Goal: Task Accomplishment & Management: Use online tool/utility

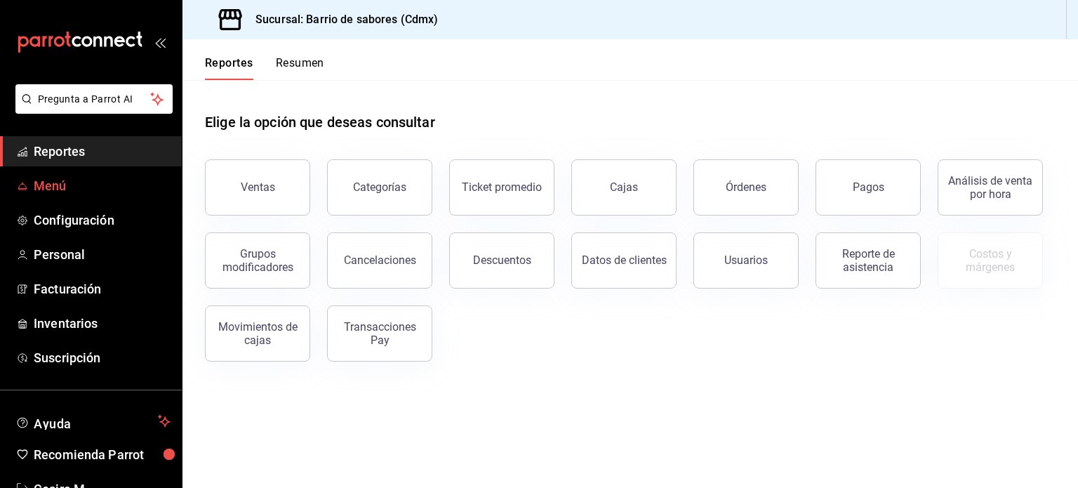
click at [75, 189] on span "Menú" at bounding box center [102, 185] width 137 height 19
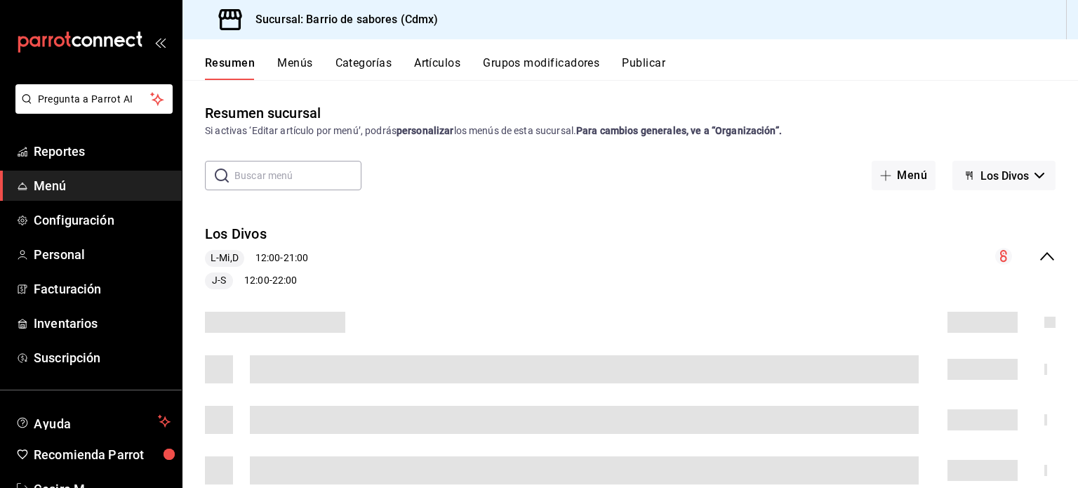
click at [452, 62] on button "Artículos" at bounding box center [437, 68] width 46 height 24
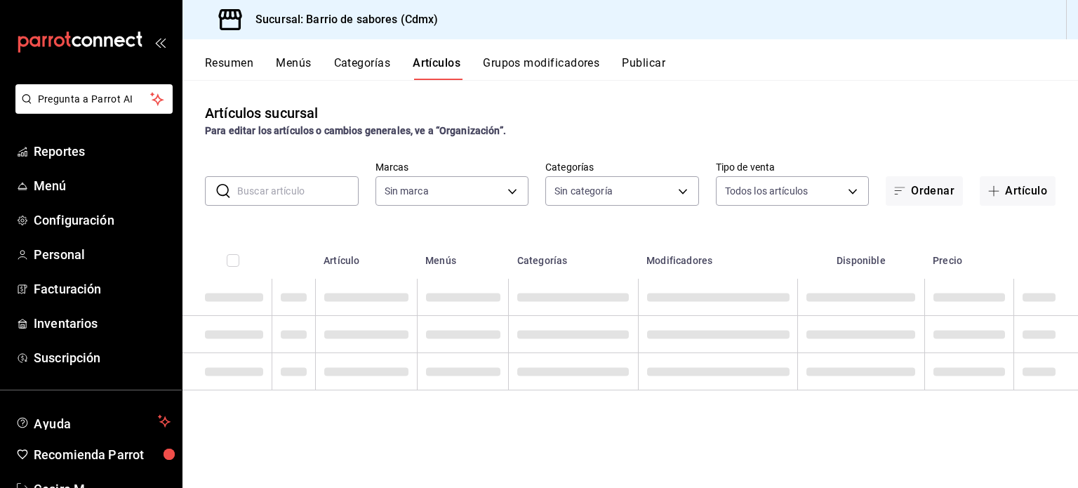
click at [298, 189] on input "text" at bounding box center [297, 191] width 121 height 28
type input "54170aec-8ed1-4a83-91d9-e61a2f809249,df7bfe38-4ce9-448d-a052-554b50023395,f231c…"
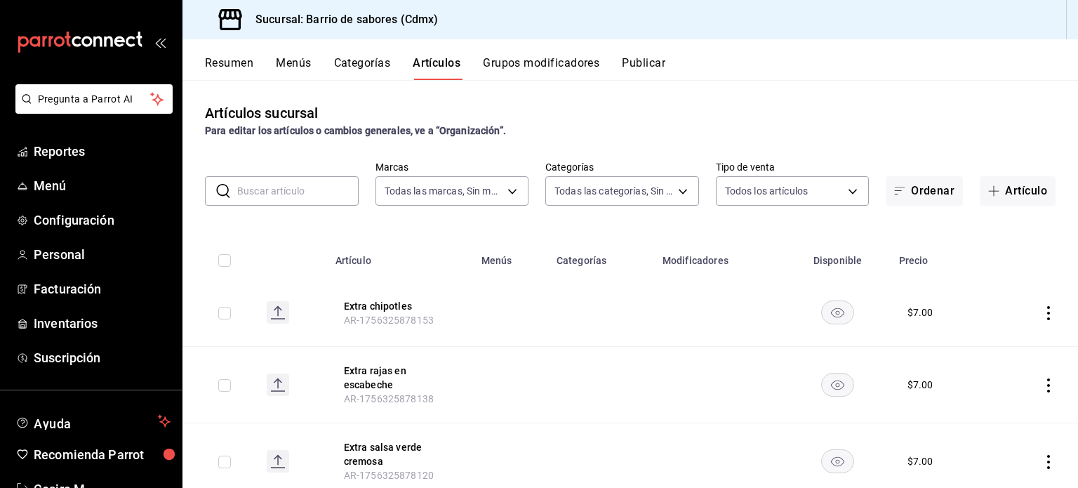
type input "d4f2c970-276d-471a-bc58-83fd5eec7f62,ac1f3768-58ea-4cf7-976a-fbc56a6832cd,56d72…"
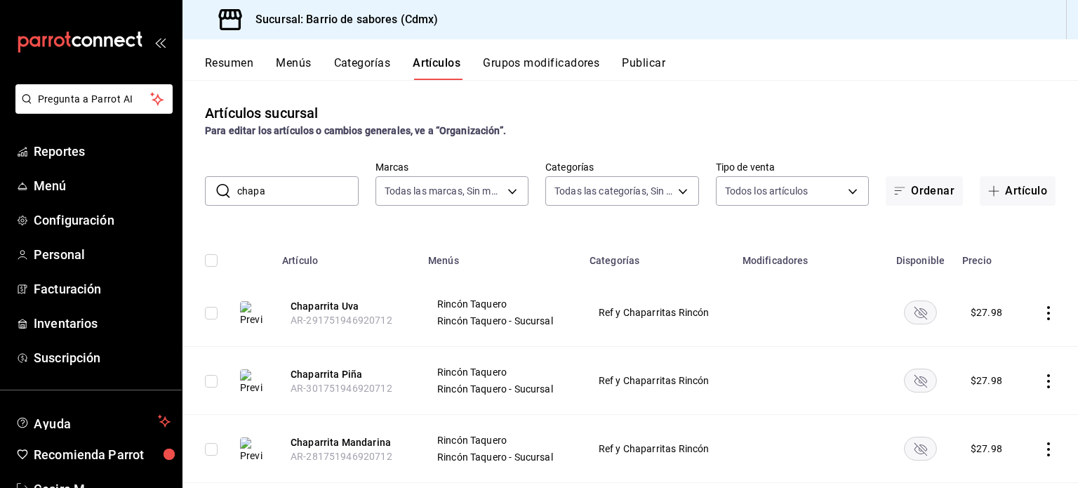
click at [307, 190] on input "chapa" at bounding box center [297, 191] width 121 height 28
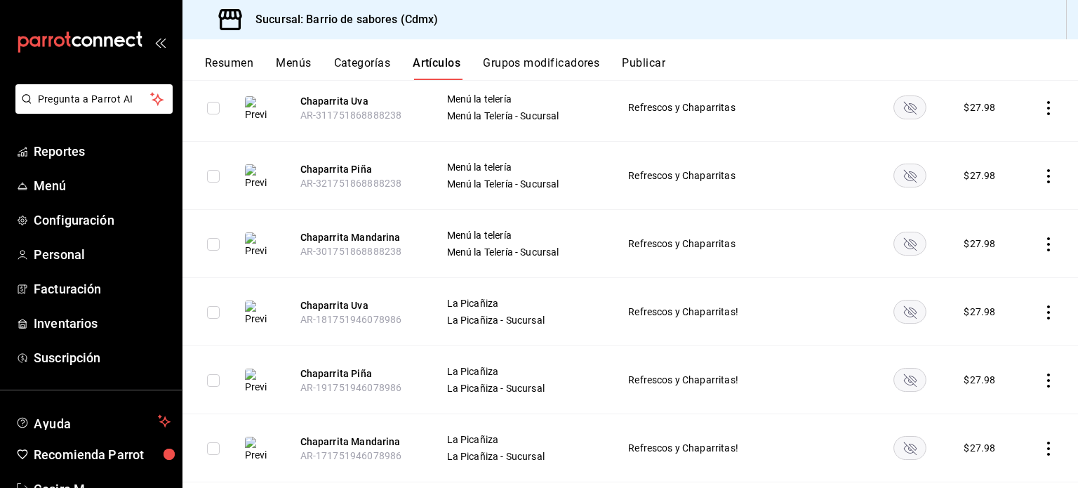
scroll to position [492, 0]
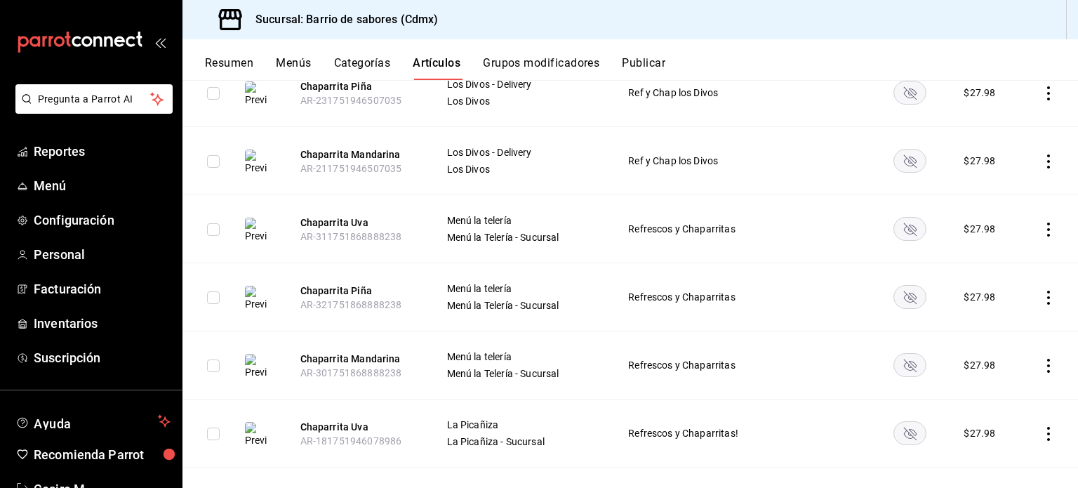
type input "chaparrita"
click at [797, 182] on td at bounding box center [827, 161] width 91 height 68
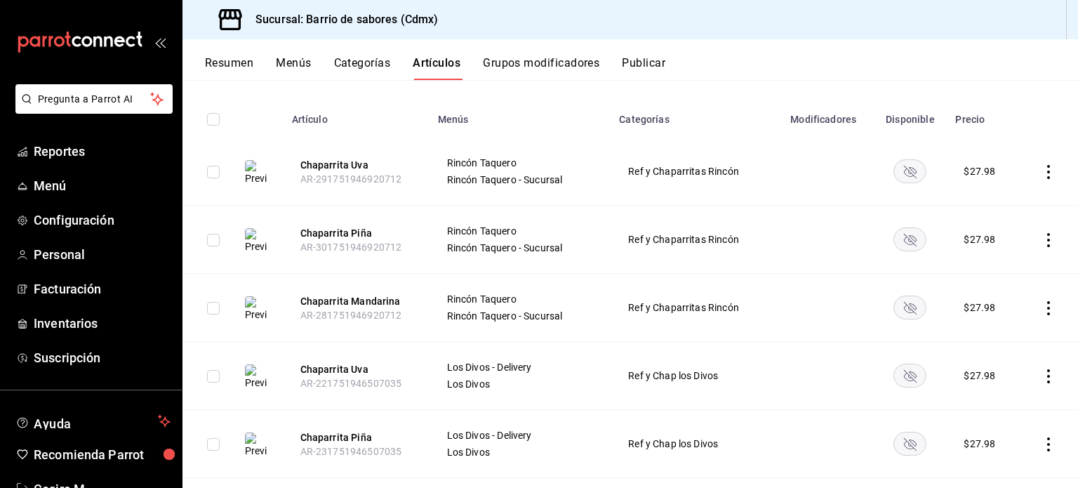
scroll to position [0, 0]
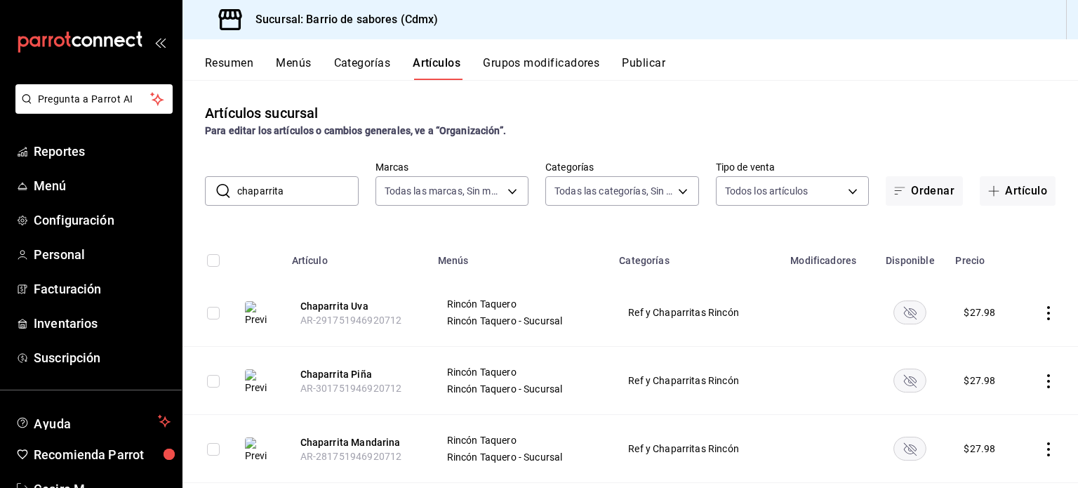
click at [911, 318] on rect "availability-product" at bounding box center [910, 311] width 32 height 23
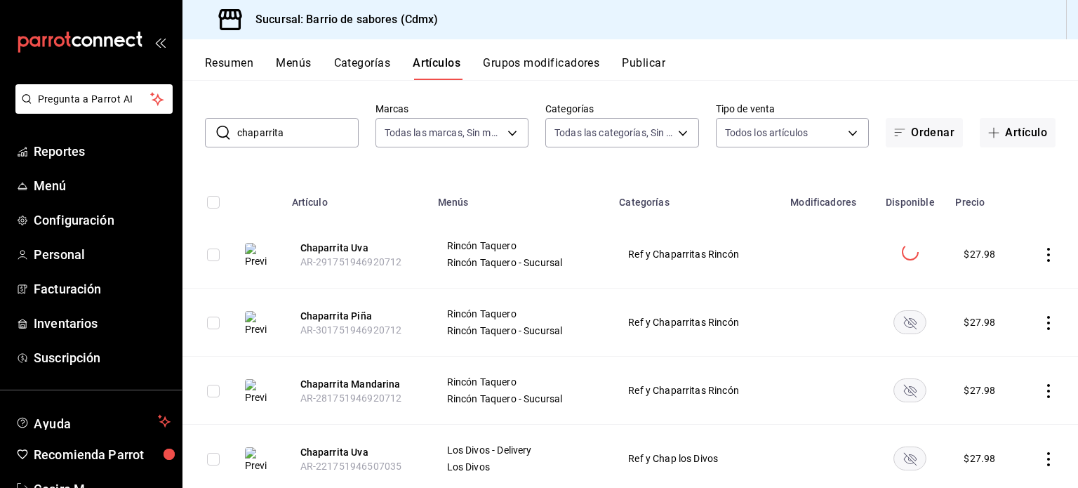
scroll to position [70, 0]
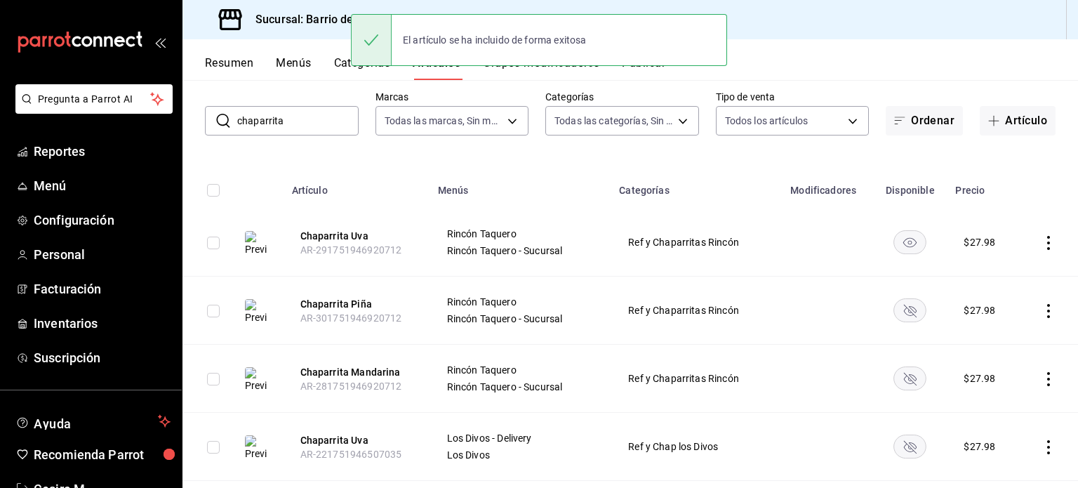
click at [905, 307] on icon "availability-product" at bounding box center [910, 311] width 13 height 13
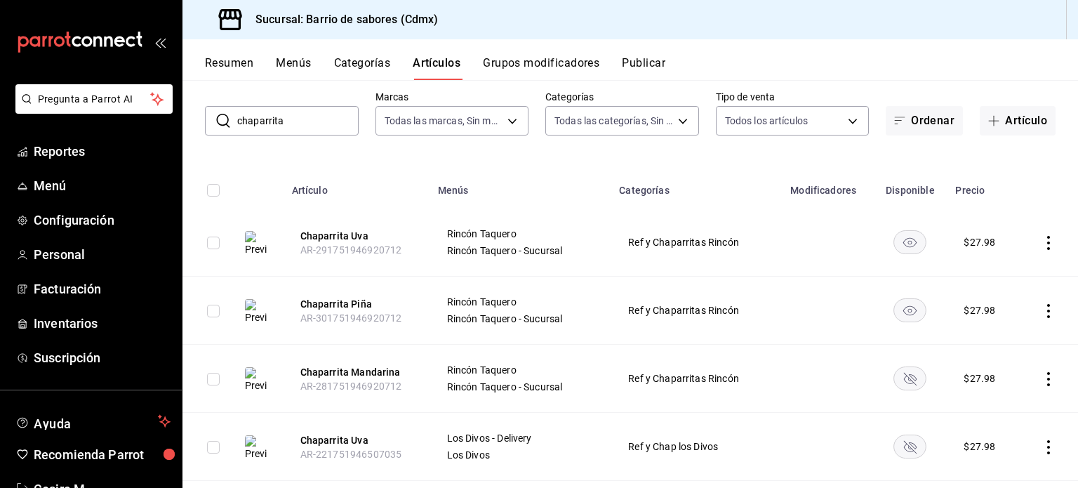
click at [905, 367] on rect "availability-product" at bounding box center [910, 377] width 32 height 23
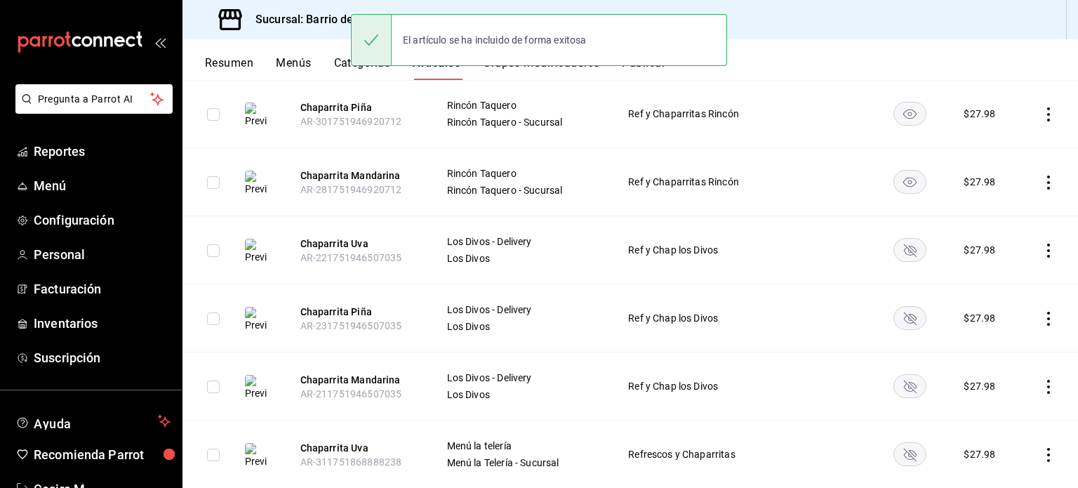
scroll to position [281, 0]
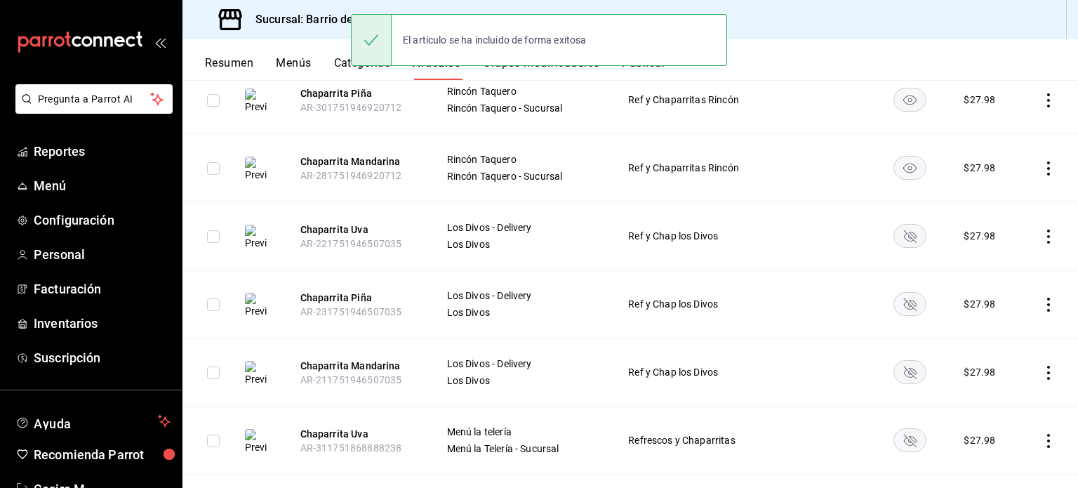
drag, startPoint x: 901, startPoint y: 229, endPoint x: 902, endPoint y: 242, distance: 13.4
click at [901, 228] on rect "availability-product" at bounding box center [910, 235] width 32 height 23
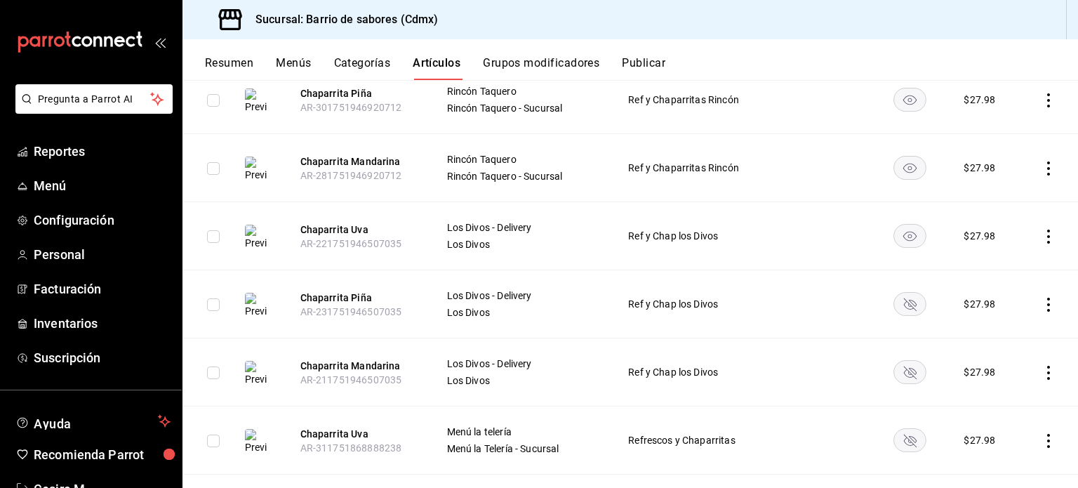
click at [911, 307] on rect "availability-product" at bounding box center [910, 303] width 32 height 23
click at [907, 360] on rect "availability-product" at bounding box center [910, 371] width 32 height 23
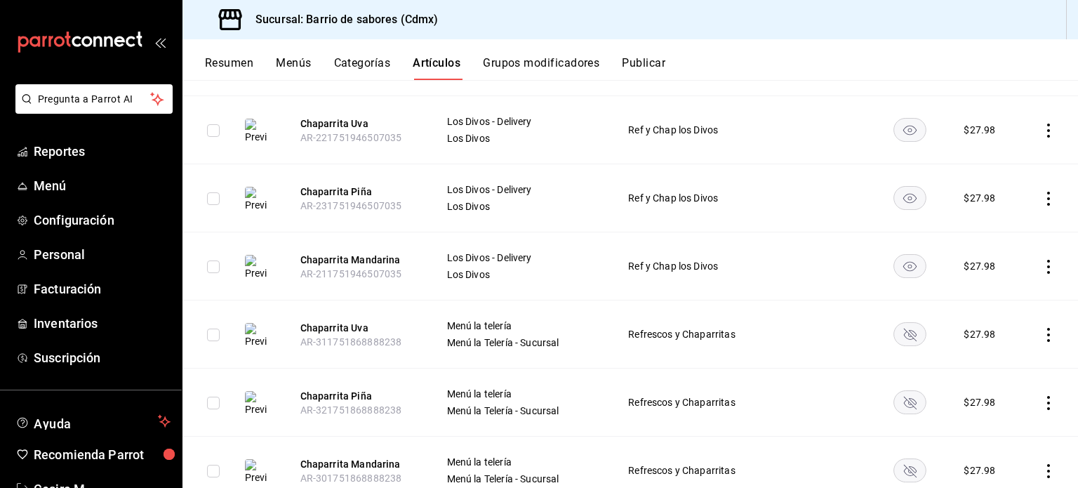
scroll to position [421, 0]
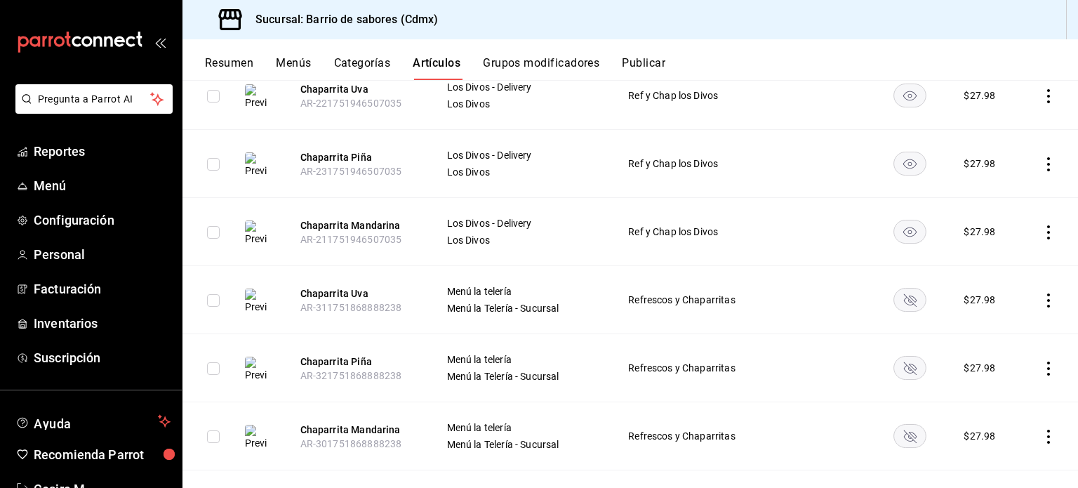
click at [894, 309] on rect "availability-product" at bounding box center [910, 299] width 32 height 23
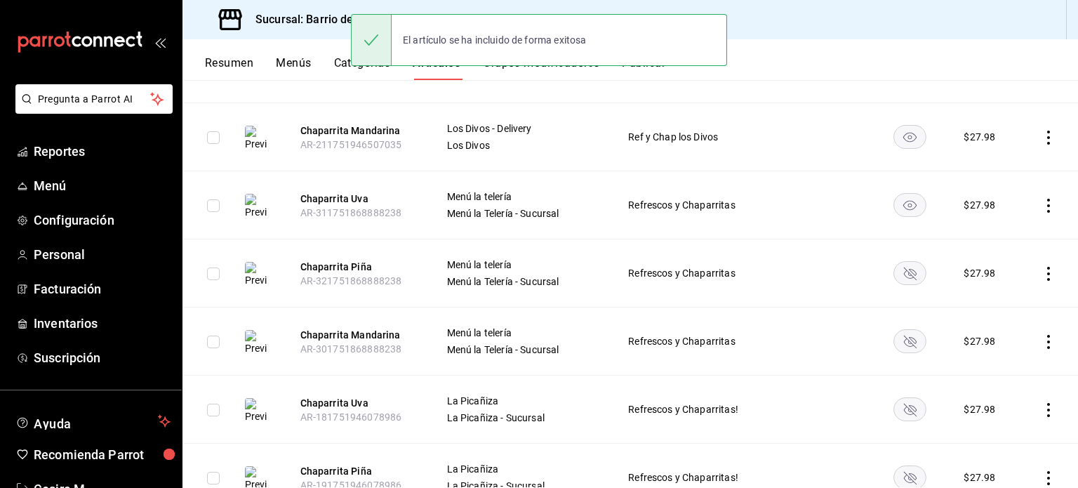
scroll to position [561, 0]
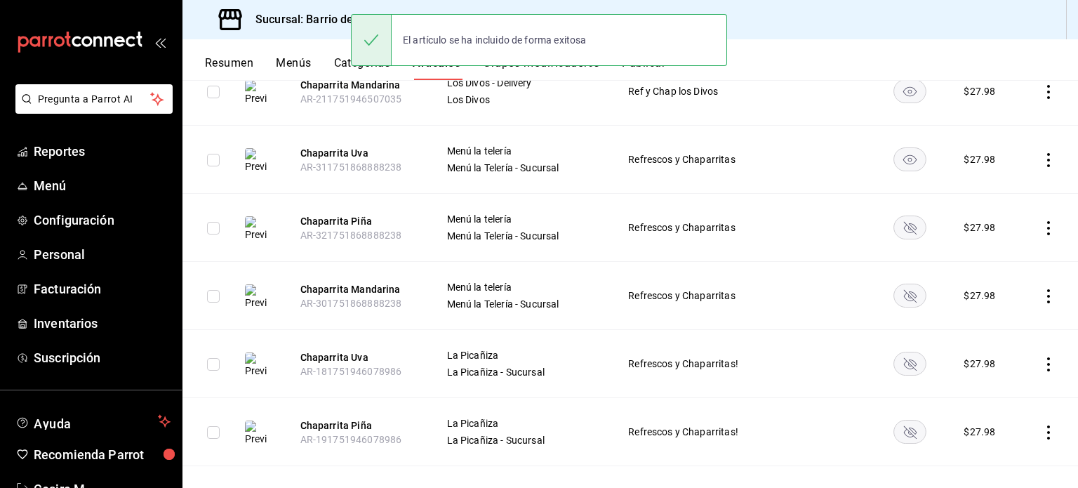
click at [896, 222] on rect "availability-product" at bounding box center [910, 226] width 32 height 23
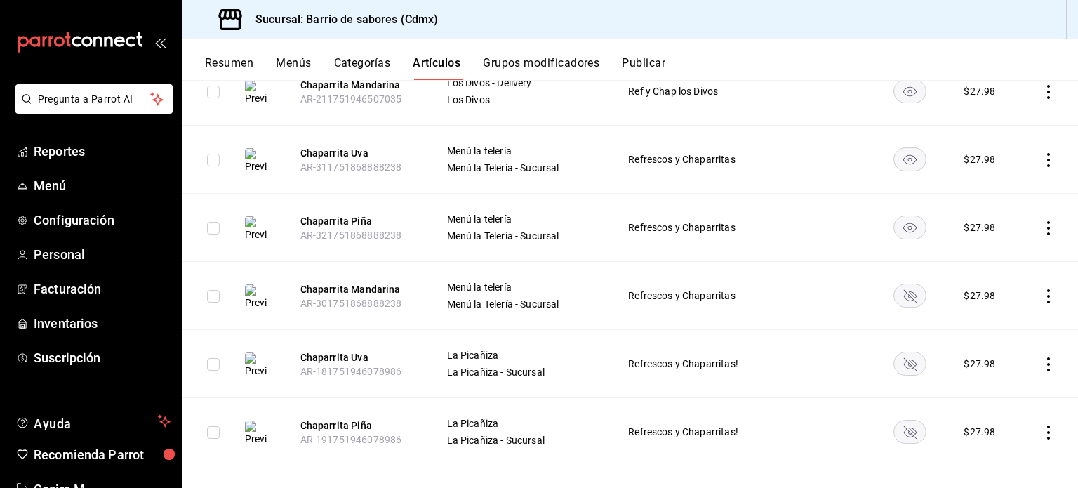
click at [898, 311] on td at bounding box center [910, 296] width 74 height 68
click at [901, 295] on rect "availability-product" at bounding box center [910, 295] width 32 height 23
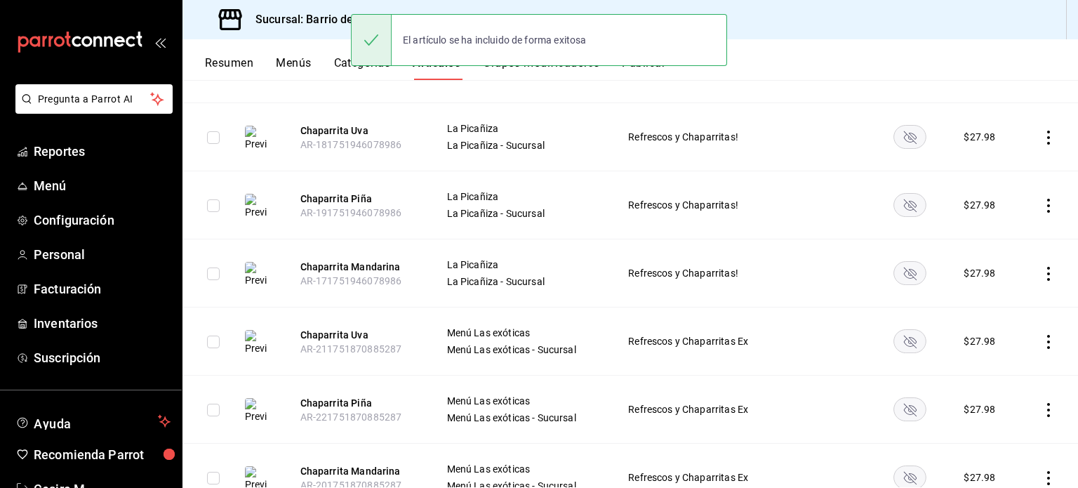
scroll to position [773, 0]
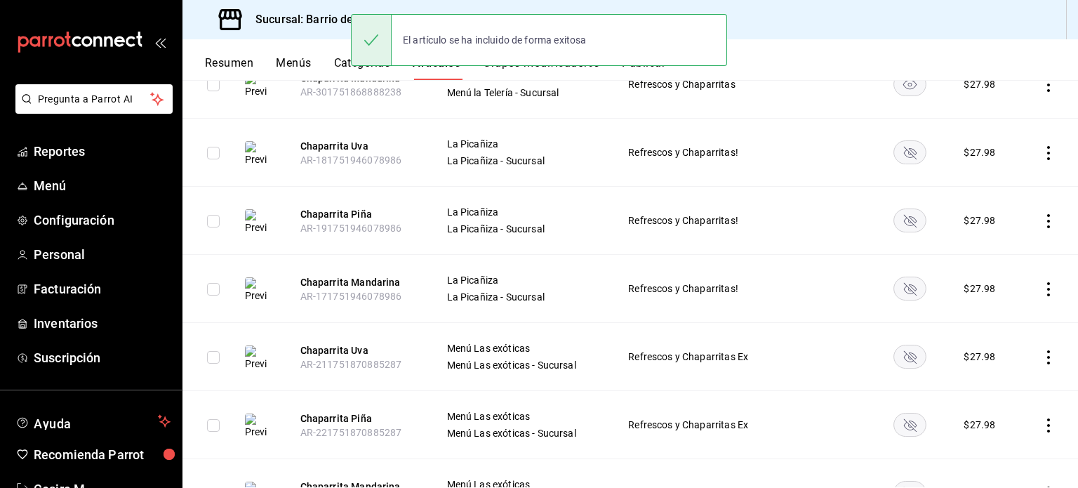
click at [907, 149] on icon "availability-product" at bounding box center [910, 153] width 13 height 13
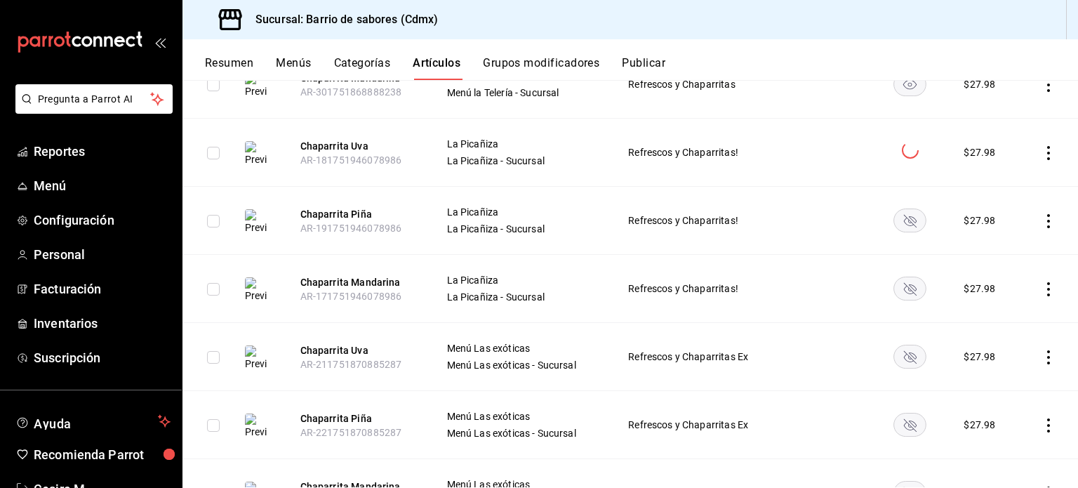
click at [912, 211] on rect "availability-product" at bounding box center [910, 219] width 32 height 23
click at [907, 286] on rect "availability-product" at bounding box center [910, 287] width 32 height 23
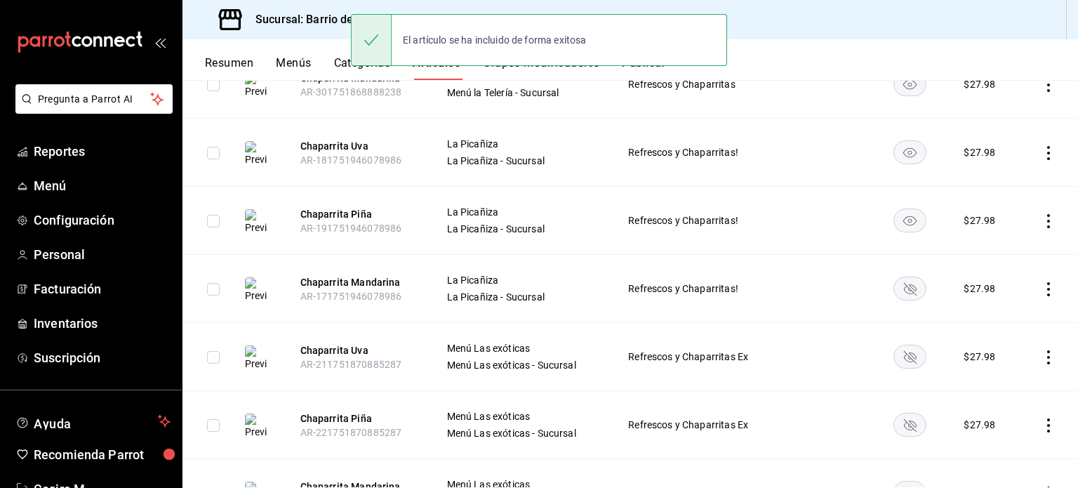
click at [909, 352] on rect "availability-product" at bounding box center [910, 356] width 32 height 23
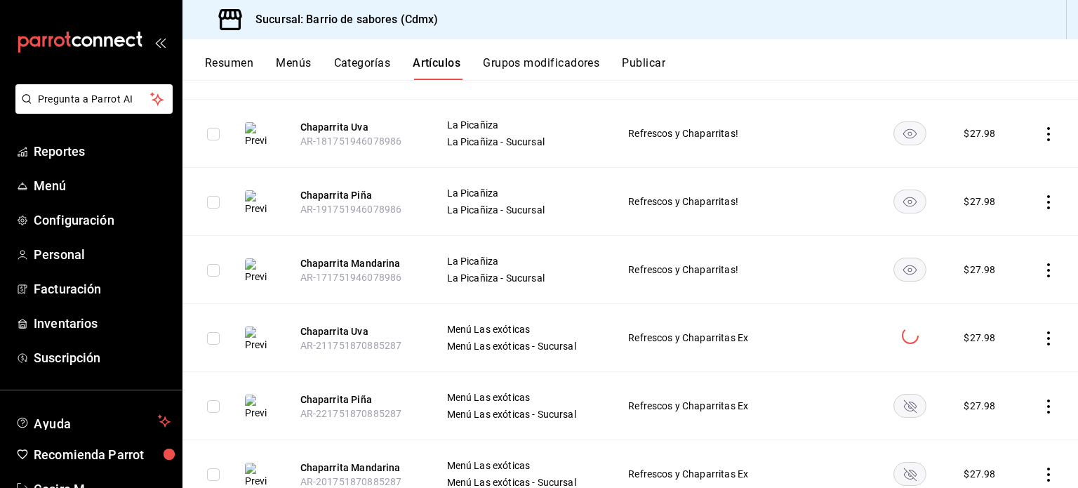
scroll to position [843, 0]
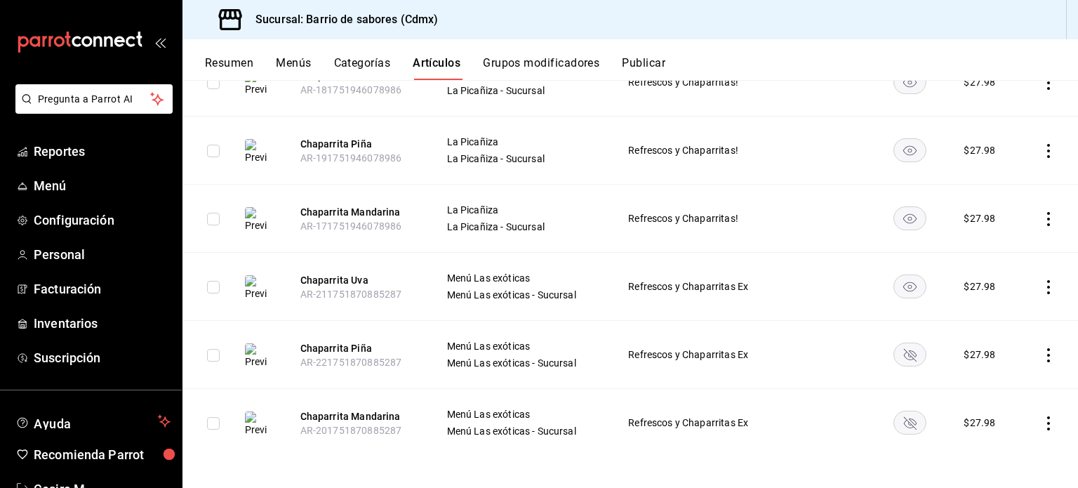
click at [907, 347] on rect "availability-product" at bounding box center [910, 353] width 32 height 23
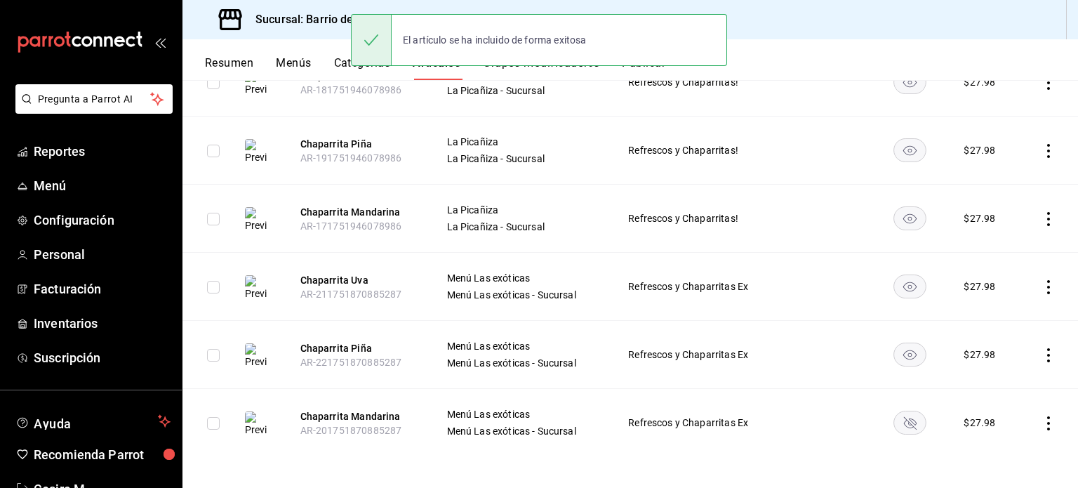
click at [902, 427] on rect "availability-product" at bounding box center [910, 422] width 32 height 23
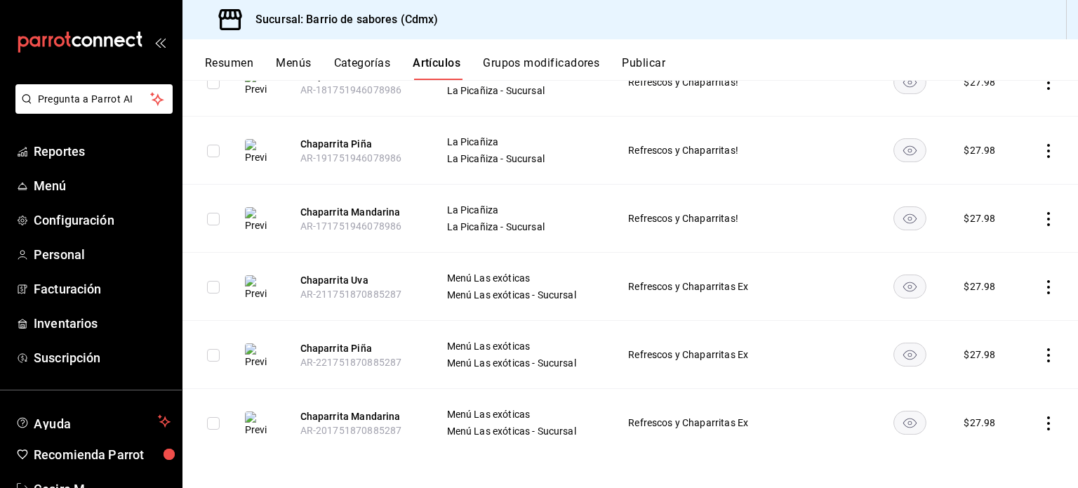
click at [643, 65] on button "Publicar" at bounding box center [644, 68] width 44 height 24
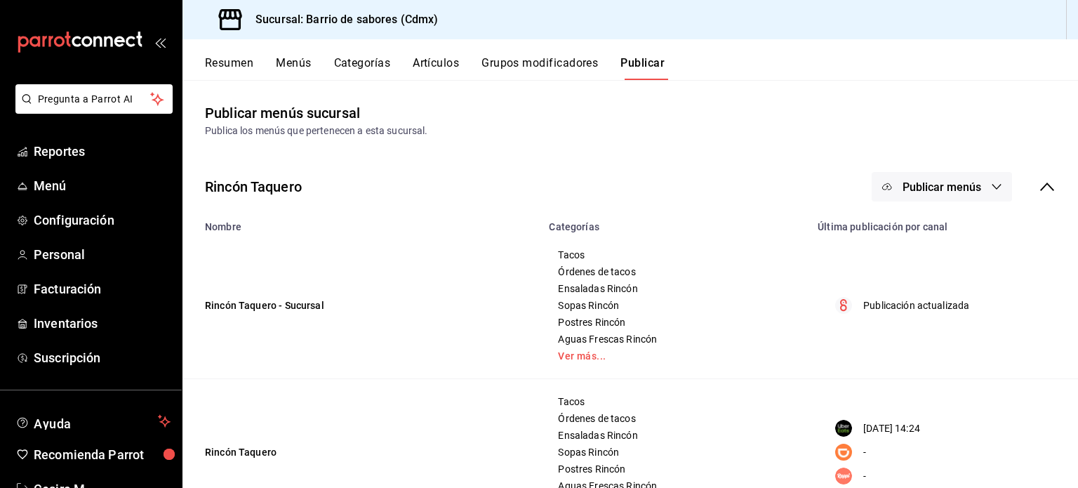
click at [1039, 189] on icon at bounding box center [1047, 186] width 17 height 17
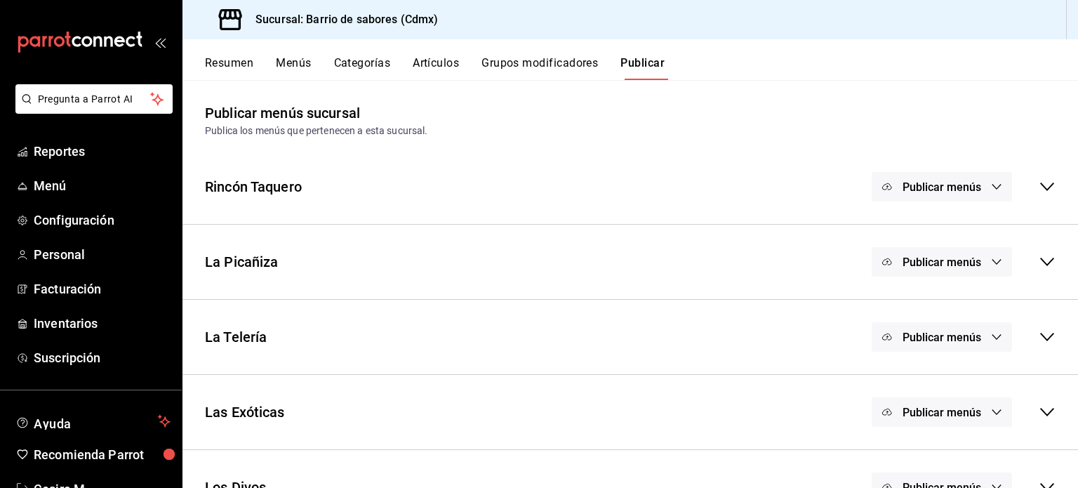
click at [996, 330] on button "Publicar menús" at bounding box center [942, 336] width 140 height 29
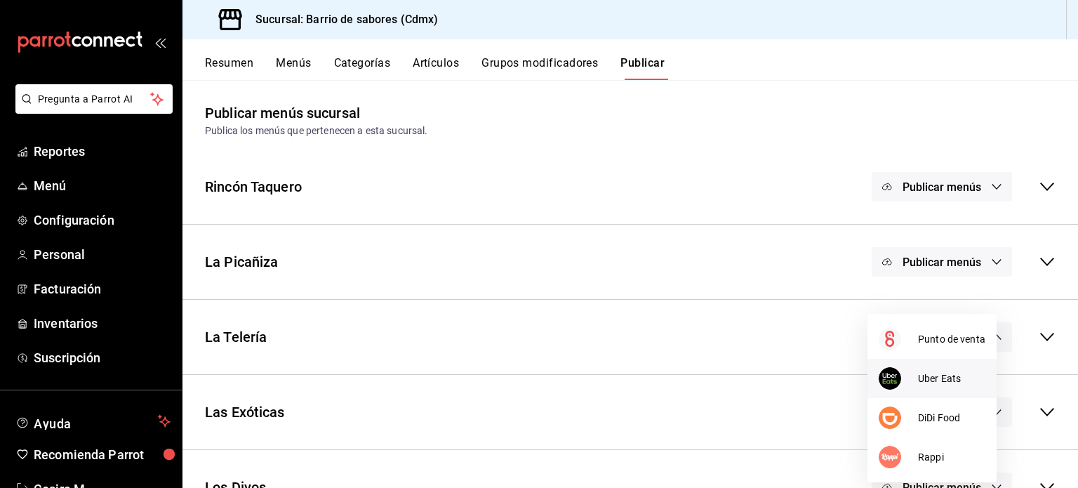
click at [928, 378] on span "Uber Eats" at bounding box center [951, 378] width 67 height 15
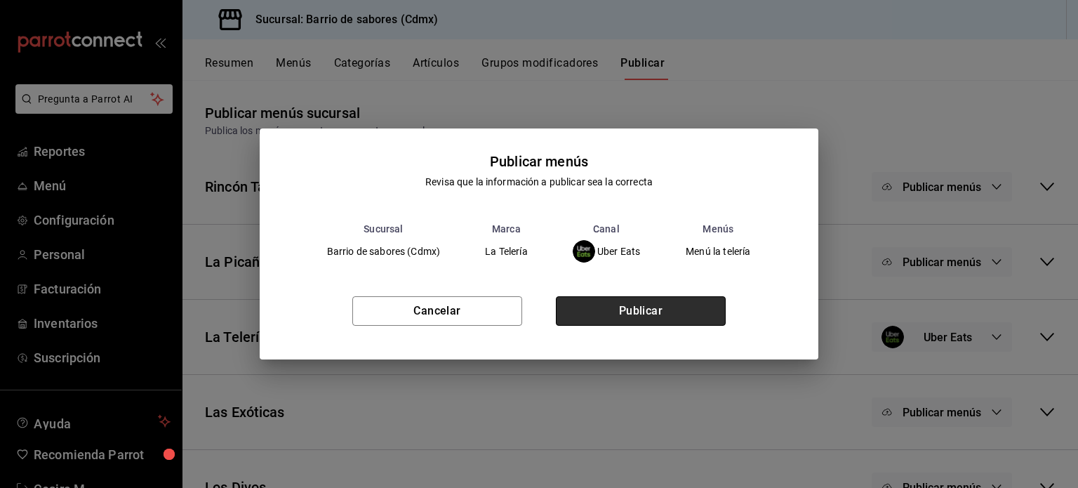
click at [666, 318] on button "Publicar" at bounding box center [641, 310] width 170 height 29
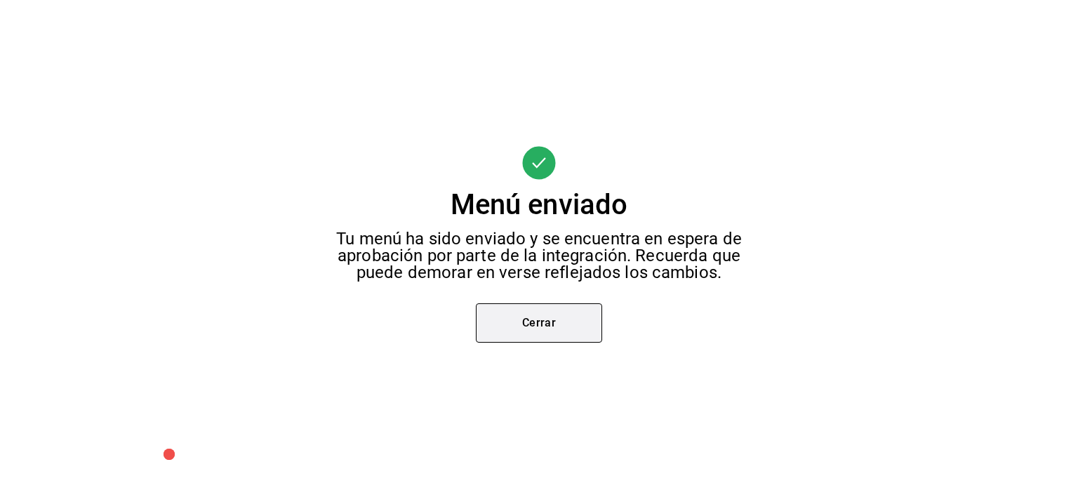
scroll to position [73, 0]
click at [547, 332] on button "Cerrar" at bounding box center [539, 322] width 126 height 39
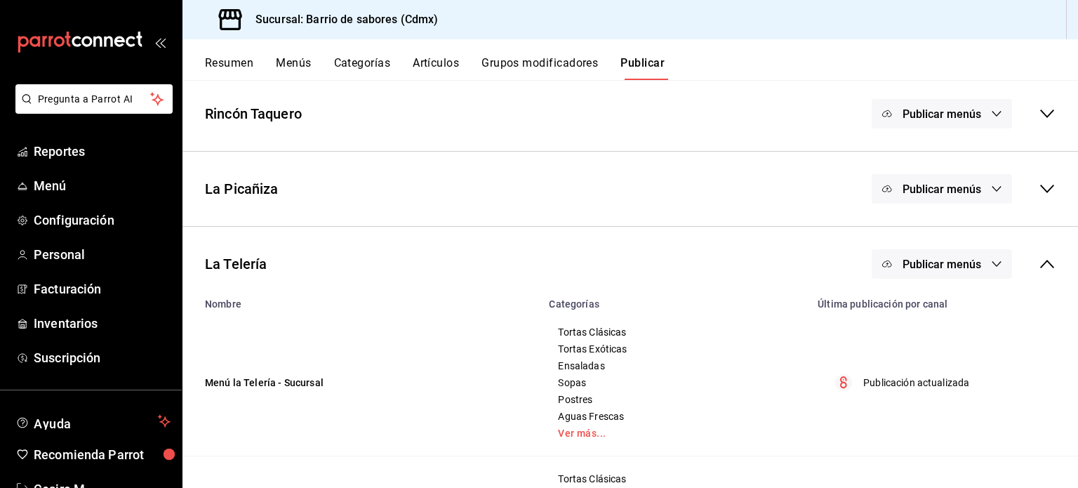
click at [405, 68] on div "Resumen Menús Categorías Artículos Grupos modificadores Publicar" at bounding box center [641, 68] width 873 height 24
click at [441, 69] on button "Artículos" at bounding box center [436, 68] width 46 height 24
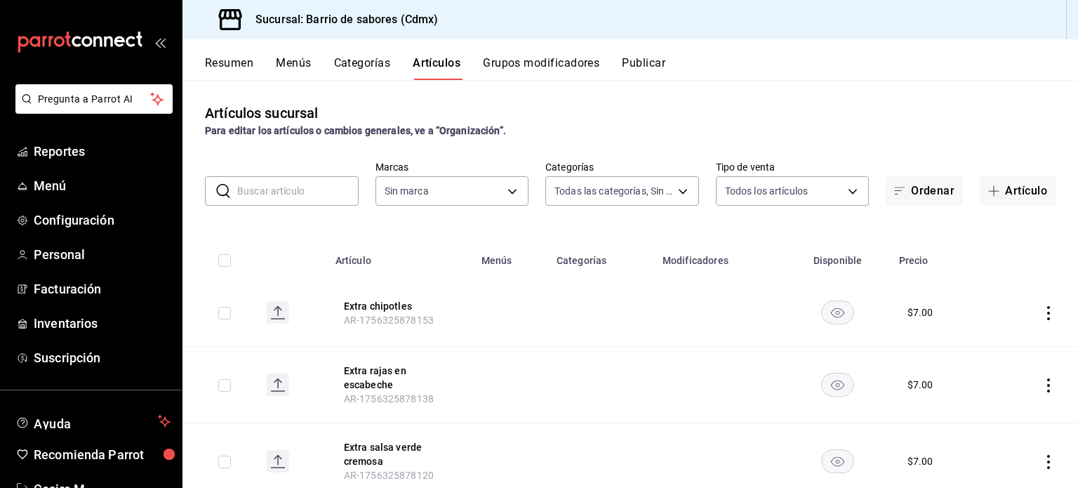
type input "d4f2c970-276d-471a-bc58-83fd5eec7f62,ac1f3768-58ea-4cf7-976a-fbc56a6832cd,56d72…"
click at [309, 193] on input "text" at bounding box center [297, 191] width 121 height 28
type input "54170aec-8ed1-4a83-91d9-e61a2f809249,df7bfe38-4ce9-448d-a052-554b50023395,f231c…"
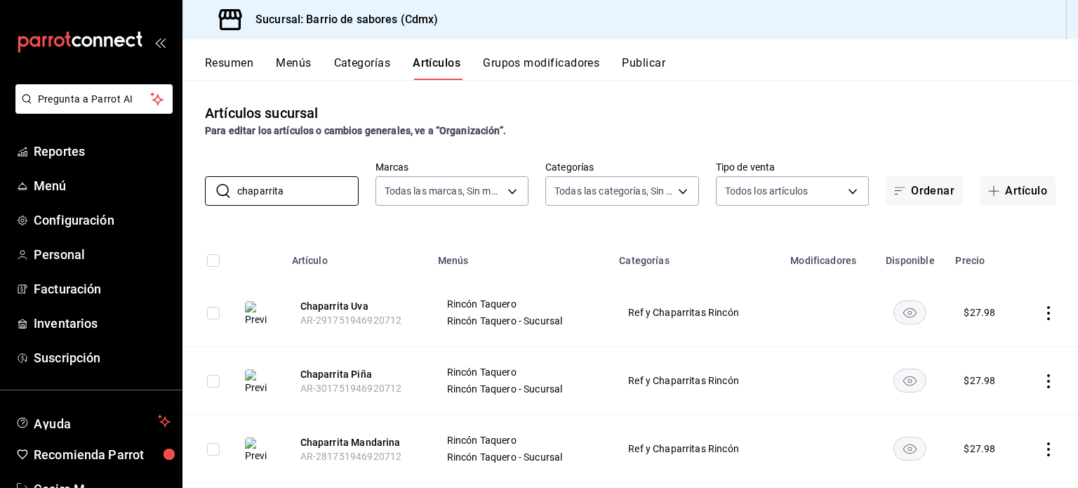
type input "chaparrita"
click at [903, 314] on icon "availability-product" at bounding box center [909, 313] width 13 height 10
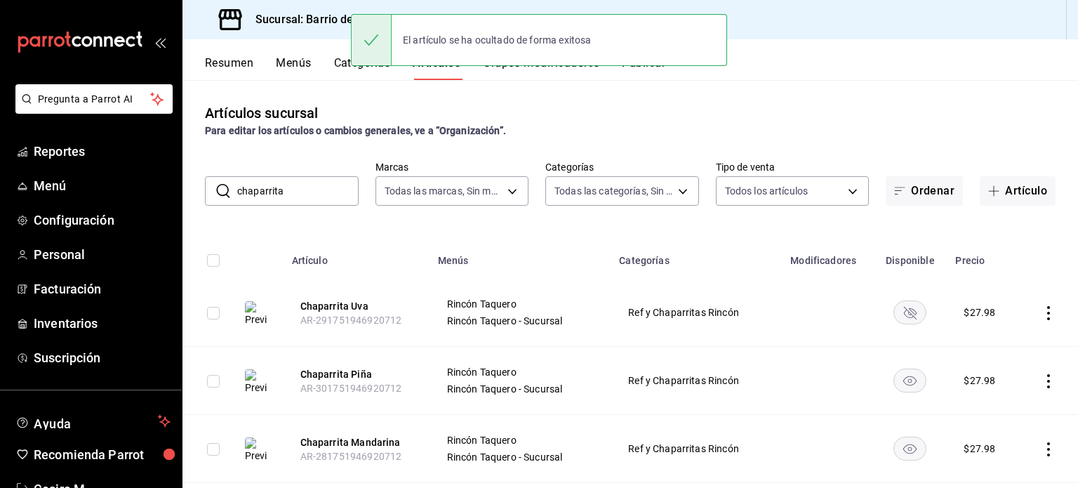
click at [901, 377] on rect "availability-product" at bounding box center [910, 379] width 32 height 23
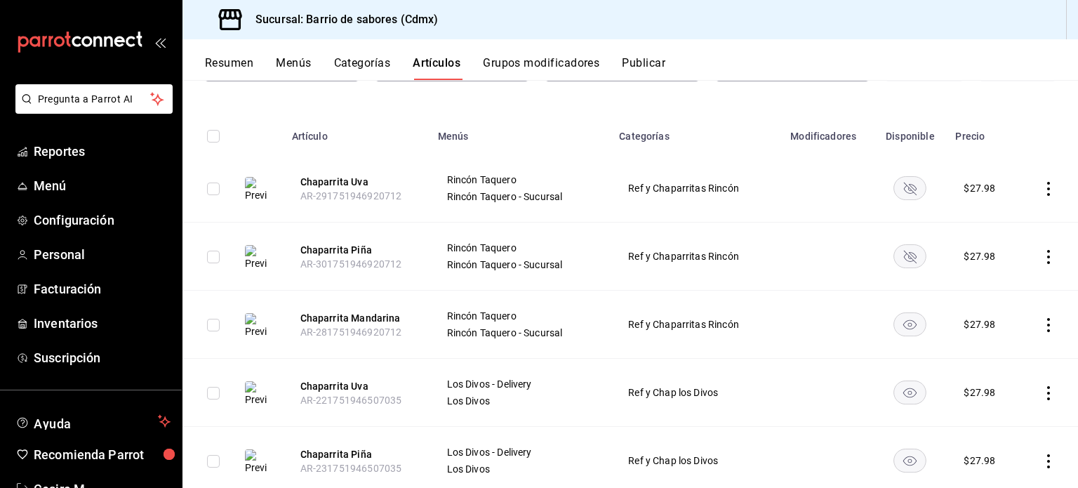
scroll to position [140, 0]
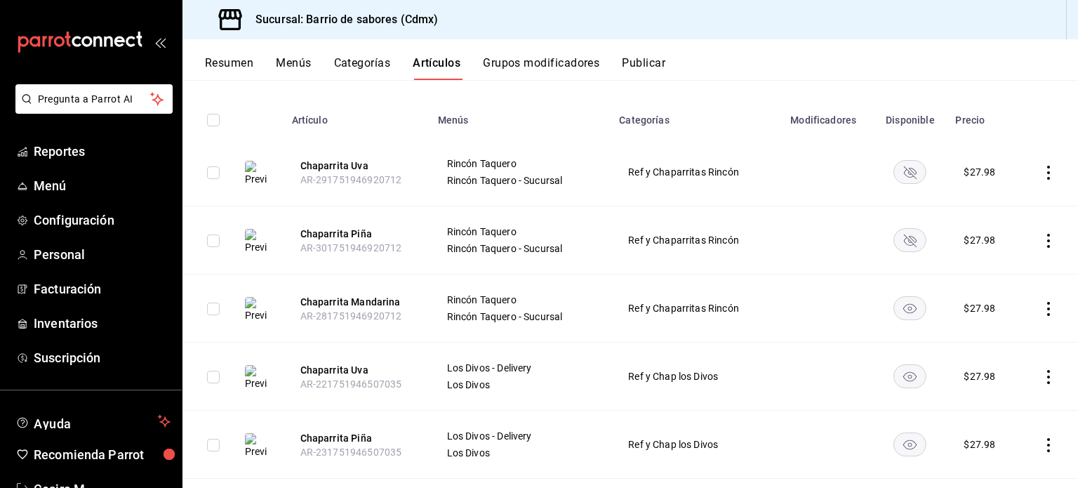
click at [895, 316] on rect "availability-product" at bounding box center [910, 307] width 32 height 23
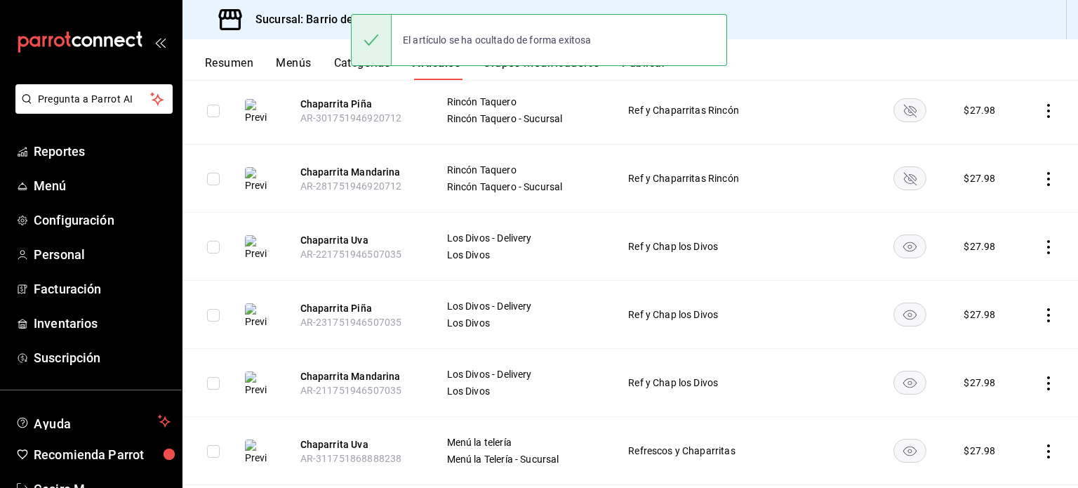
scroll to position [281, 0]
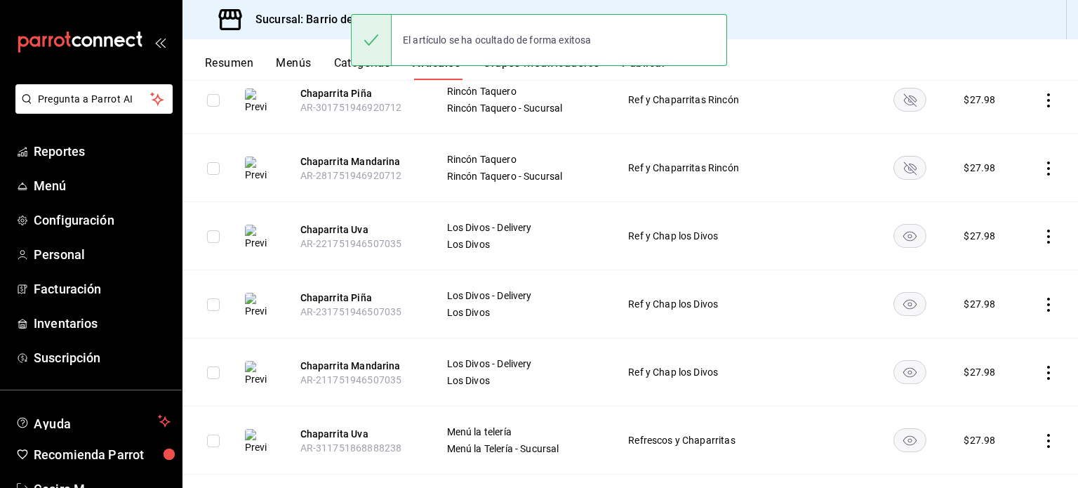
click at [904, 239] on icon "availability-product" at bounding box center [909, 237] width 13 height 10
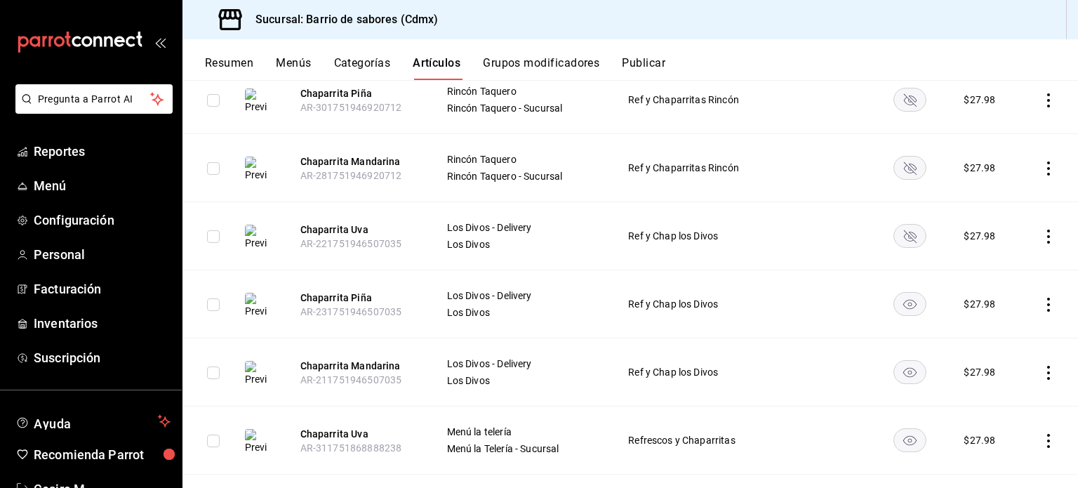
click at [903, 302] on icon "availability-product" at bounding box center [909, 305] width 13 height 10
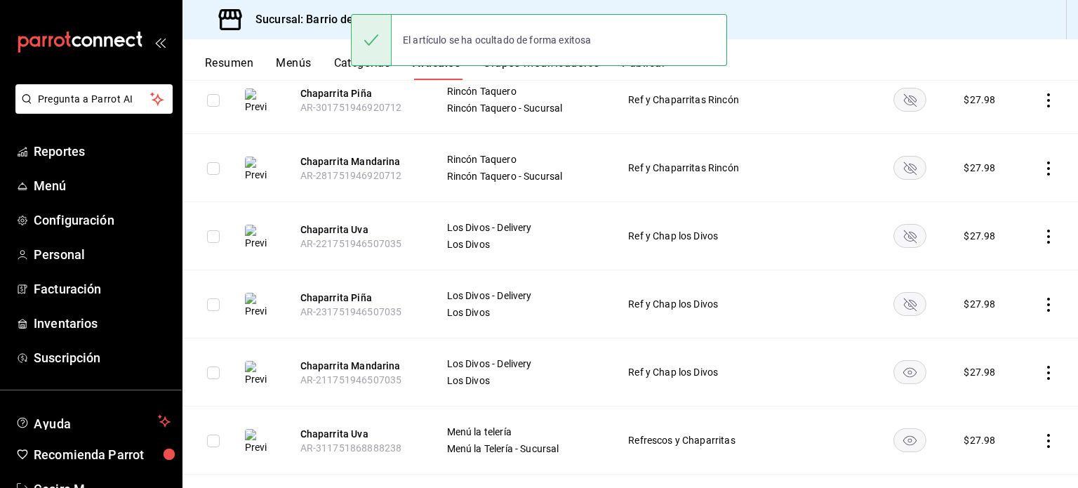
click at [907, 376] on rect "availability-product" at bounding box center [910, 371] width 32 height 23
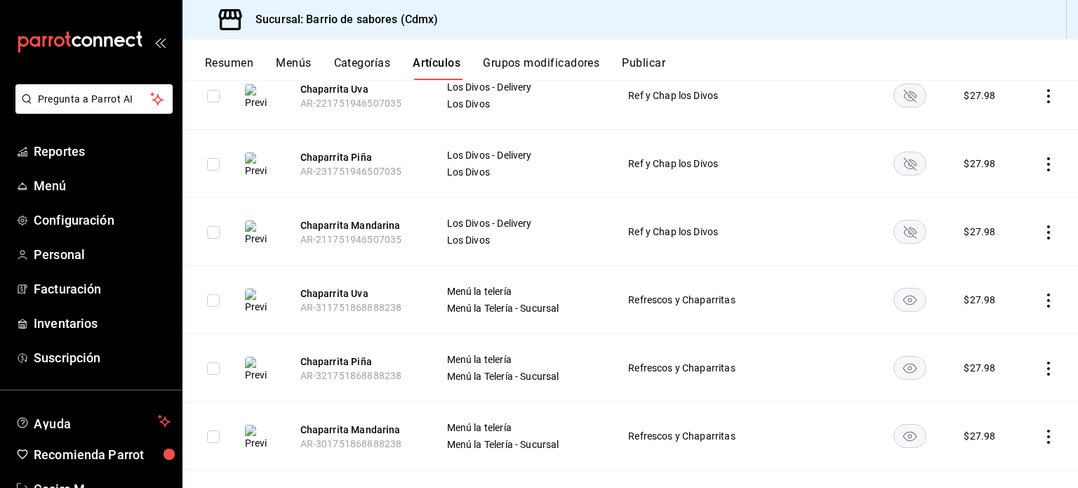
click at [898, 299] on rect "availability-product" at bounding box center [910, 299] width 32 height 23
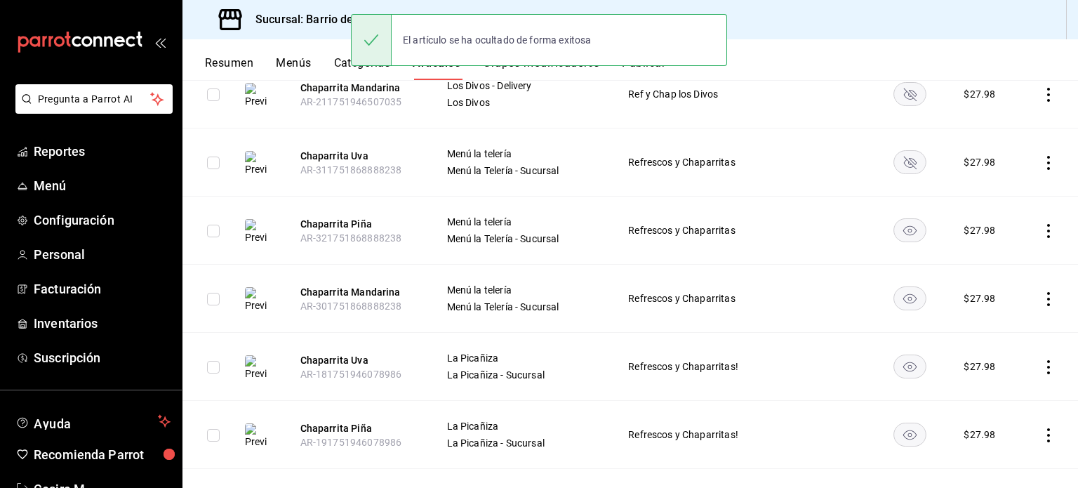
scroll to position [561, 0]
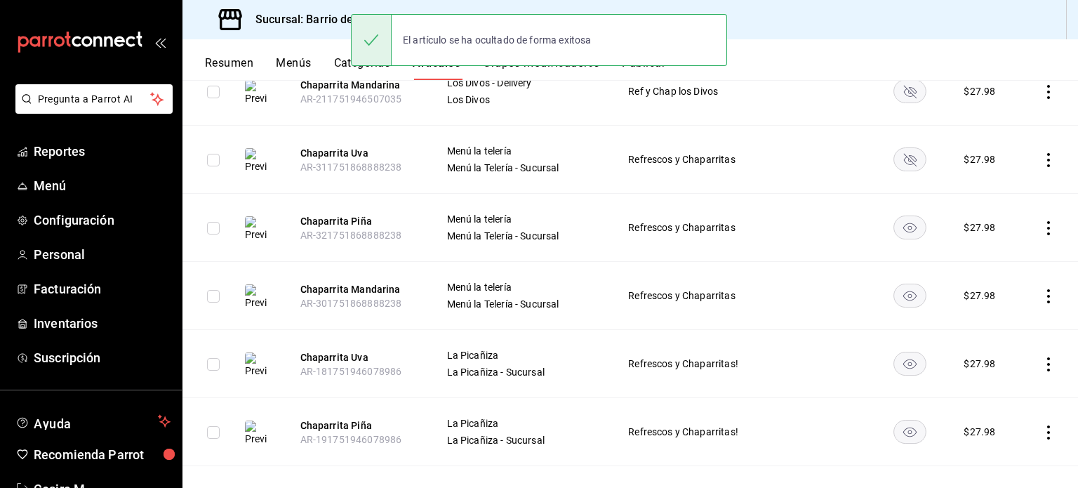
click at [898, 231] on rect "availability-product" at bounding box center [910, 226] width 32 height 23
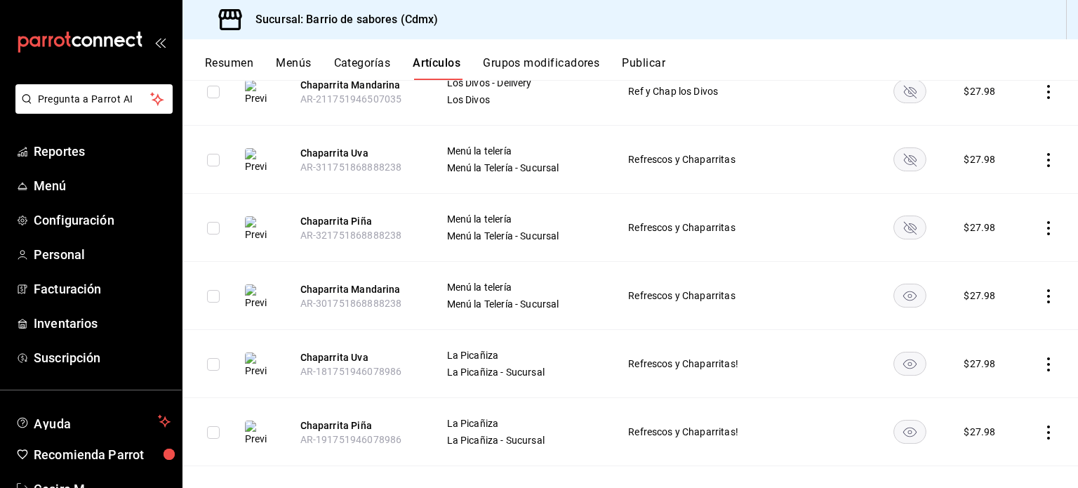
click at [900, 291] on rect "availability-product" at bounding box center [910, 295] width 32 height 23
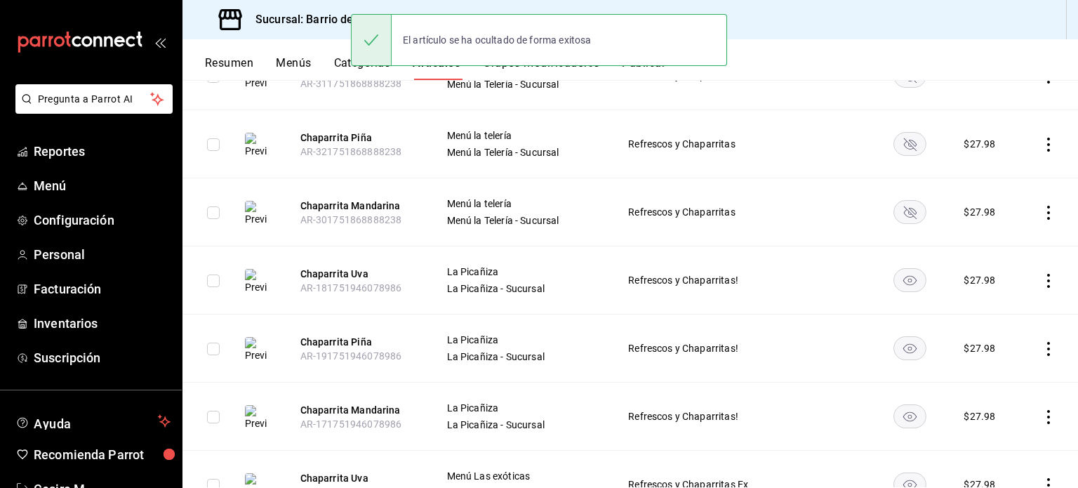
scroll to position [702, 0]
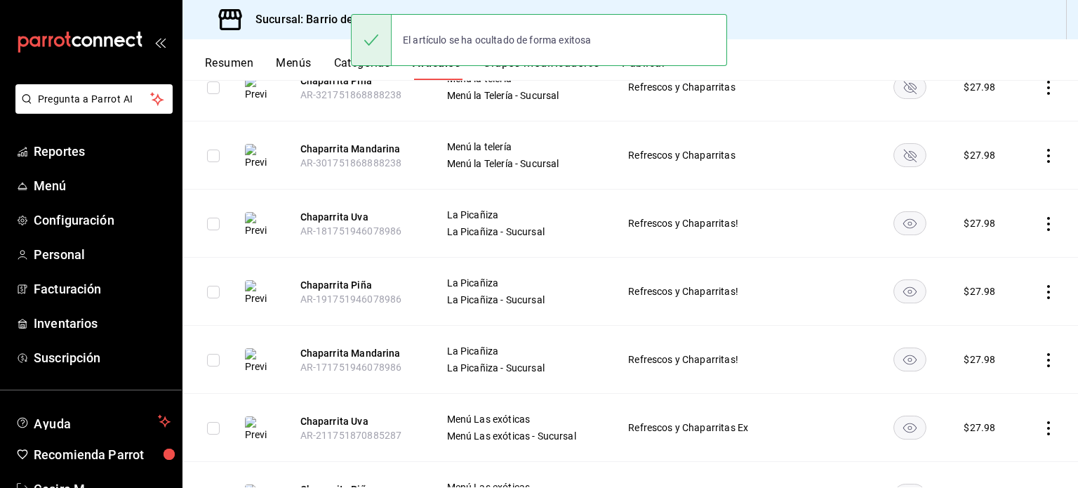
click at [904, 228] on rect "availability-product" at bounding box center [910, 222] width 32 height 23
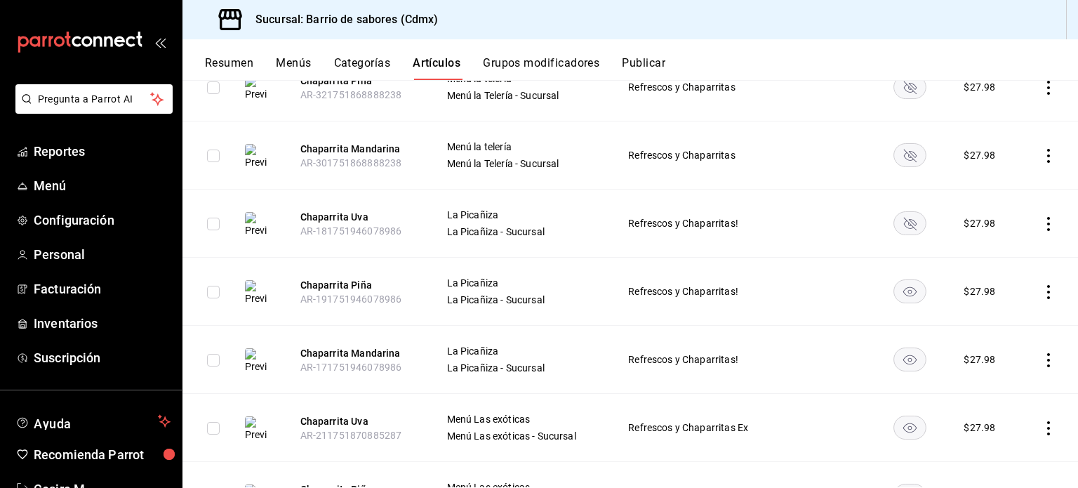
click at [906, 287] on rect "availability-product" at bounding box center [910, 290] width 32 height 23
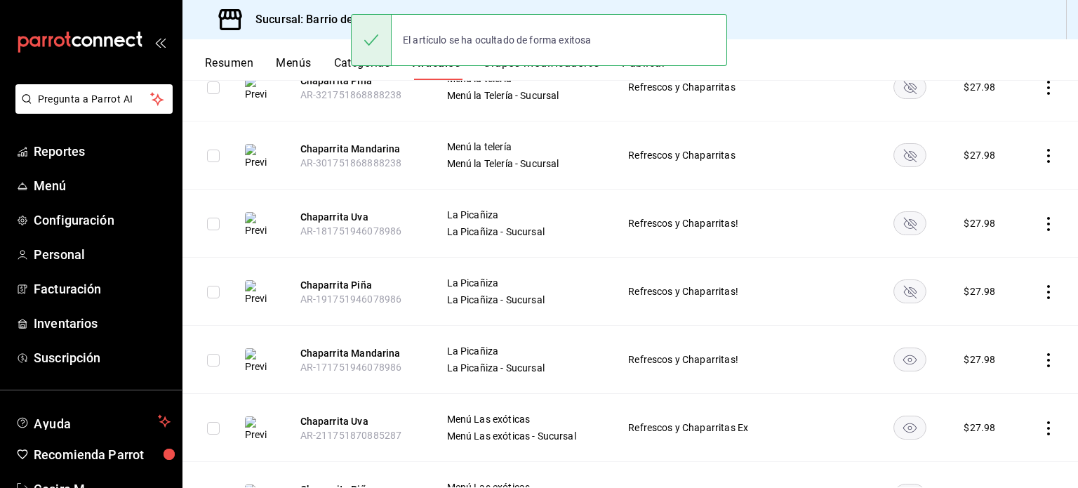
scroll to position [843, 0]
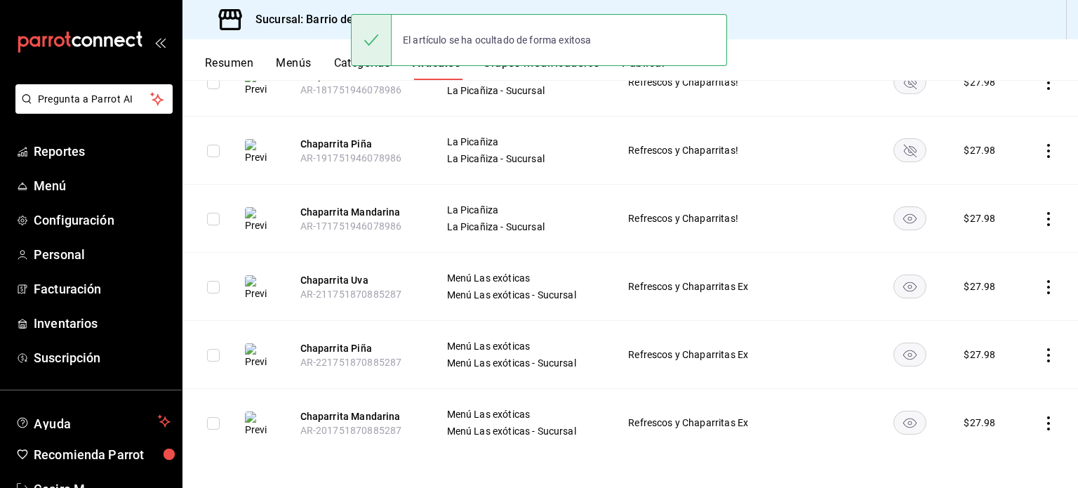
click at [900, 215] on rect "availability-product" at bounding box center [910, 217] width 32 height 23
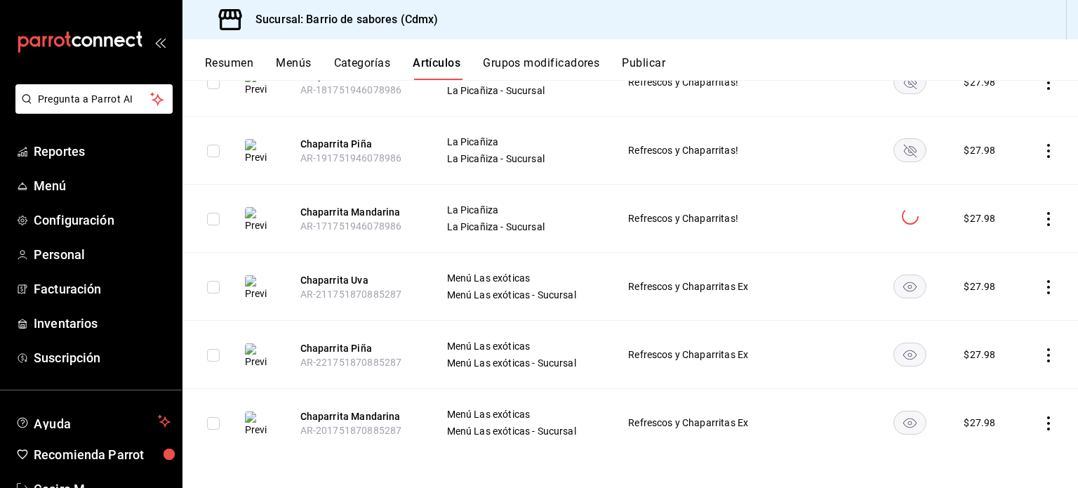
click at [901, 281] on rect "availability-product" at bounding box center [910, 285] width 32 height 23
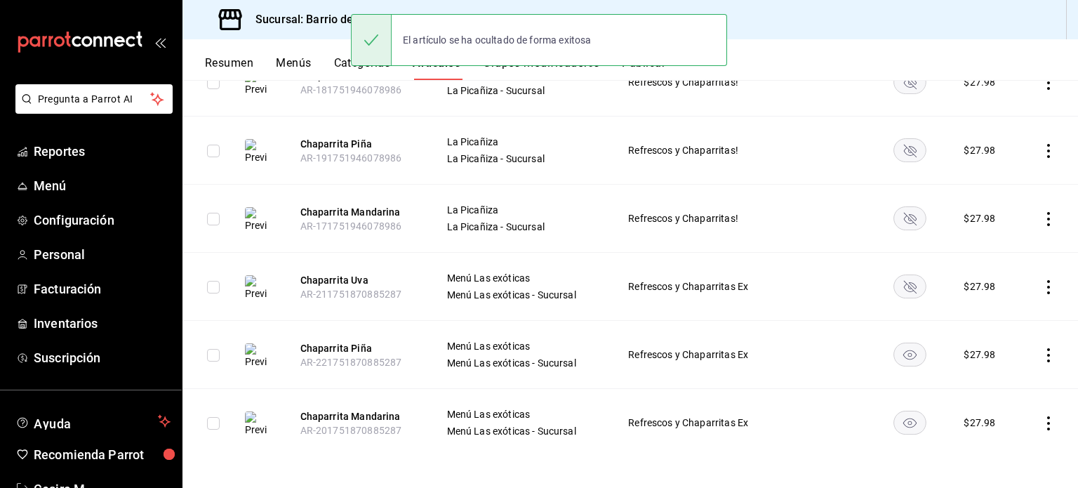
click at [901, 352] on rect "availability-product" at bounding box center [910, 353] width 32 height 23
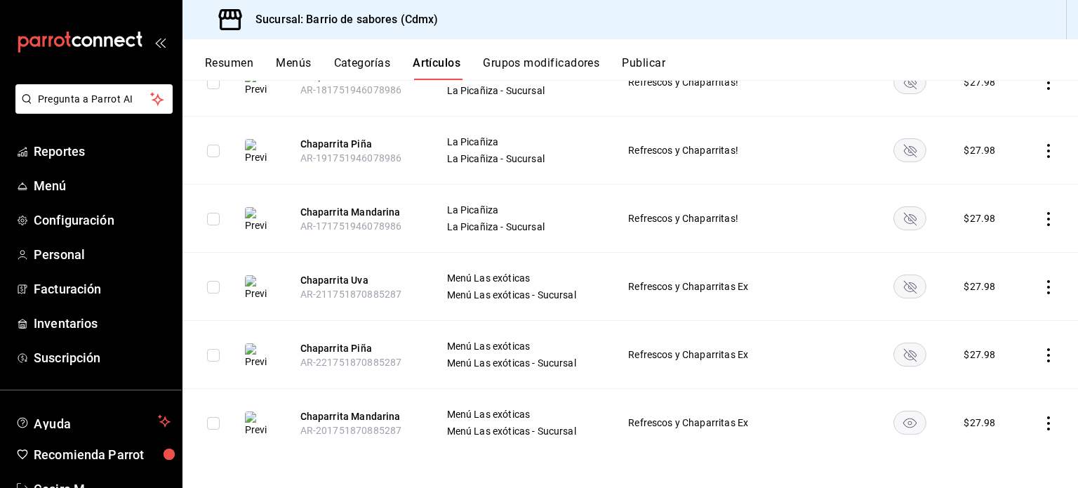
click at [902, 412] on rect "availability-product" at bounding box center [910, 422] width 32 height 23
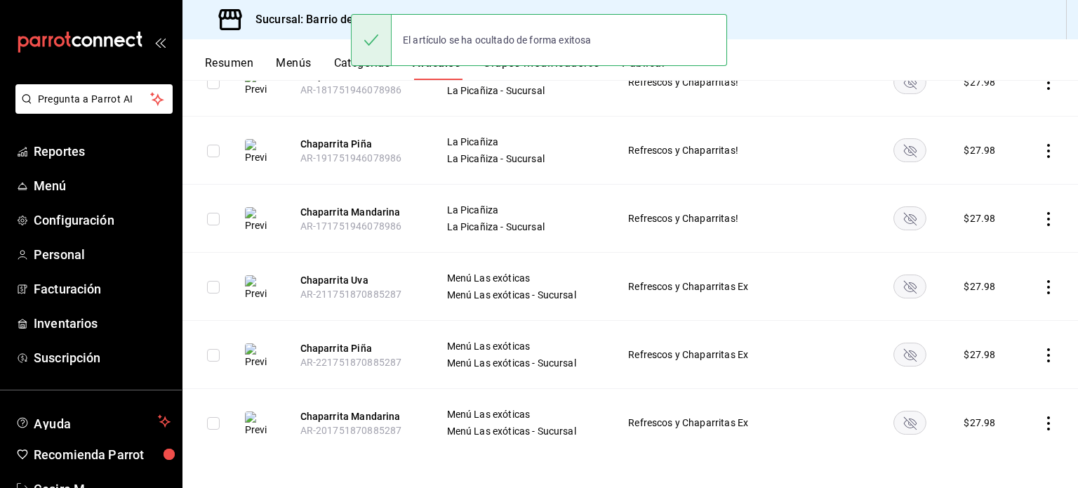
click at [655, 70] on button "Publicar" at bounding box center [644, 68] width 44 height 24
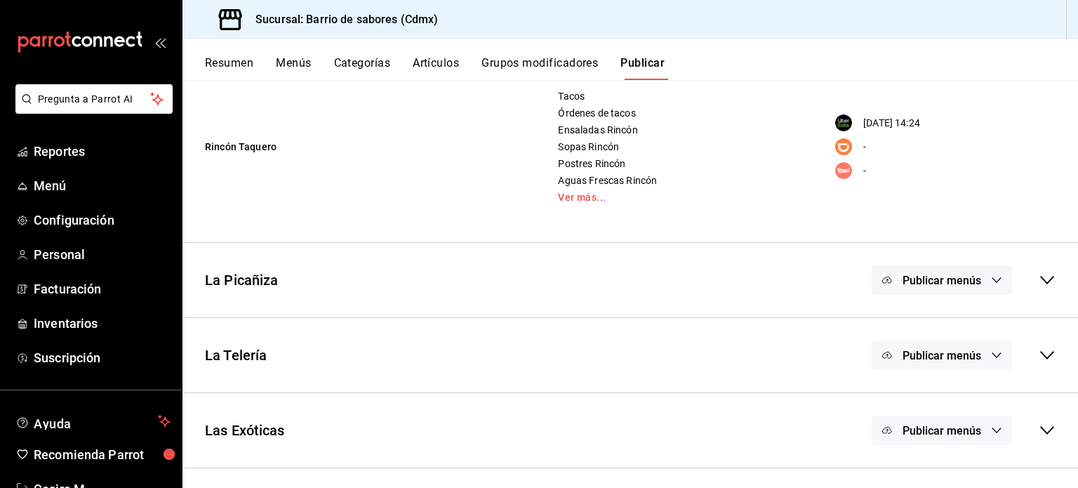
scroll to position [351, 0]
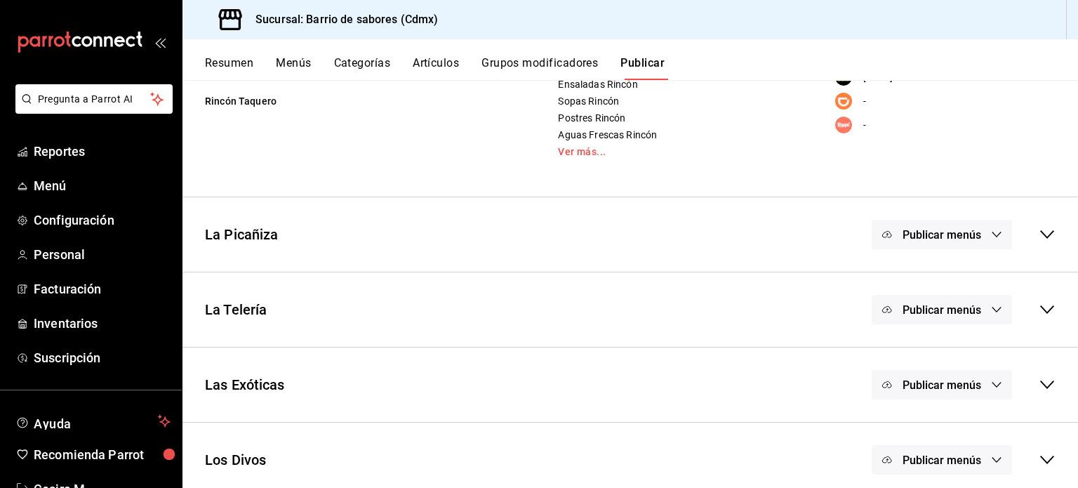
click at [994, 309] on button "Publicar menús" at bounding box center [942, 309] width 140 height 29
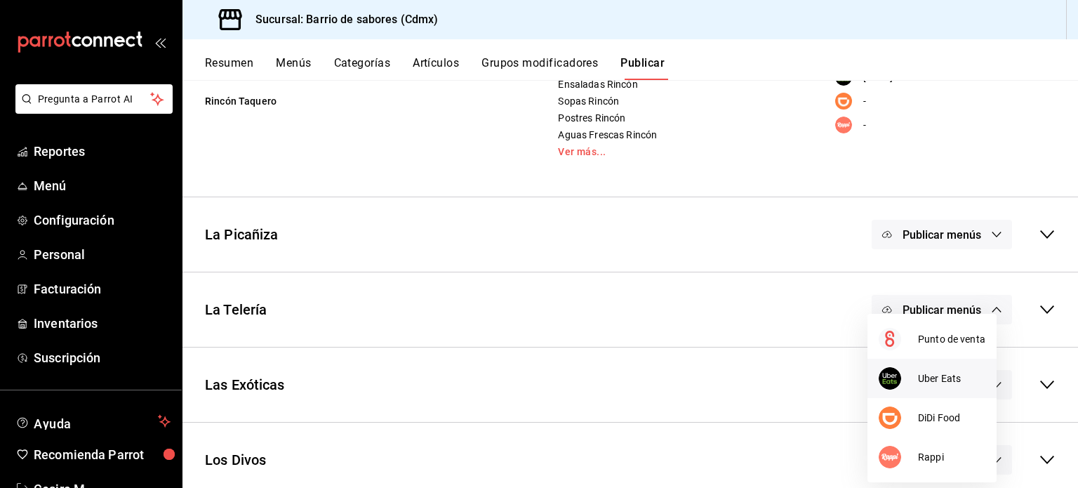
click at [944, 367] on li "Uber Eats" at bounding box center [931, 378] width 129 height 39
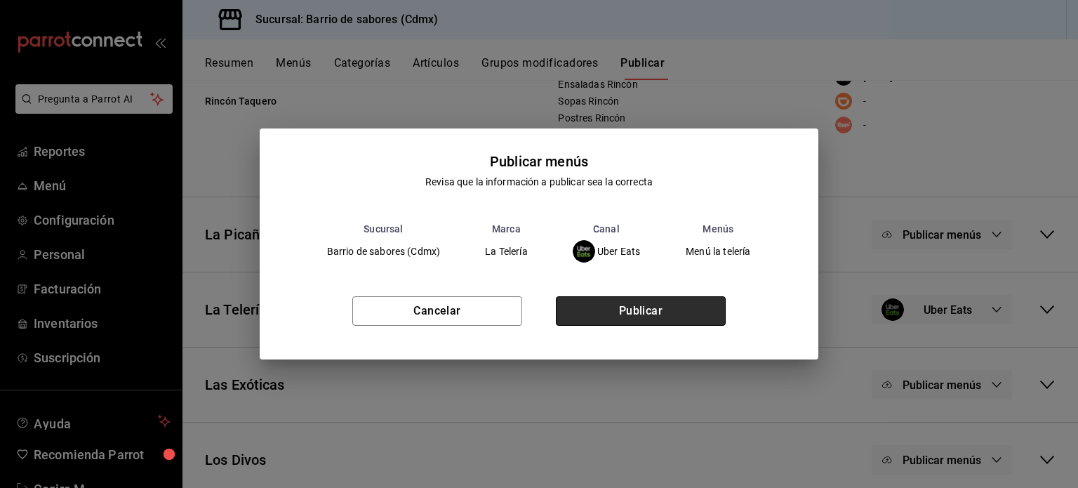
click at [691, 307] on button "Publicar" at bounding box center [641, 310] width 170 height 29
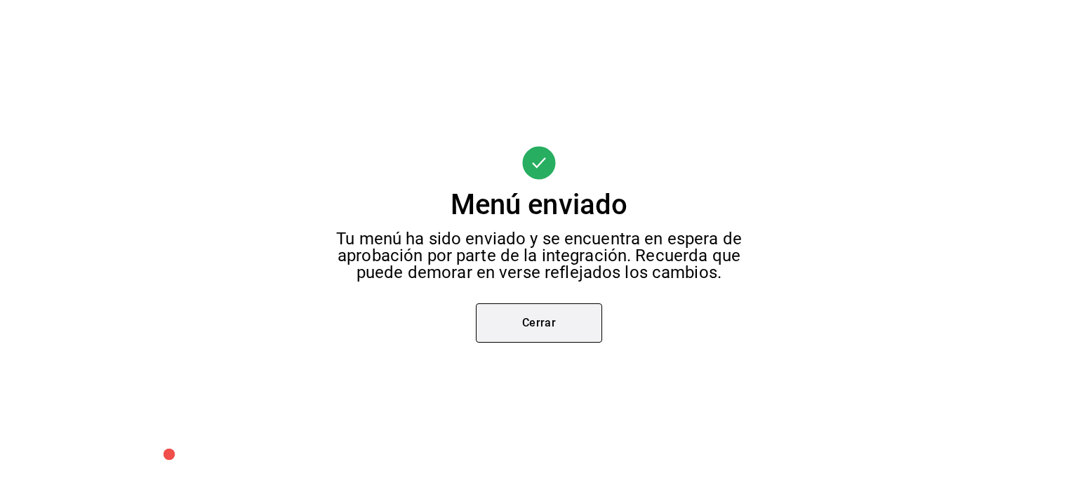
scroll to position [73, 0]
click at [509, 327] on button "Cerrar" at bounding box center [539, 322] width 126 height 39
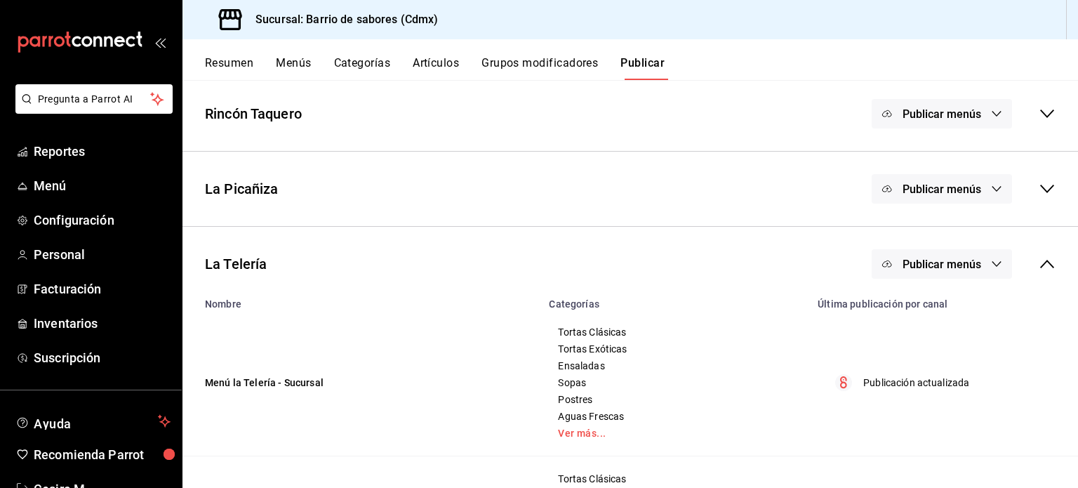
click at [957, 259] on span "Publicar menús" at bounding box center [941, 264] width 79 height 13
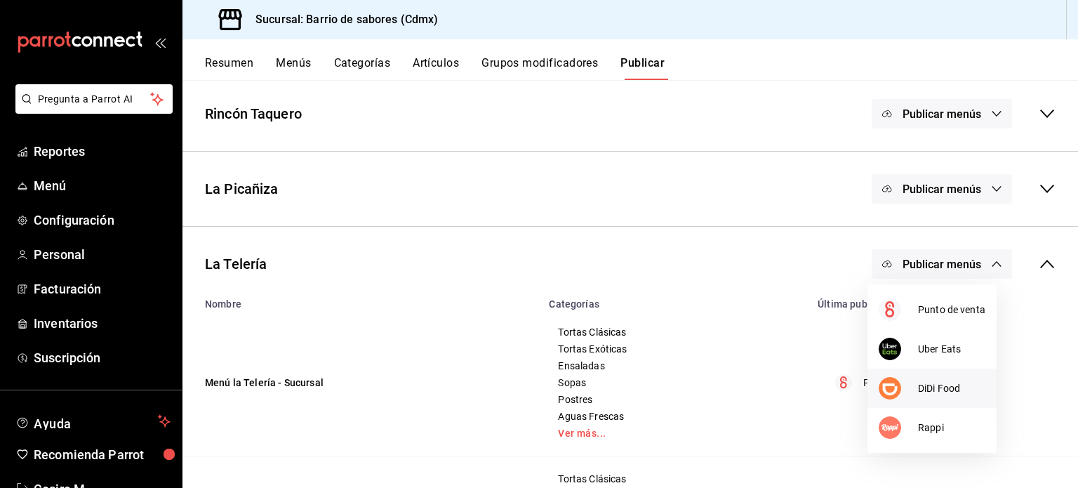
click at [938, 382] on span "DiDi Food" at bounding box center [951, 388] width 67 height 15
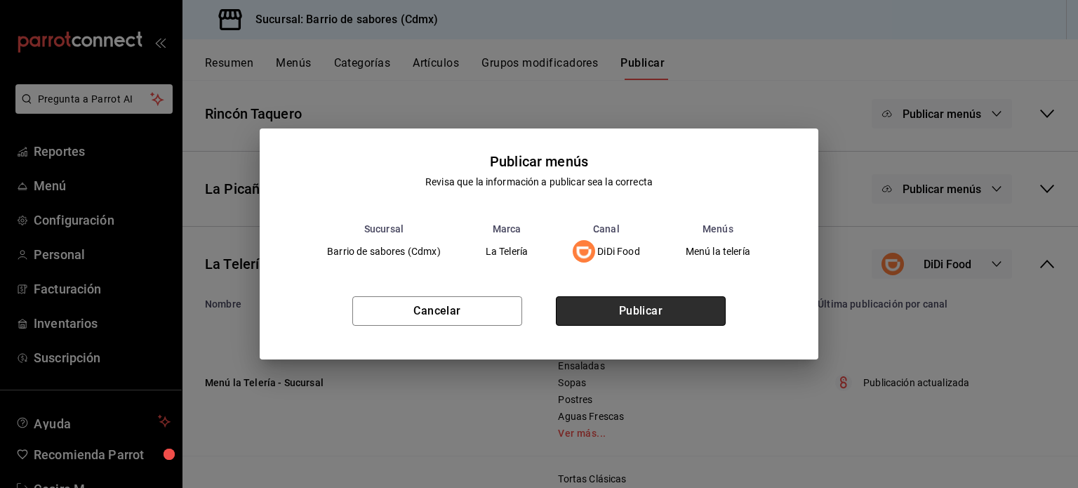
click at [662, 302] on button "Publicar" at bounding box center [641, 310] width 170 height 29
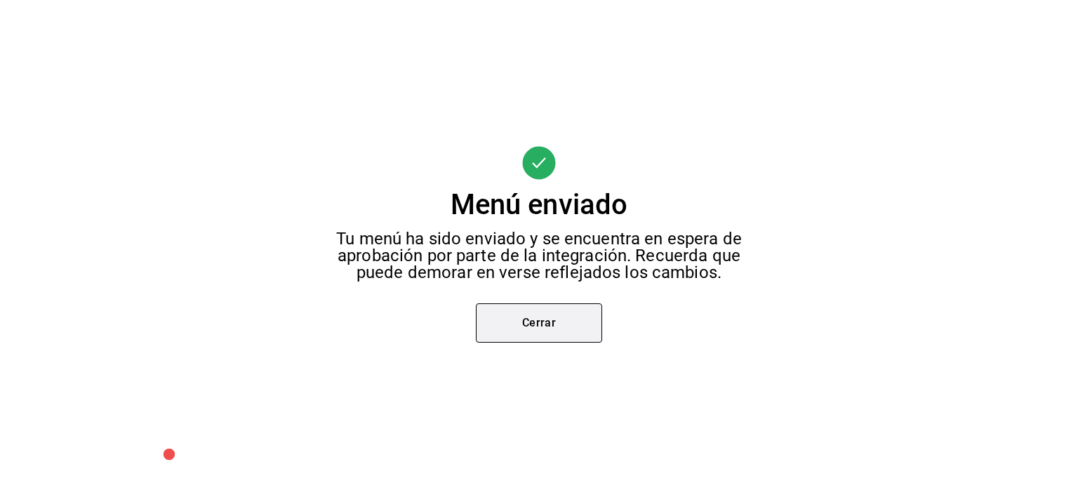
click at [561, 331] on button "Cerrar" at bounding box center [539, 322] width 126 height 39
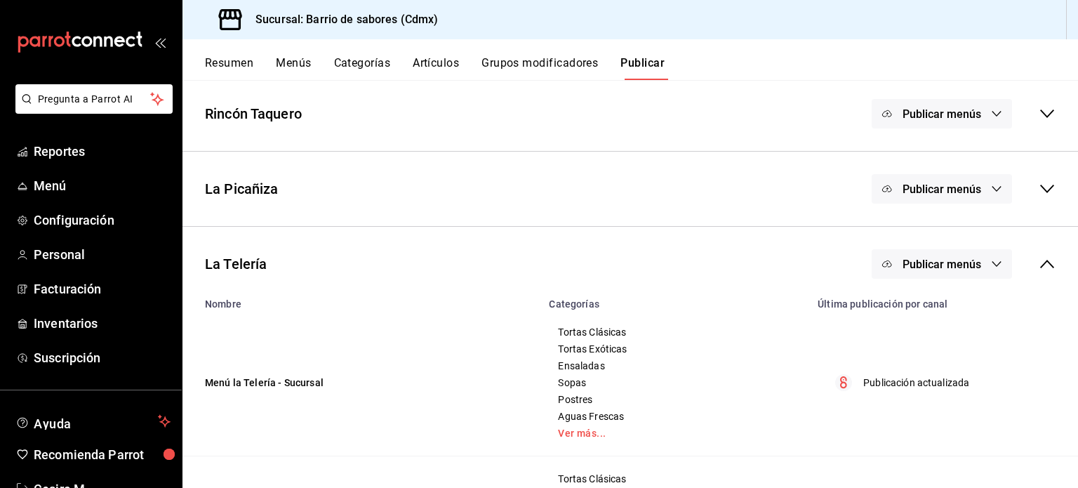
click at [940, 276] on button "Publicar menús" at bounding box center [942, 263] width 140 height 29
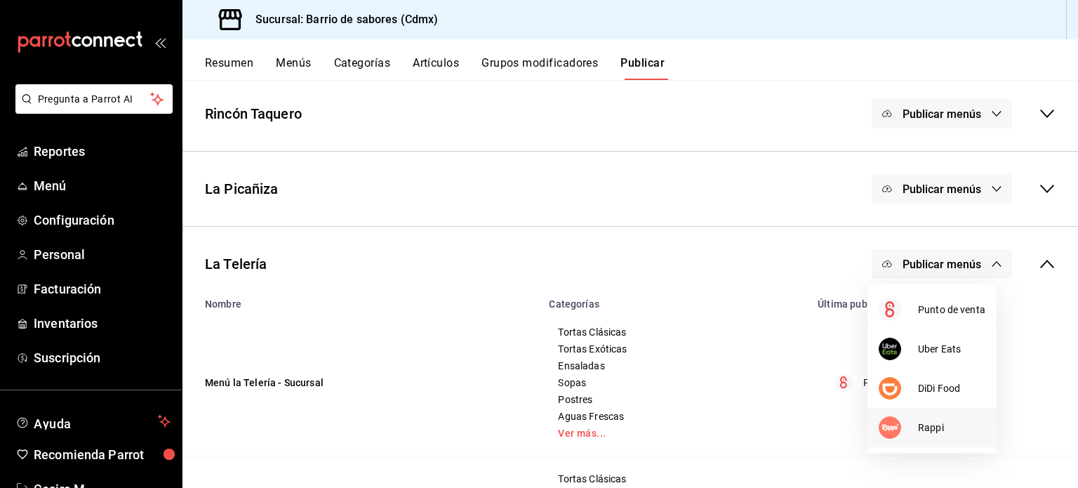
click at [932, 415] on li "Rappi" at bounding box center [931, 427] width 129 height 39
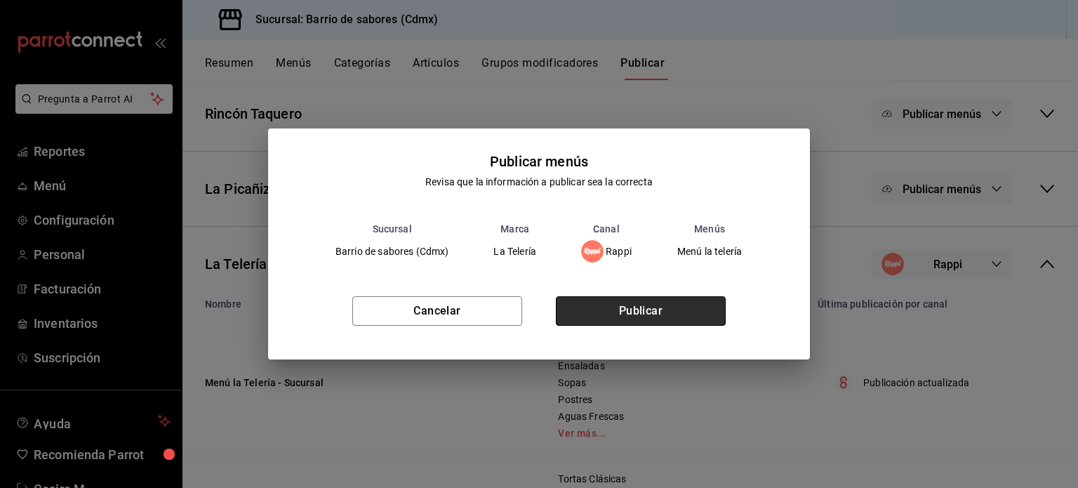
click at [691, 312] on button "Publicar" at bounding box center [641, 310] width 170 height 29
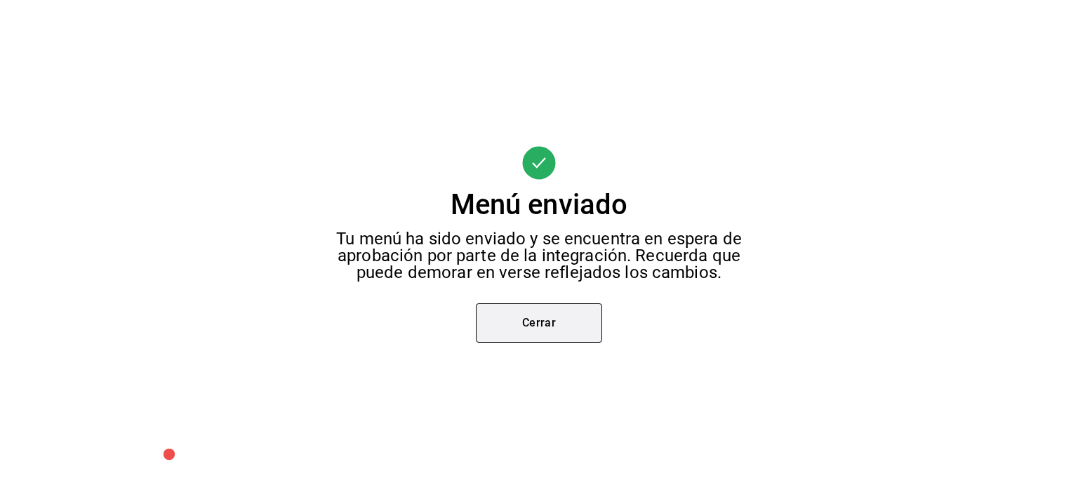
click at [509, 331] on button "Cerrar" at bounding box center [539, 322] width 126 height 39
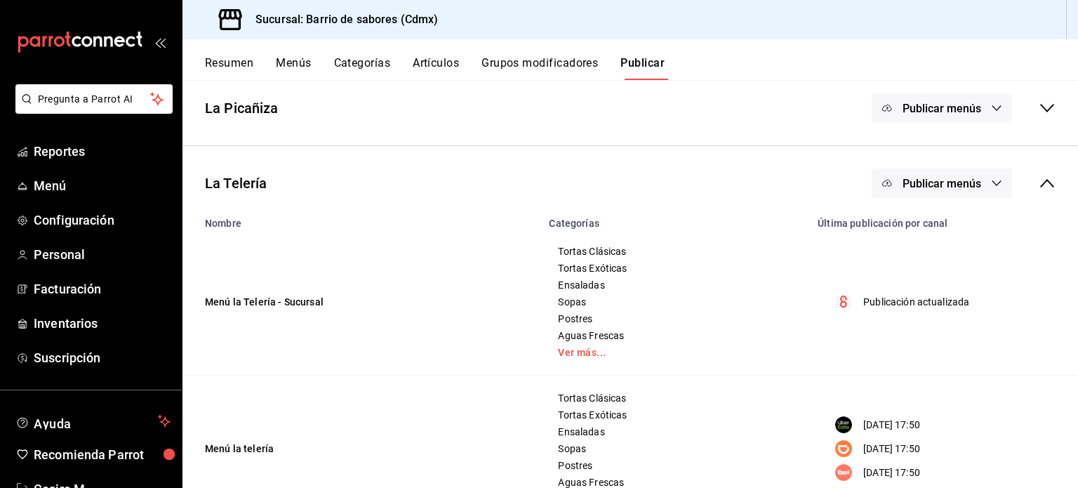
scroll to position [213, 0]
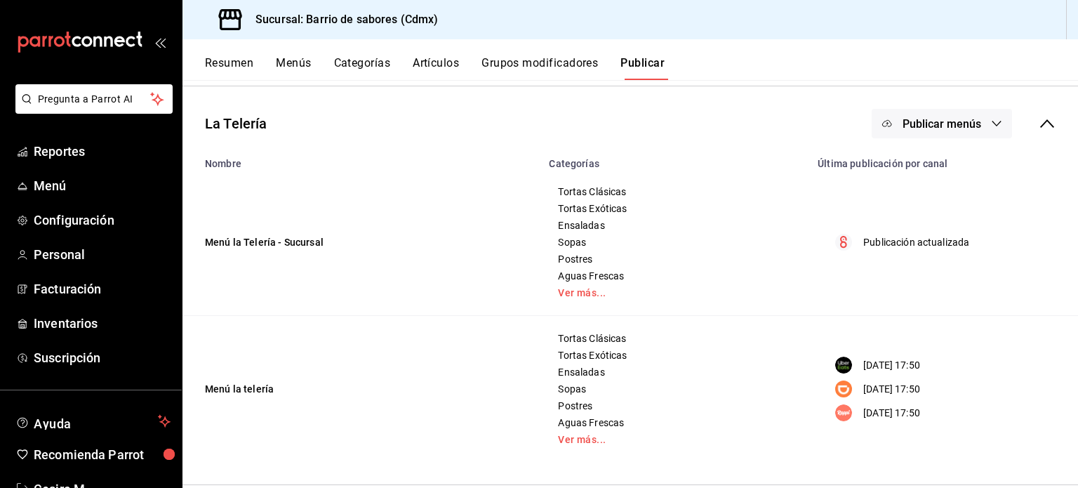
click at [957, 126] on span "Publicar menús" at bounding box center [941, 123] width 79 height 13
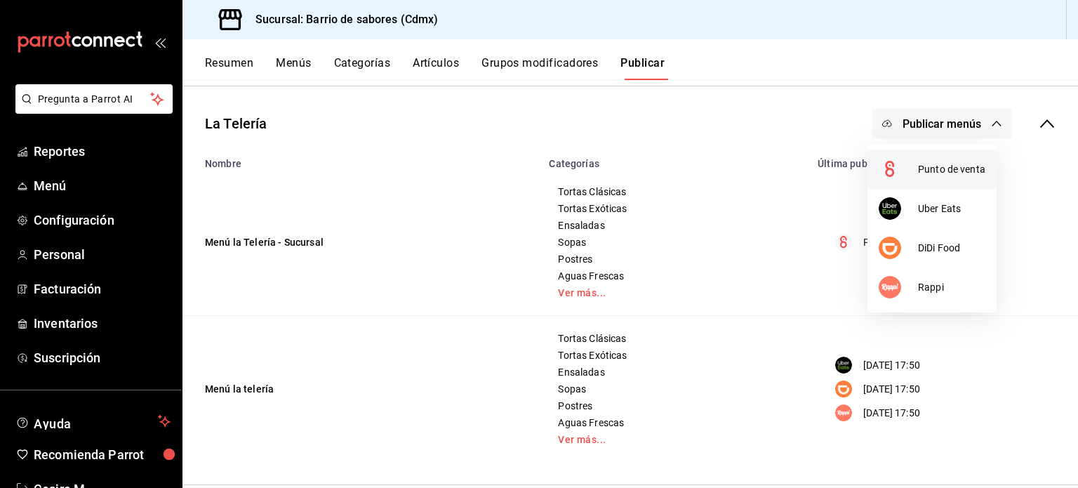
click at [945, 178] on li "Punto de venta" at bounding box center [931, 168] width 129 height 39
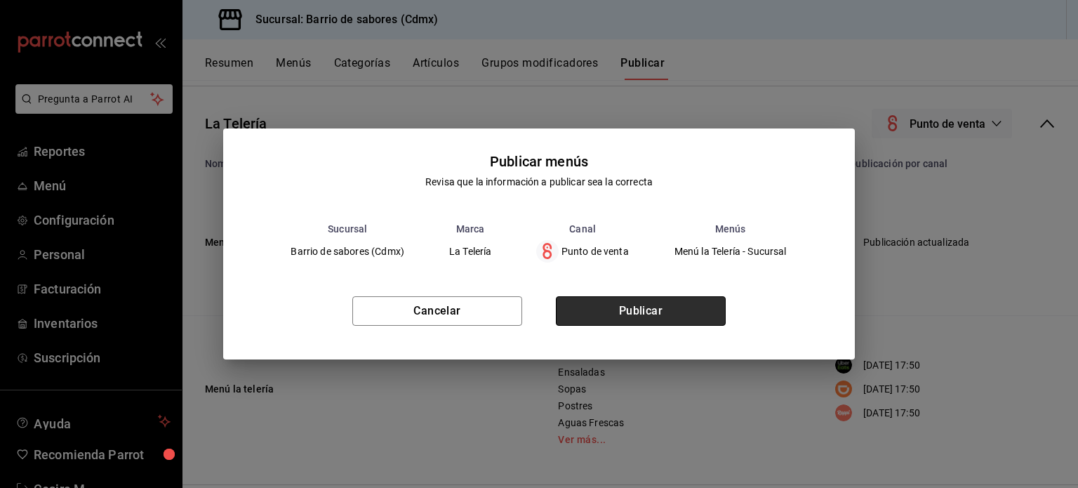
click at [676, 308] on button "Publicar" at bounding box center [641, 310] width 170 height 29
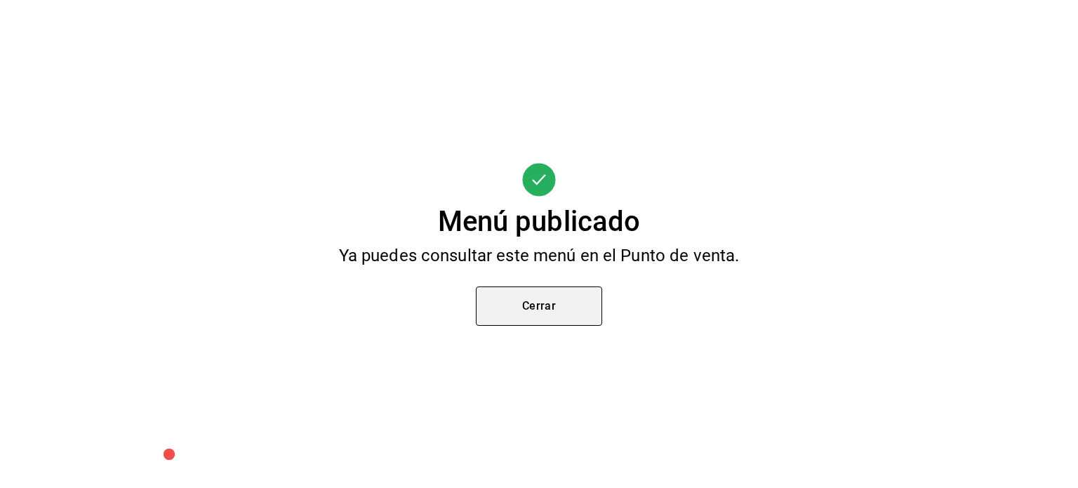
click at [552, 312] on button "Cerrar" at bounding box center [539, 305] width 126 height 39
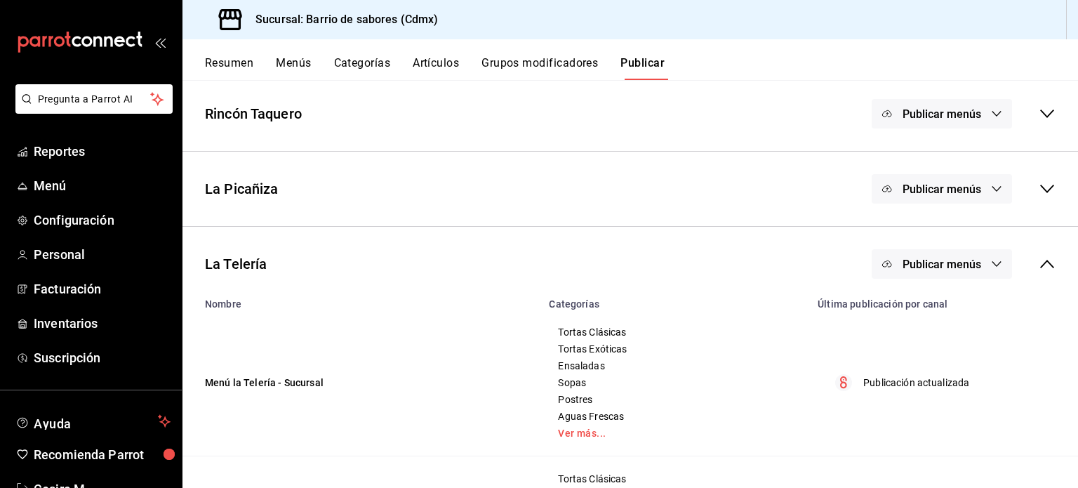
click at [1039, 269] on icon at bounding box center [1047, 263] width 17 height 17
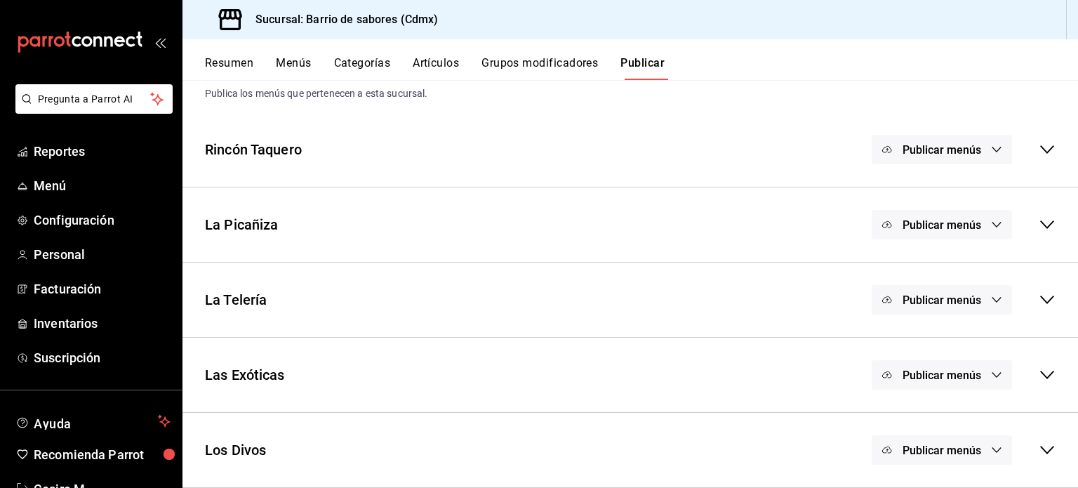
scroll to position [36, 0]
click at [967, 224] on span "Publicar menús" at bounding box center [941, 225] width 79 height 13
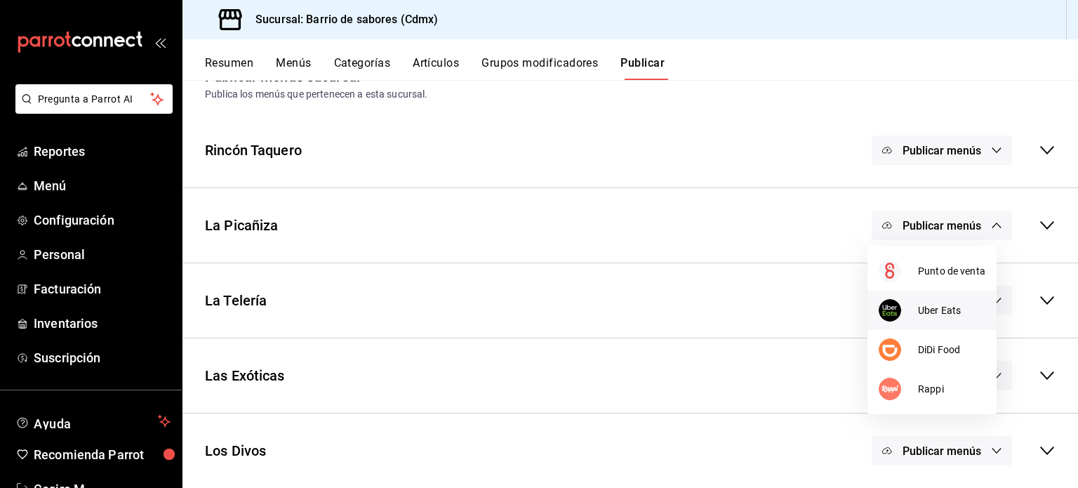
click at [923, 307] on span "Uber Eats" at bounding box center [951, 310] width 67 height 15
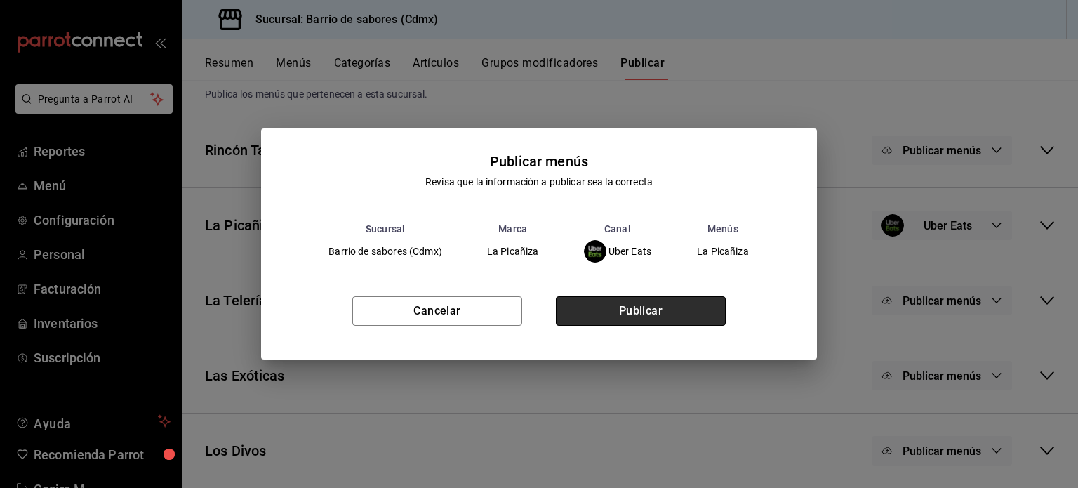
click at [681, 304] on button "Publicar" at bounding box center [641, 310] width 170 height 29
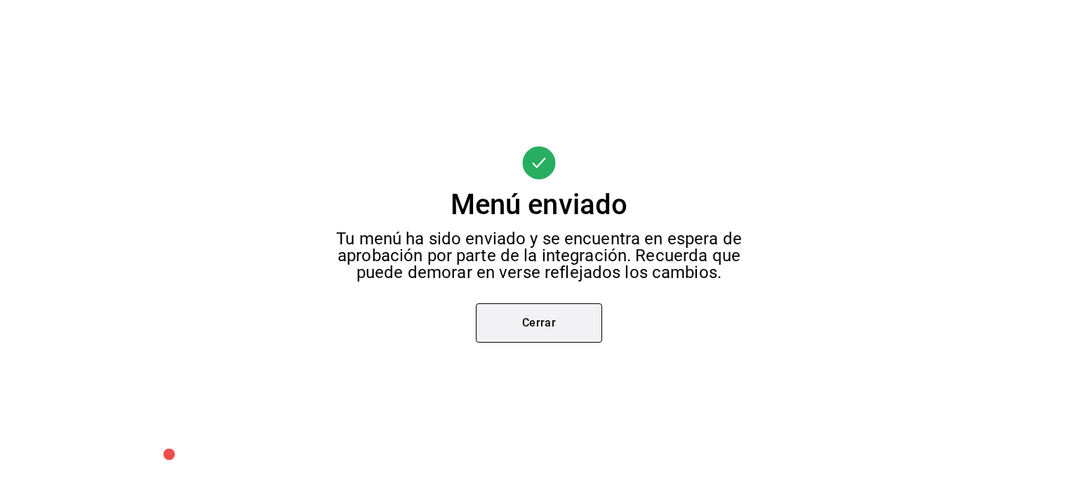
scroll to position [0, 0]
click at [553, 319] on button "Cerrar" at bounding box center [539, 322] width 126 height 39
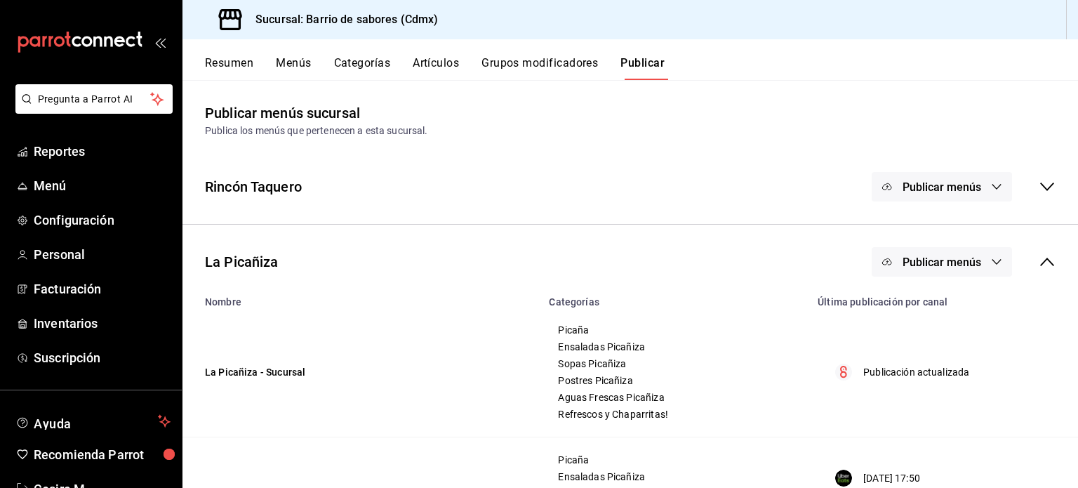
click at [957, 266] on span "Publicar menús" at bounding box center [941, 261] width 79 height 13
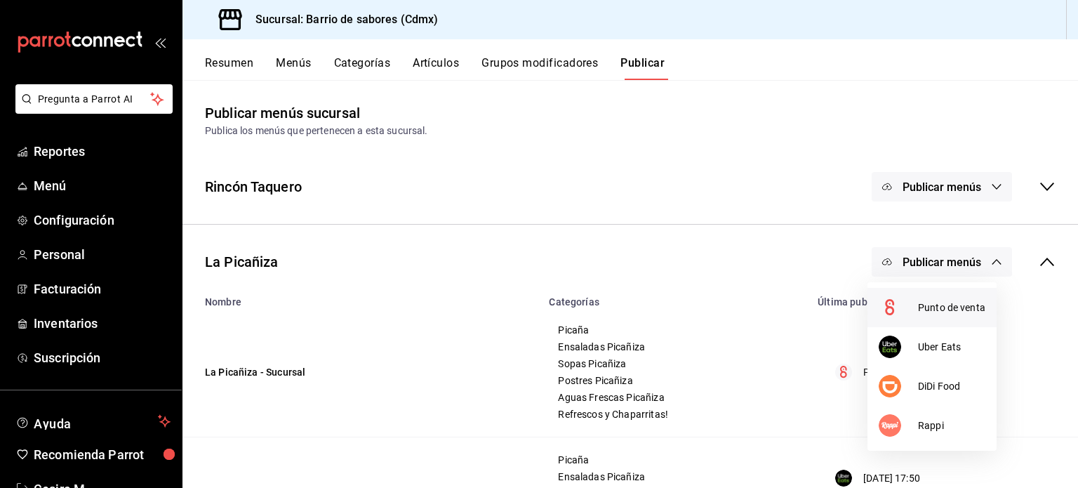
click at [931, 307] on span "Punto de venta" at bounding box center [951, 307] width 67 height 15
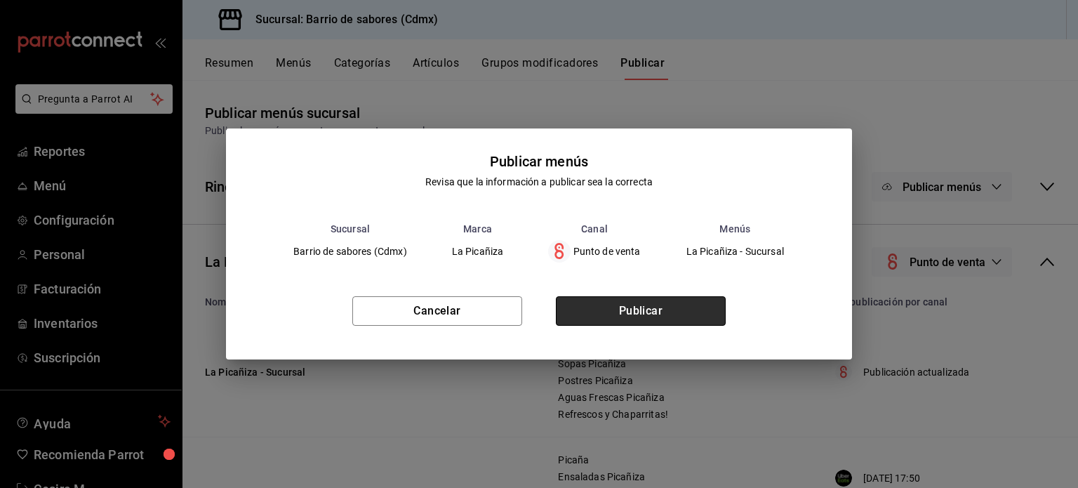
click at [706, 311] on button "Publicar" at bounding box center [641, 310] width 170 height 29
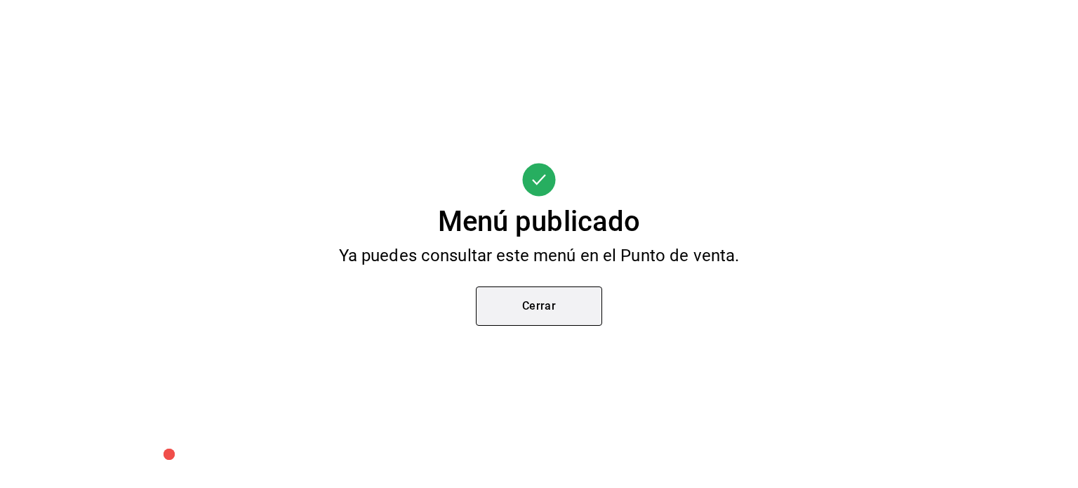
click at [520, 305] on button "Cerrar" at bounding box center [539, 305] width 126 height 39
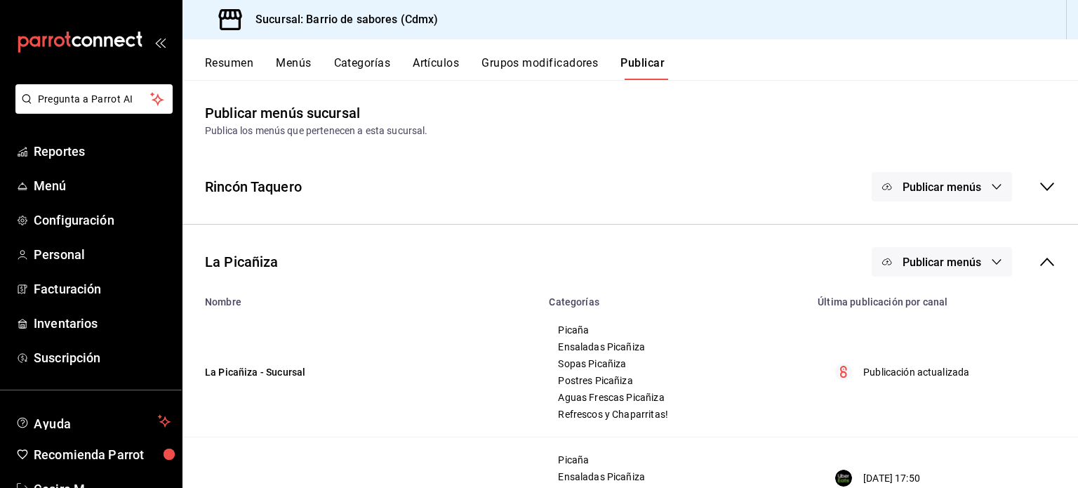
click at [1026, 197] on div "Publicar menús" at bounding box center [964, 186] width 184 height 29
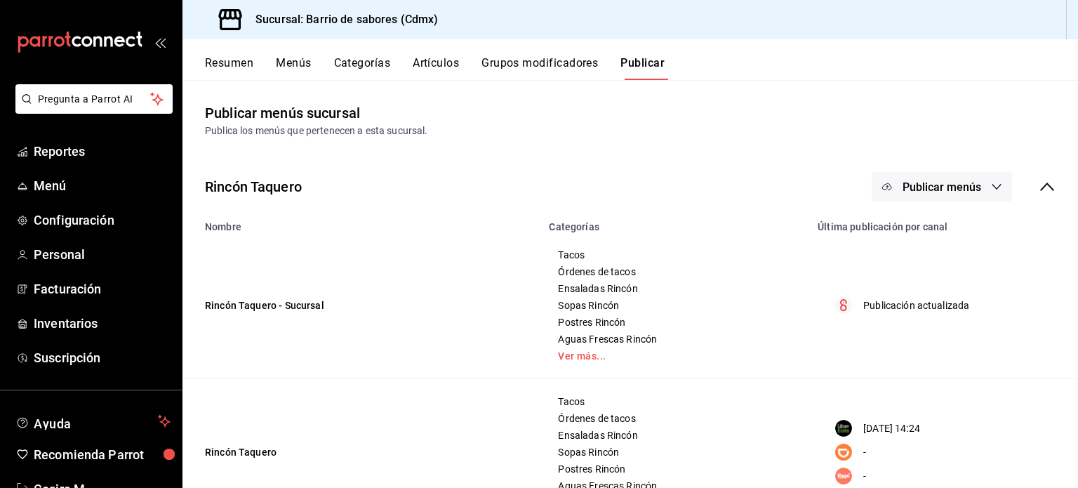
click at [991, 187] on icon "button" at bounding box center [996, 186] width 11 height 11
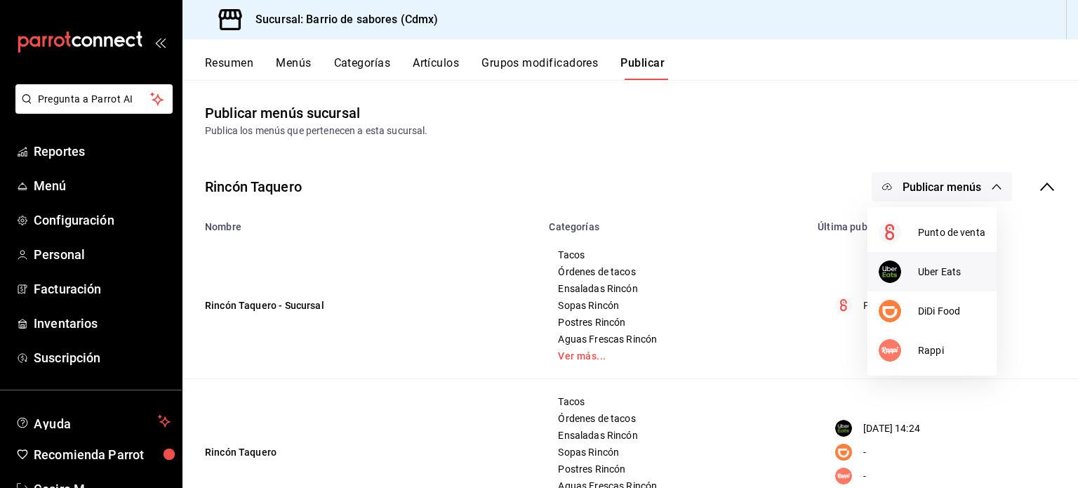
click at [940, 267] on span "Uber Eats" at bounding box center [951, 272] width 67 height 15
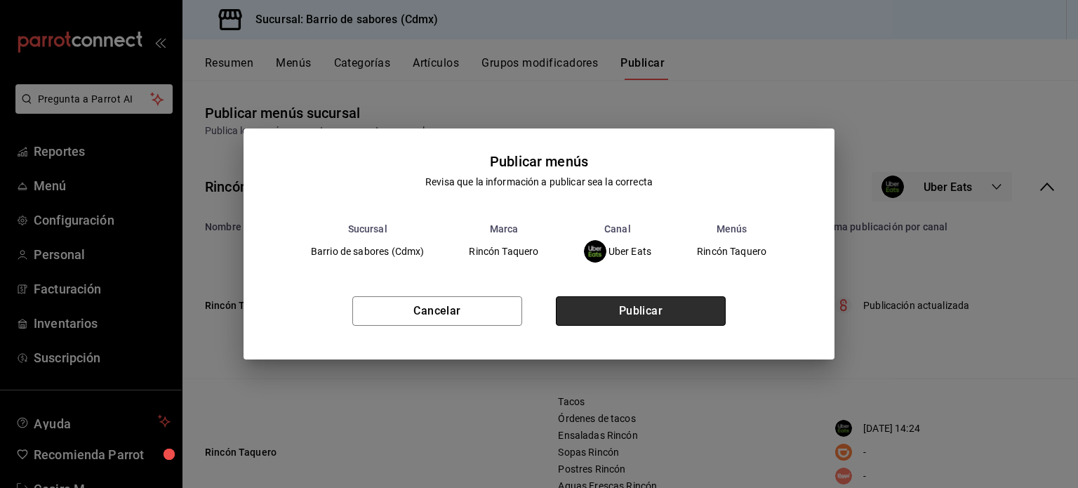
click at [634, 308] on button "Publicar" at bounding box center [641, 310] width 170 height 29
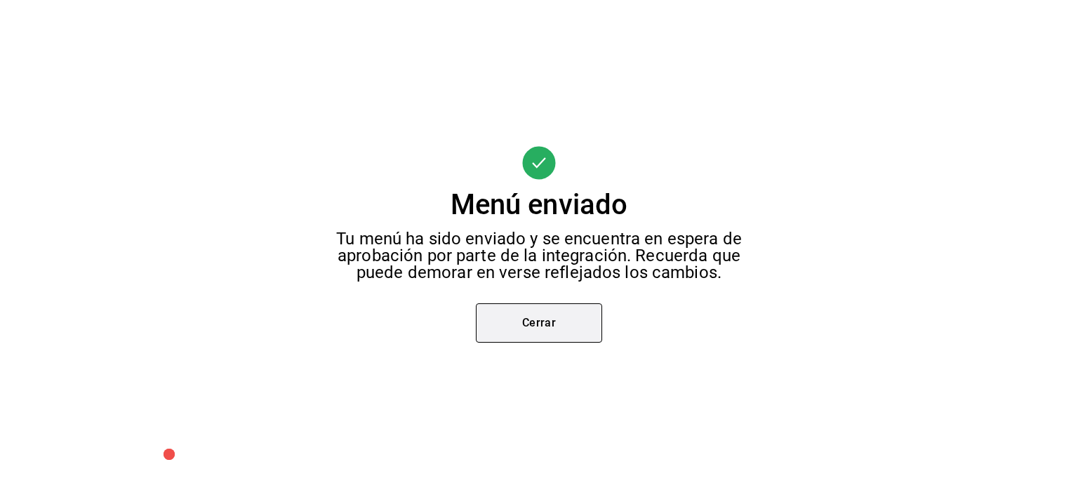
click at [502, 311] on button "Cerrar" at bounding box center [539, 322] width 126 height 39
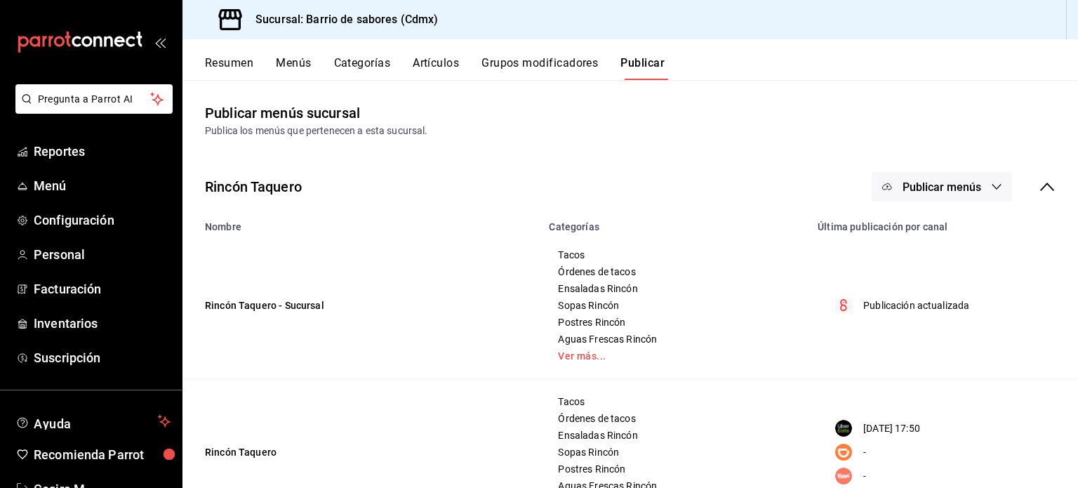
click at [919, 199] on button "Publicar menús" at bounding box center [942, 186] width 140 height 29
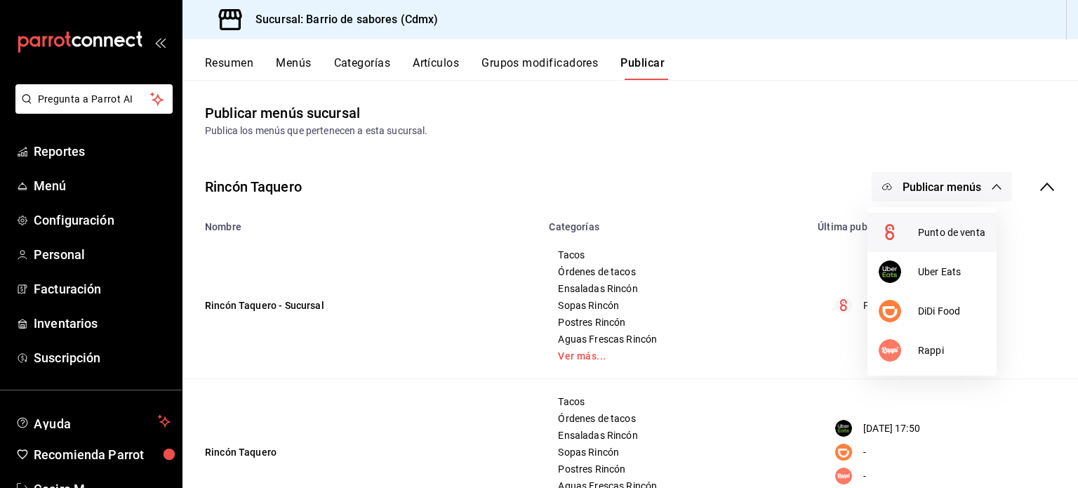
click at [919, 234] on span "Punto de venta" at bounding box center [951, 232] width 67 height 15
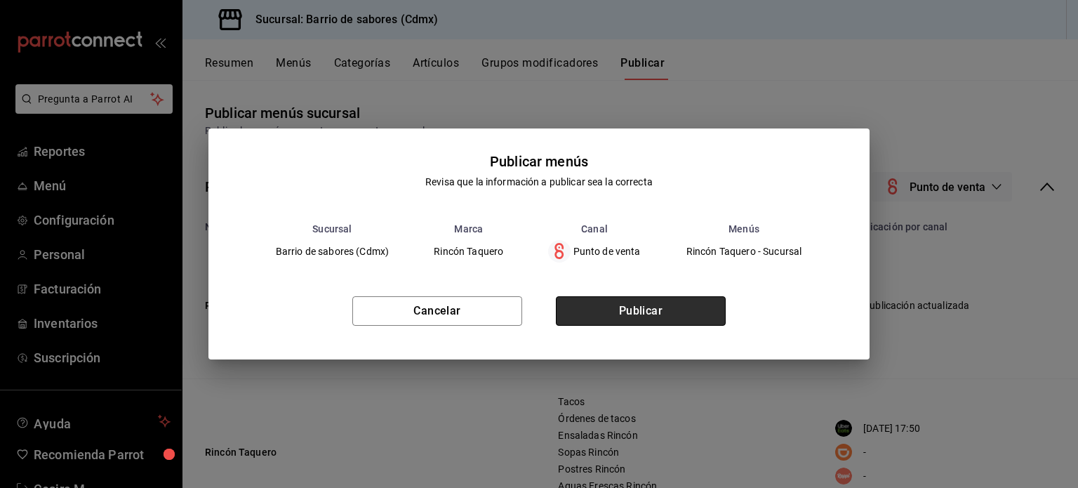
click at [643, 307] on button "Publicar" at bounding box center [641, 310] width 170 height 29
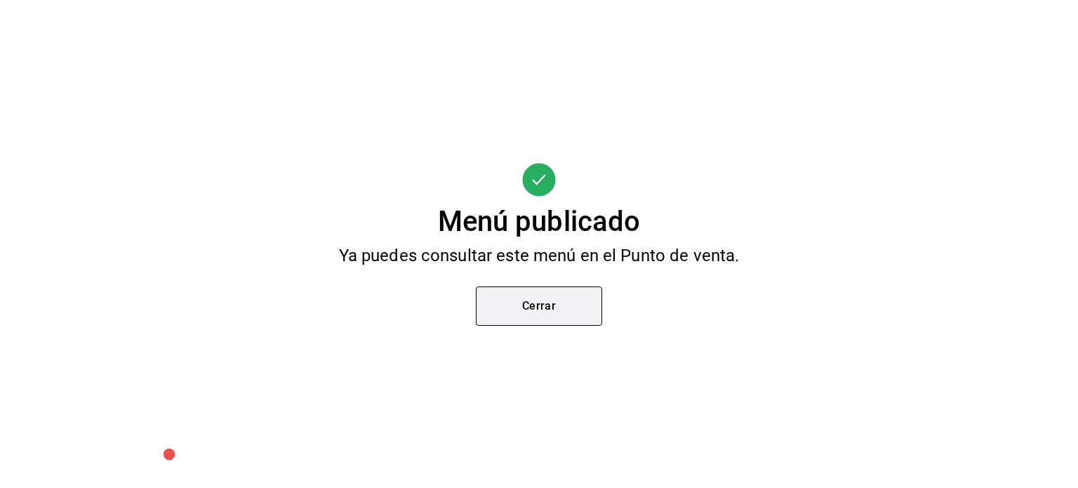
click at [581, 306] on button "Cerrar" at bounding box center [539, 305] width 126 height 39
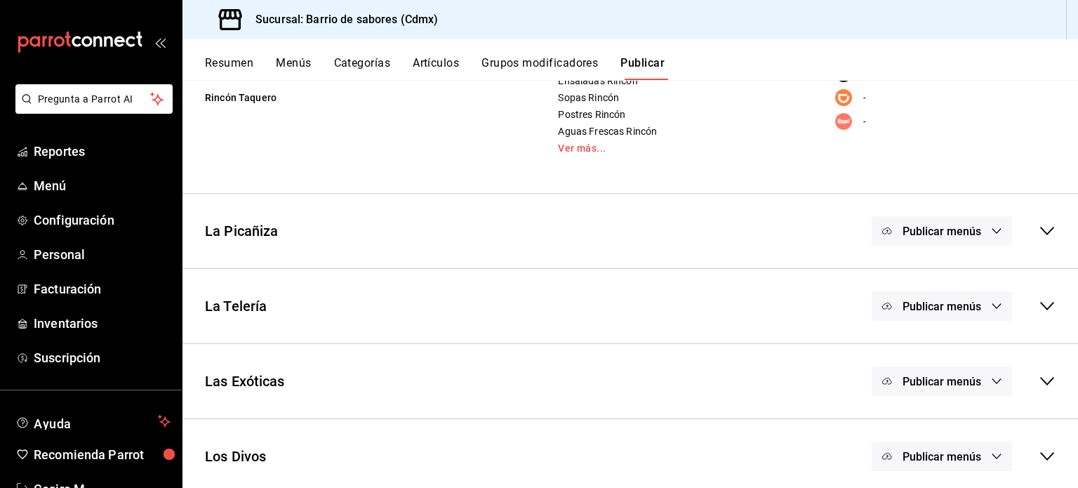
scroll to position [360, 0]
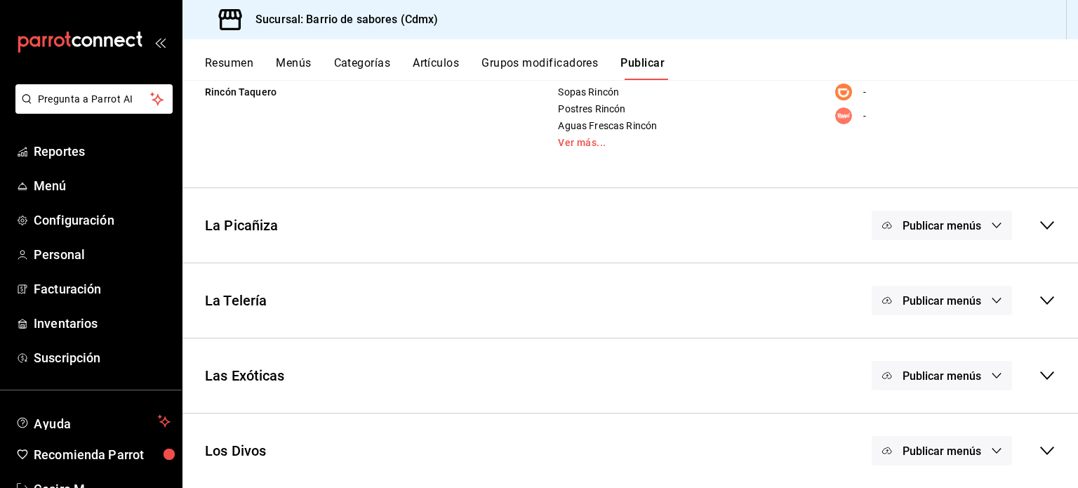
click at [968, 378] on span "Publicar menús" at bounding box center [941, 375] width 79 height 13
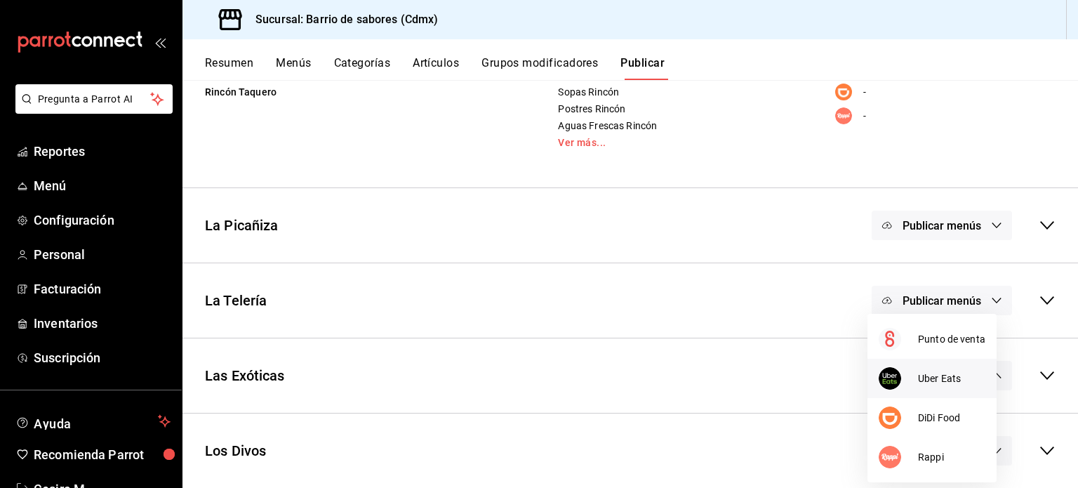
click at [940, 387] on li "Uber Eats" at bounding box center [931, 378] width 129 height 39
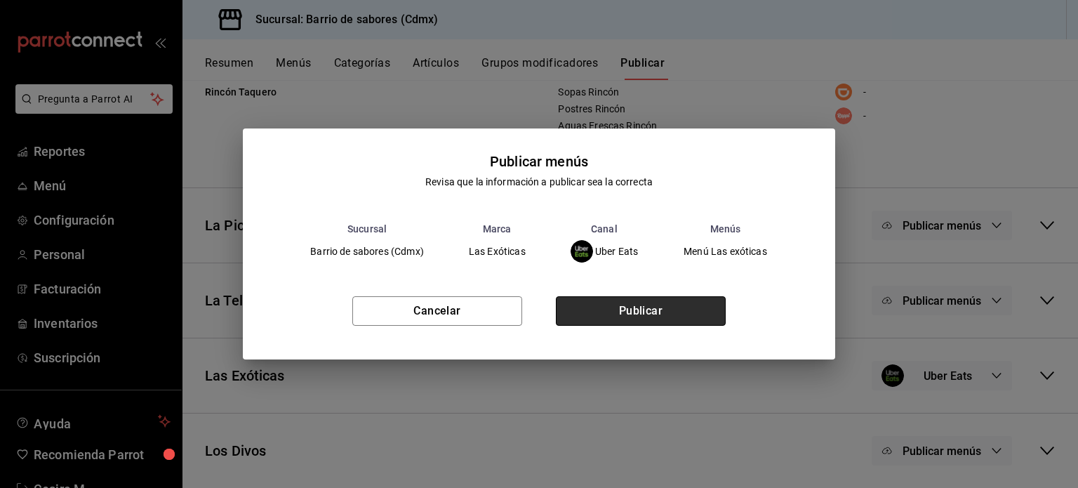
click at [609, 308] on button "Publicar" at bounding box center [641, 310] width 170 height 29
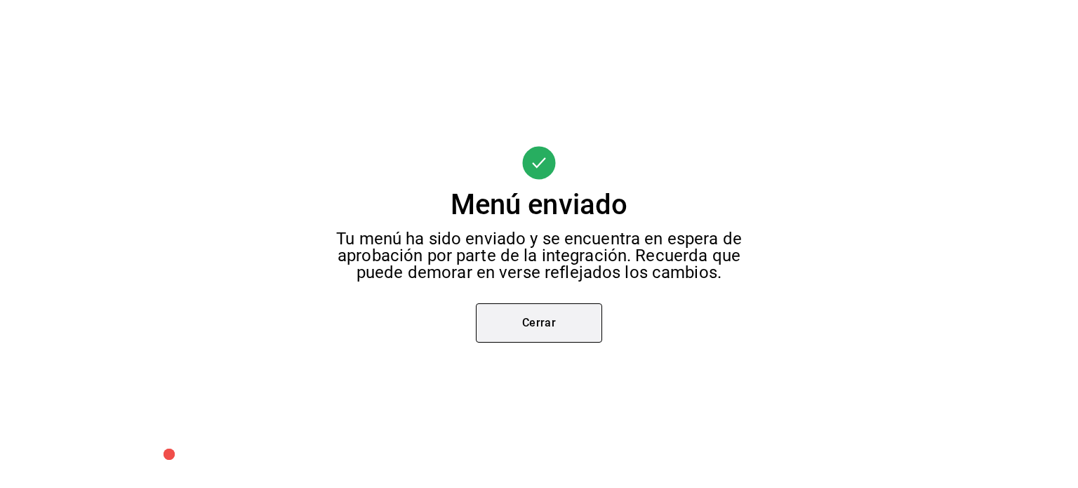
click at [547, 320] on button "Cerrar" at bounding box center [539, 322] width 126 height 39
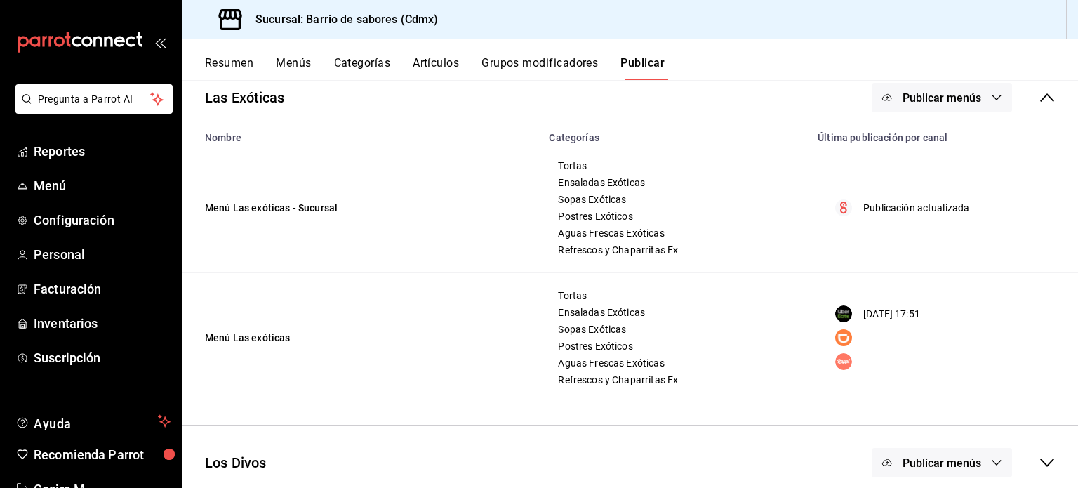
scroll to position [326, 0]
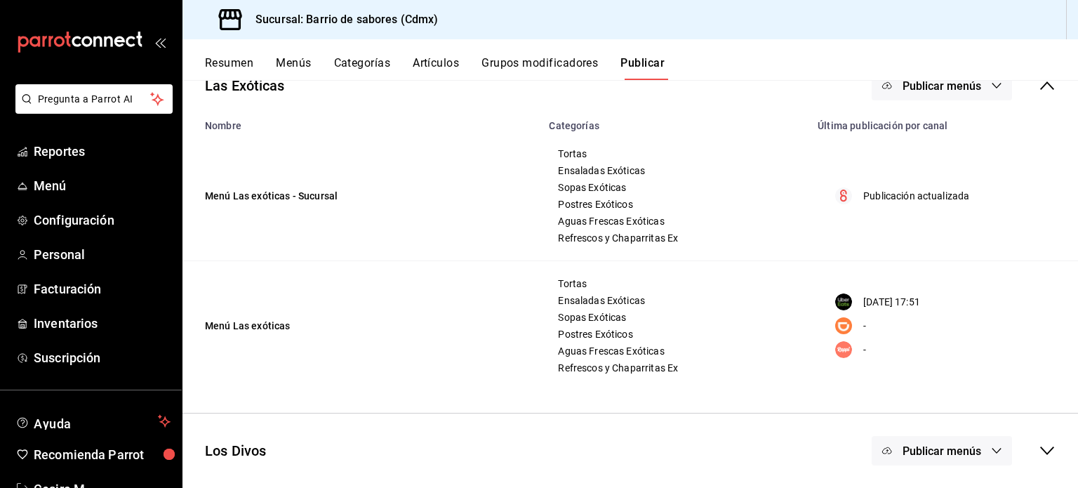
click at [949, 466] on div "Los Divos Publicar menús" at bounding box center [629, 451] width 895 height 52
click at [951, 458] on button "Publicar menús" at bounding box center [942, 450] width 140 height 29
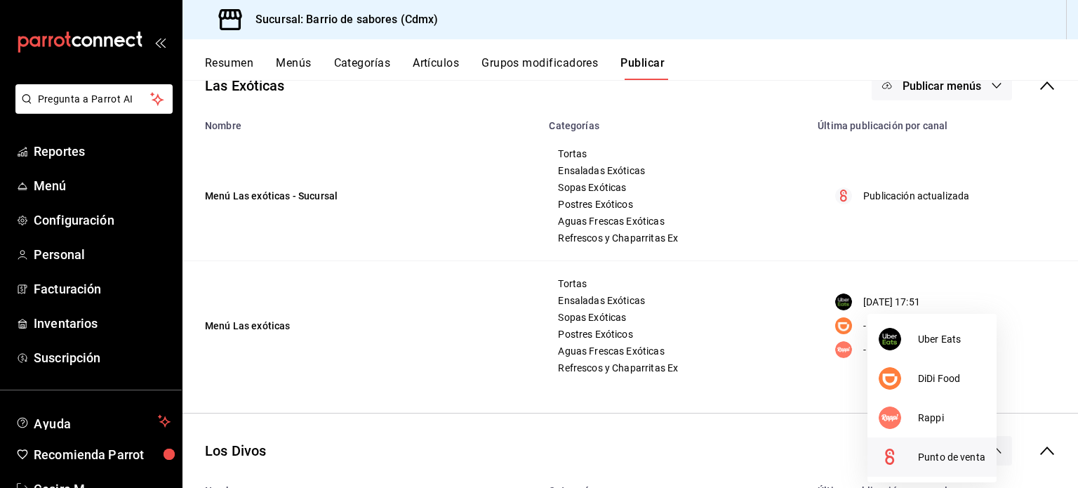
click at [951, 458] on span "Punto de venta" at bounding box center [951, 457] width 67 height 15
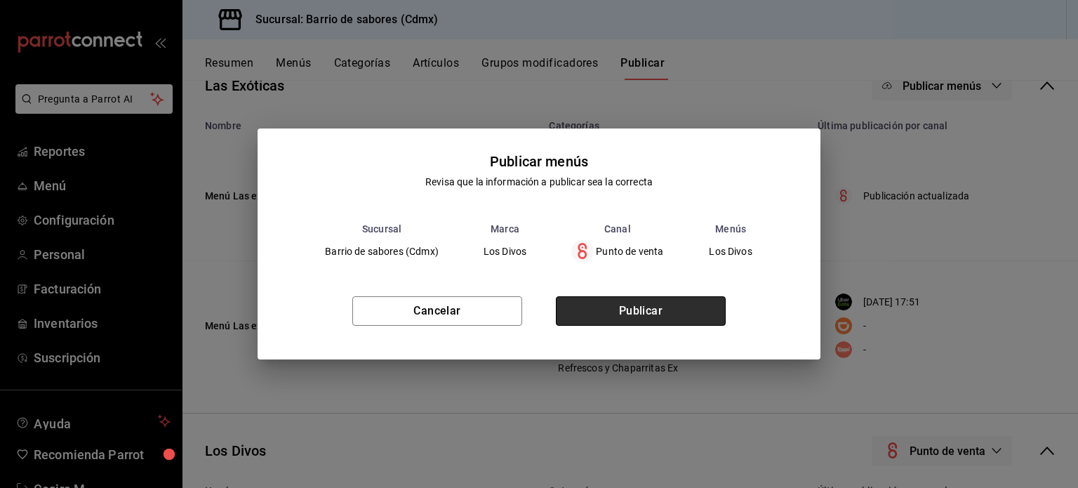
click at [696, 310] on button "Publicar" at bounding box center [641, 310] width 170 height 29
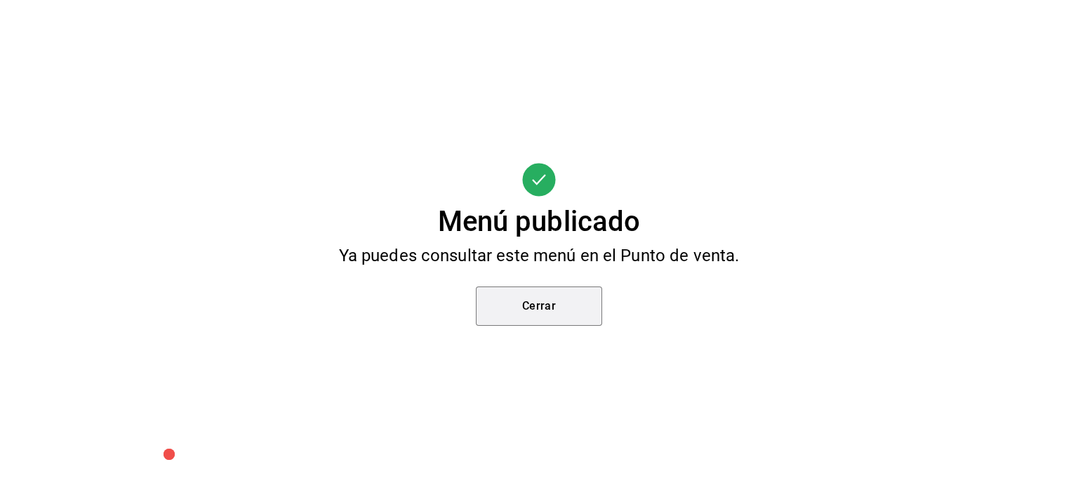
click at [556, 312] on button "Cerrar" at bounding box center [539, 305] width 126 height 39
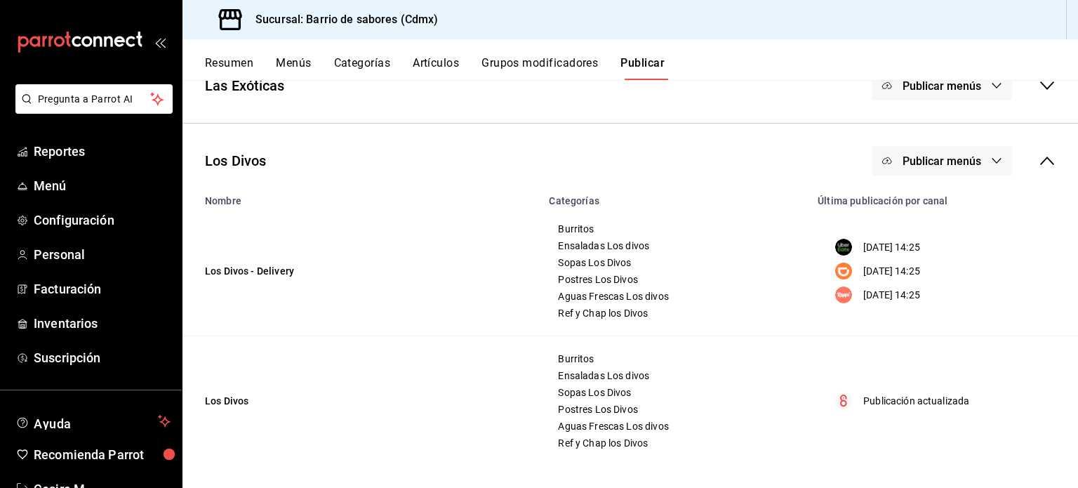
click at [969, 171] on button "Publicar menús" at bounding box center [942, 160] width 140 height 29
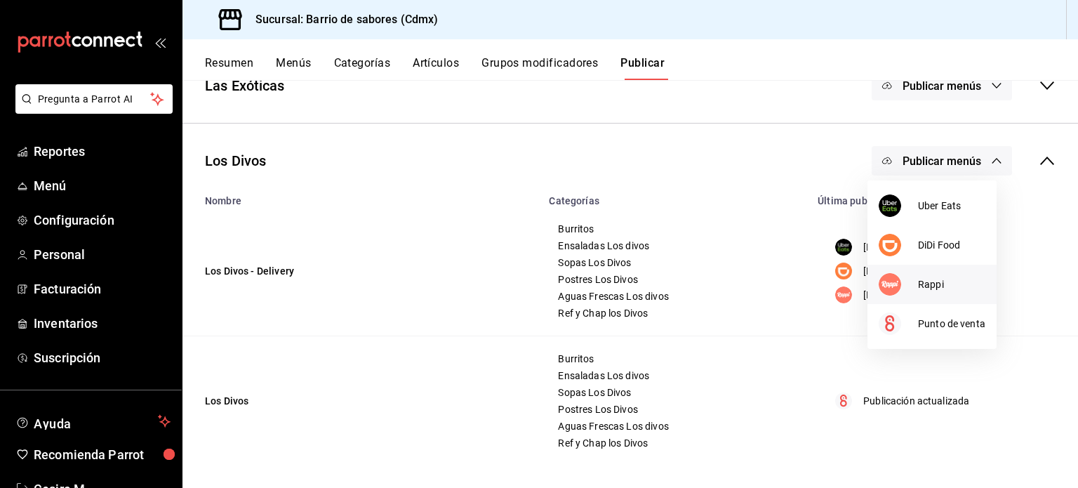
click at [895, 284] on img at bounding box center [890, 284] width 22 height 22
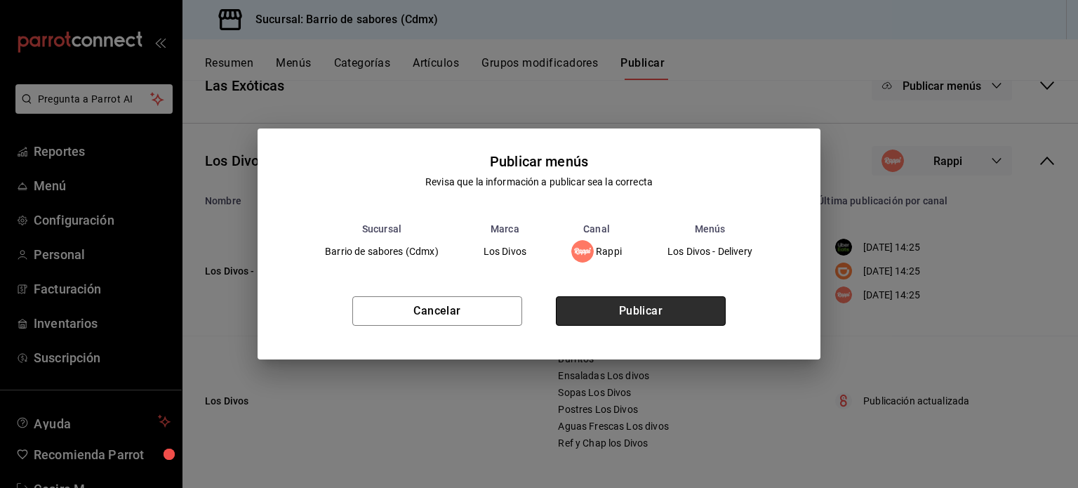
click at [691, 306] on button "Publicar" at bounding box center [641, 310] width 170 height 29
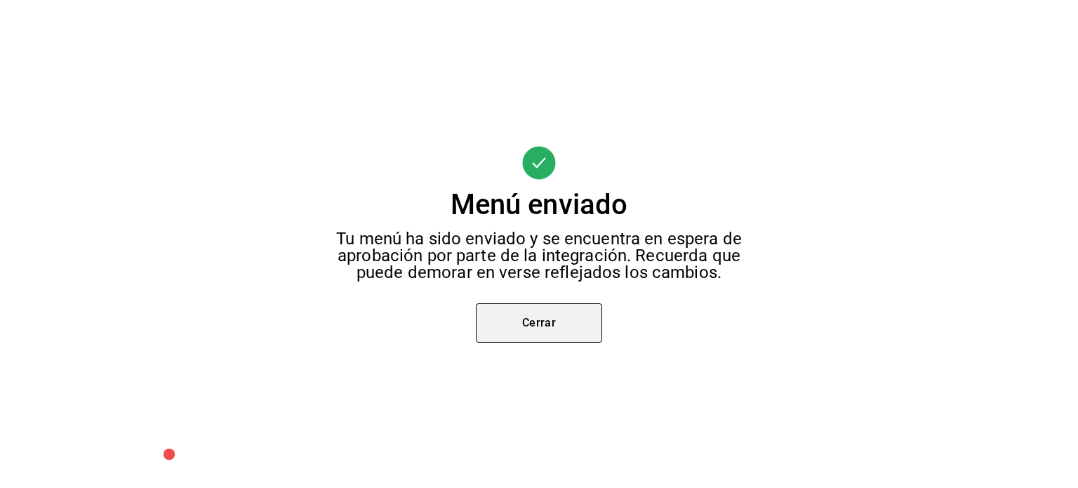
click at [598, 339] on button "Cerrar" at bounding box center [539, 322] width 126 height 39
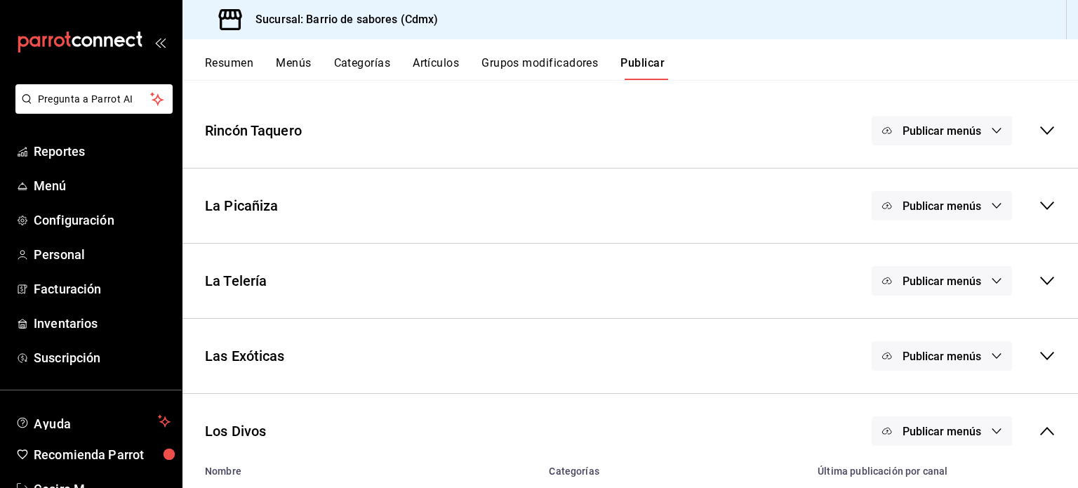
scroll to position [222, 0]
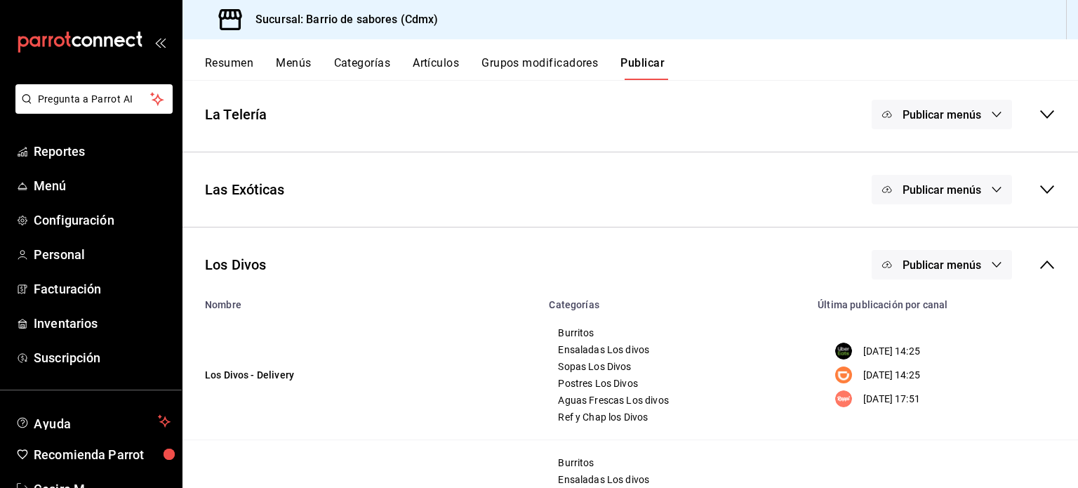
click at [935, 250] on button "Publicar menús" at bounding box center [942, 264] width 140 height 29
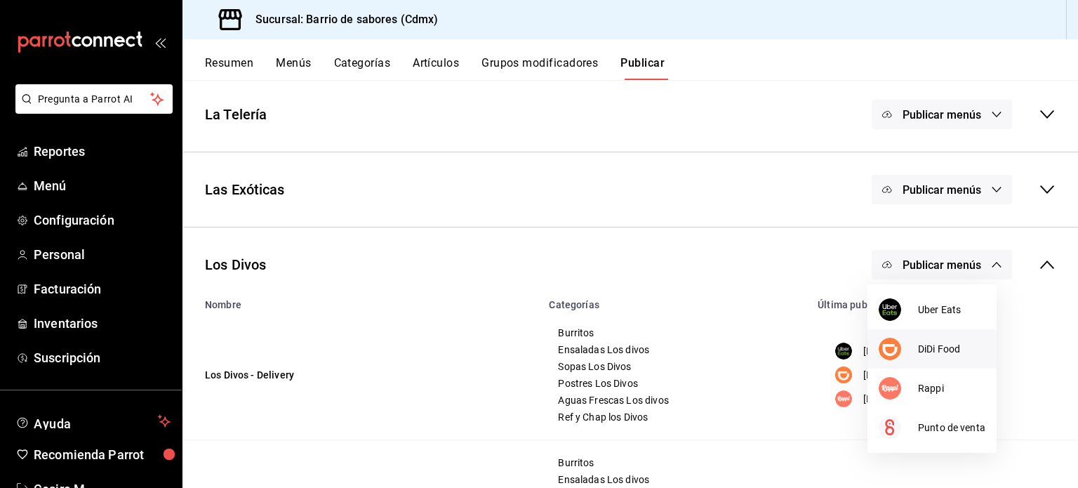
click at [924, 359] on li "DiDi Food" at bounding box center [931, 348] width 129 height 39
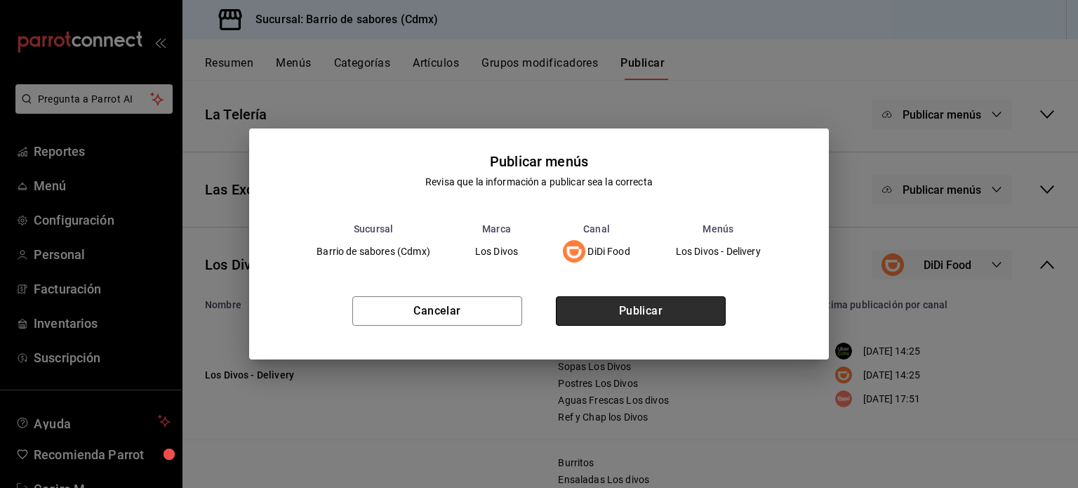
click at [690, 307] on button "Publicar" at bounding box center [641, 310] width 170 height 29
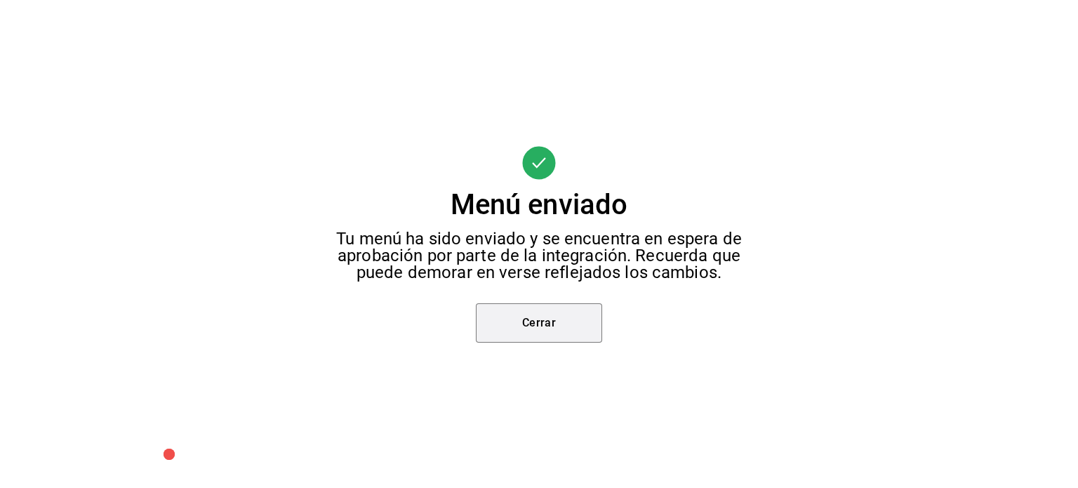
click at [573, 334] on button "Cerrar" at bounding box center [539, 322] width 126 height 39
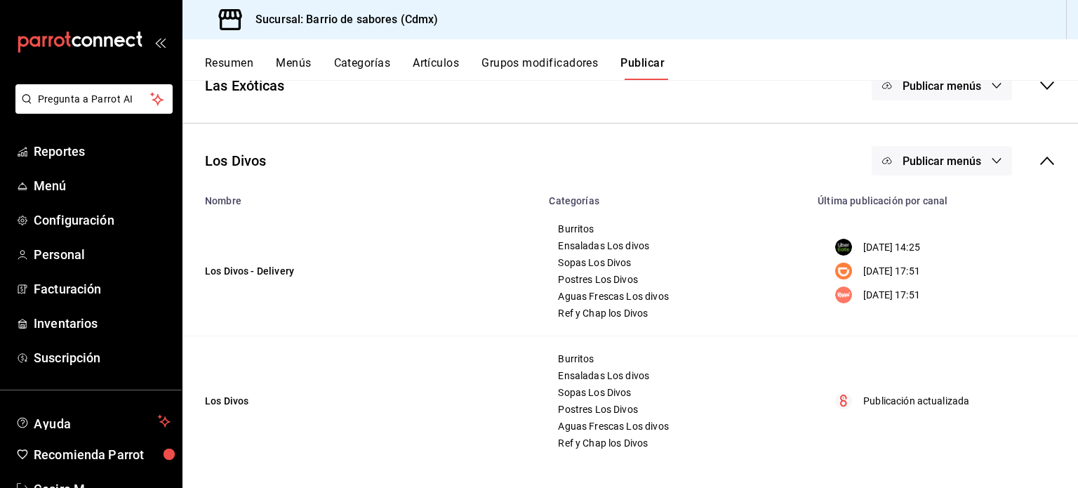
click at [923, 142] on div "Los Divos Publicar menús" at bounding box center [629, 161] width 895 height 52
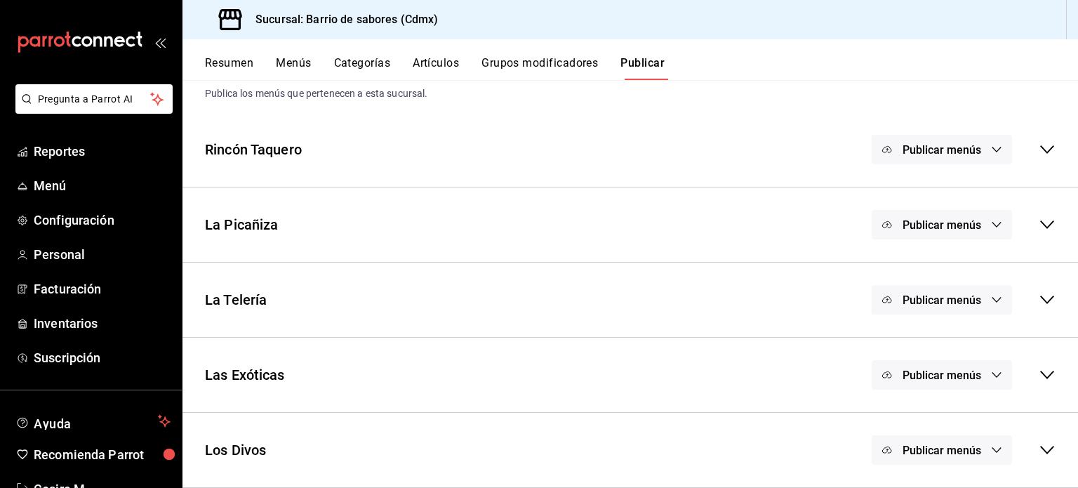
scroll to position [36, 0]
click at [926, 451] on span "Publicar menús" at bounding box center [941, 450] width 79 height 13
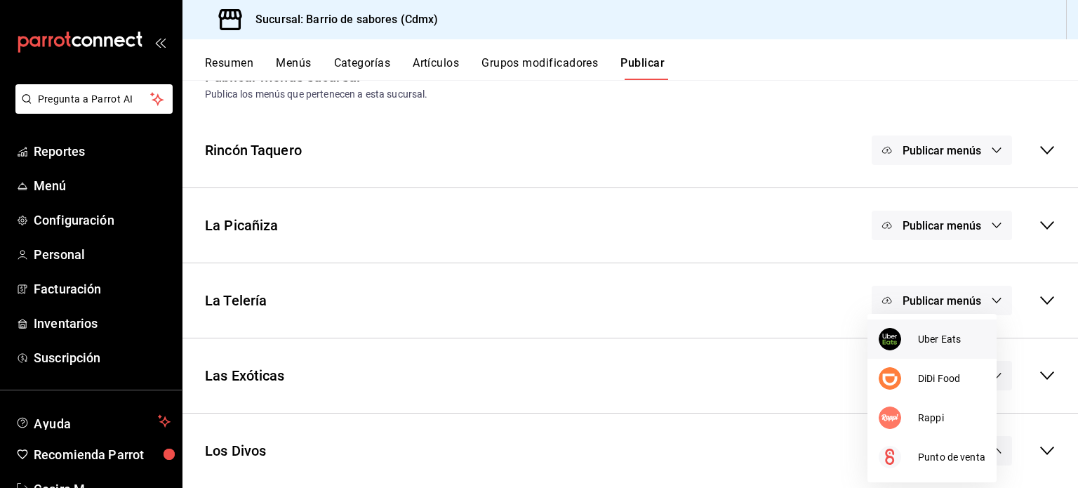
click at [926, 331] on li "Uber Eats" at bounding box center [931, 338] width 129 height 39
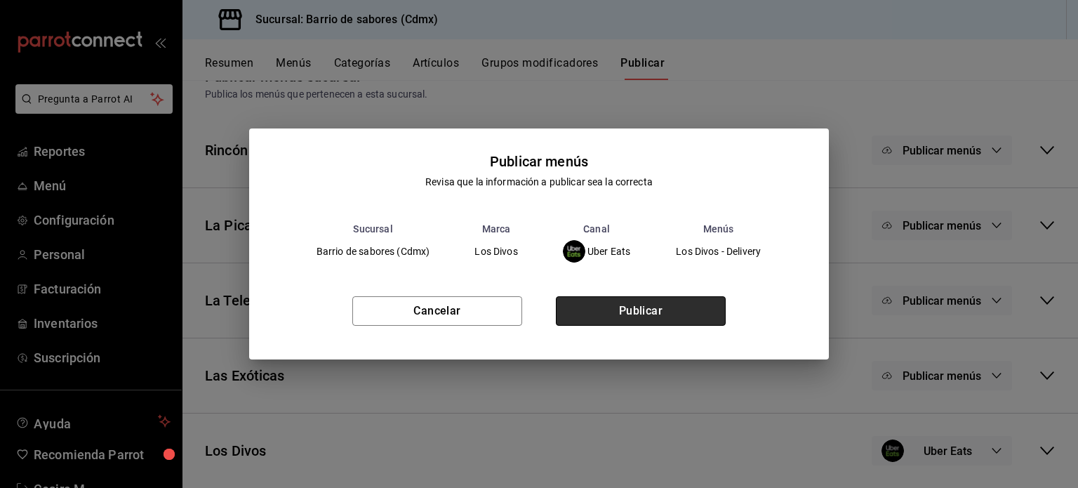
click at [671, 302] on button "Publicar" at bounding box center [641, 310] width 170 height 29
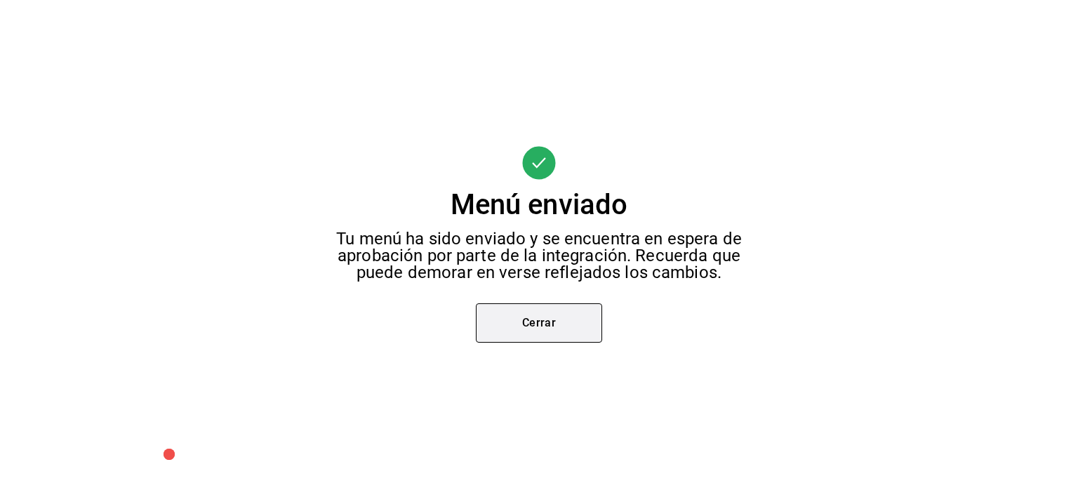
scroll to position [222, 0]
click at [517, 321] on button "Cerrar" at bounding box center [539, 322] width 126 height 39
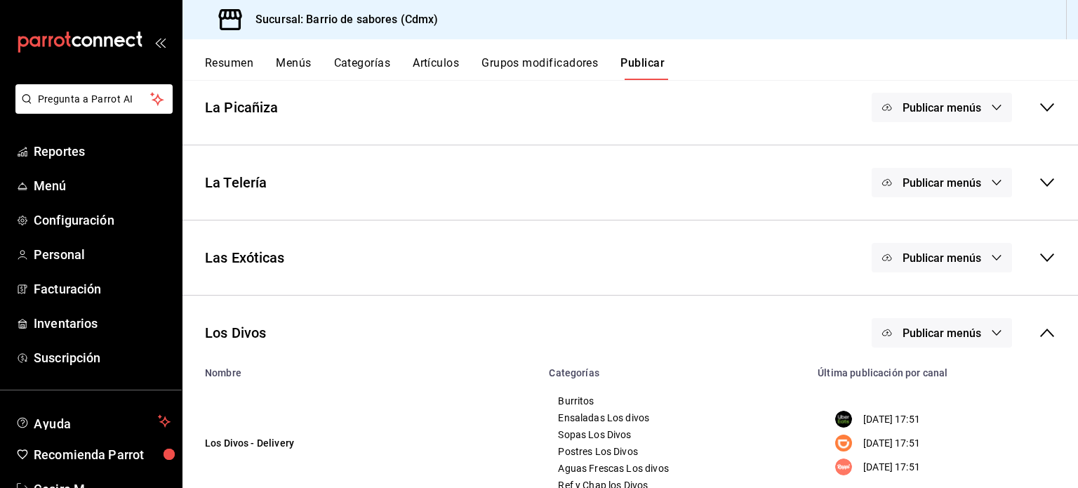
scroll to position [12, 0]
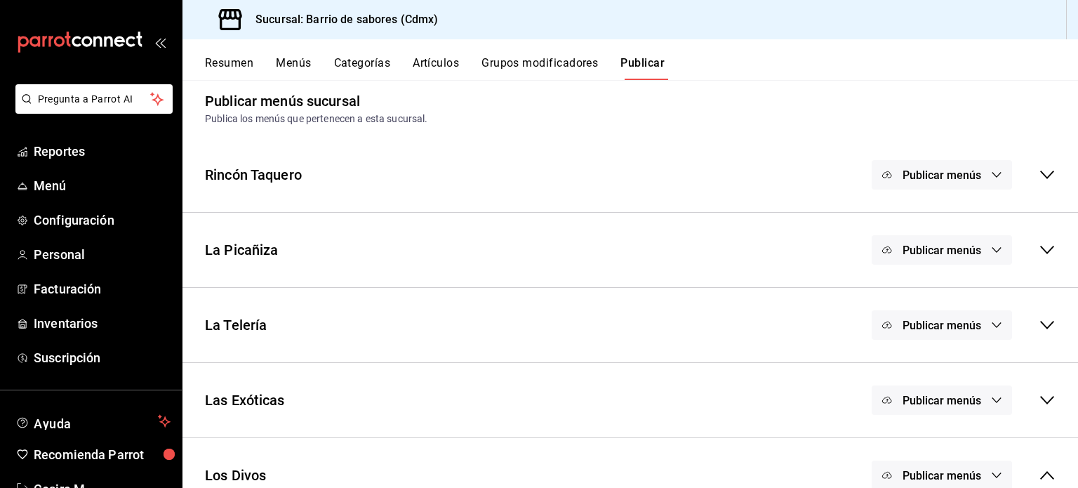
click at [443, 65] on button "Artículos" at bounding box center [436, 68] width 46 height 24
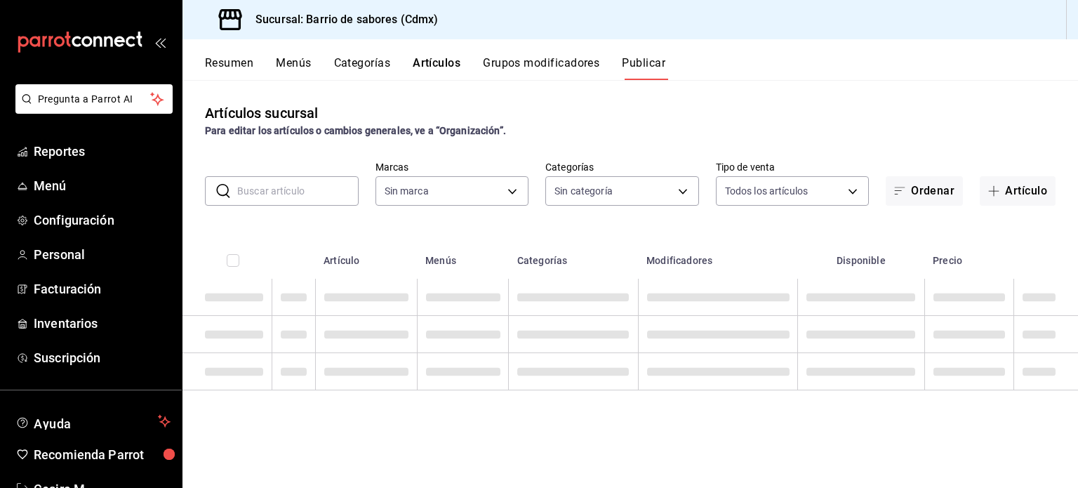
type input "54170aec-8ed1-4a83-91d9-e61a2f809249,df7bfe38-4ce9-448d-a052-554b50023395,f231c…"
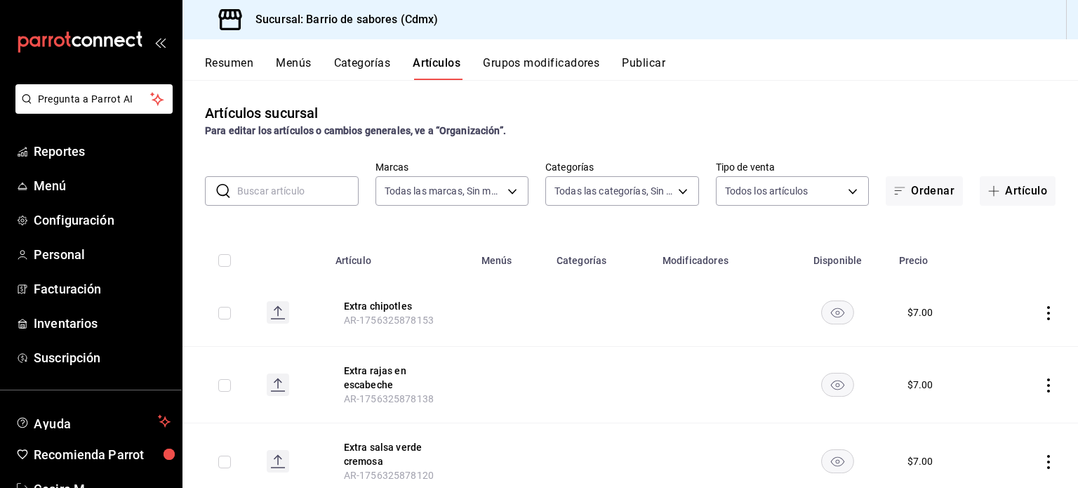
type input "d4f2c970-276d-471a-bc58-83fd5eec7f62,ac1f3768-58ea-4cf7-976a-fbc56a6832cd,56d72…"
click at [288, 62] on button "Menús" at bounding box center [293, 68] width 35 height 24
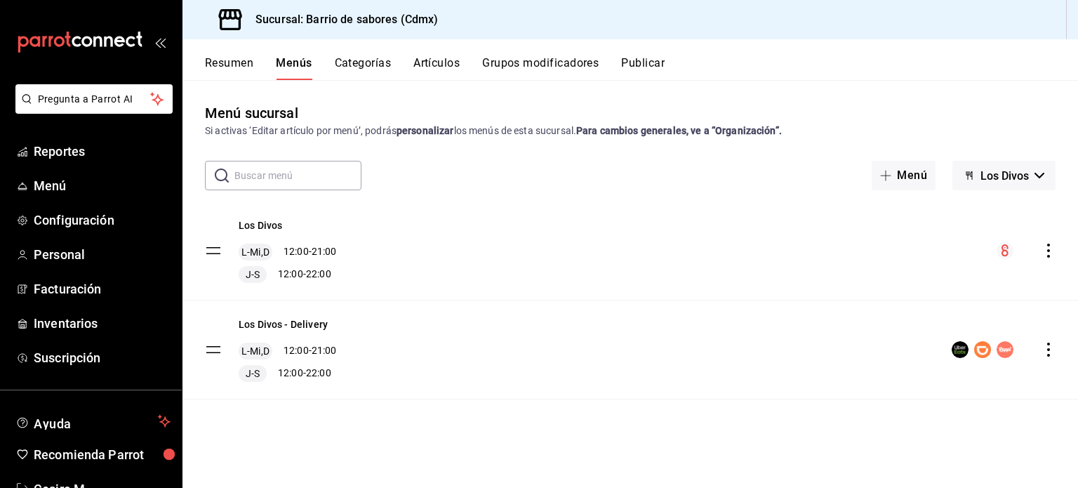
click at [234, 67] on button "Resumen" at bounding box center [229, 68] width 48 height 24
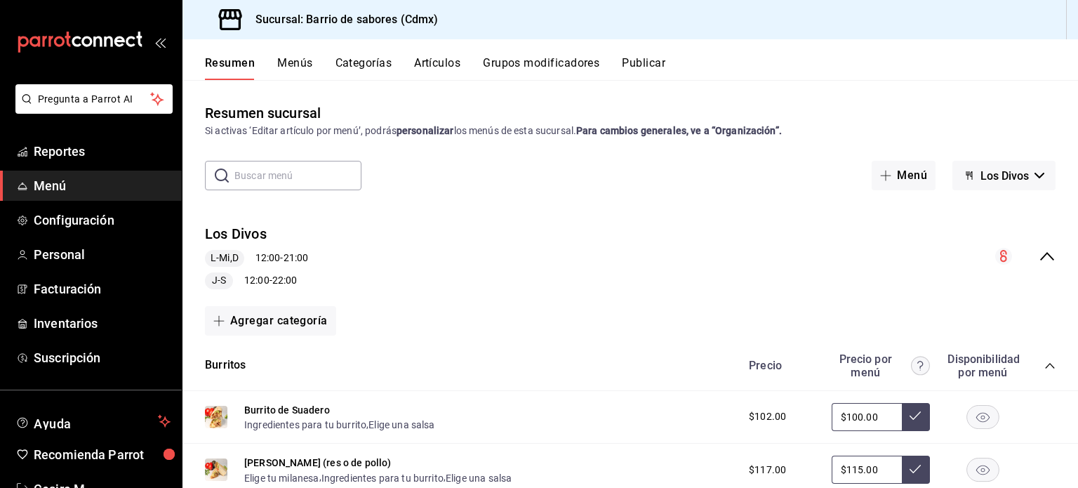
click at [296, 186] on input "text" at bounding box center [297, 175] width 127 height 28
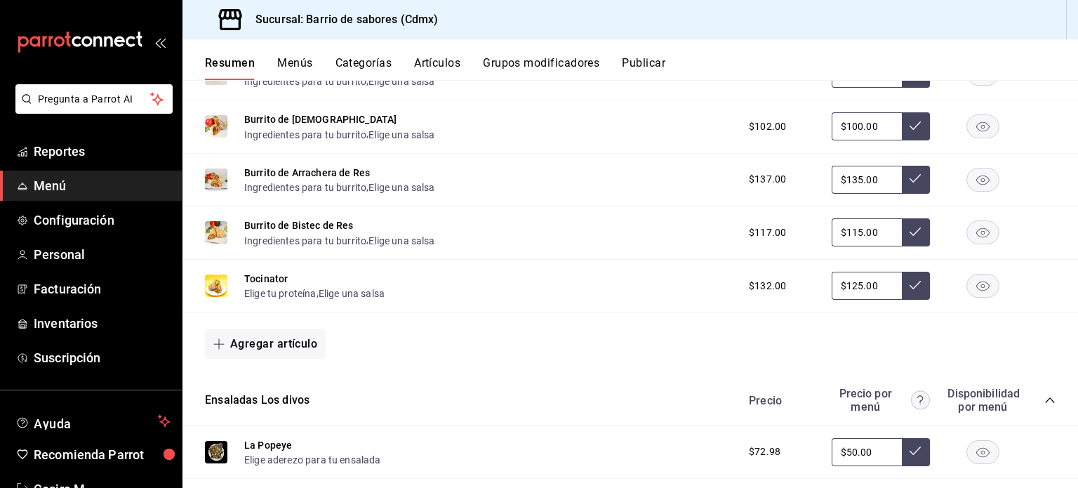
scroll to position [909, 0]
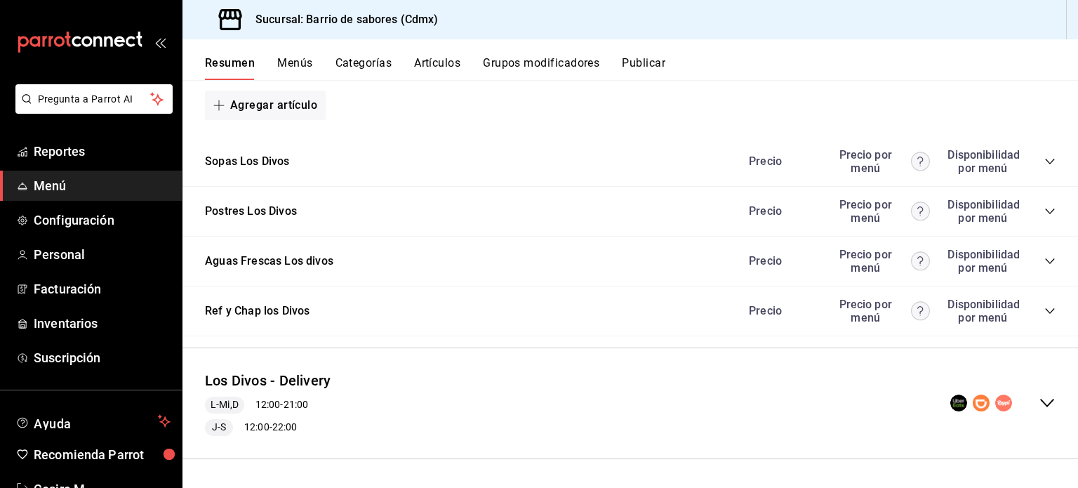
click at [806, 408] on div "Los Divos - Delivery L-Mi,D 12:00 - 21:00 J-S 12:00 - 22:00" at bounding box center [629, 403] width 895 height 88
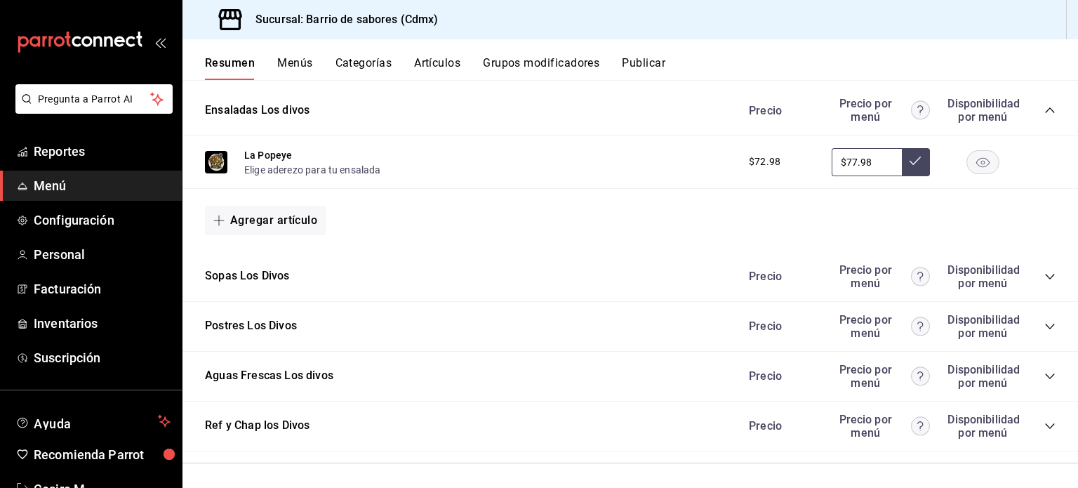
scroll to position [1854, 0]
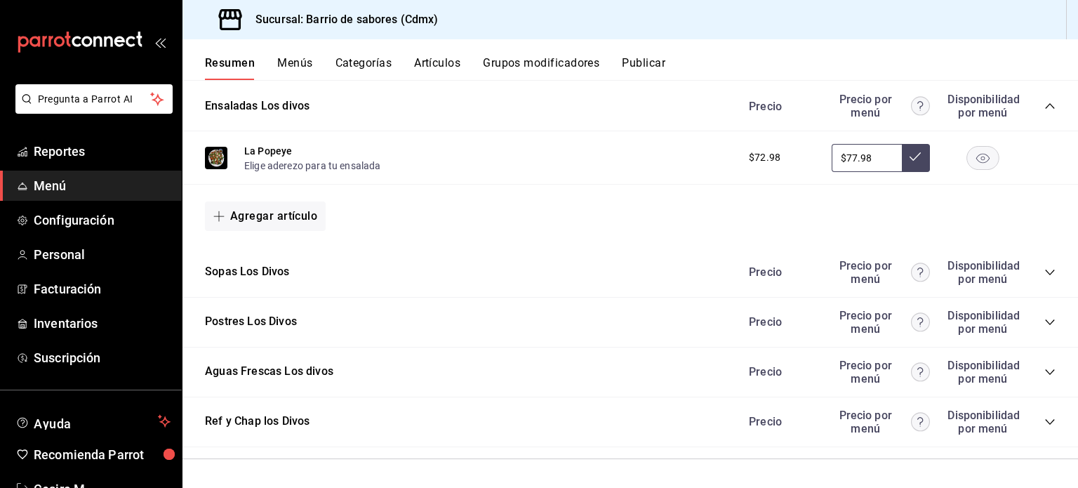
click at [450, 436] on div "Ref y Chap los Divos Precio Precio por menú Disponibilidad por menú" at bounding box center [629, 422] width 895 height 50
click at [1049, 427] on div "Ref y Chap los Divos Precio Precio por menú Disponibilidad por menú" at bounding box center [629, 422] width 895 height 50
click at [1044, 427] on icon "collapse-category-row" at bounding box center [1049, 421] width 11 height 11
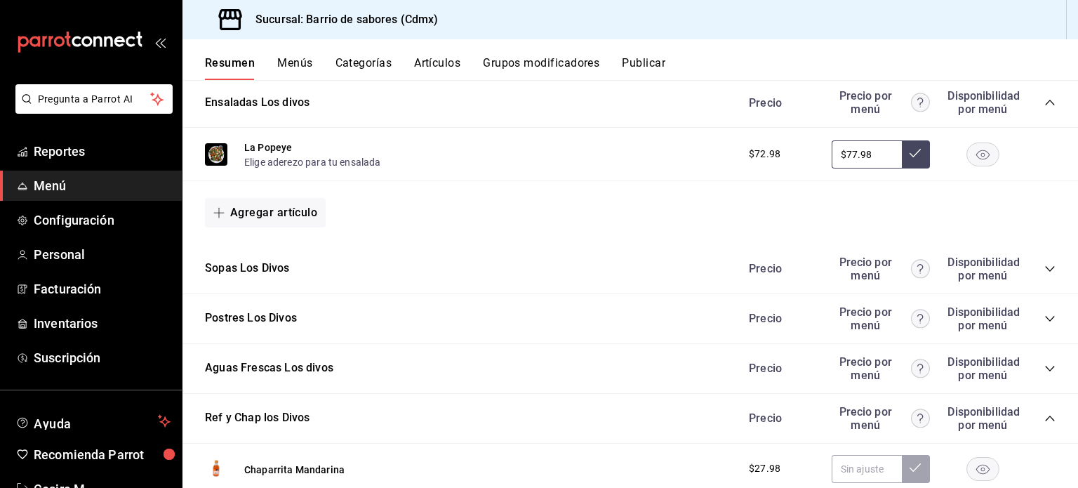
scroll to position [2135, 0]
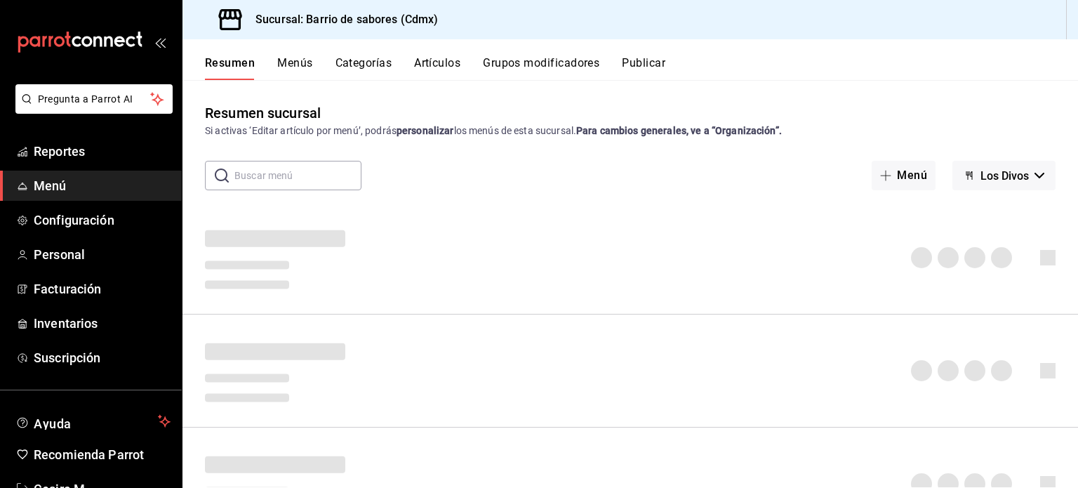
click at [427, 70] on button "Artículos" at bounding box center [437, 68] width 46 height 24
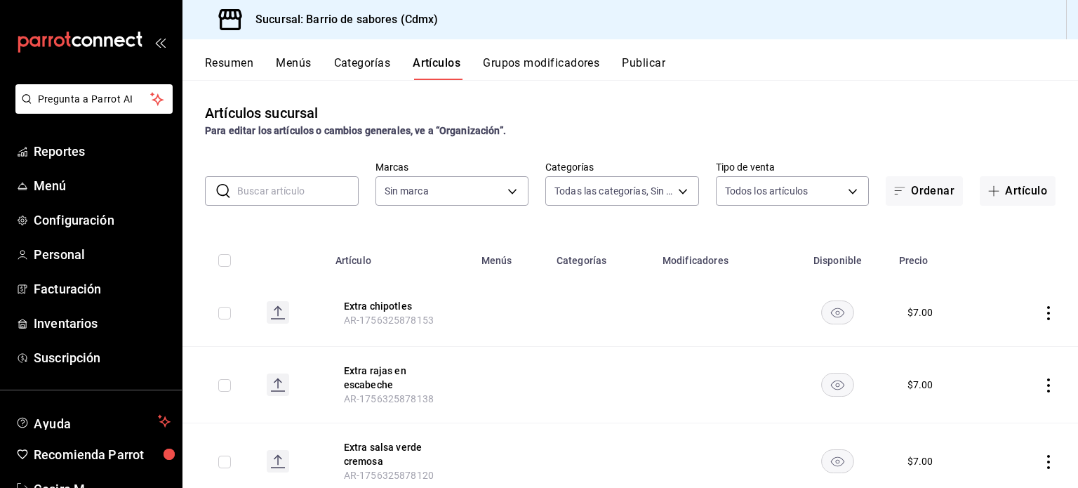
type input "d4f2c970-276d-471a-bc58-83fd5eec7f62,ac1f3768-58ea-4cf7-976a-fbc56a6832cd,56d72…"
type input "54170aec-8ed1-4a83-91d9-e61a2f809249,df7bfe38-4ce9-448d-a052-554b50023395,f231c…"
click at [296, 191] on input "text" at bounding box center [297, 191] width 121 height 28
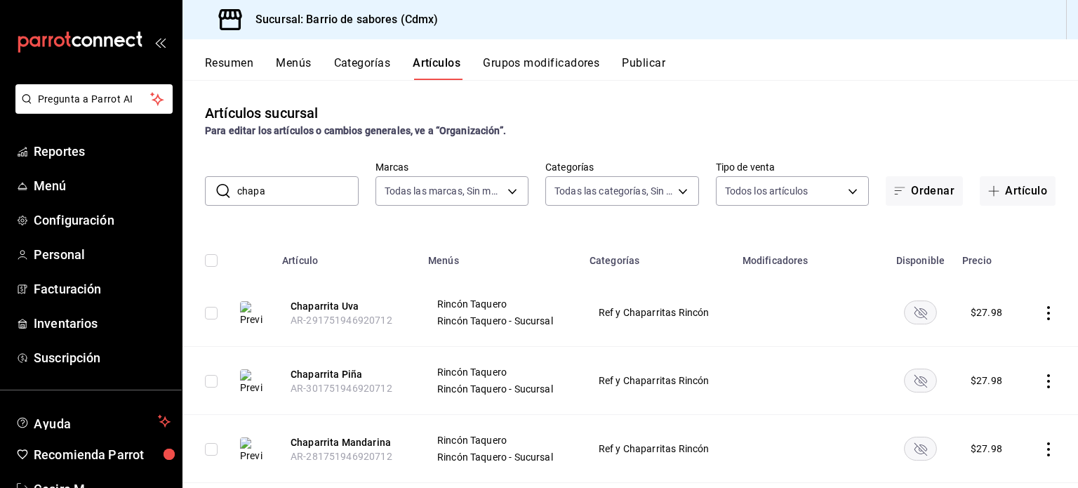
click at [316, 186] on input "chapa" at bounding box center [297, 191] width 121 height 28
type input "chaparrita"
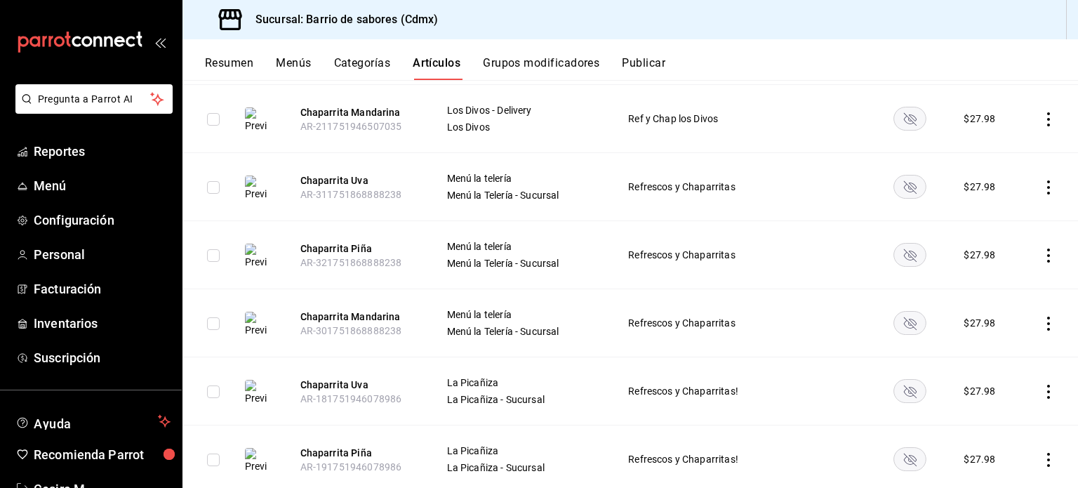
scroll to position [527, 0]
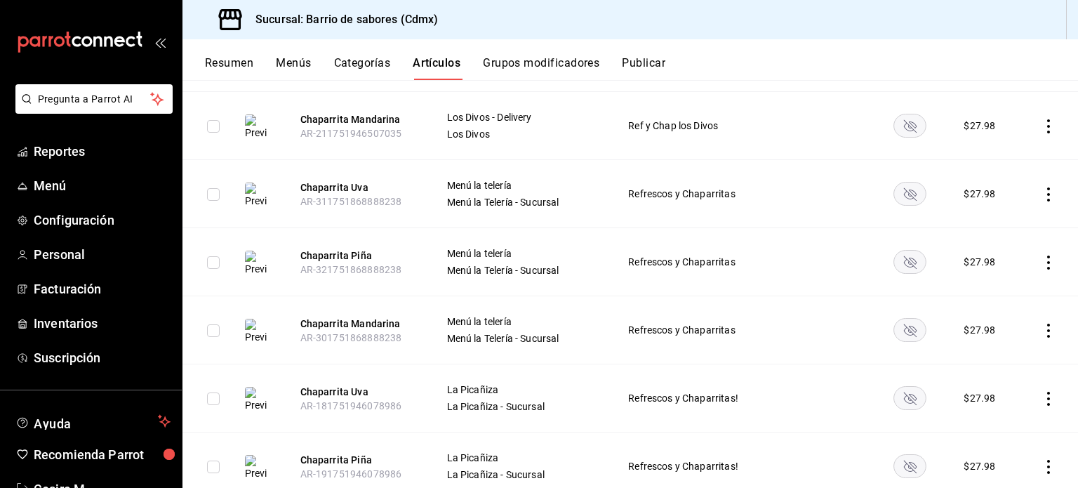
click at [632, 72] on button "Publicar" at bounding box center [644, 68] width 44 height 24
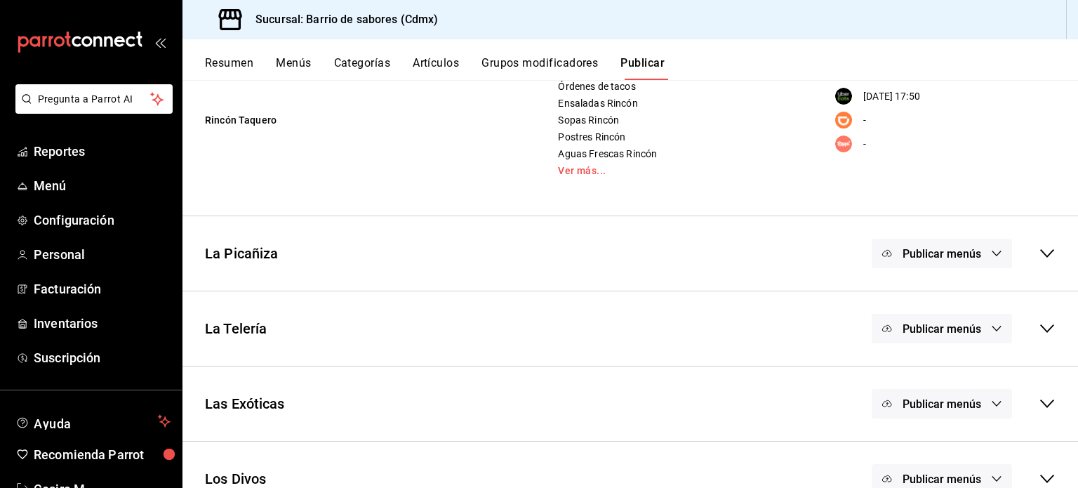
scroll to position [360, 0]
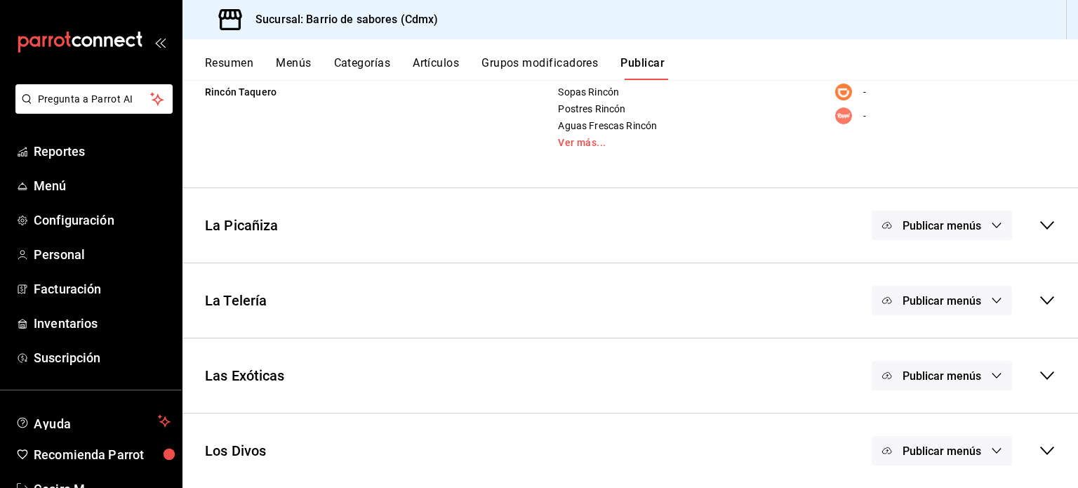
click at [549, 305] on div "La Telería Publicar menús" at bounding box center [629, 300] width 895 height 52
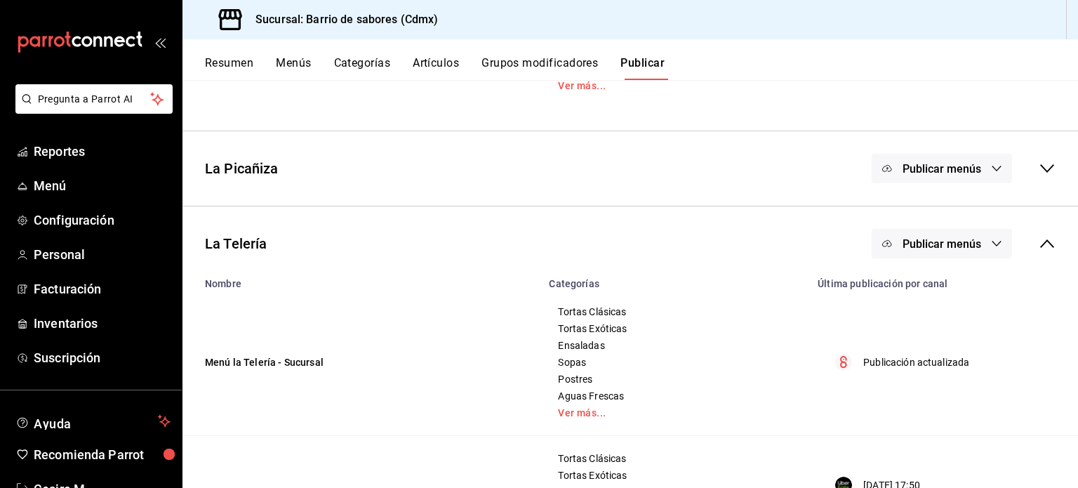
scroll to position [684, 0]
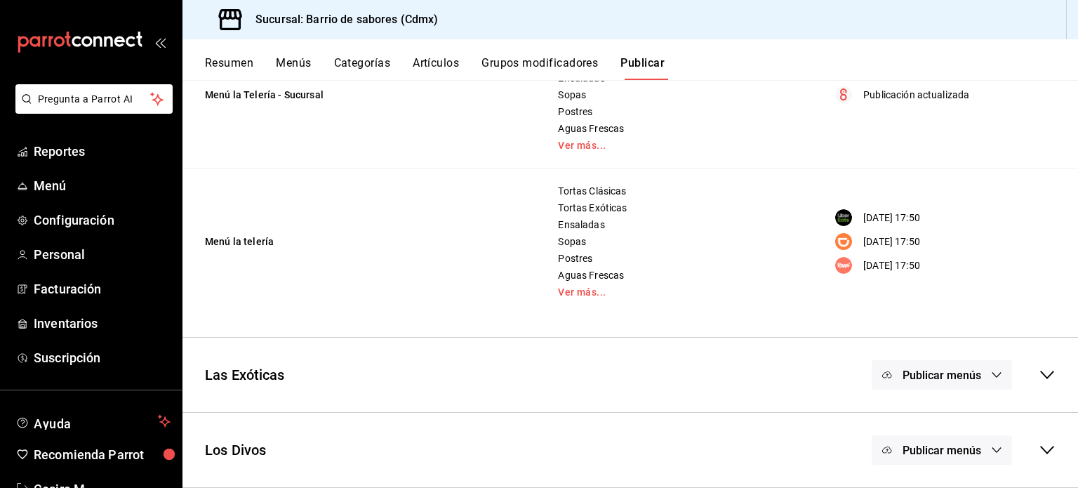
click at [424, 70] on button "Artículos" at bounding box center [436, 68] width 46 height 24
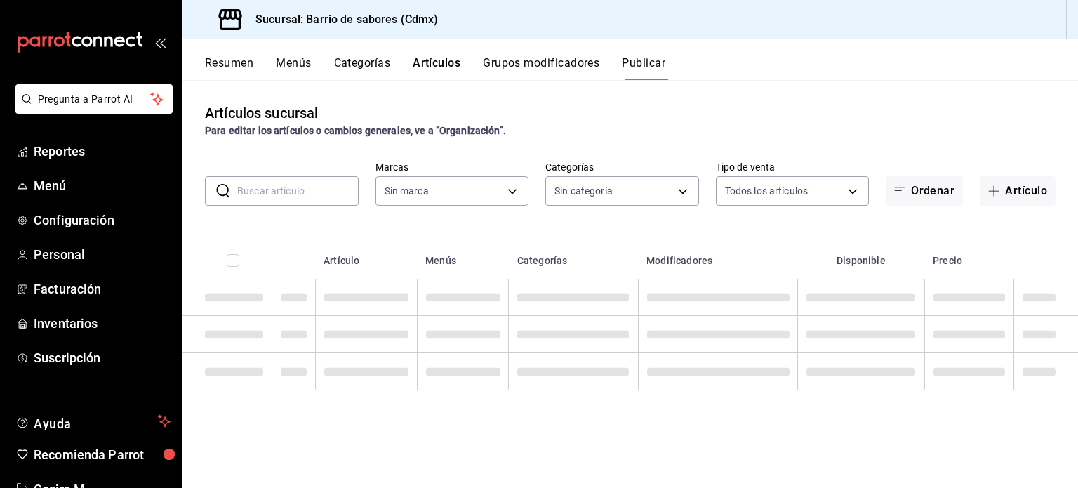
type input "54170aec-8ed1-4a83-91d9-e61a2f809249,df7bfe38-4ce9-448d-a052-554b50023395,f231c…"
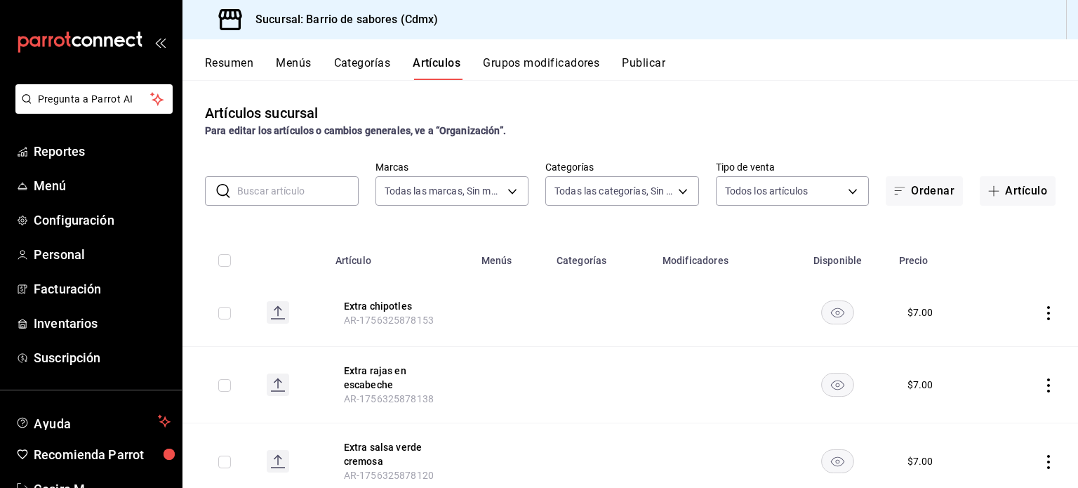
type input "d4f2c970-276d-471a-bc58-83fd5eec7f62,ac1f3768-58ea-4cf7-976a-fbc56a6832cd,56d72…"
click at [941, 193] on button "Ordenar" at bounding box center [924, 190] width 77 height 29
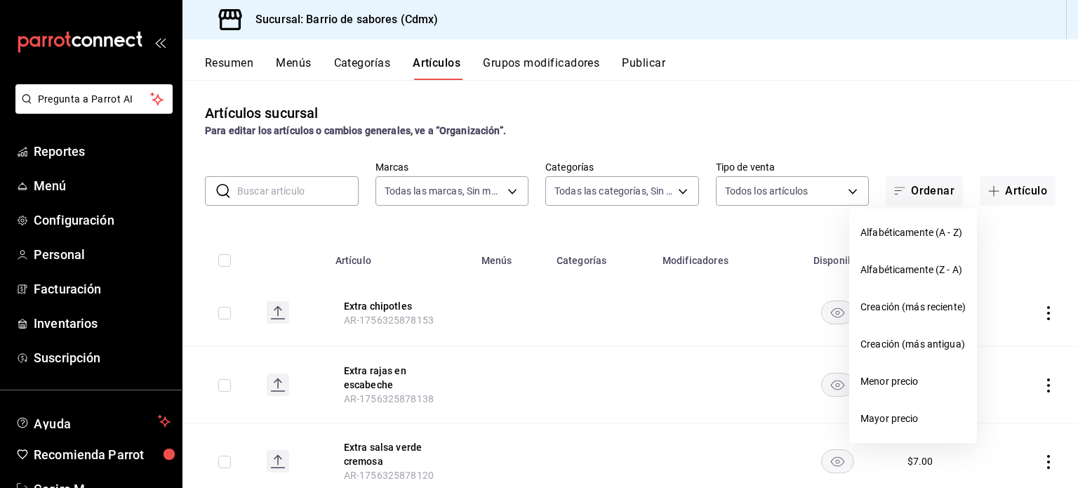
click at [1004, 231] on div at bounding box center [539, 244] width 1078 height 488
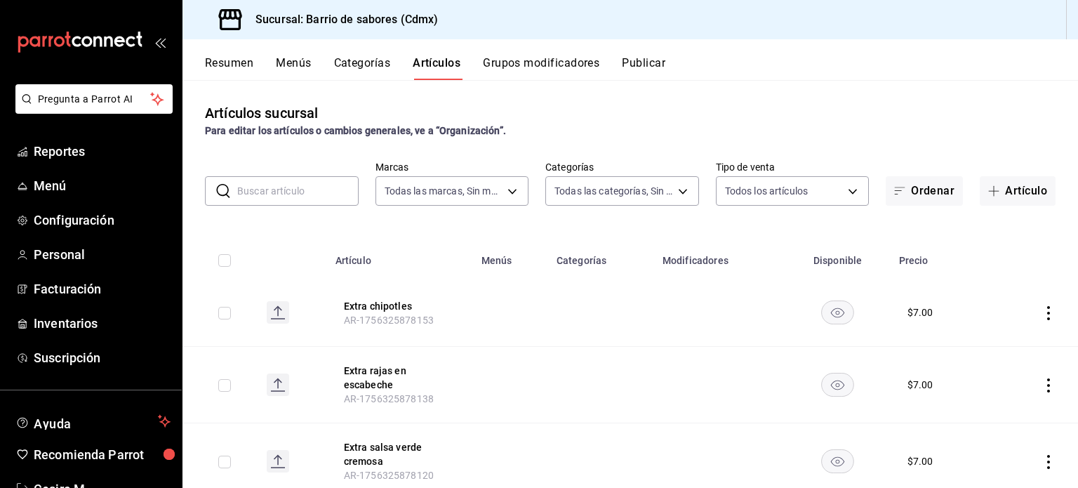
click at [314, 187] on input "text" at bounding box center [297, 191] width 121 height 28
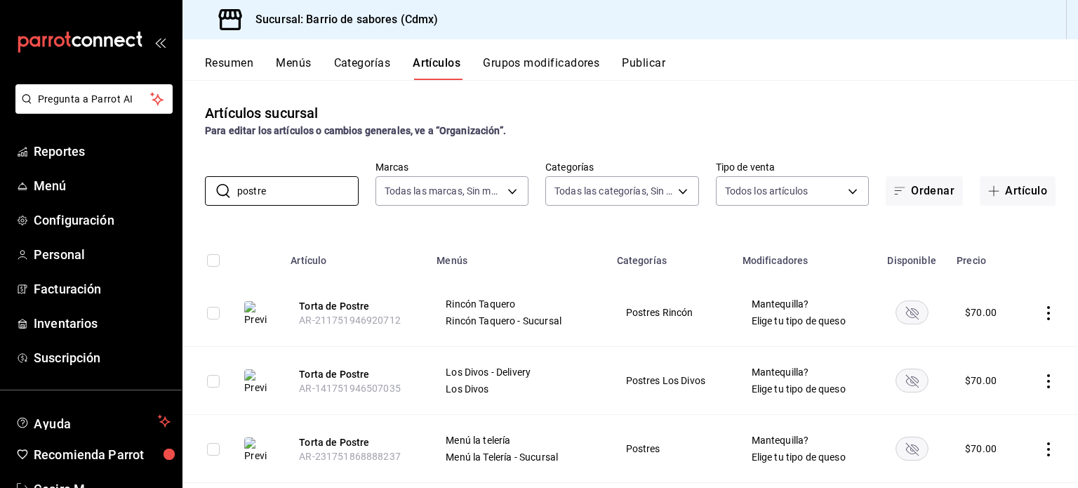
type input "postre"
click at [905, 316] on rect "availability-product" at bounding box center [911, 311] width 32 height 23
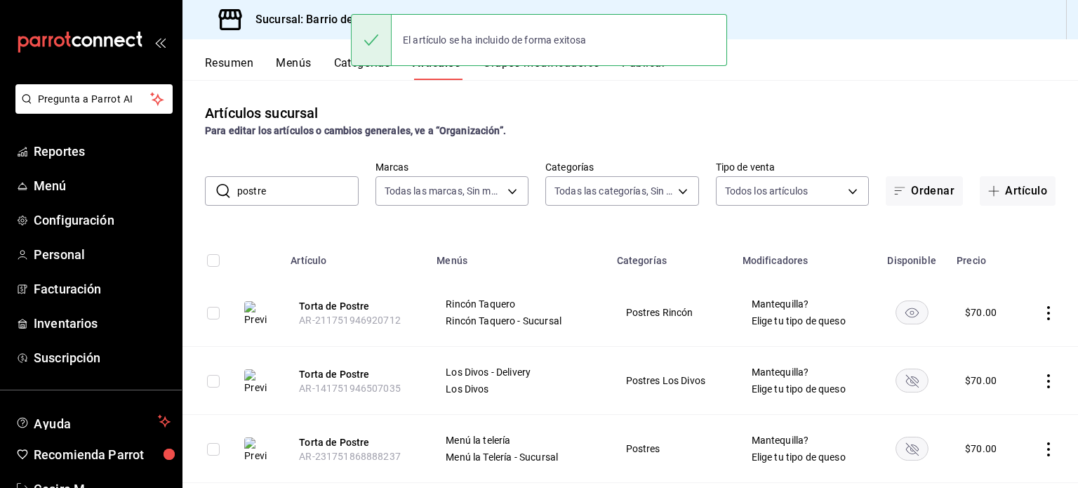
click at [912, 375] on rect "availability-product" at bounding box center [911, 379] width 32 height 23
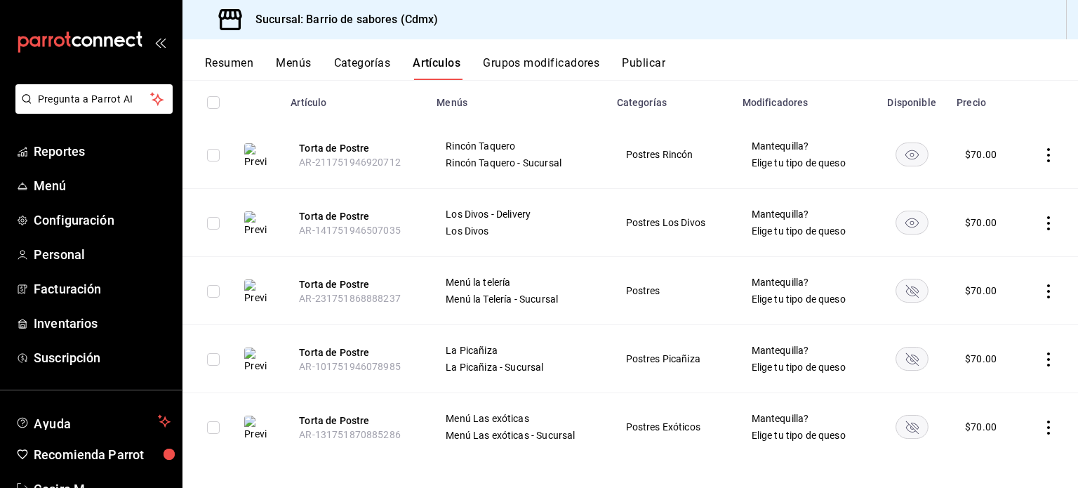
scroll to position [164, 0]
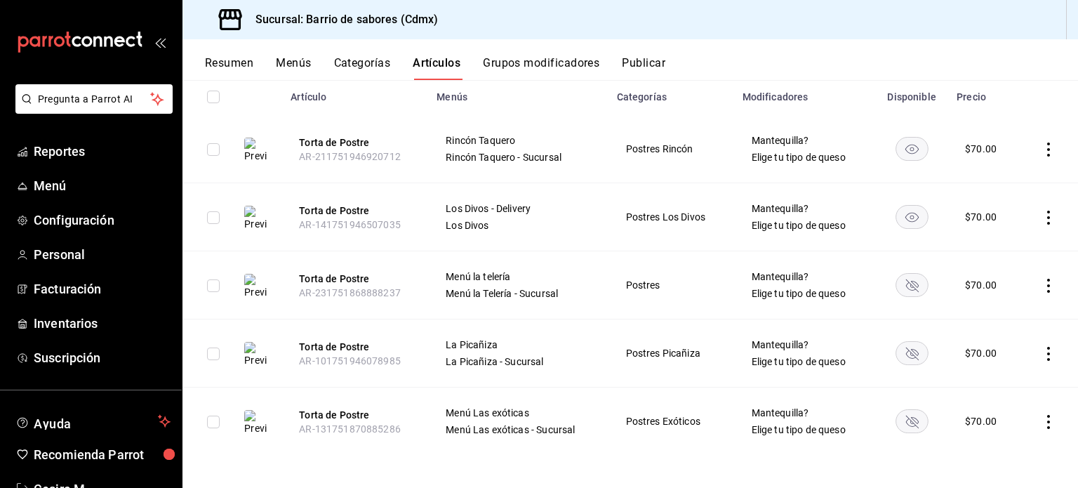
click at [895, 274] on rect "availability-product" at bounding box center [911, 284] width 32 height 23
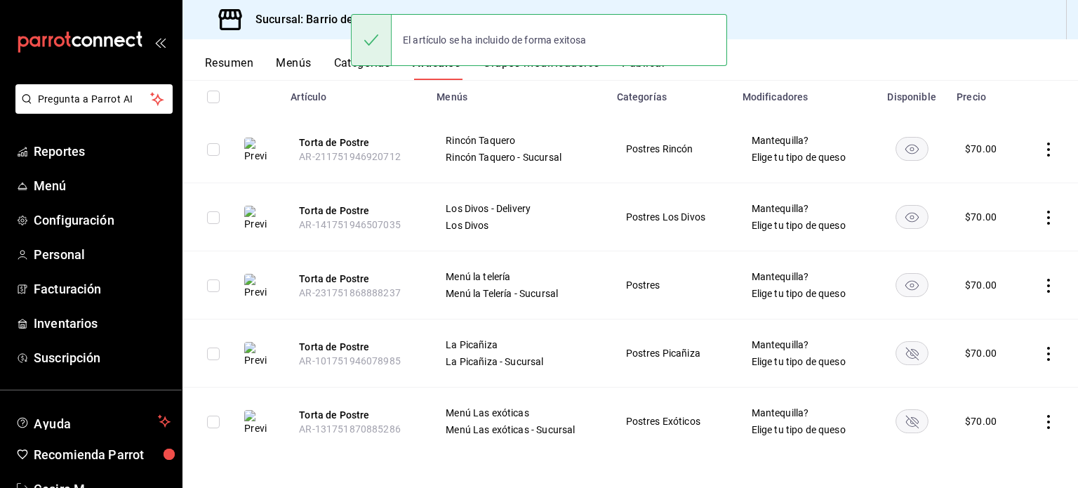
click at [907, 350] on rect "availability-product" at bounding box center [911, 352] width 32 height 23
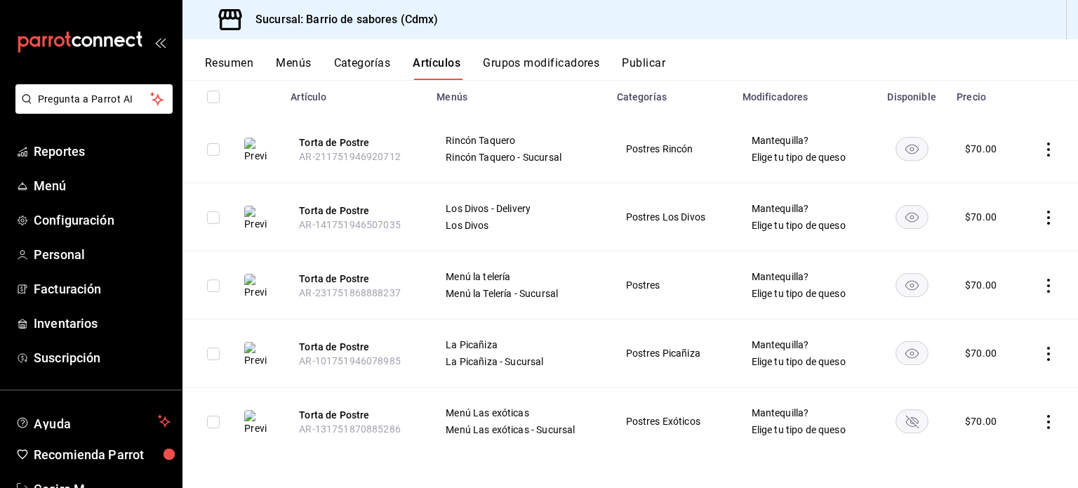
click at [900, 417] on rect "availability-product" at bounding box center [911, 420] width 32 height 23
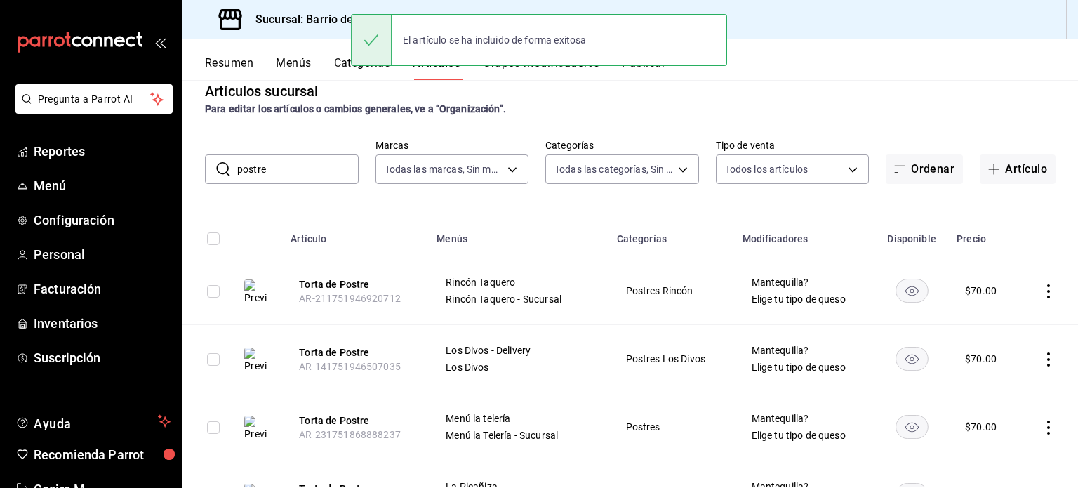
scroll to position [0, 0]
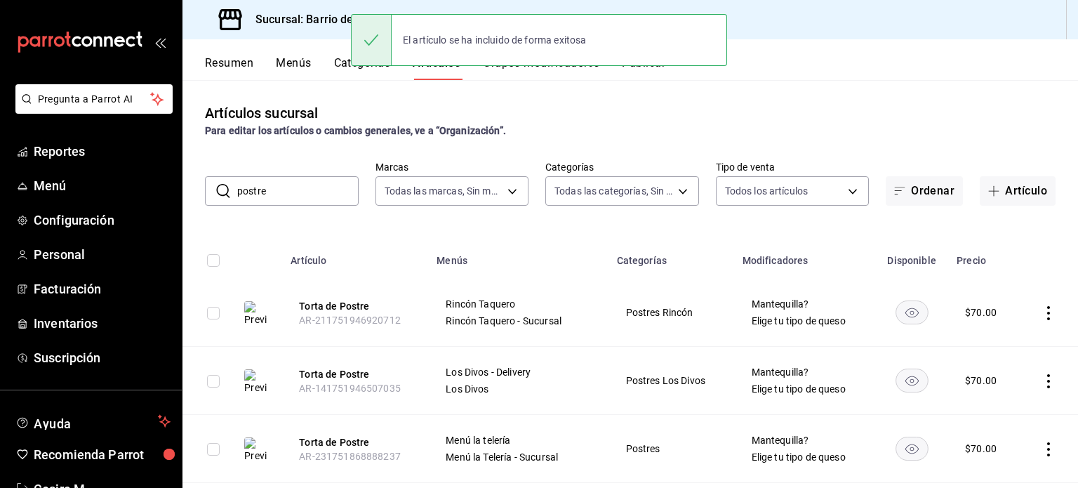
click at [258, 69] on div "Resumen Menús Categorías Artículos Grupos modificadores Publicar" at bounding box center [641, 68] width 873 height 24
click at [249, 64] on button "Resumen" at bounding box center [229, 68] width 48 height 24
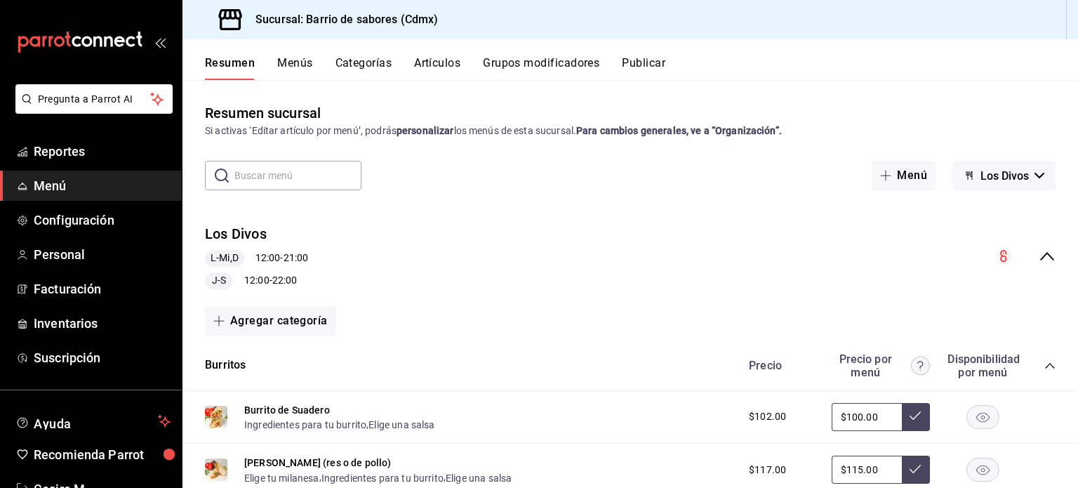
click at [1044, 361] on icon "collapse-category-row" at bounding box center [1049, 365] width 11 height 11
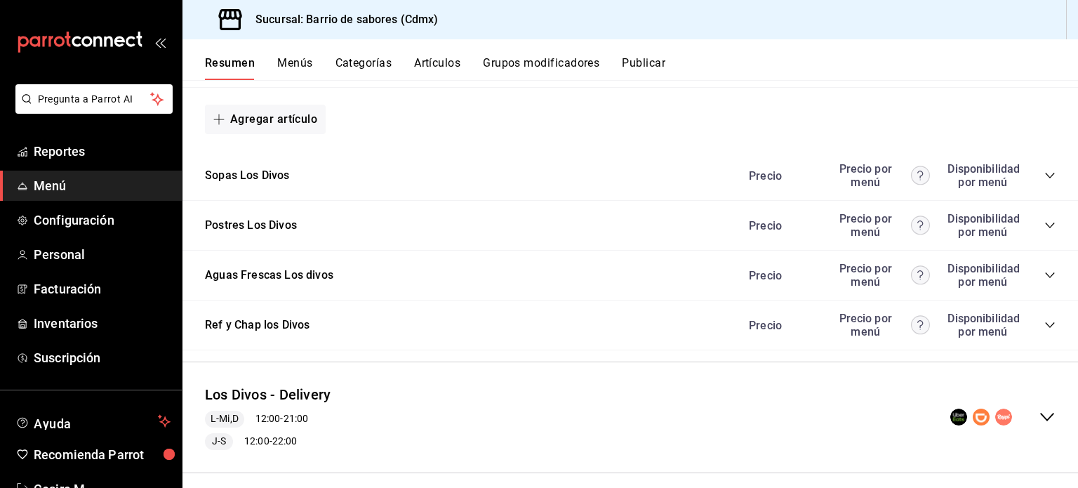
scroll to position [420, 0]
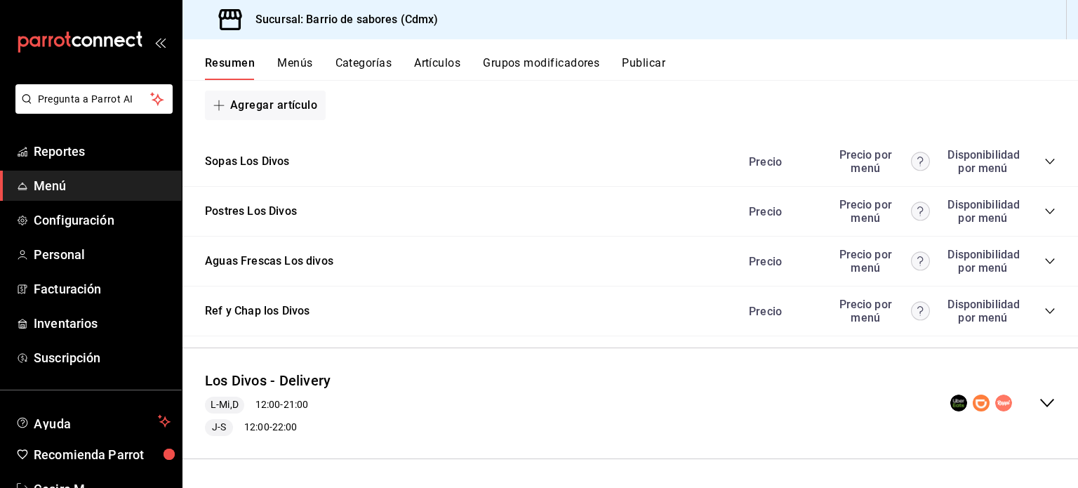
click at [589, 416] on div "Los Divos - Delivery L-Mi,D 12:00 - 21:00 J-S 12:00 - 22:00" at bounding box center [629, 403] width 895 height 88
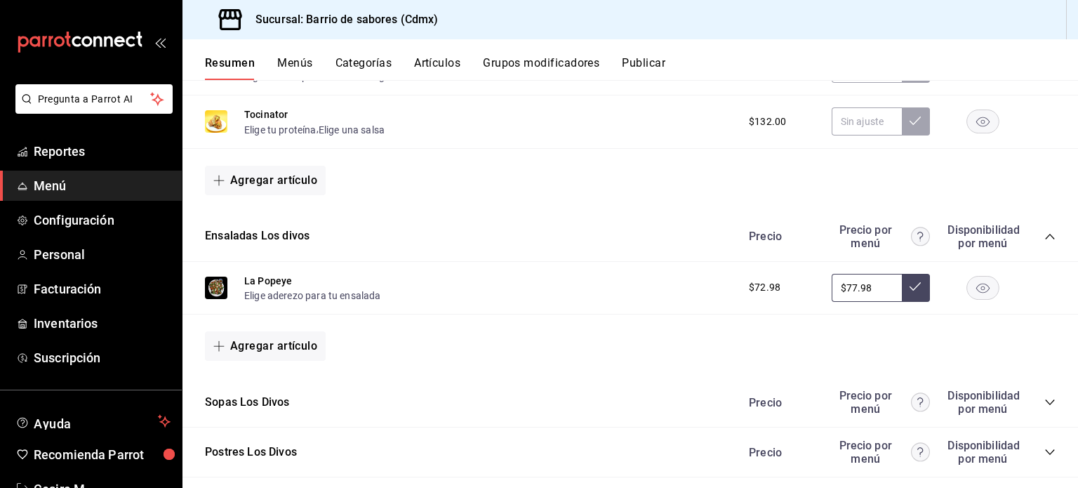
scroll to position [1365, 0]
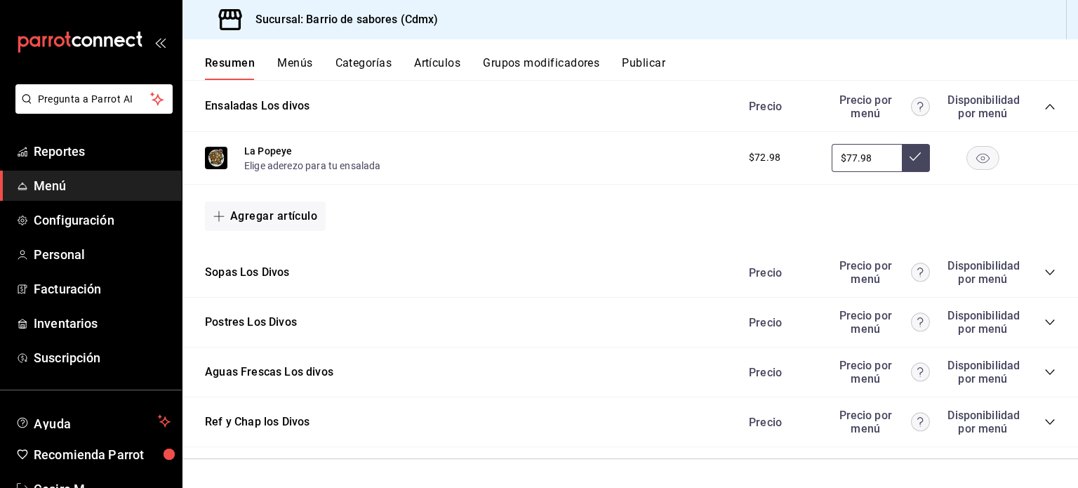
click at [342, 326] on div "Postres Los Divos Precio Precio por menú Disponibilidad por menú" at bounding box center [629, 323] width 895 height 50
click at [1044, 316] on icon "collapse-category-row" at bounding box center [1049, 321] width 11 height 11
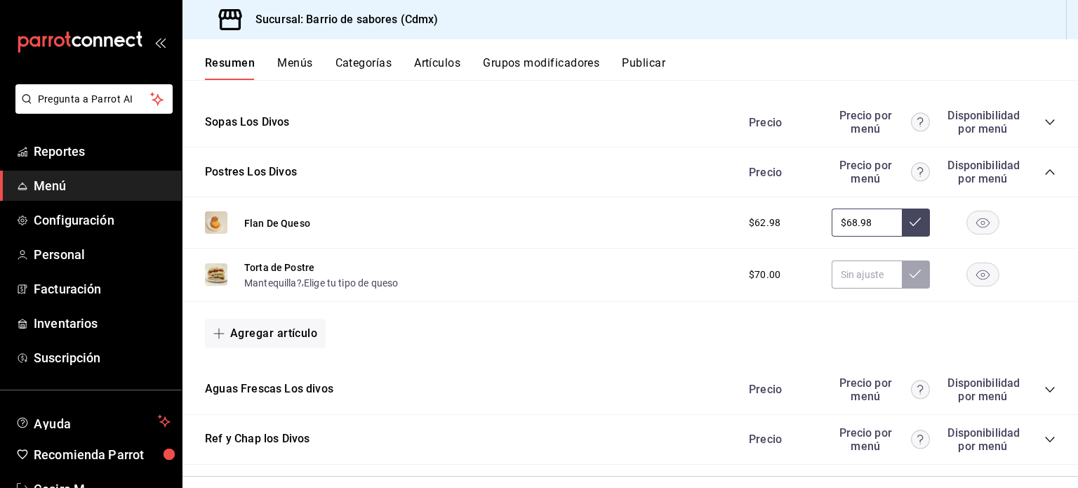
scroll to position [1392, 0]
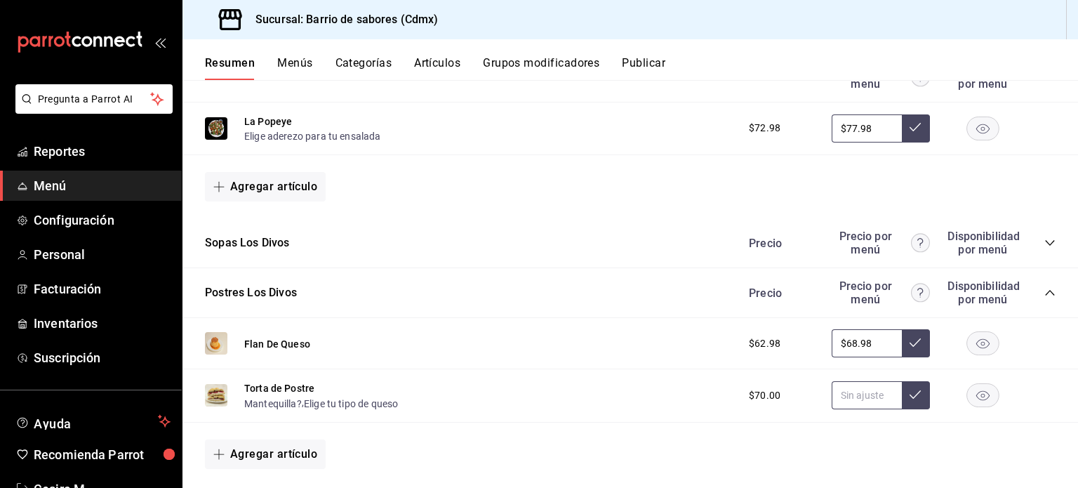
click at [858, 401] on input "text" at bounding box center [867, 395] width 70 height 28
click at [867, 392] on input "$79.98" at bounding box center [867, 395] width 70 height 28
type input "$79.98"
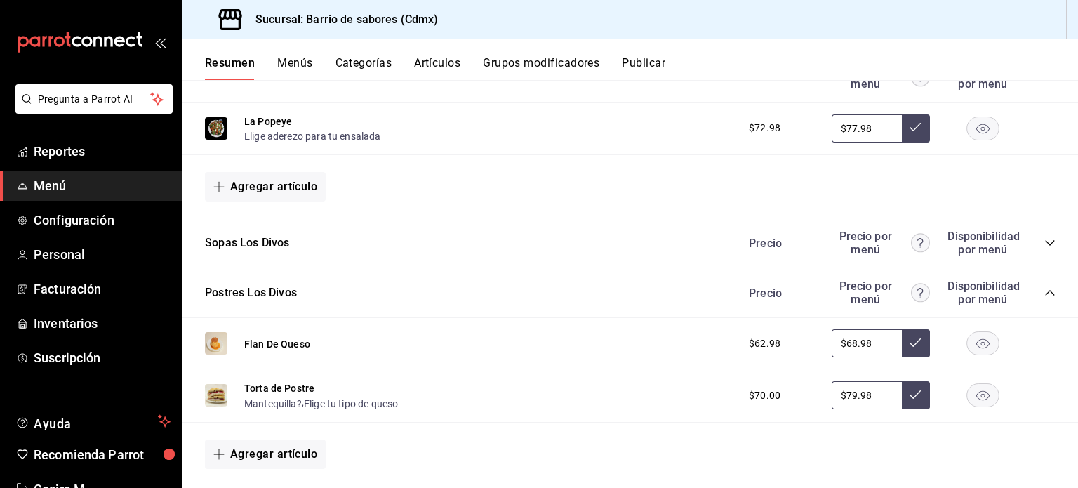
click at [912, 409] on button at bounding box center [916, 395] width 28 height 28
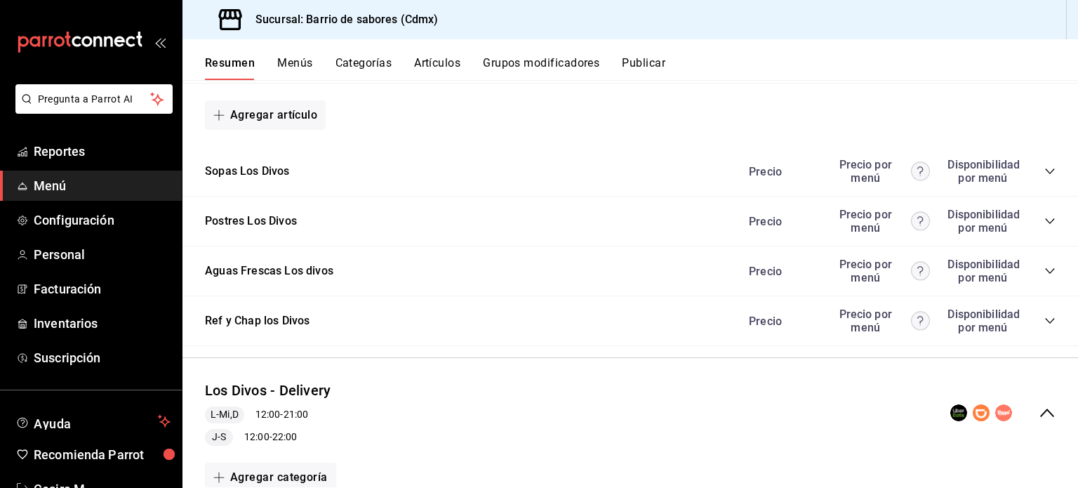
scroll to position [0, 0]
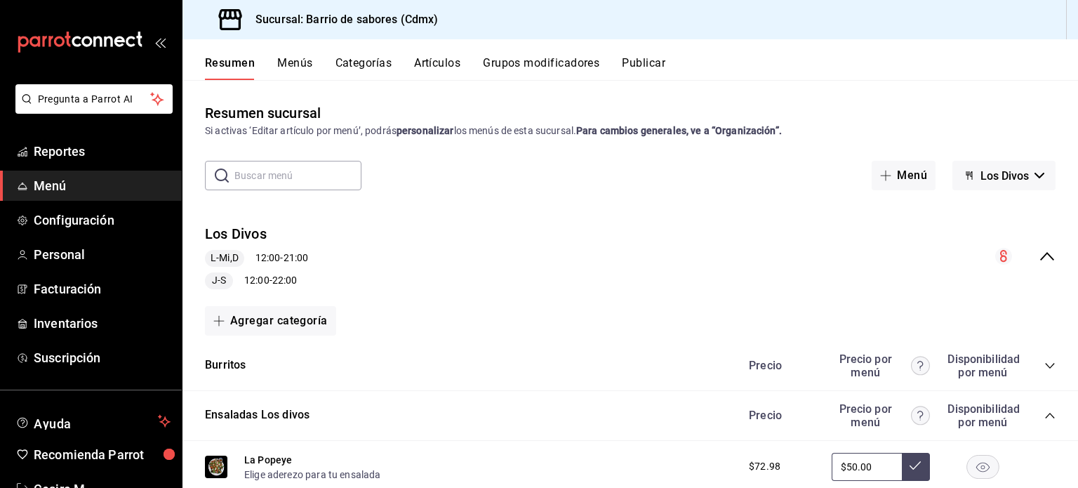
click at [1020, 185] on button "Los Divos" at bounding box center [1003, 175] width 103 height 29
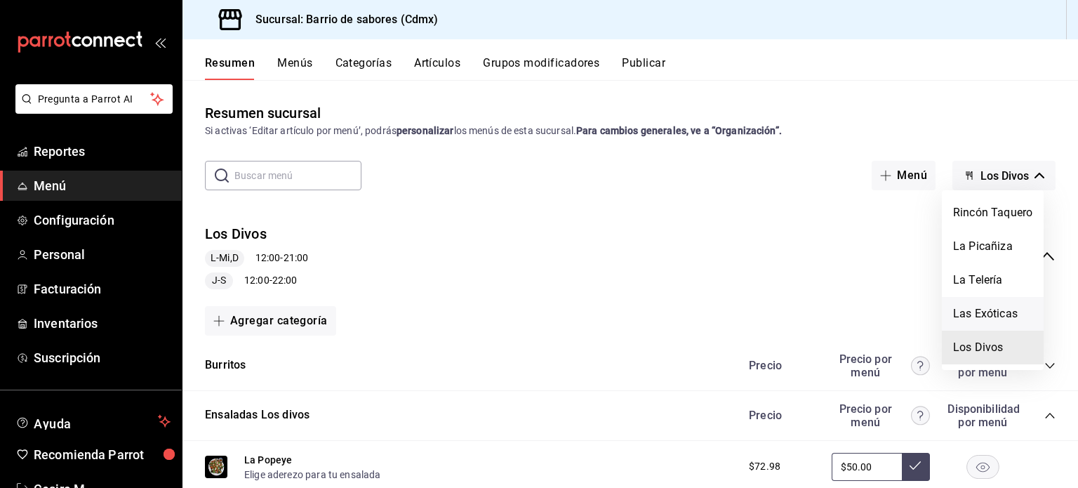
click at [1003, 305] on li "Las Exóticas" at bounding box center [993, 314] width 102 height 34
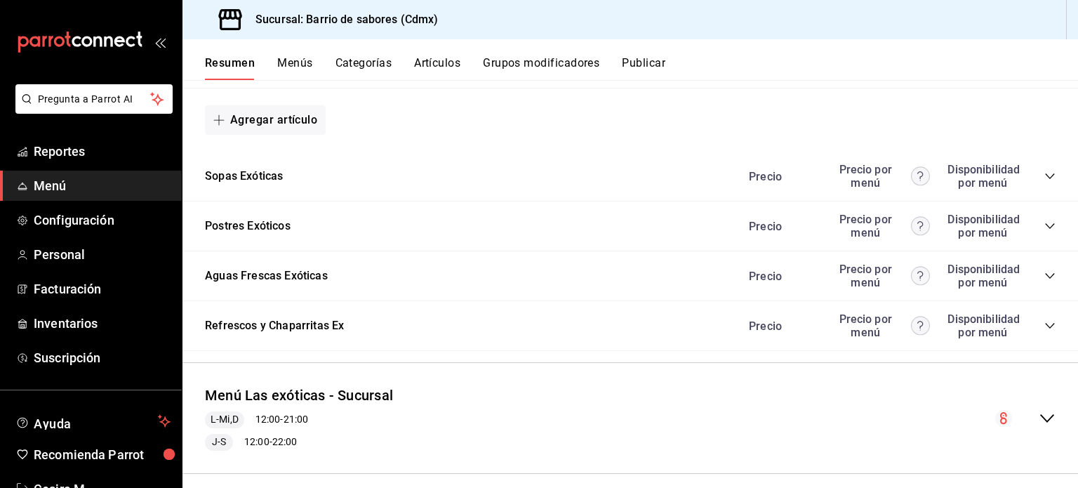
scroll to position [842, 0]
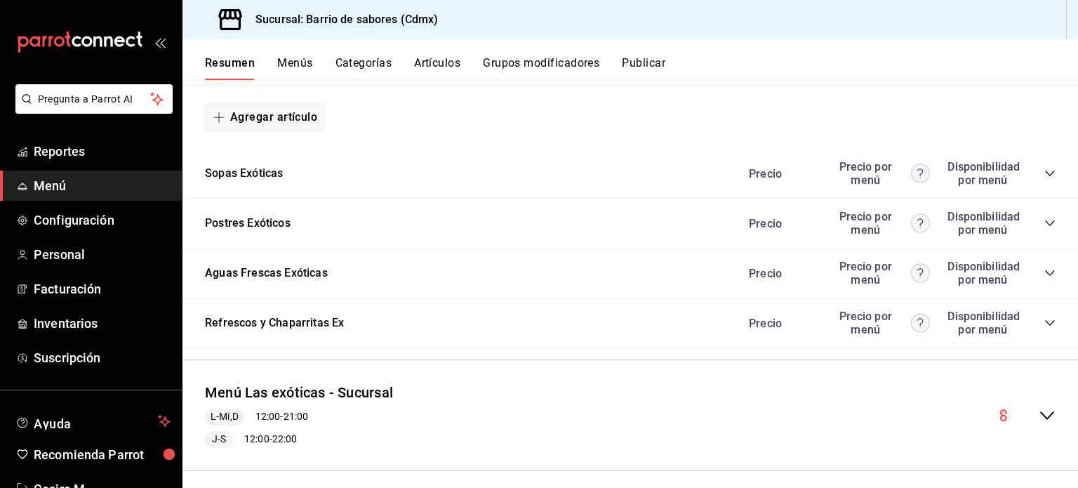
click at [1056, 226] on div "Postres Exóticos Precio Precio por menú Disponibilidad por menú" at bounding box center [629, 224] width 895 height 50
click at [1044, 229] on icon "collapse-category-row" at bounding box center [1049, 223] width 11 height 11
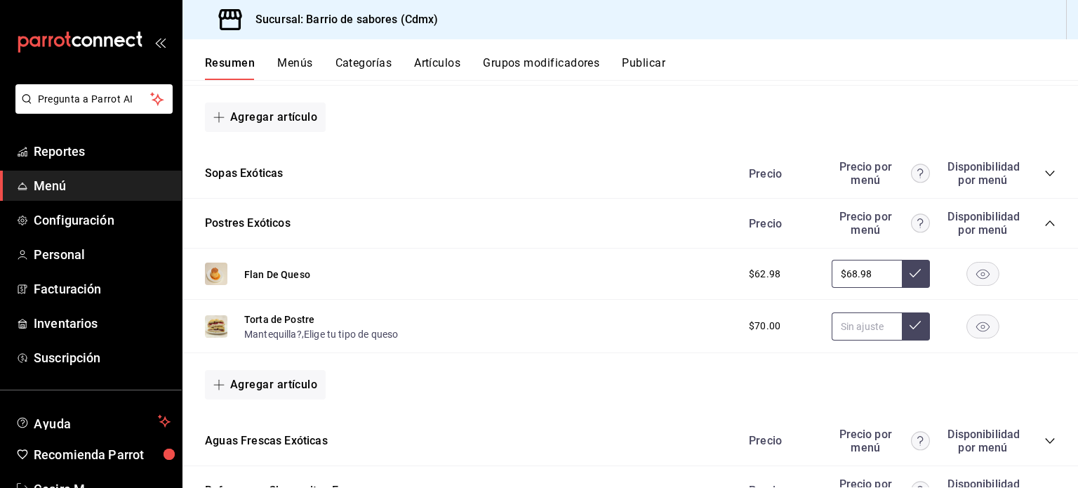
click at [859, 340] on input "text" at bounding box center [867, 326] width 70 height 28
paste input "$79.98"
type input "$79.98"
click at [902, 335] on button at bounding box center [916, 326] width 28 height 28
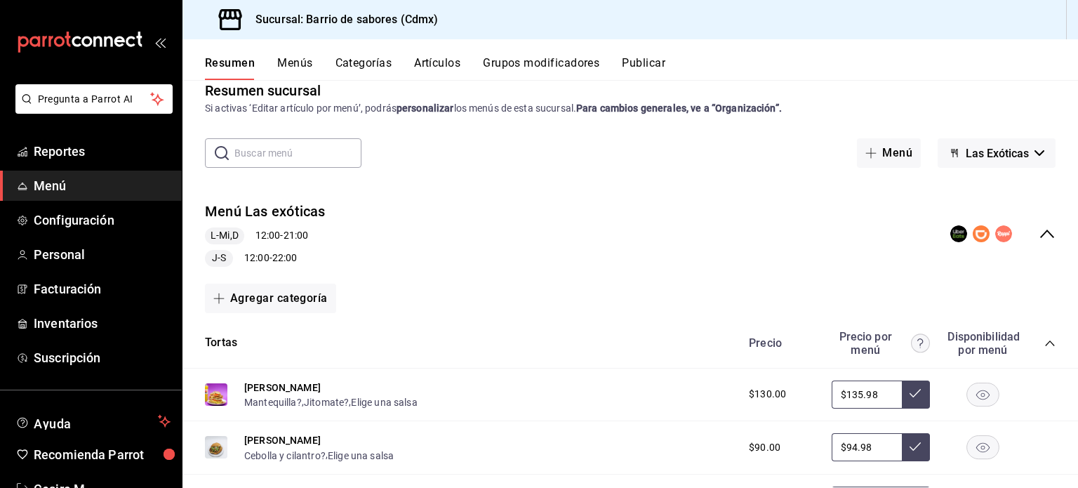
scroll to position [0, 0]
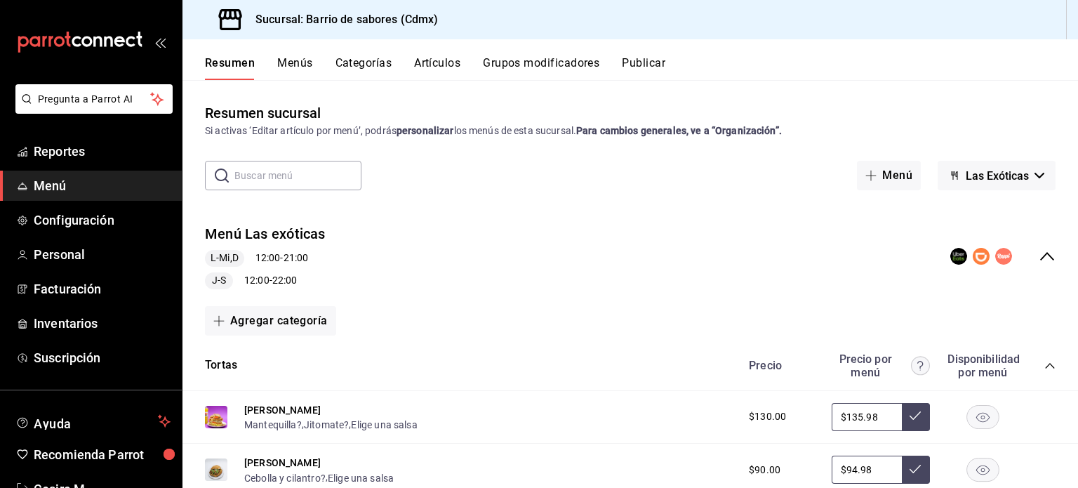
click at [997, 189] on button "Las Exóticas" at bounding box center [997, 175] width 118 height 29
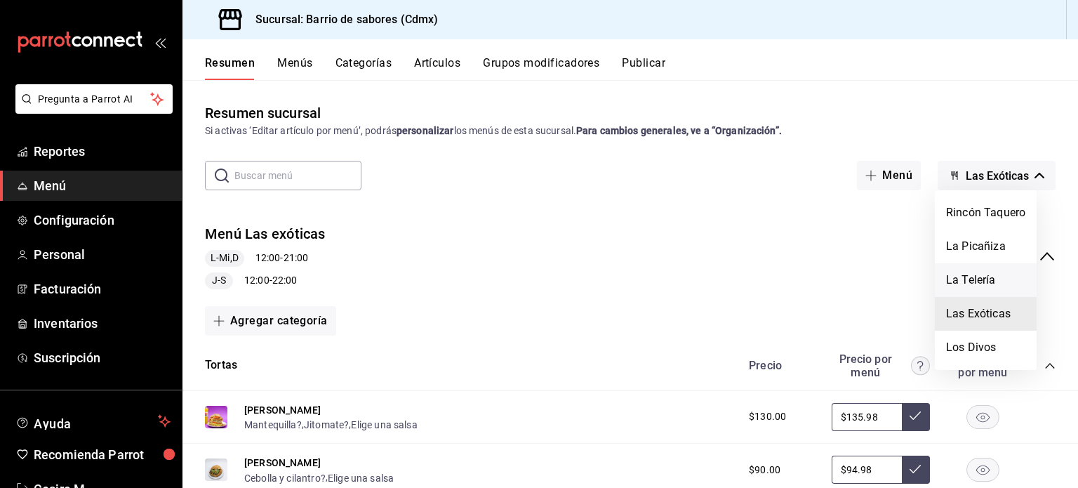
click at [991, 280] on li "La Telería" at bounding box center [986, 280] width 102 height 34
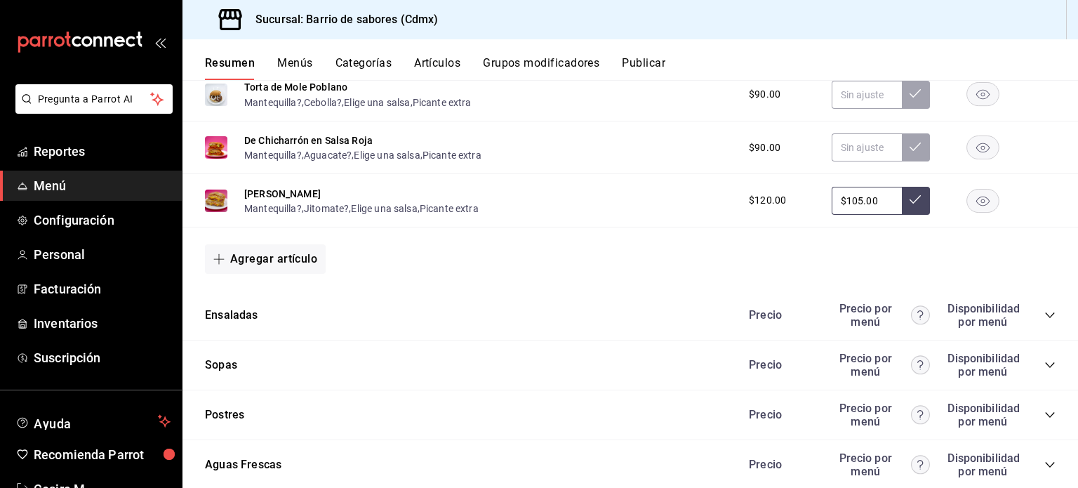
scroll to position [1399, 0]
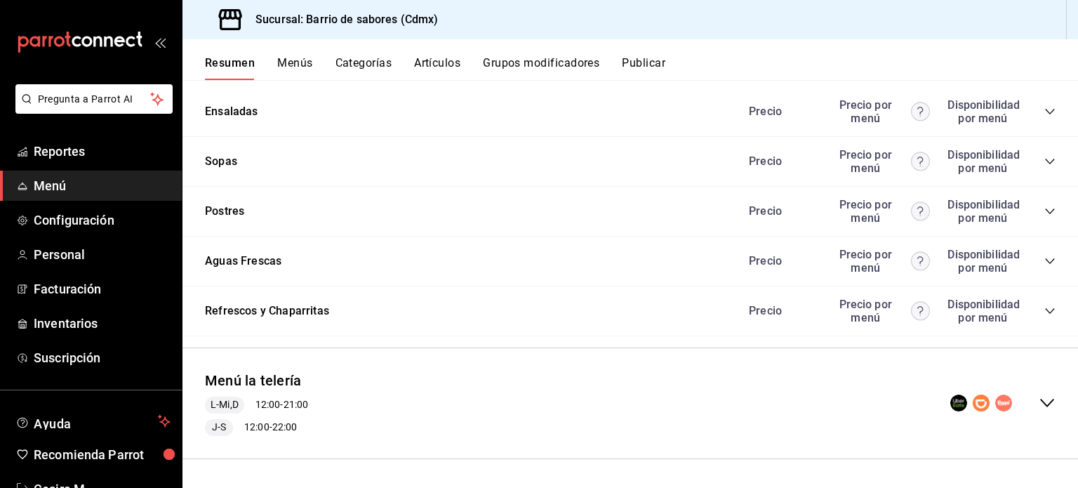
click at [1043, 403] on icon "collapse-menu-row" at bounding box center [1047, 402] width 17 height 17
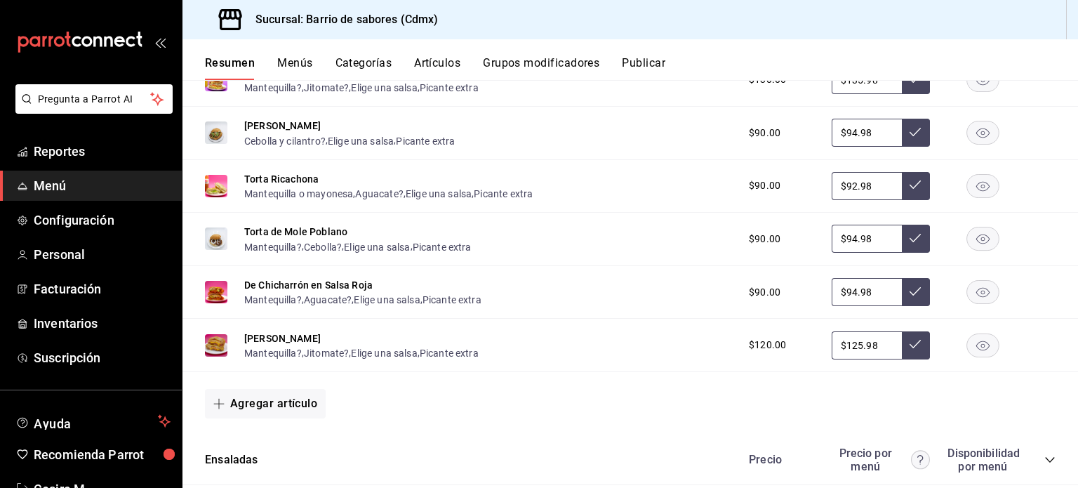
scroll to position [2802, 0]
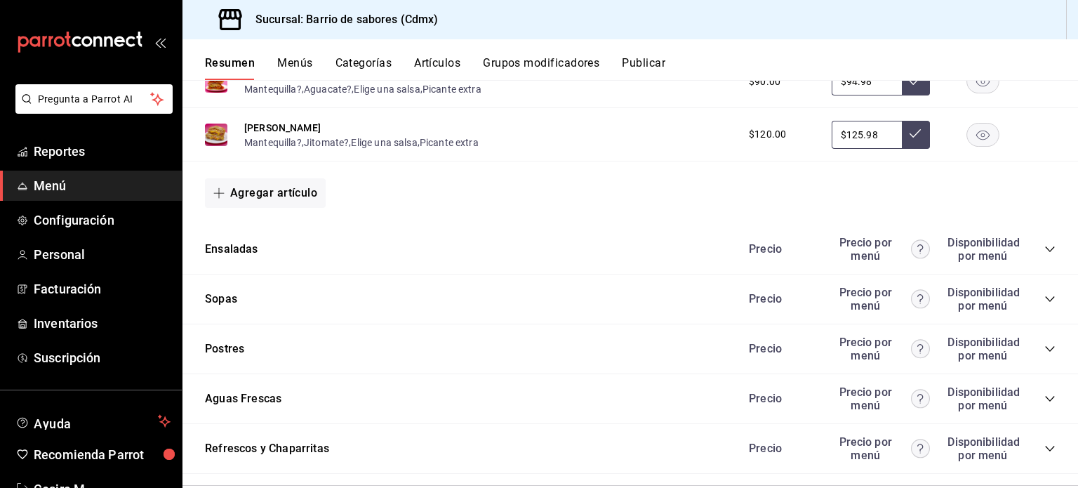
click at [1044, 353] on icon "collapse-category-row" at bounding box center [1049, 348] width 11 height 11
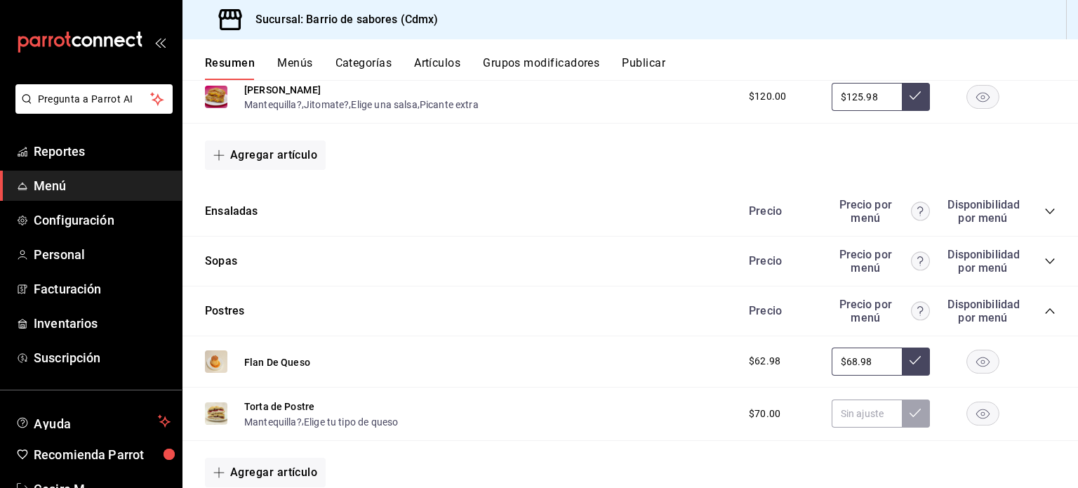
scroll to position [3003, 0]
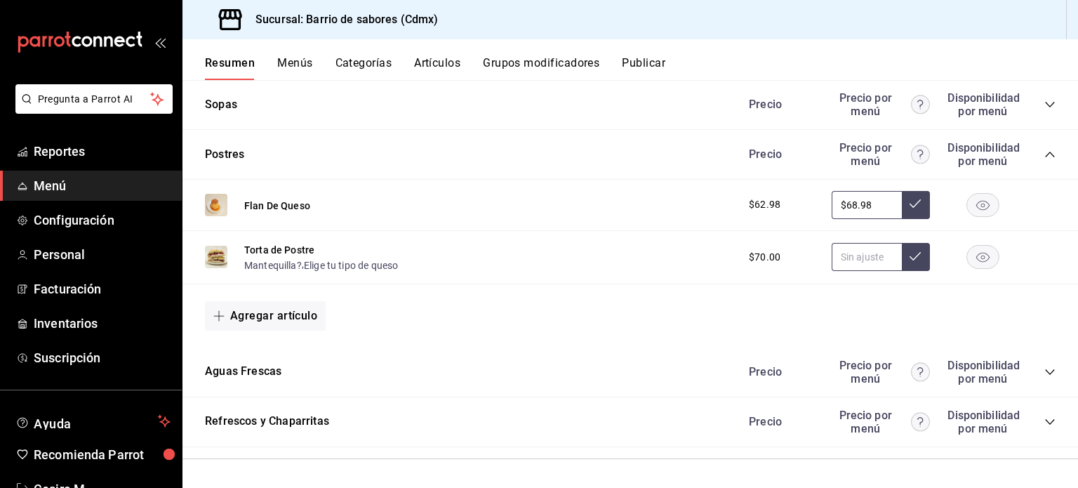
click at [865, 267] on input "text" at bounding box center [867, 257] width 70 height 28
paste input "$79.98"
type input "$79.98"
click at [914, 259] on button at bounding box center [916, 257] width 28 height 28
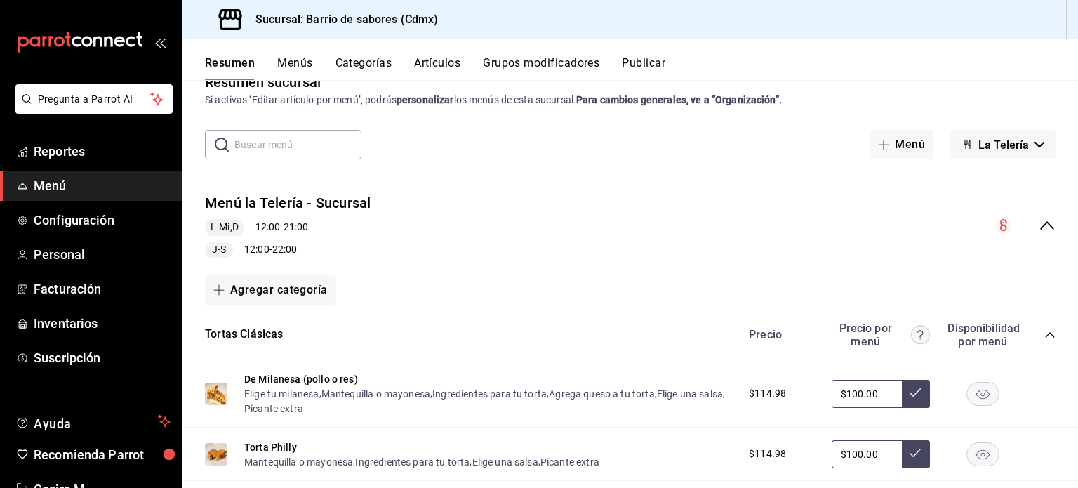
scroll to position [0, 0]
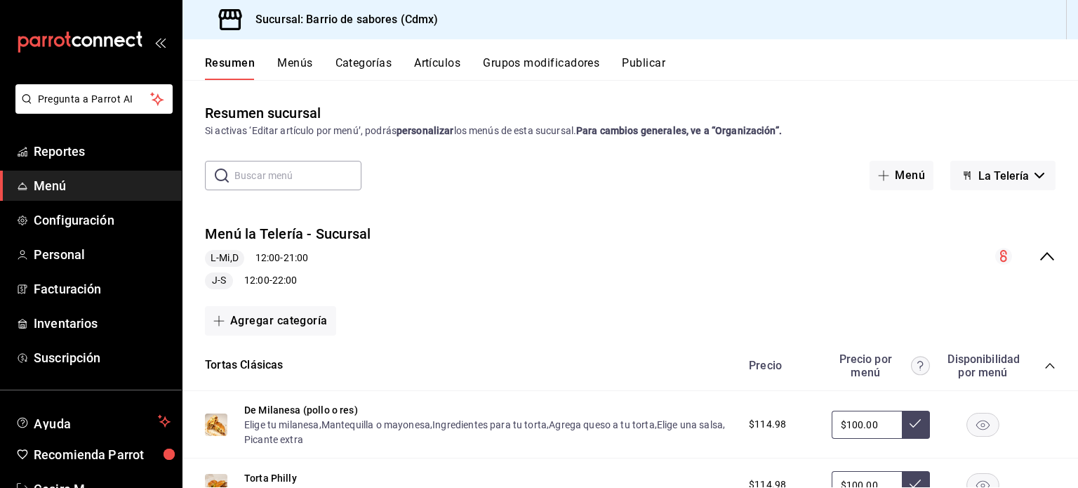
click at [1011, 172] on span "La Telería" at bounding box center [1003, 175] width 51 height 13
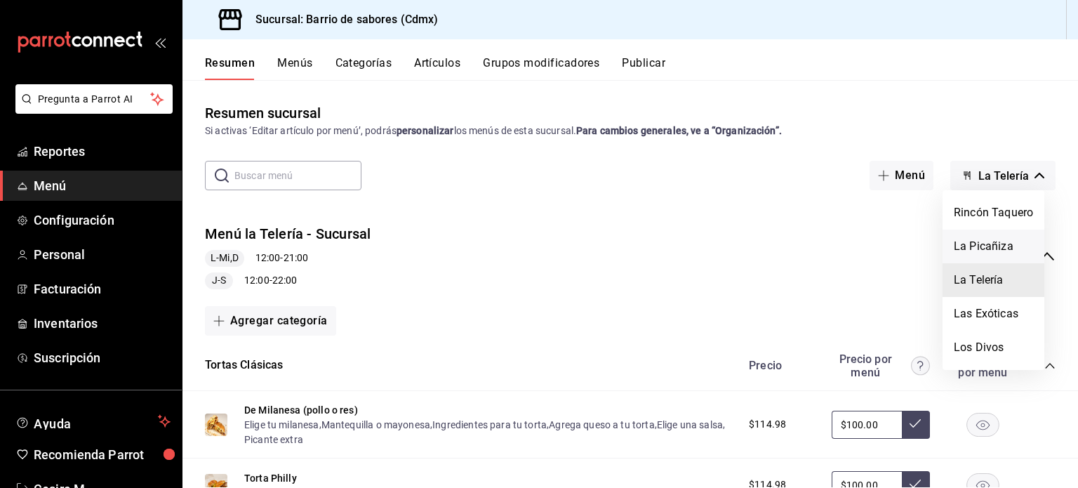
click at [1015, 254] on li "La Picañiza" at bounding box center [993, 246] width 102 height 34
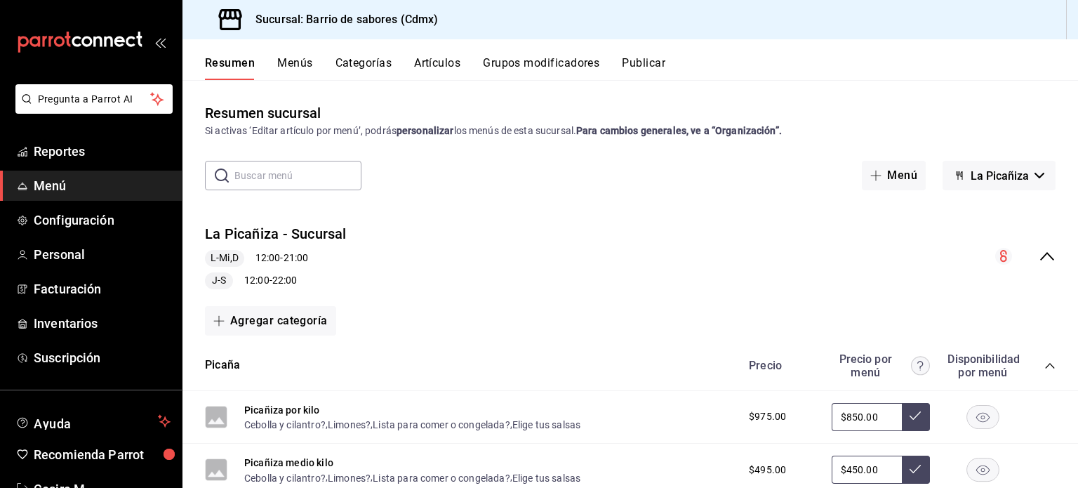
click at [1032, 244] on div "La Picañiza - Sucursal L-Mi,D 12:00 - 21:00 J-S 12:00 - 22:00" at bounding box center [629, 257] width 895 height 88
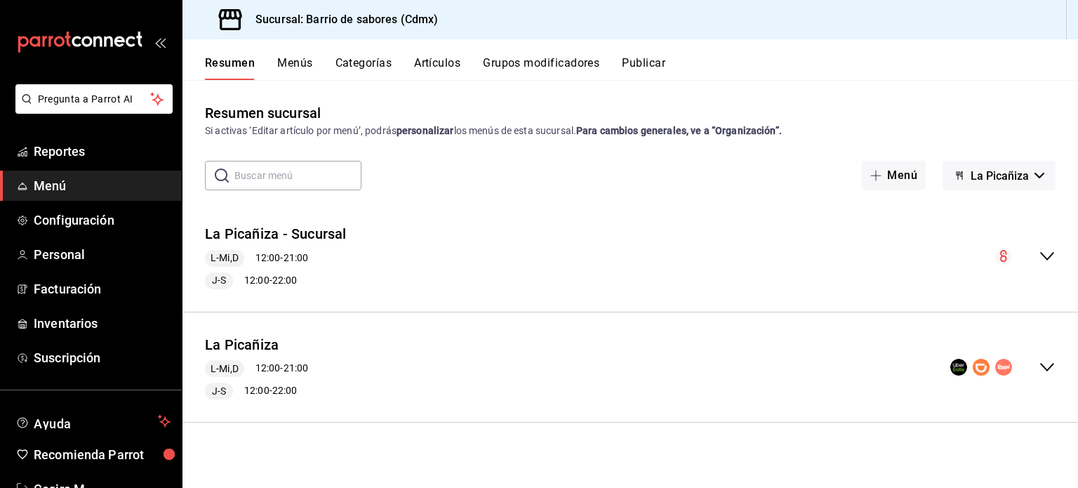
click at [1050, 368] on icon "collapse-menu-row" at bounding box center [1047, 367] width 17 height 17
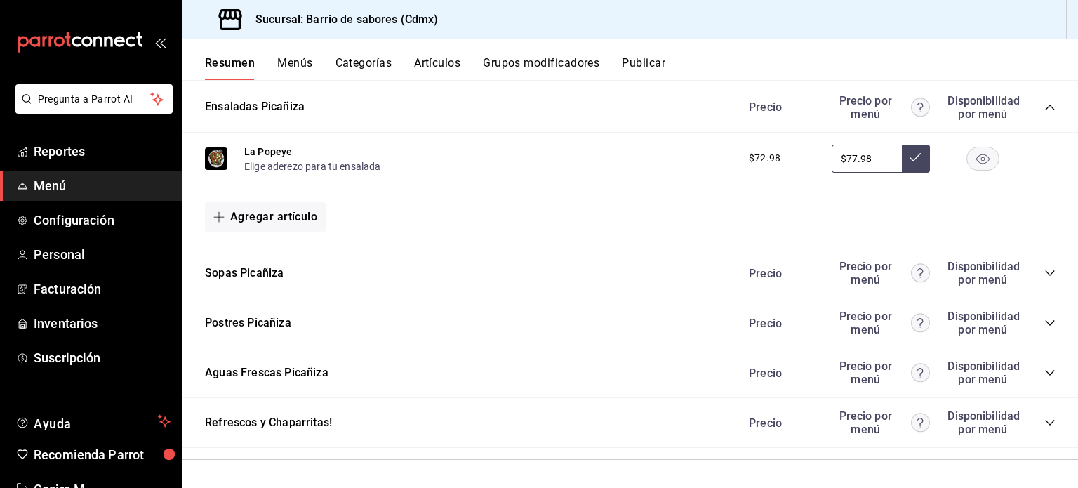
scroll to position [696, 0]
click at [1044, 323] on icon "collapse-category-row" at bounding box center [1049, 321] width 11 height 11
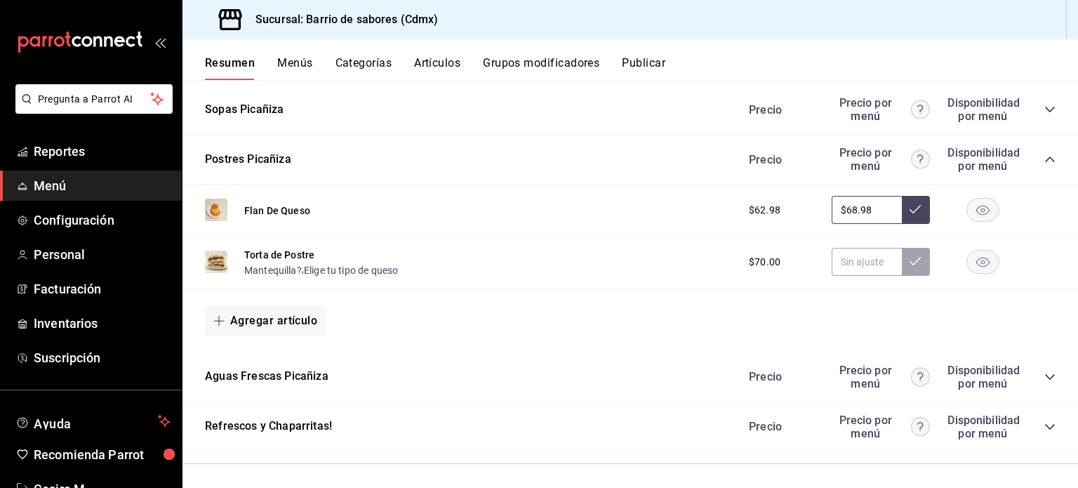
scroll to position [863, 0]
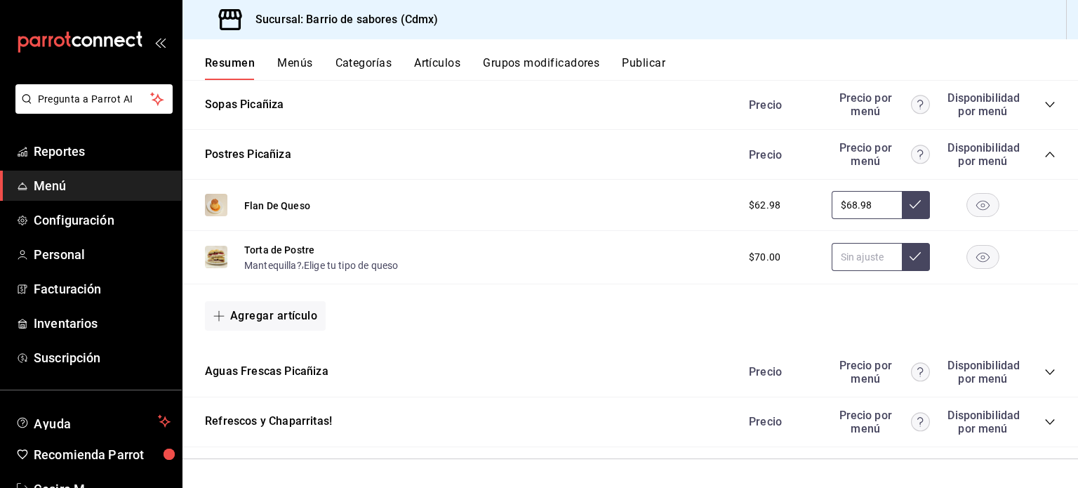
click at [856, 260] on input "text" at bounding box center [867, 257] width 70 height 28
paste input "$79.98"
type input "$79.98"
click at [909, 253] on icon at bounding box center [914, 256] width 11 height 11
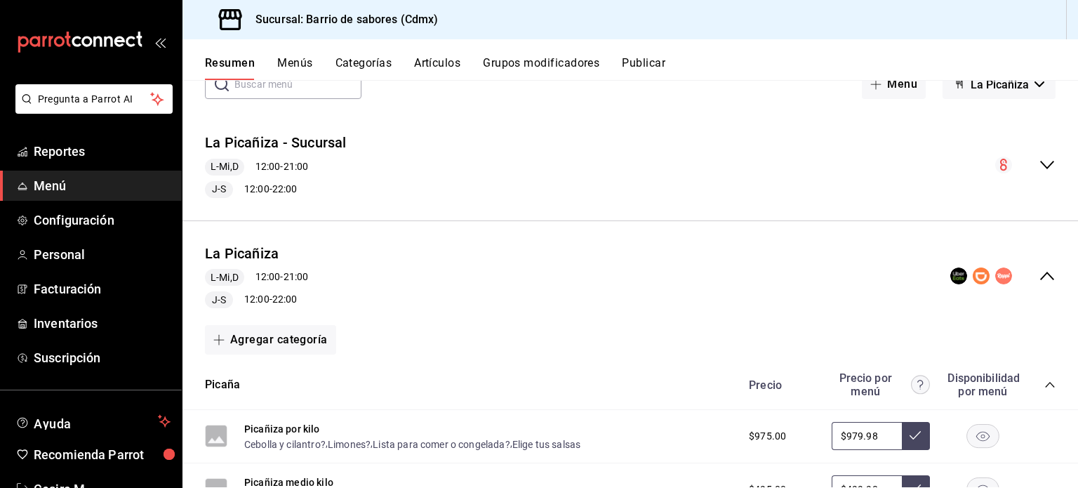
scroll to position [0, 0]
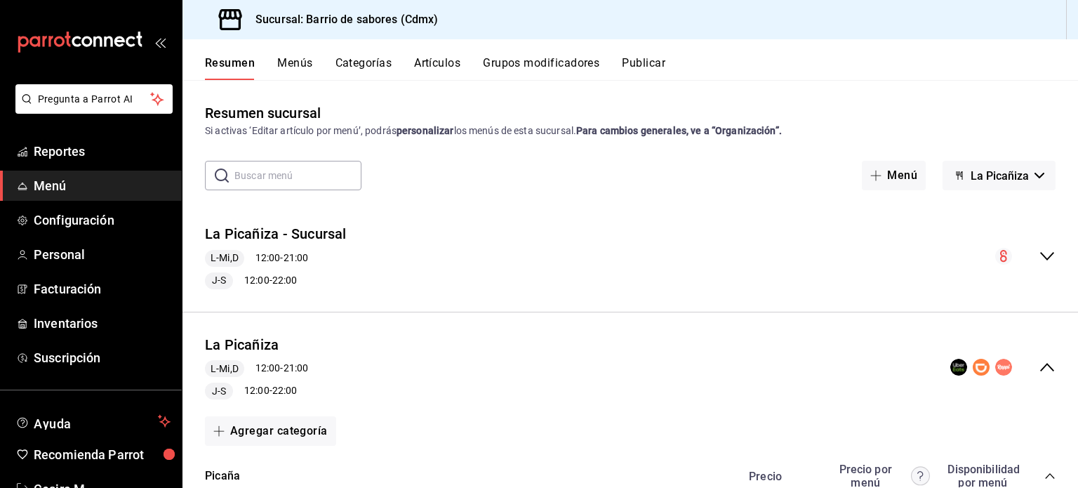
click at [1011, 182] on button "La Picañiza" at bounding box center [998, 175] width 113 height 29
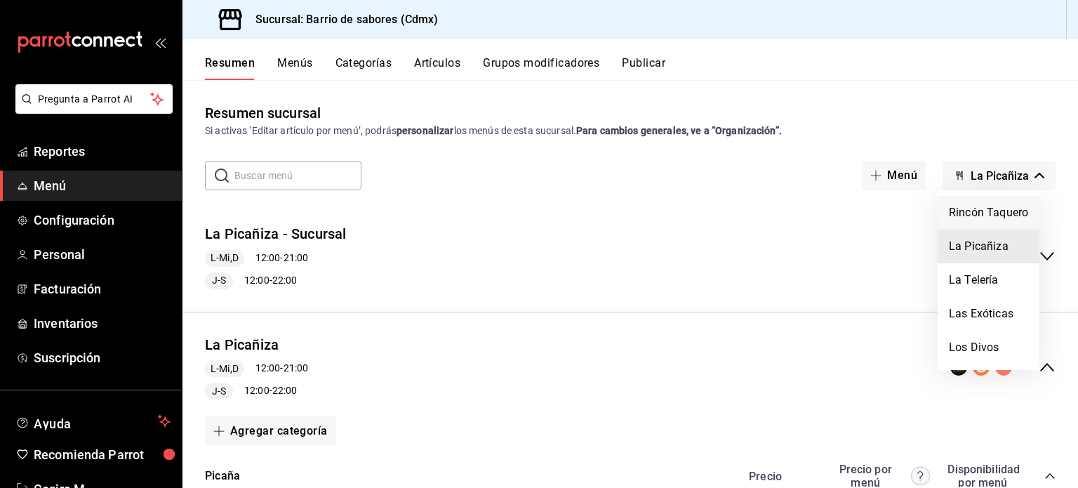
click at [1011, 206] on li "Rincón Taquero" at bounding box center [989, 213] width 102 height 34
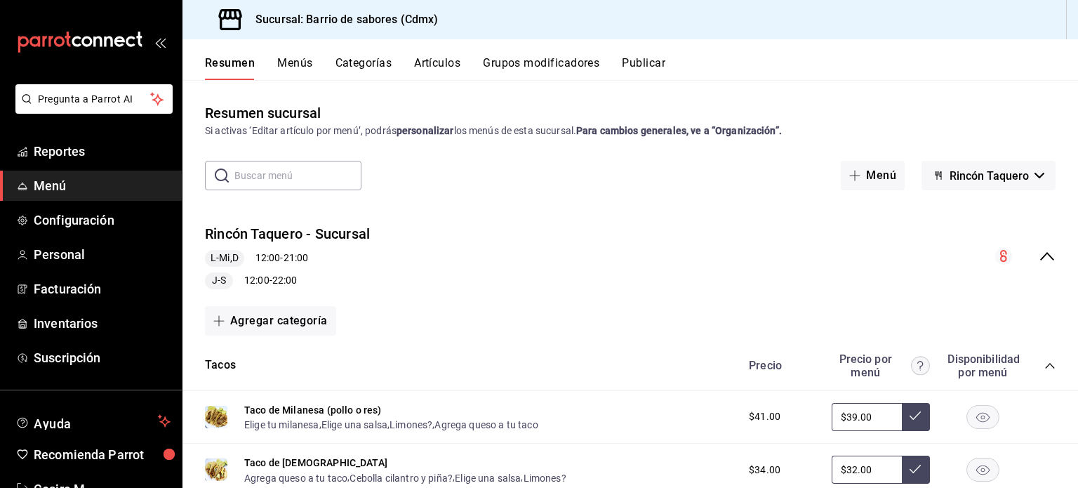
click at [1039, 253] on icon "collapse-menu-row" at bounding box center [1047, 256] width 17 height 17
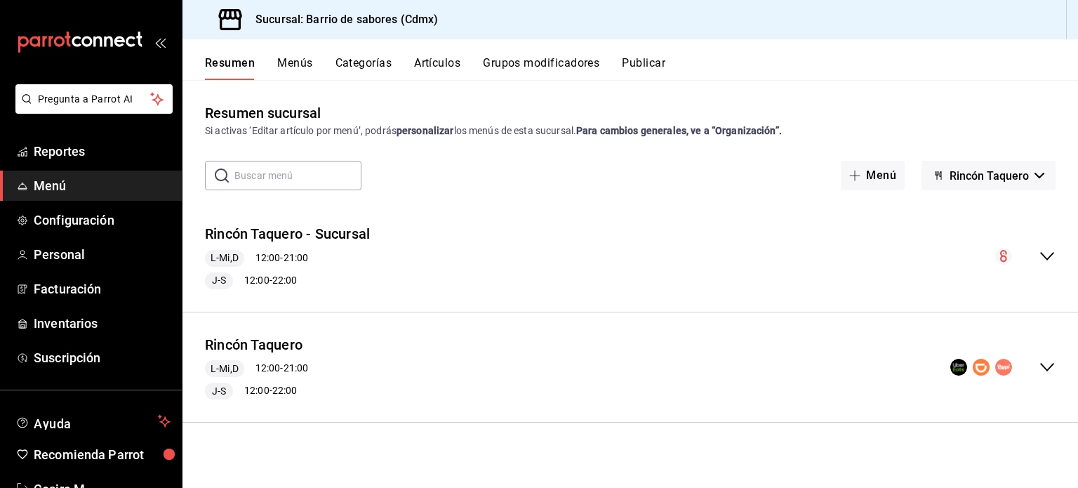
click at [1038, 364] on div "collapse-menu-row" at bounding box center [1002, 367] width 105 height 17
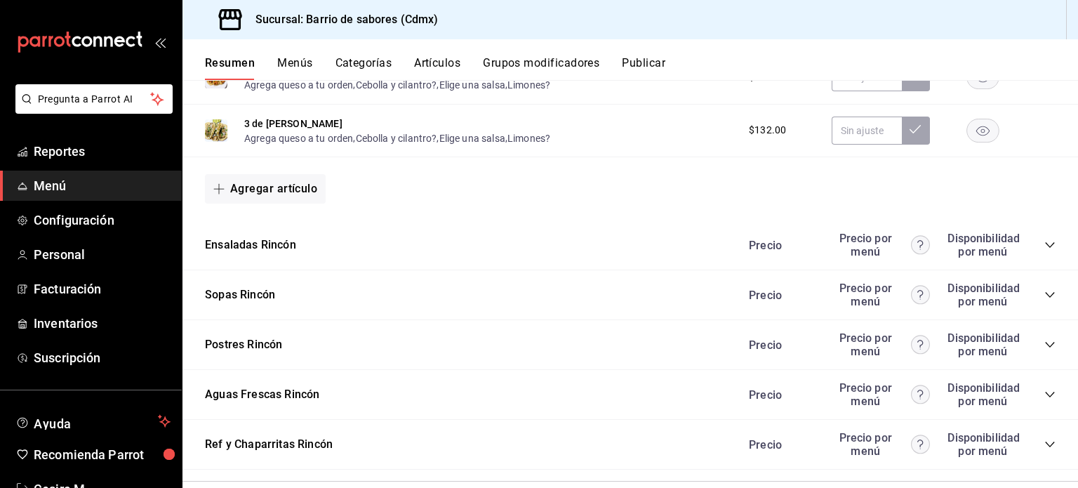
scroll to position [1277, 0]
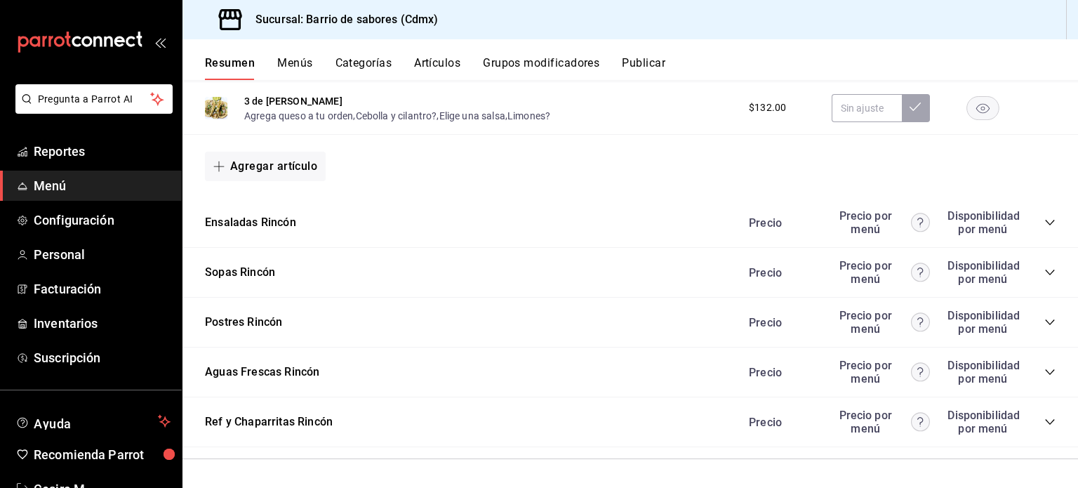
click at [1044, 319] on icon "collapse-category-row" at bounding box center [1049, 321] width 11 height 11
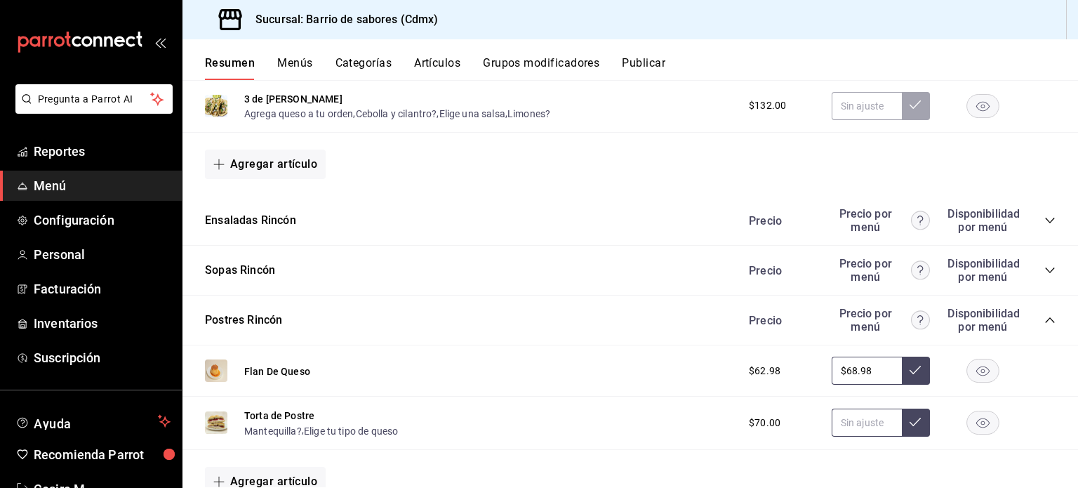
click at [862, 422] on input "text" at bounding box center [867, 422] width 70 height 28
paste input "$79.98"
type input "$79.98"
click at [916, 427] on button at bounding box center [916, 422] width 28 height 28
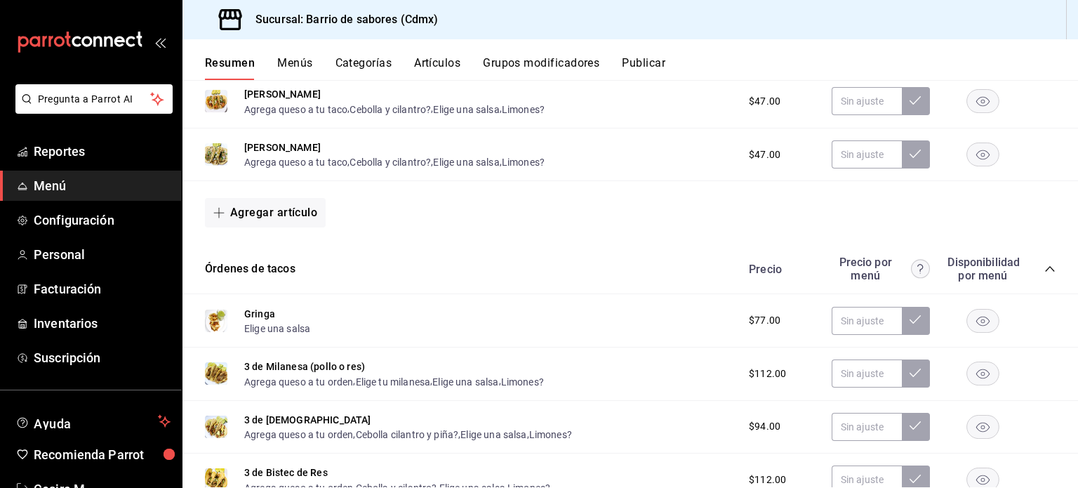
scroll to position [575, 0]
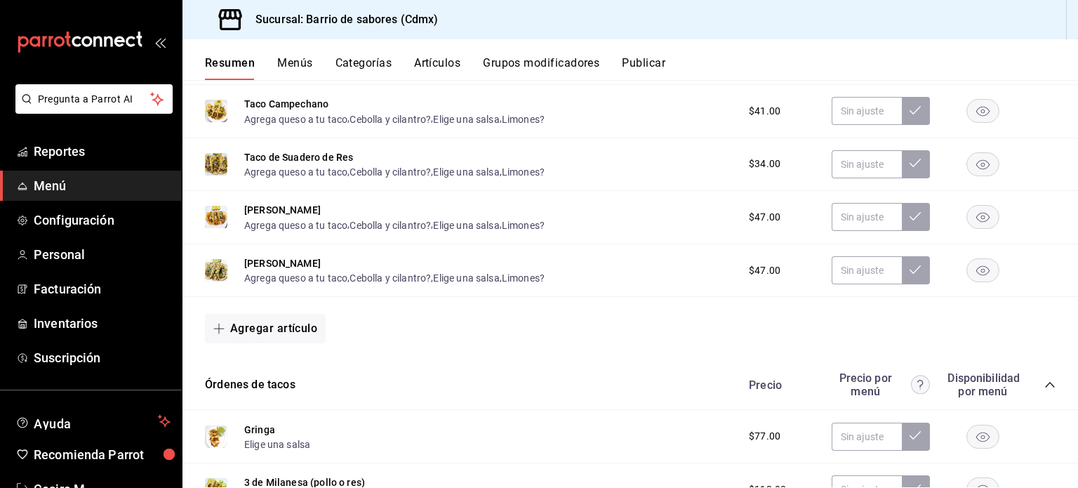
click at [745, 25] on div "Sucursal: Barrio de sabores (Cdmx)" at bounding box center [629, 19] width 895 height 39
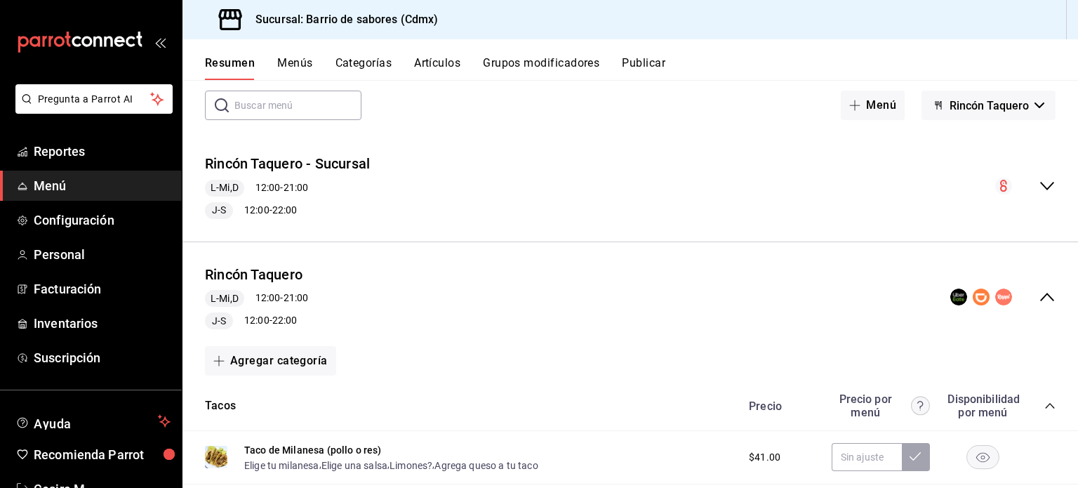
scroll to position [0, 0]
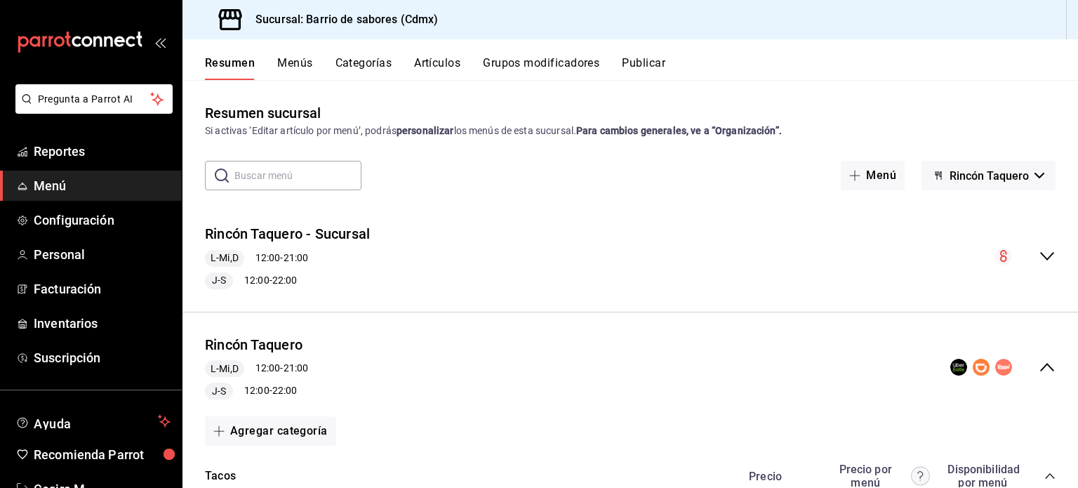
click at [439, 64] on button "Artículos" at bounding box center [437, 68] width 46 height 24
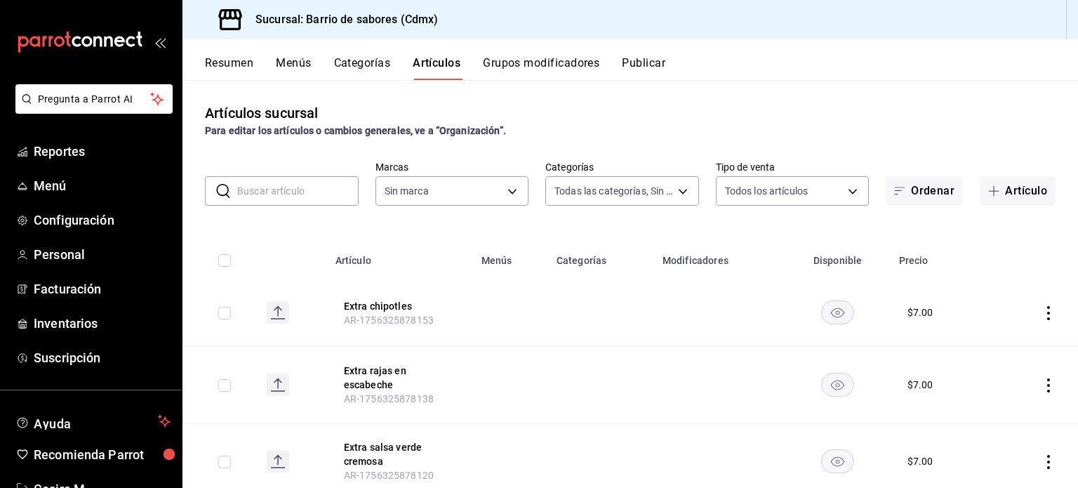
type input "d4f2c970-276d-471a-bc58-83fd5eec7f62,ac1f3768-58ea-4cf7-976a-fbc56a6832cd,56d72…"
type input "54170aec-8ed1-4a83-91d9-e61a2f809249,df7bfe38-4ce9-448d-a052-554b50023395,f231c…"
click at [265, 189] on input "text" at bounding box center [297, 191] width 121 height 28
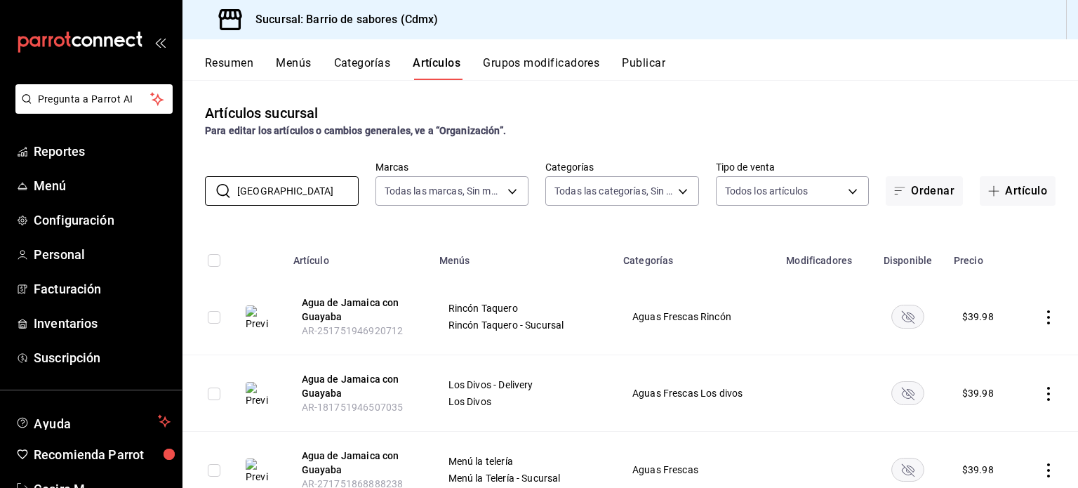
click at [907, 324] on rect "availability-product" at bounding box center [908, 316] width 32 height 23
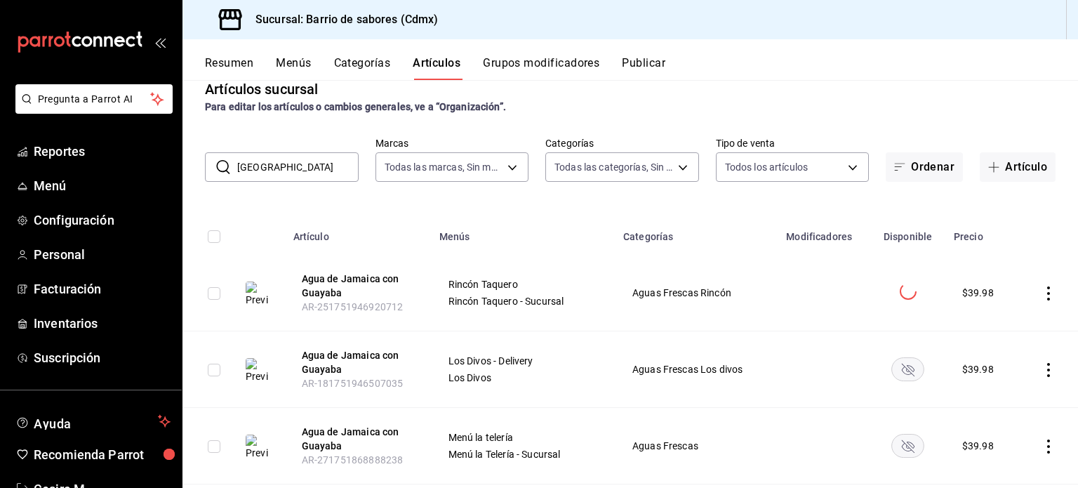
scroll to position [206, 0]
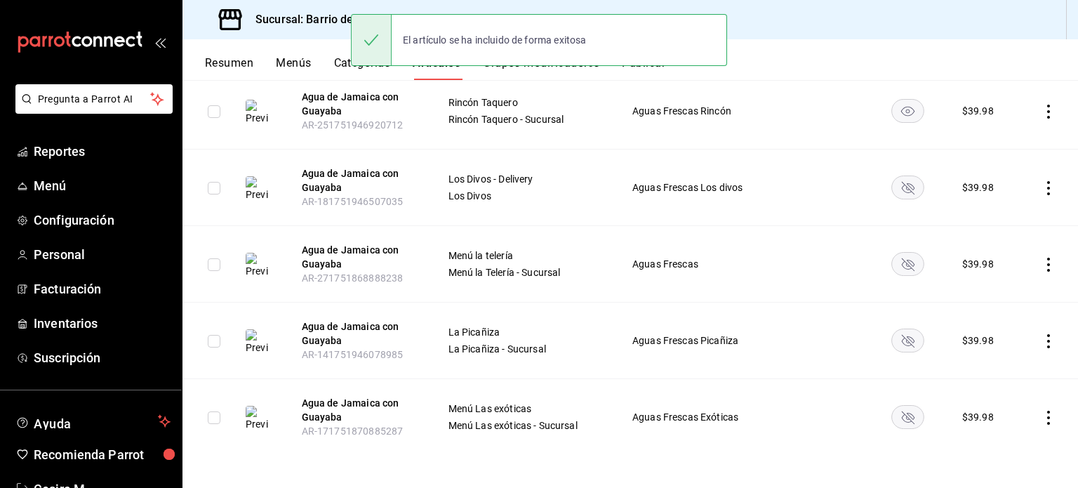
click at [904, 172] on td at bounding box center [907, 187] width 74 height 76
click at [905, 185] on rect "availability-product" at bounding box center [908, 187] width 32 height 23
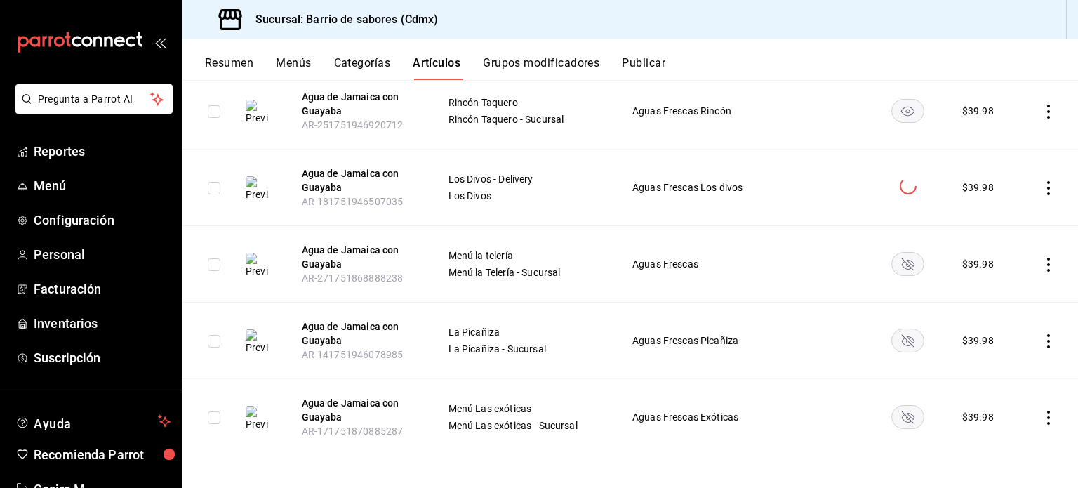
click at [909, 260] on rect "availability-product" at bounding box center [908, 264] width 32 height 23
click at [903, 335] on rect "availability-product" at bounding box center [908, 340] width 32 height 23
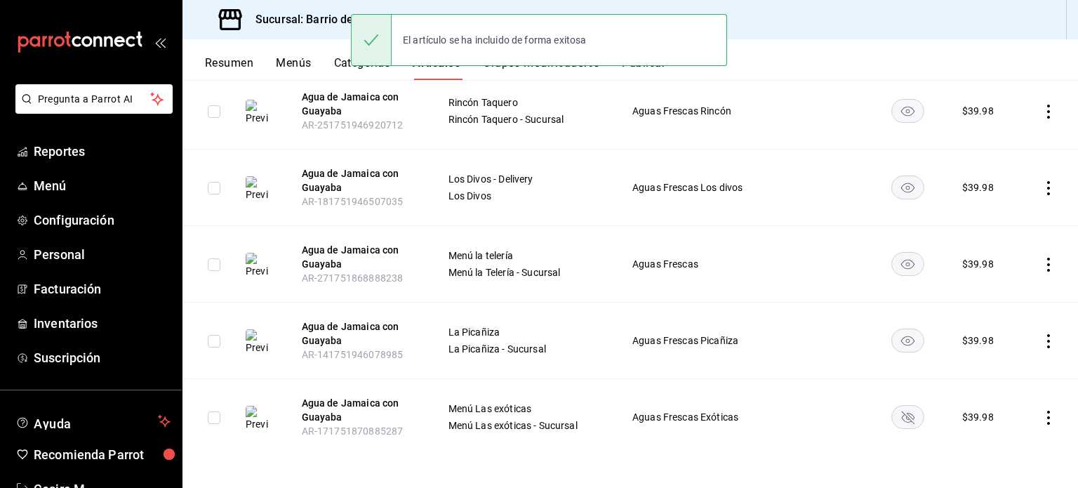
click at [907, 423] on rect "availability-product" at bounding box center [908, 417] width 32 height 23
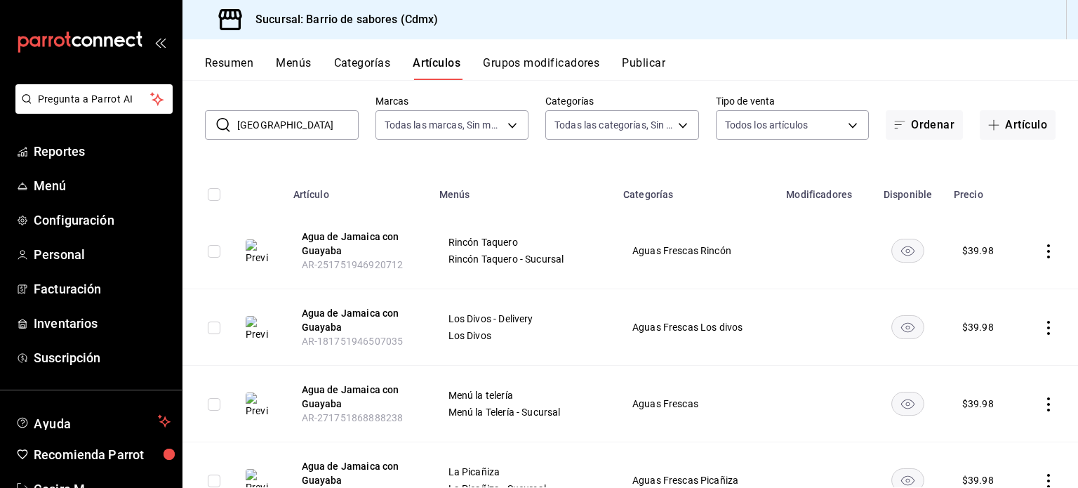
scroll to position [0, 0]
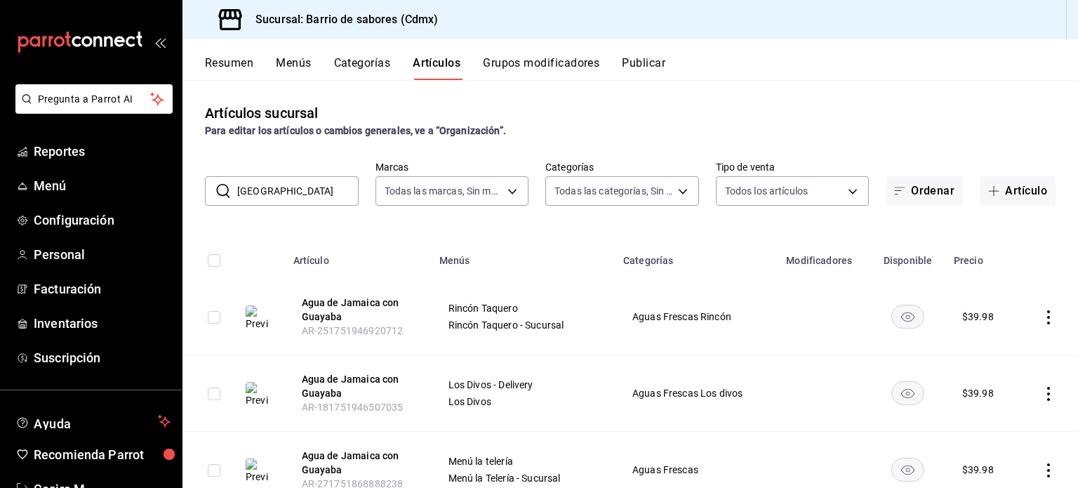
click at [311, 204] on input "[GEOGRAPHIC_DATA]" at bounding box center [297, 191] width 121 height 28
click at [323, 183] on input "guayaba" at bounding box center [297, 191] width 121 height 28
type input "guayaba con me"
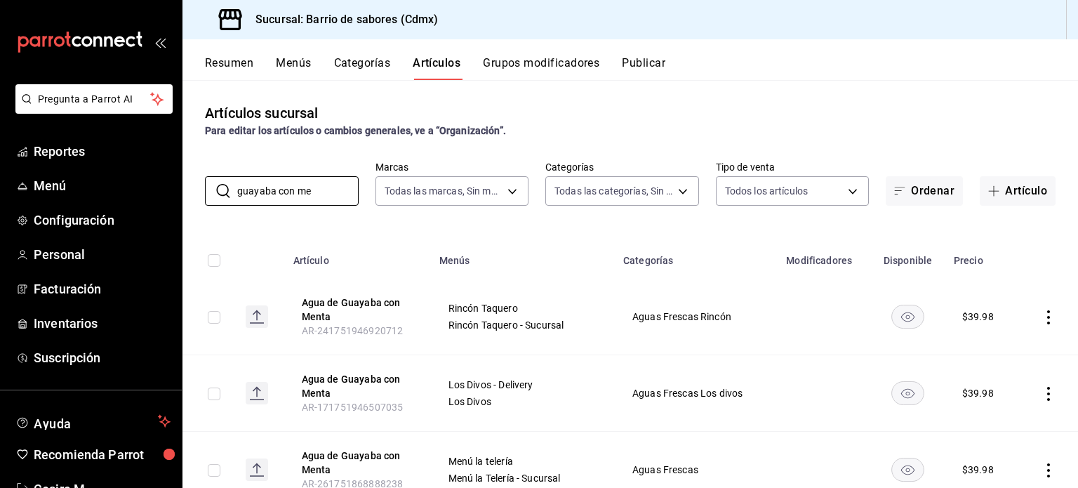
click at [298, 66] on button "Menús" at bounding box center [293, 68] width 35 height 24
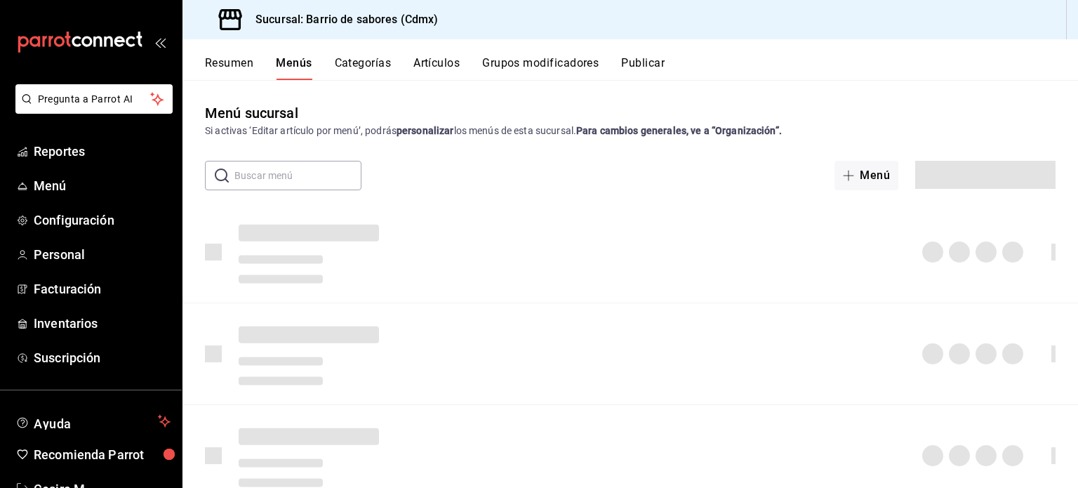
click at [227, 65] on button "Resumen" at bounding box center [229, 68] width 48 height 24
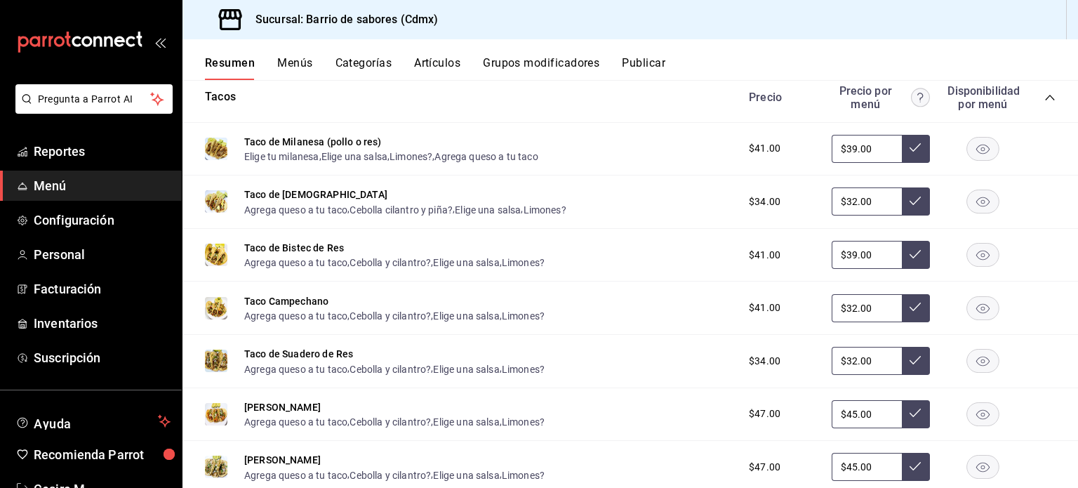
scroll to position [70, 0]
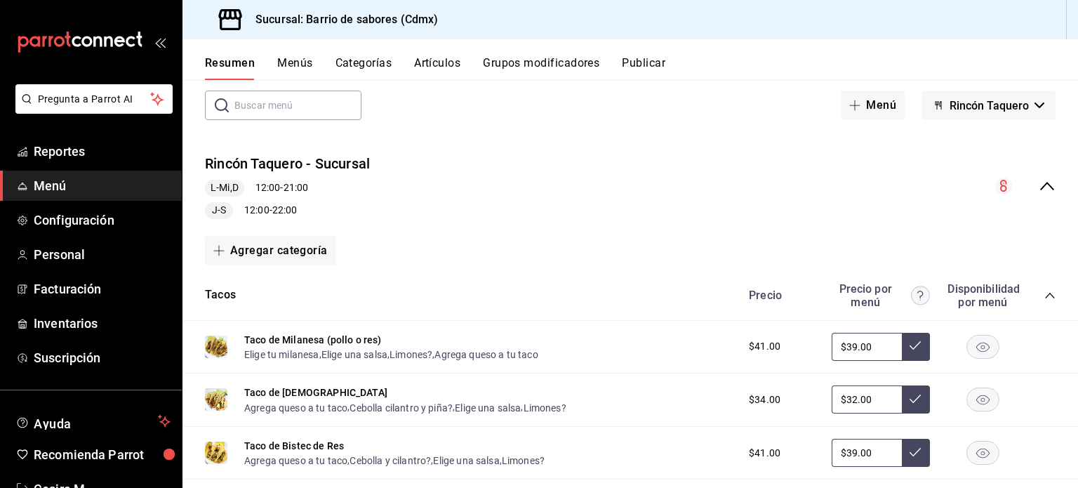
click at [1025, 192] on div "Rincón Taquero - Sucursal L-Mi,D 12:00 - 21:00 J-S 12:00 - 22:00" at bounding box center [629, 186] width 895 height 88
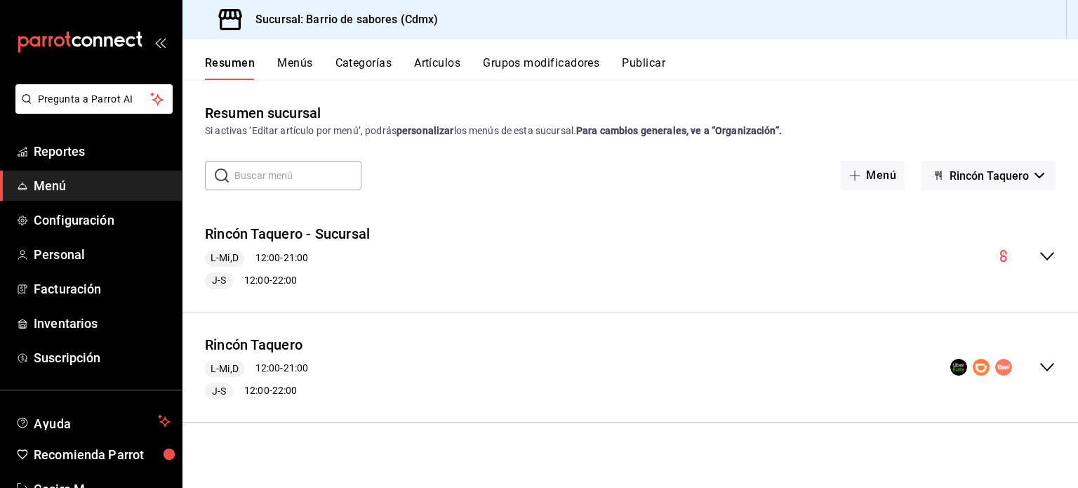
scroll to position [0, 0]
click at [1034, 361] on div "collapse-menu-row" at bounding box center [1002, 367] width 105 height 17
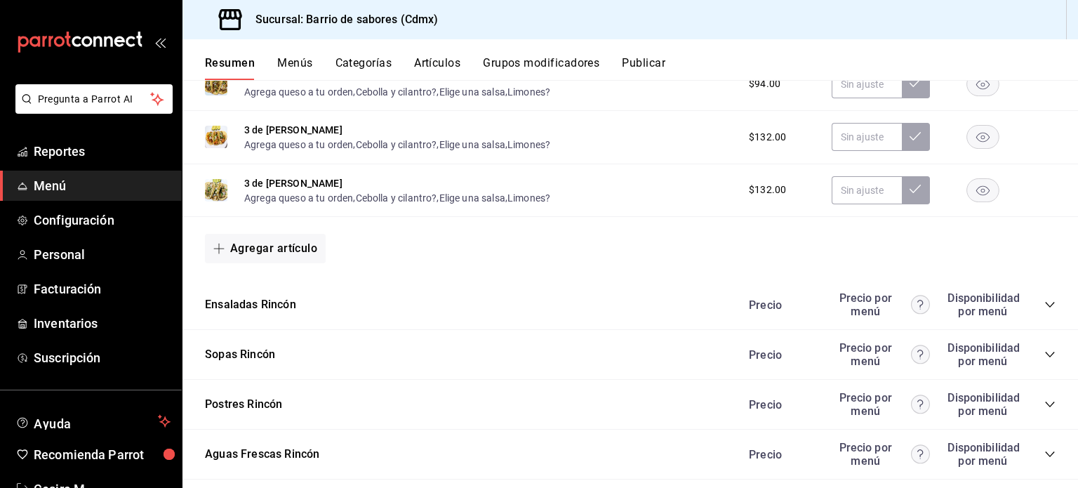
scroll to position [1263, 0]
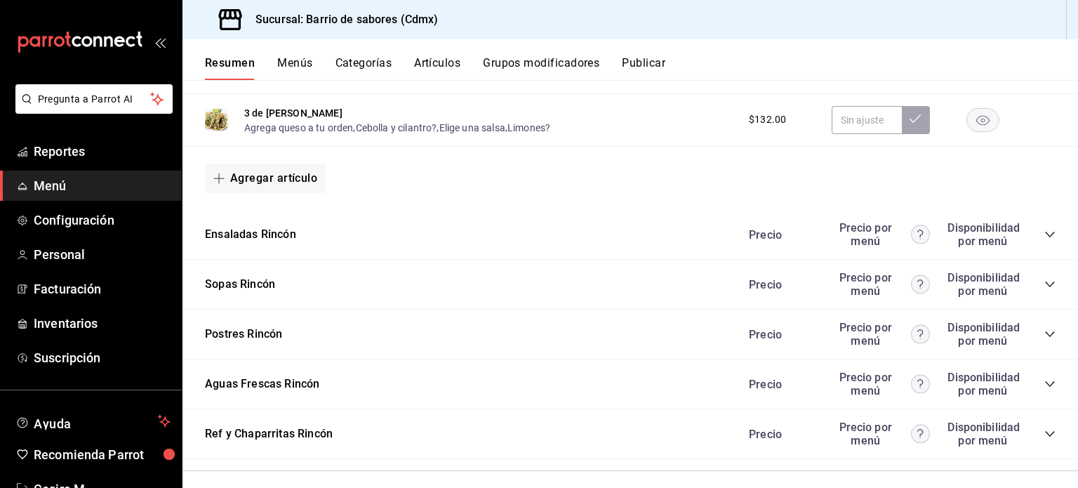
click at [1044, 389] on icon "collapse-category-row" at bounding box center [1049, 383] width 11 height 11
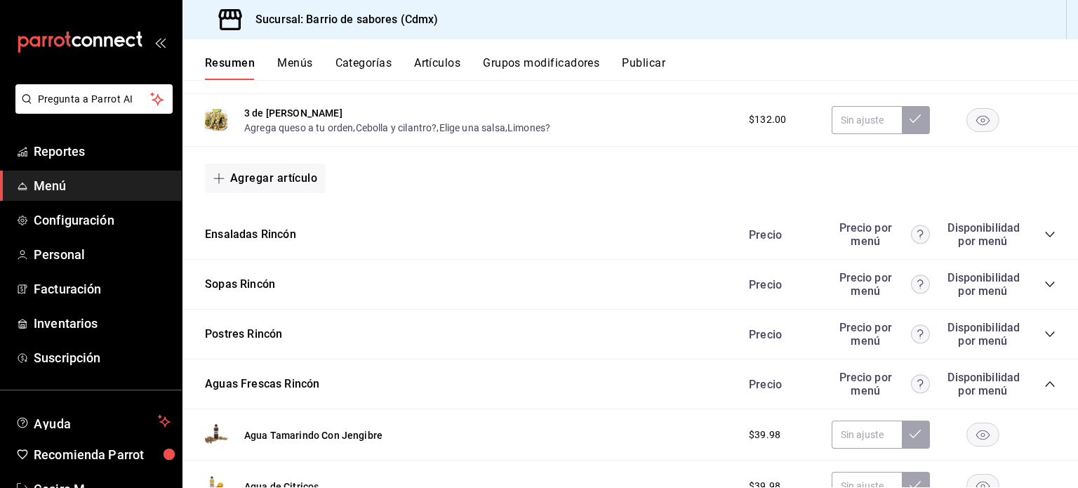
scroll to position [1474, 0]
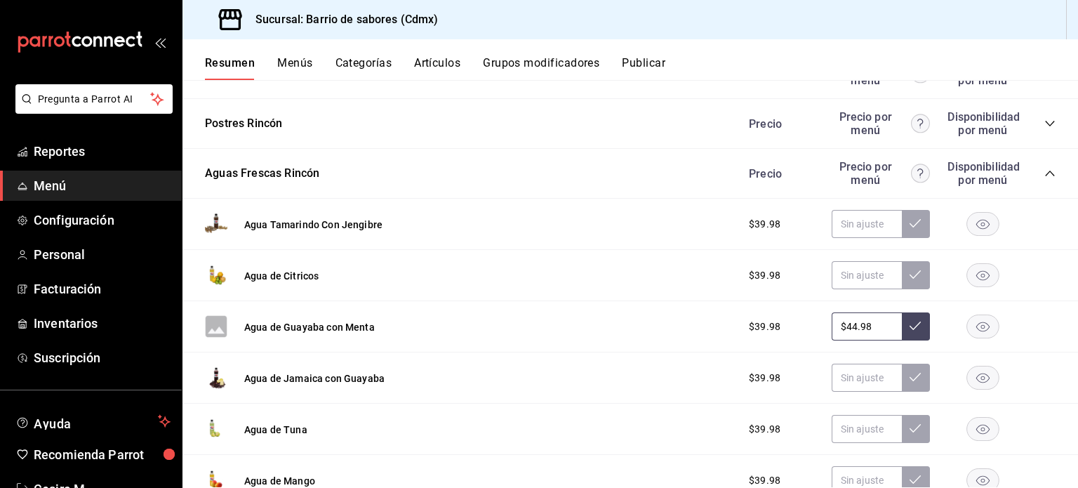
click at [886, 326] on input "$44.98" at bounding box center [867, 326] width 70 height 28
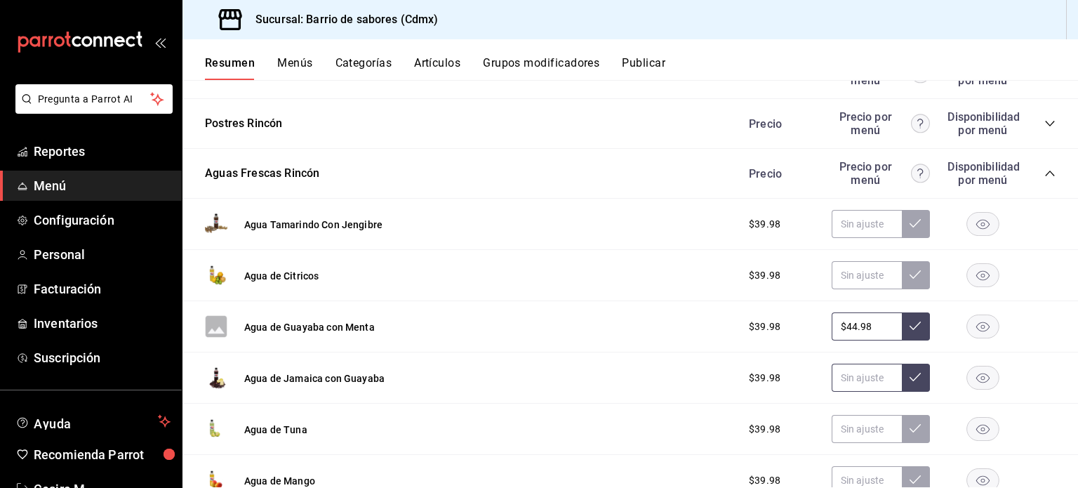
click at [867, 381] on input "text" at bounding box center [867, 378] width 70 height 28
paste input "$44.98"
type input "$44.98"
click at [909, 384] on button at bounding box center [916, 378] width 28 height 28
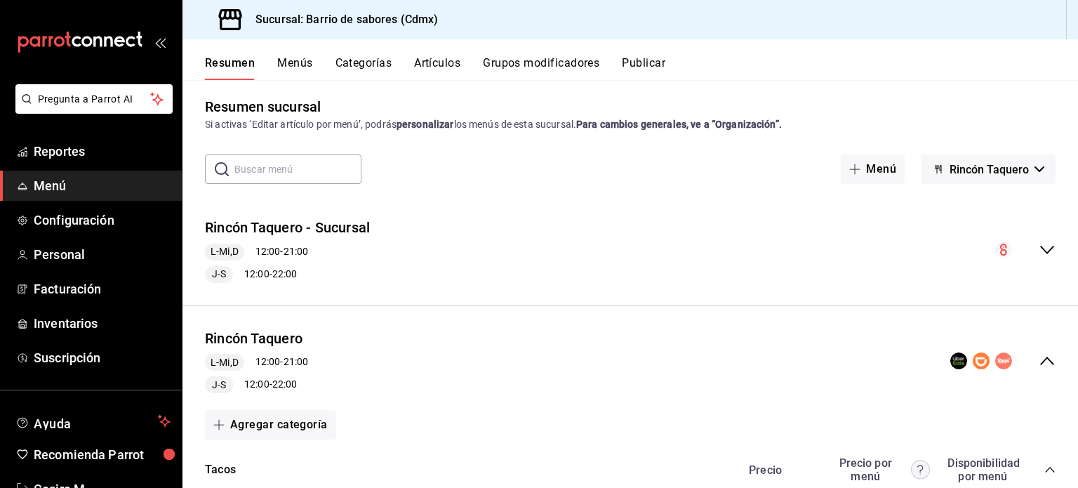
scroll to position [0, 0]
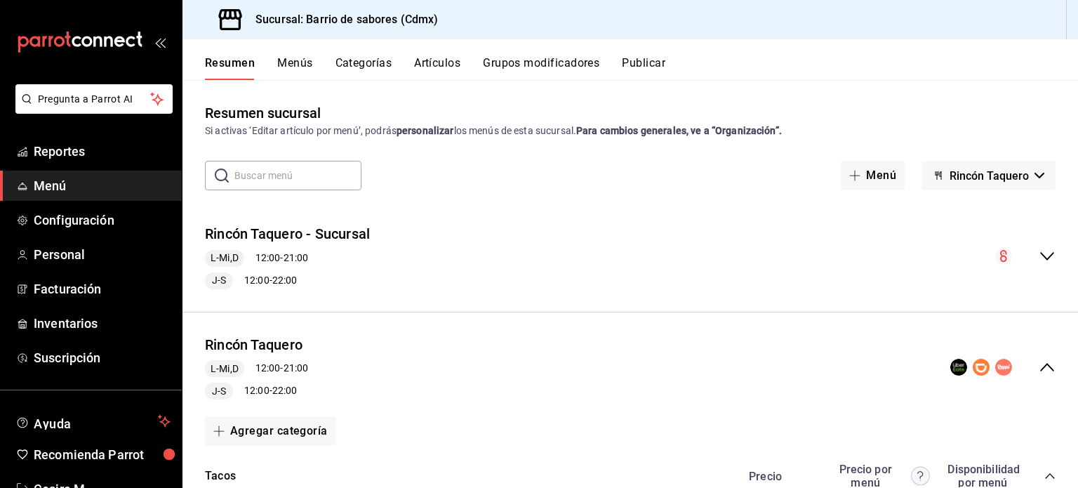
click at [1016, 185] on button "Rincón Taquero" at bounding box center [988, 175] width 134 height 29
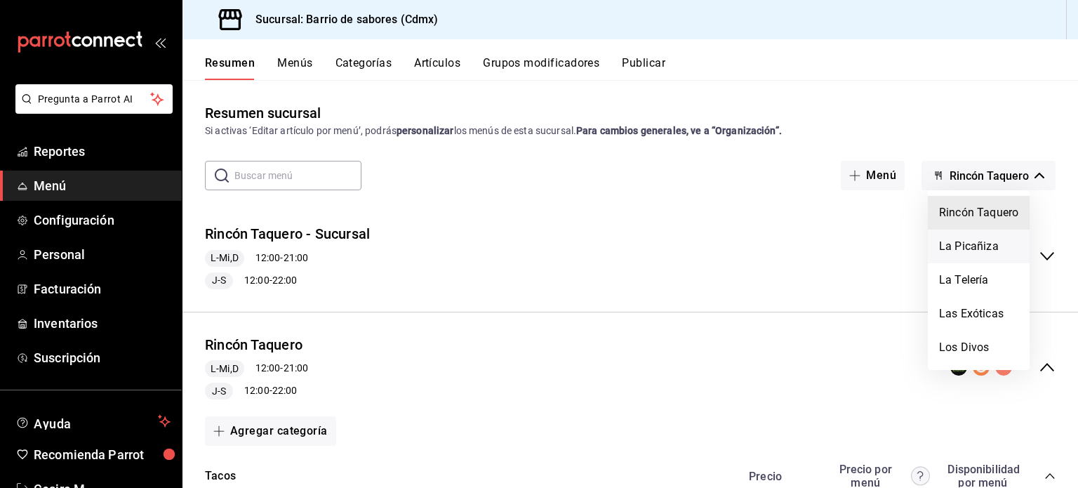
click at [994, 254] on li "La Picañiza" at bounding box center [979, 246] width 102 height 34
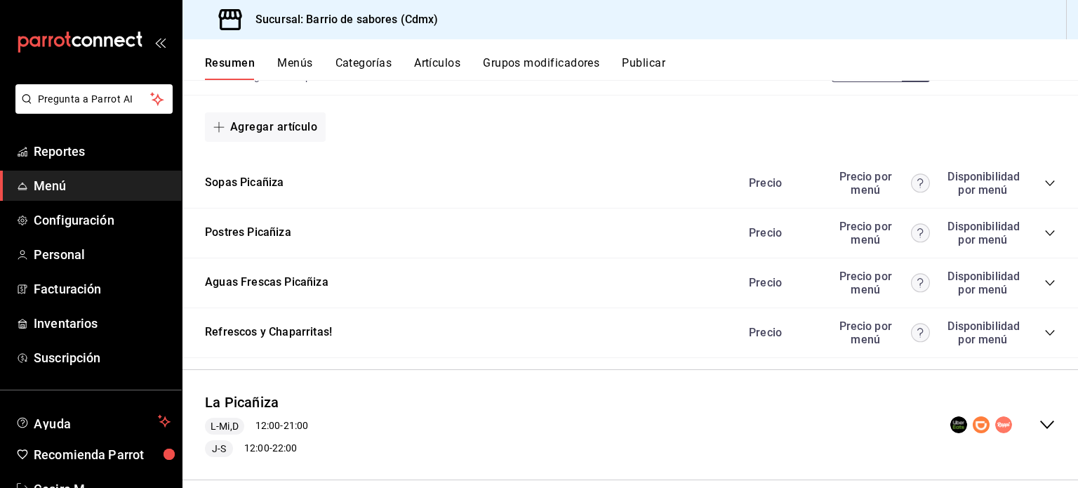
scroll to position [696, 0]
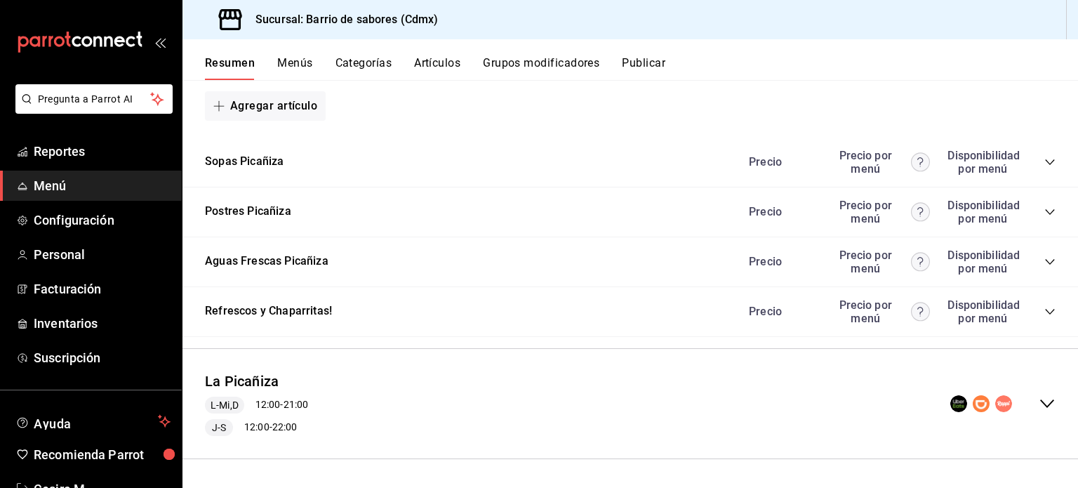
click at [1041, 415] on div "La Picañiza L-Mi,D 12:00 - 21:00 J-S 12:00 - 22:00" at bounding box center [629, 404] width 895 height 88
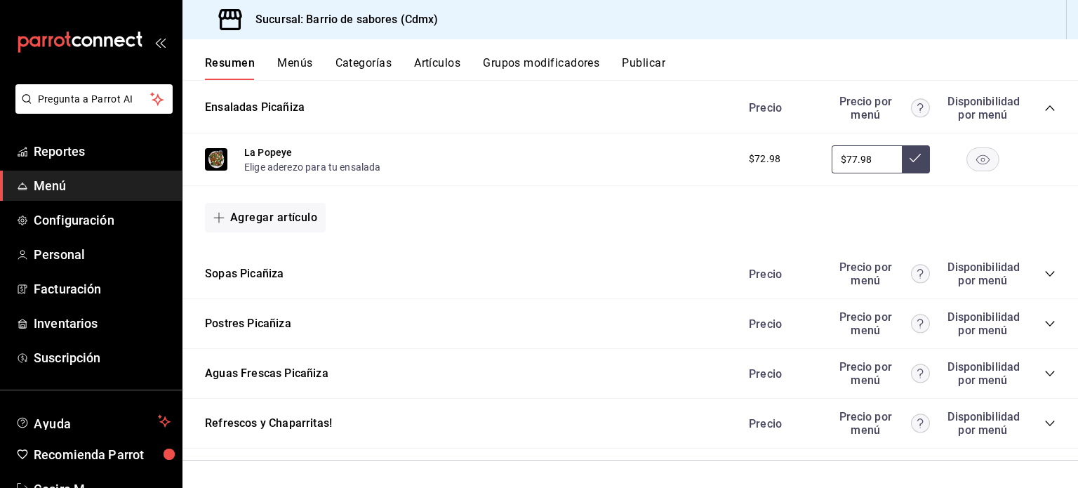
scroll to position [1429, 0]
click at [1044, 374] on icon "collapse-category-row" at bounding box center [1049, 371] width 11 height 11
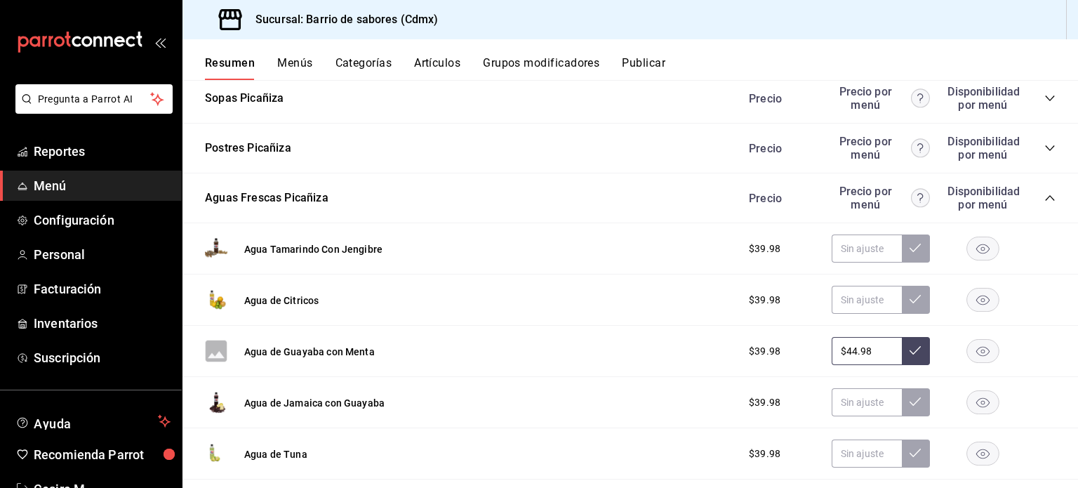
scroll to position [1639, 0]
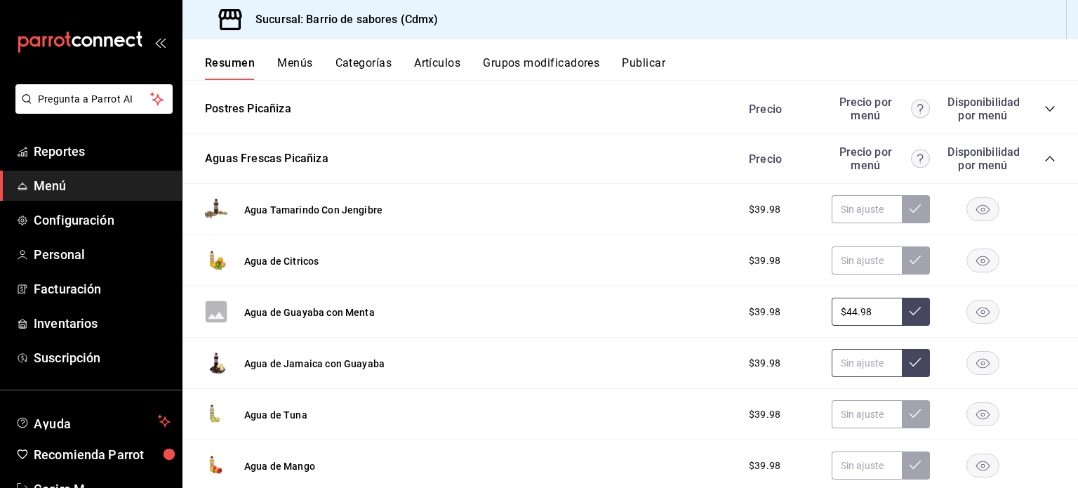
click at [862, 374] on input "text" at bounding box center [867, 363] width 70 height 28
paste input "$44.98"
type input "$44.98"
click at [909, 364] on icon at bounding box center [914, 362] width 11 height 8
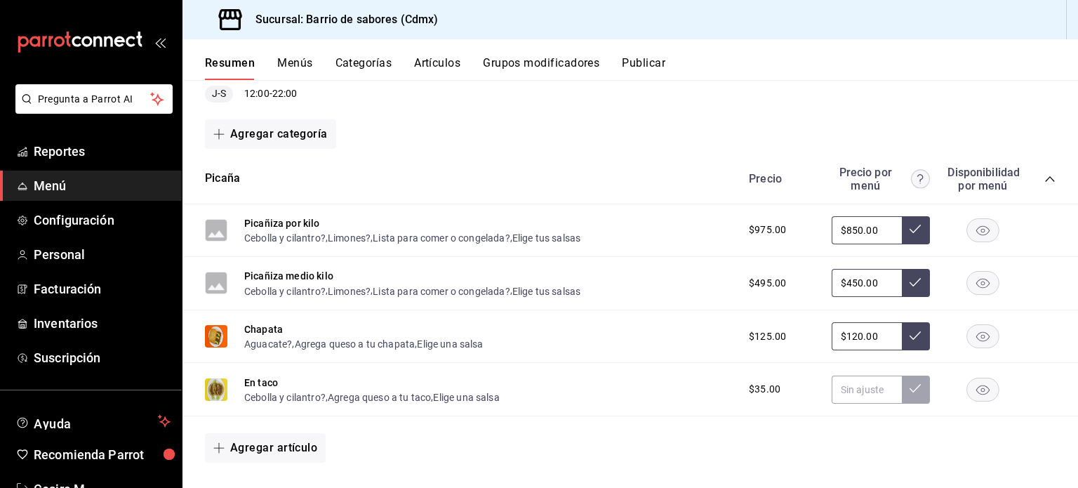
scroll to position [0, 0]
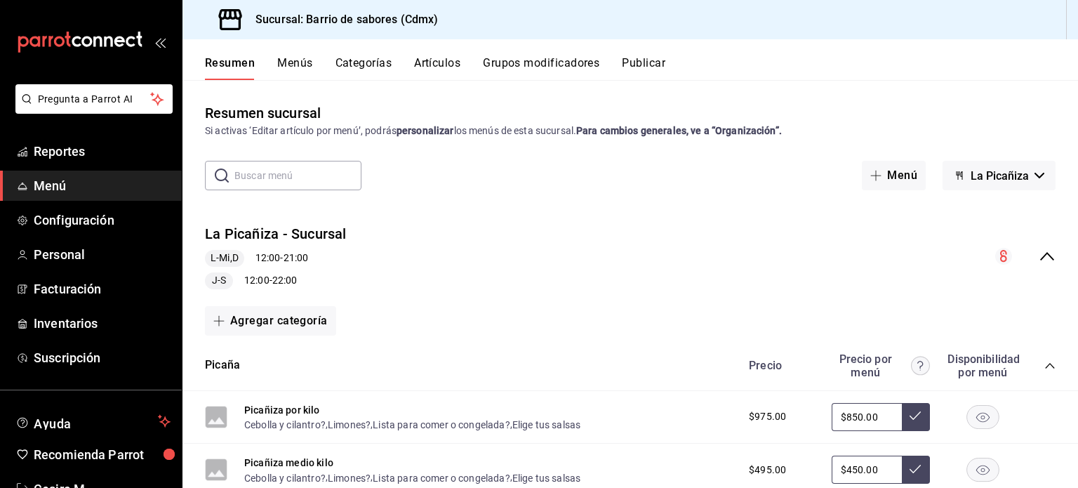
click at [991, 175] on span "La Picañiza" at bounding box center [1000, 175] width 58 height 13
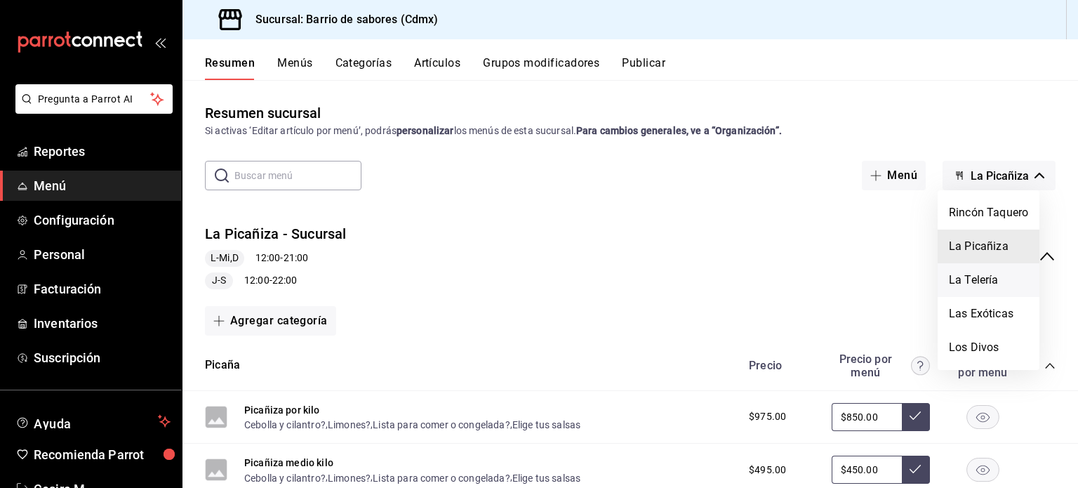
click at [996, 276] on li "La Telería" at bounding box center [989, 280] width 102 height 34
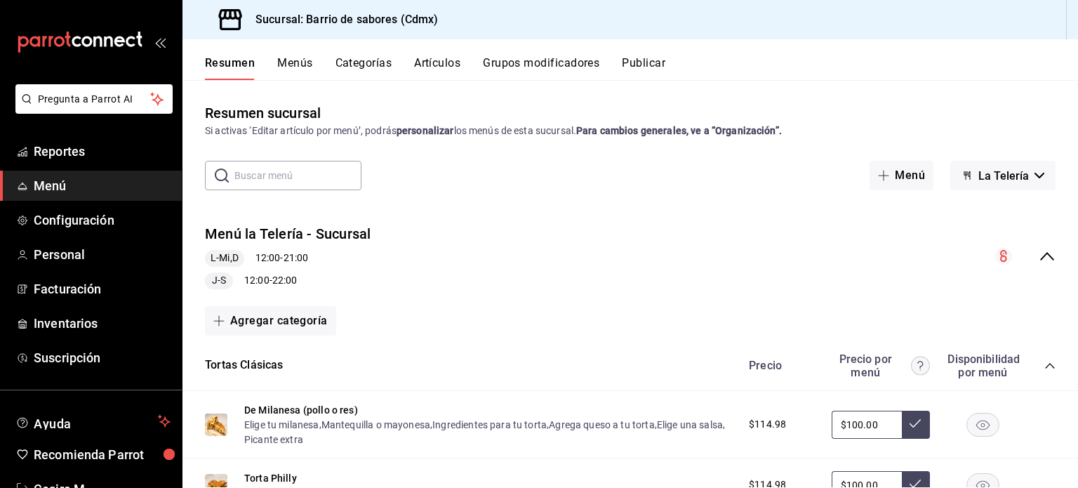
click at [1024, 248] on div "collapse-menu-row" at bounding box center [1025, 256] width 60 height 17
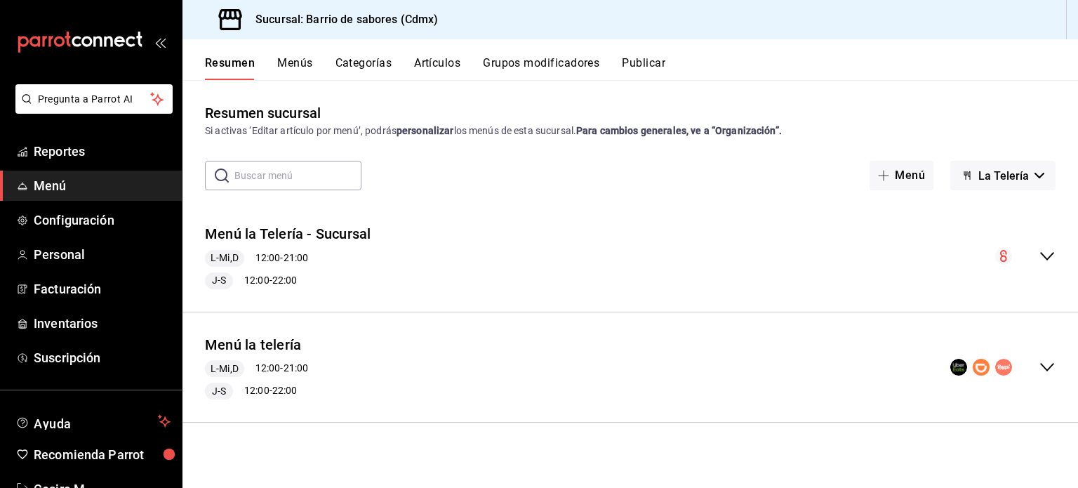
click at [1041, 375] on icon "collapse-menu-row" at bounding box center [1047, 367] width 17 height 17
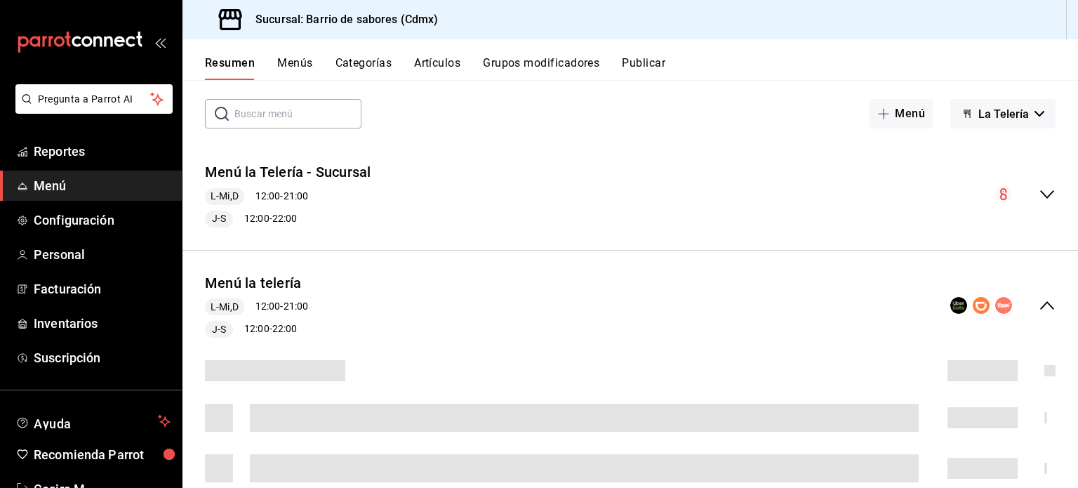
scroll to position [351, 0]
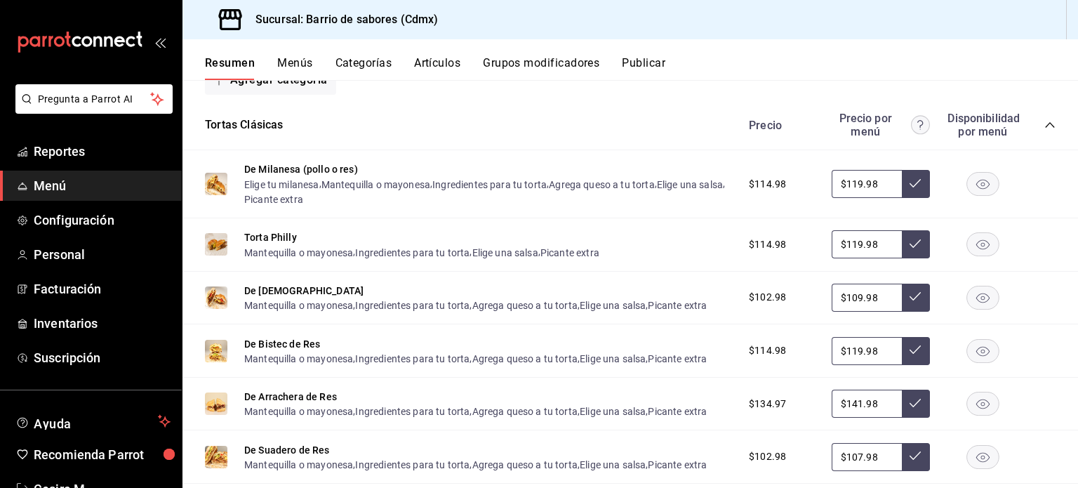
click at [1043, 131] on div "Precio Precio por menú Disponibilidad por menú" at bounding box center [895, 125] width 321 height 27
click at [1044, 121] on icon "collapse-category-row" at bounding box center [1049, 124] width 11 height 11
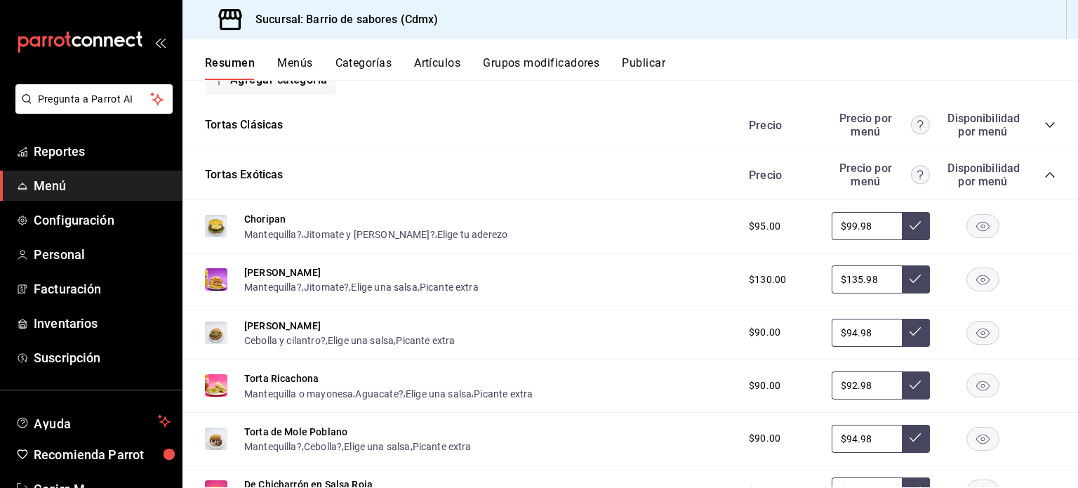
click at [1044, 179] on icon "collapse-category-row" at bounding box center [1049, 174] width 11 height 11
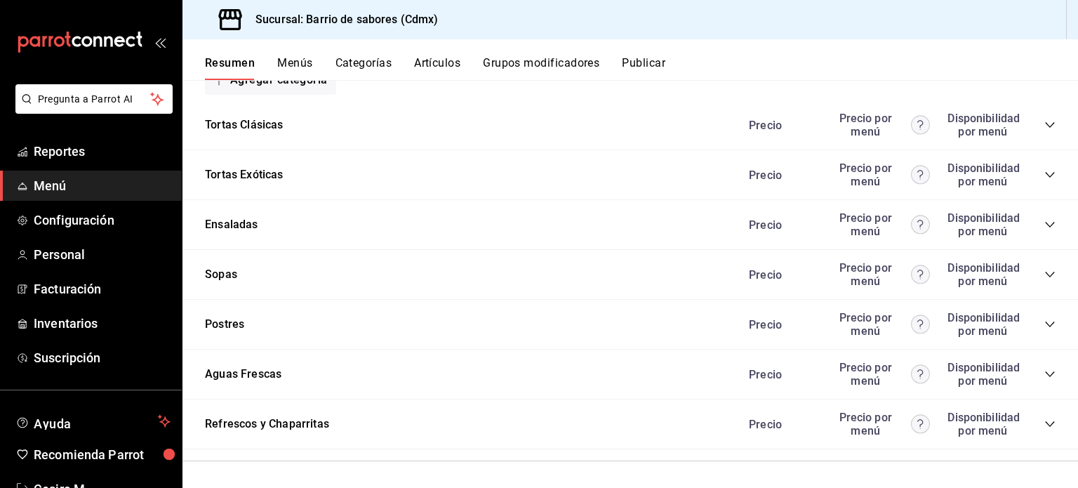
click at [1045, 373] on icon "collapse-category-row" at bounding box center [1049, 374] width 9 height 6
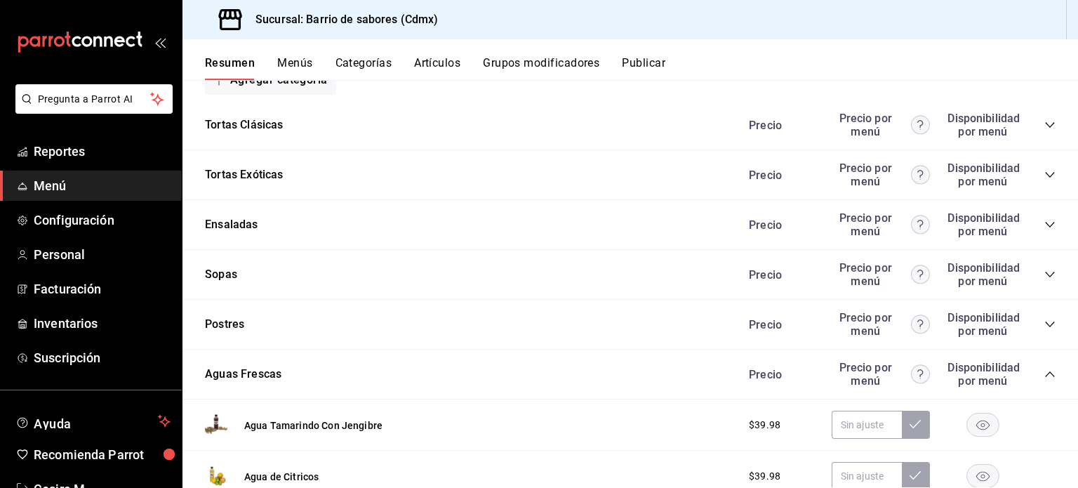
scroll to position [568, 0]
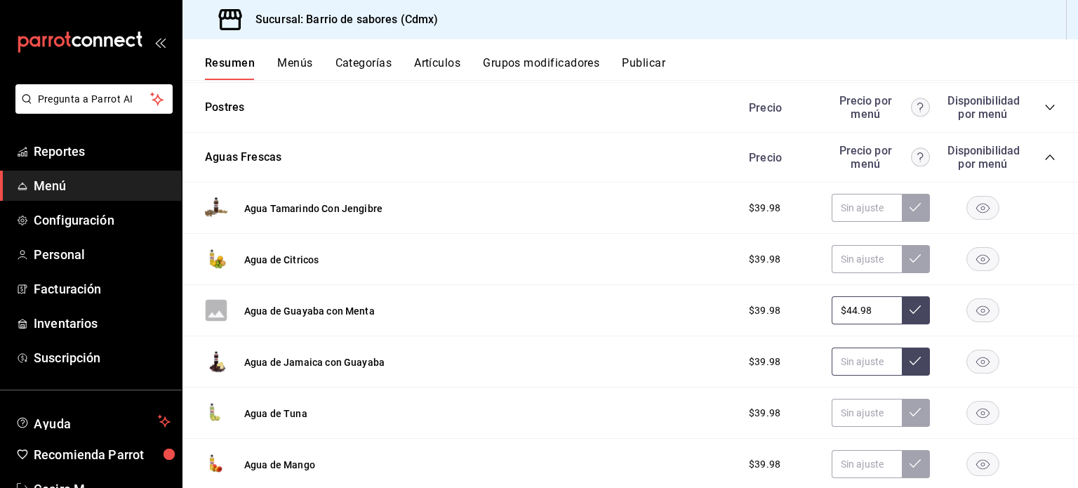
click at [851, 368] on input "text" at bounding box center [867, 361] width 70 height 28
paste input "$44.98"
type input "$44.98"
click at [902, 360] on button at bounding box center [916, 361] width 28 height 28
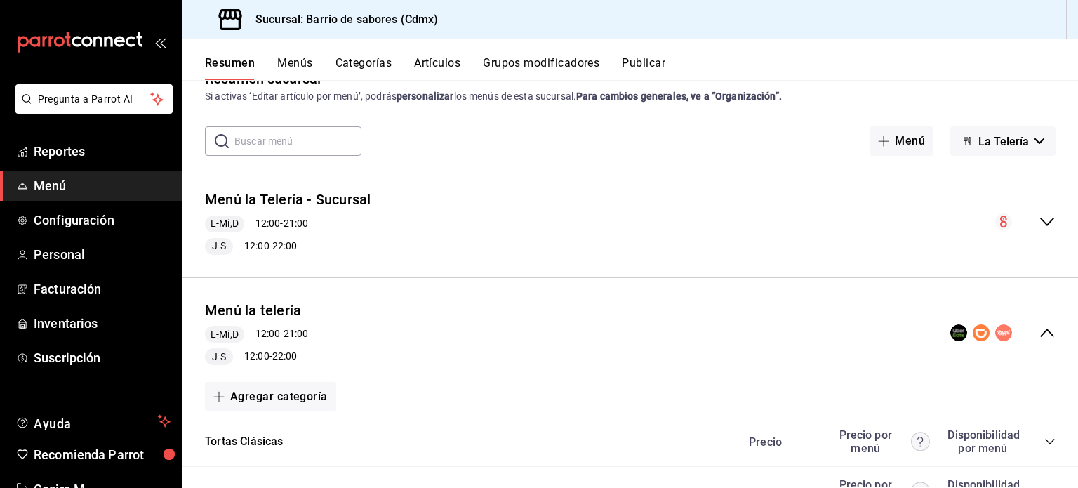
scroll to position [0, 0]
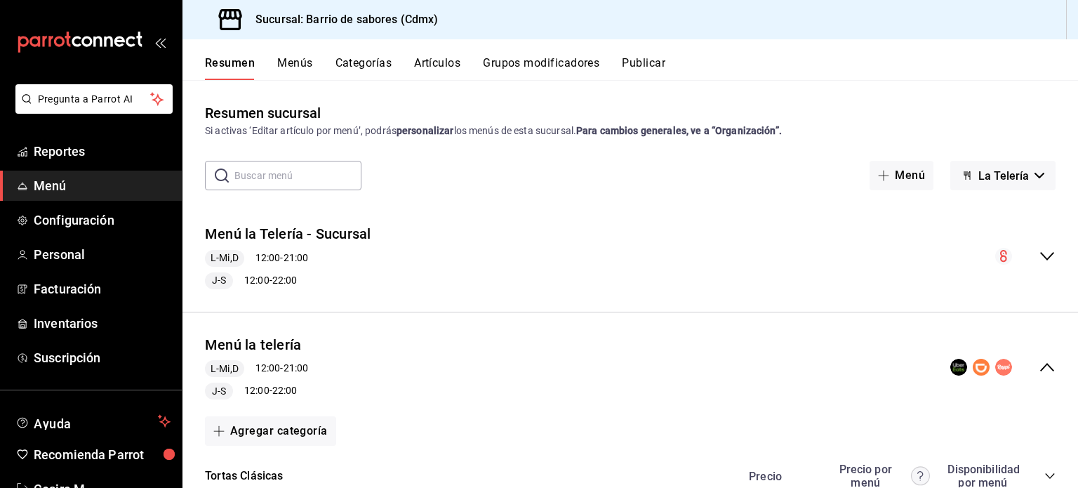
click at [1011, 163] on button "La Telería" at bounding box center [1002, 175] width 105 height 29
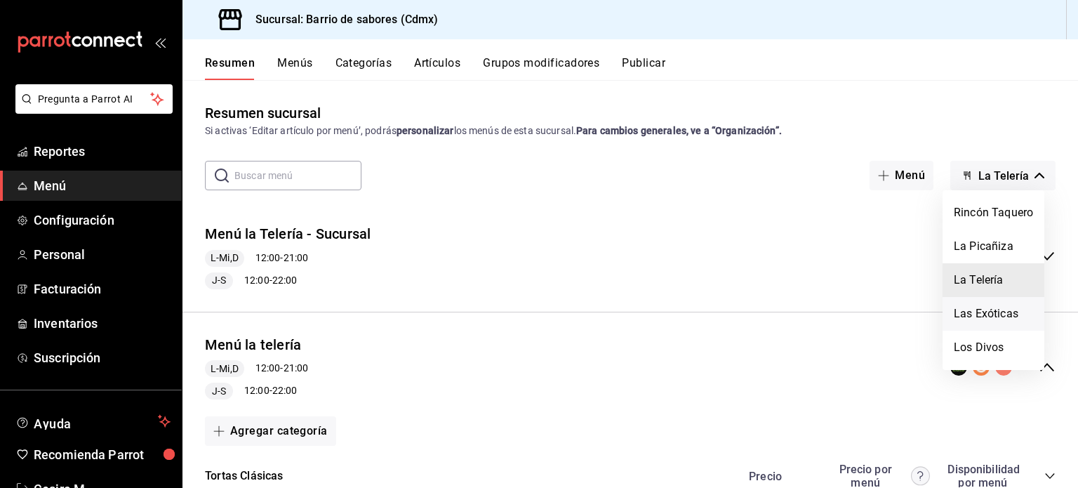
click at [1005, 302] on li "Las Exóticas" at bounding box center [993, 314] width 102 height 34
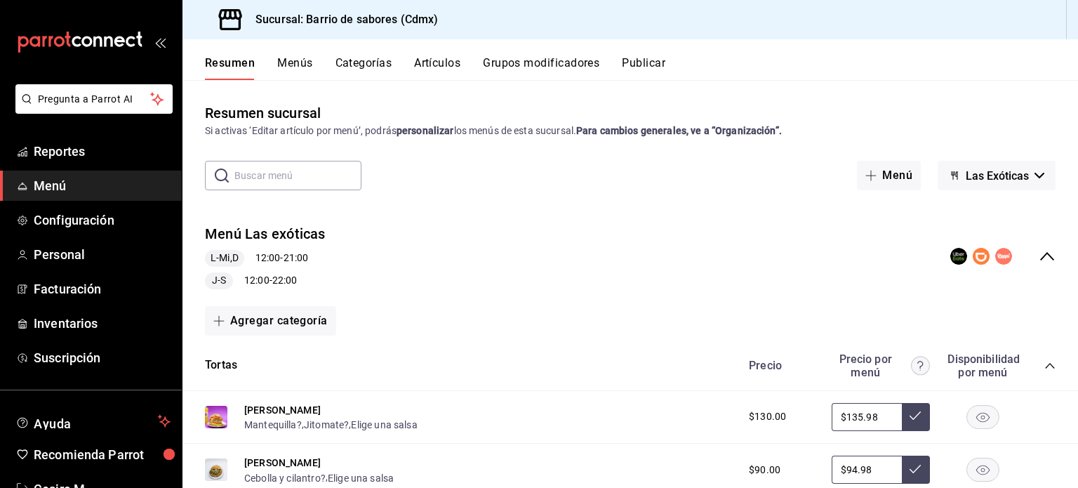
click at [1044, 366] on icon "collapse-category-row" at bounding box center [1049, 365] width 11 height 11
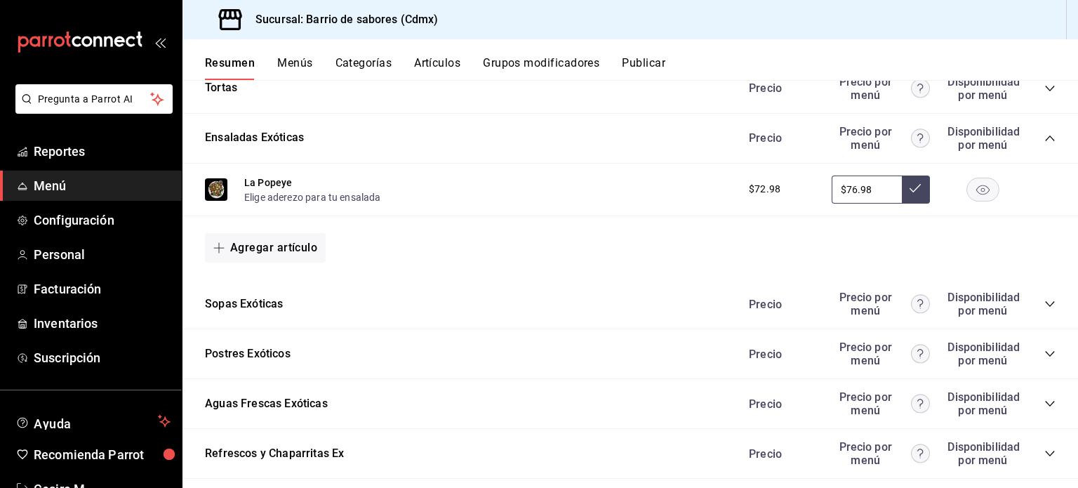
scroll to position [281, 0]
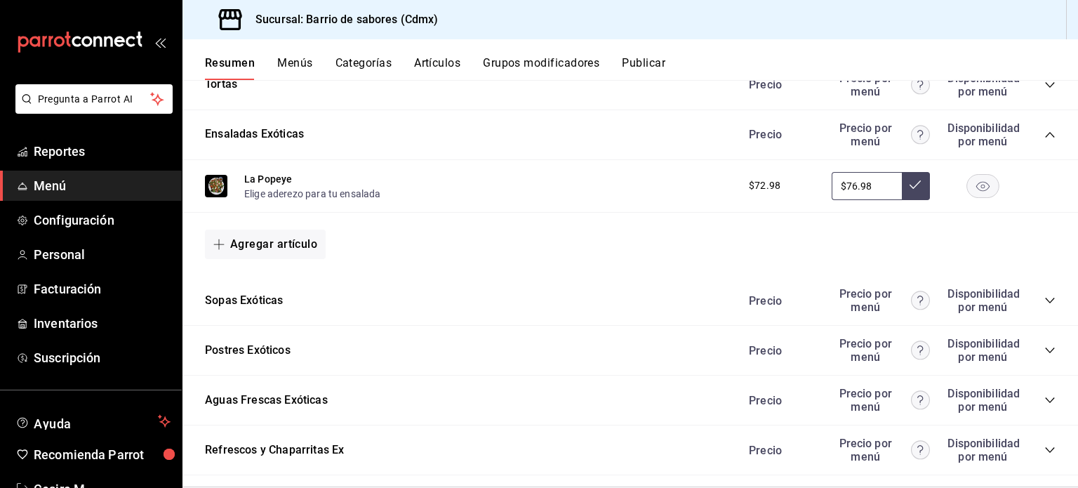
click at [1044, 395] on icon "collapse-category-row" at bounding box center [1049, 399] width 11 height 11
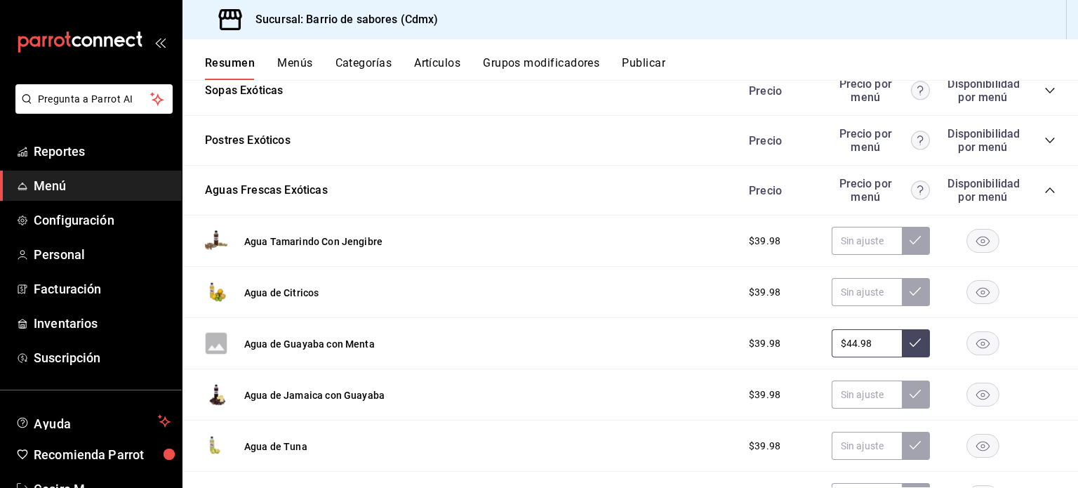
scroll to position [491, 0]
click at [857, 399] on input "text" at bounding box center [867, 394] width 70 height 28
paste input "$44.98"
type input "$44.98"
click at [909, 390] on icon at bounding box center [914, 392] width 11 height 11
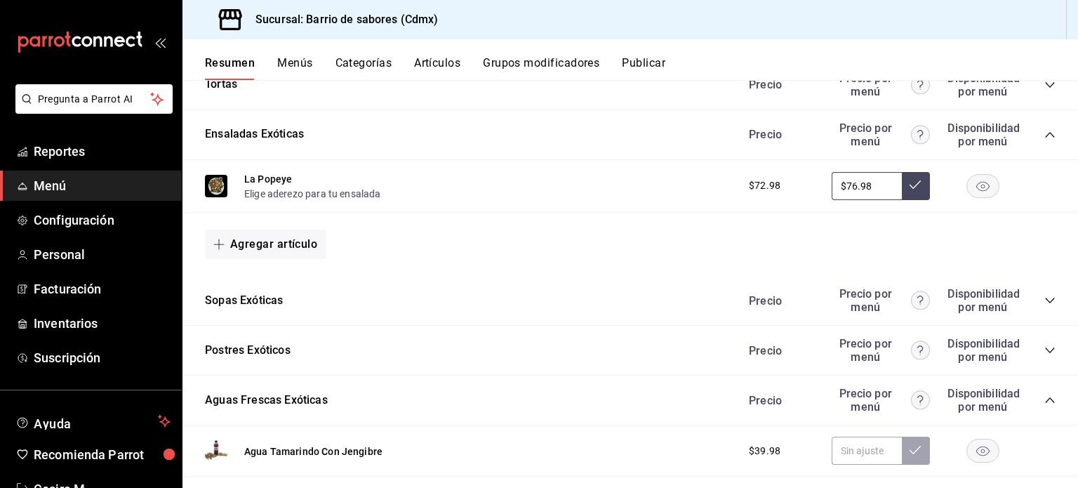
scroll to position [0, 0]
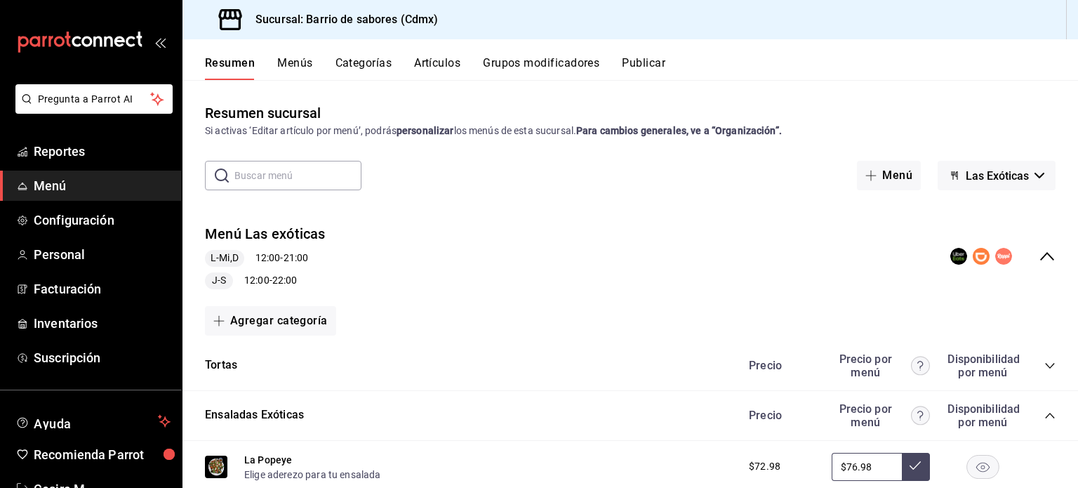
click at [1029, 180] on button "Las Exóticas" at bounding box center [997, 175] width 118 height 29
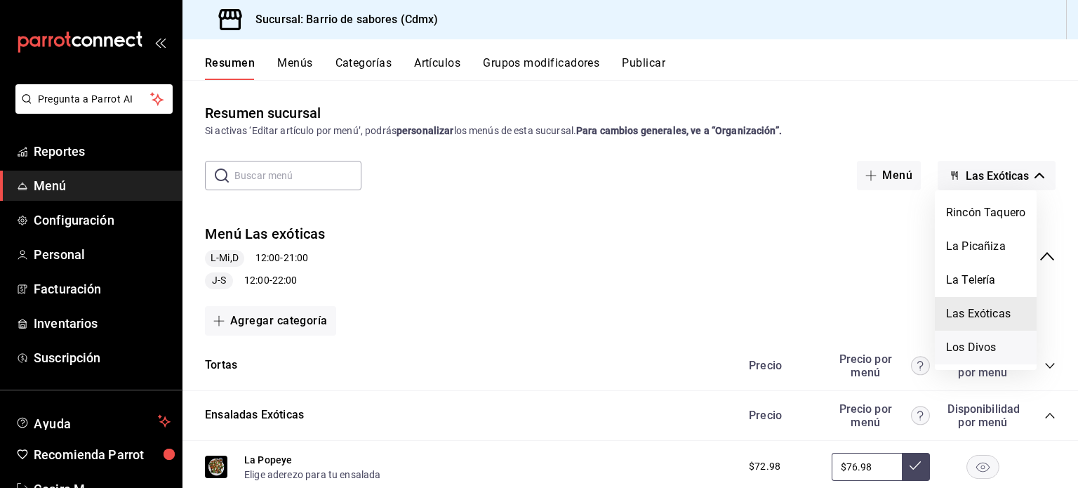
click at [990, 340] on li "Los Divos" at bounding box center [986, 348] width 102 height 34
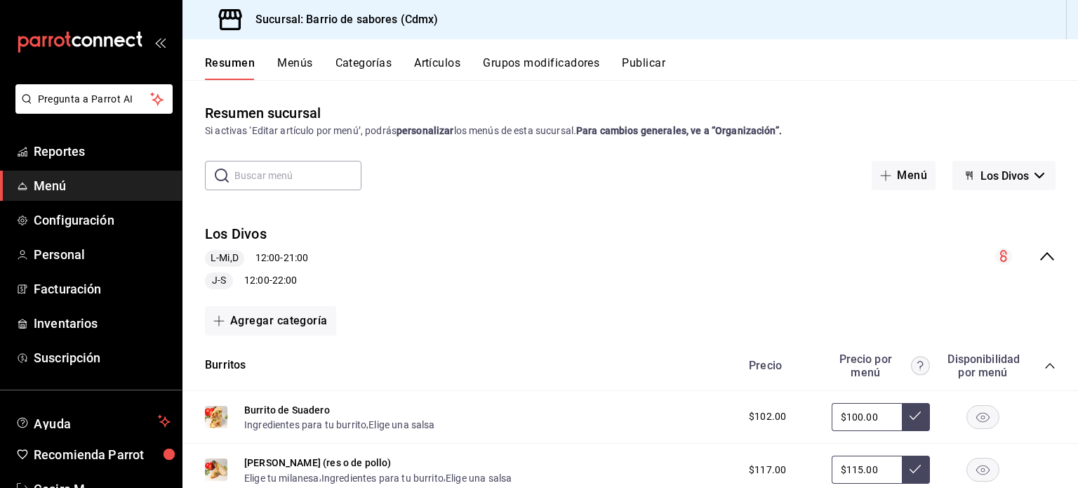
click at [1039, 265] on icon "collapse-menu-row" at bounding box center [1047, 256] width 17 height 17
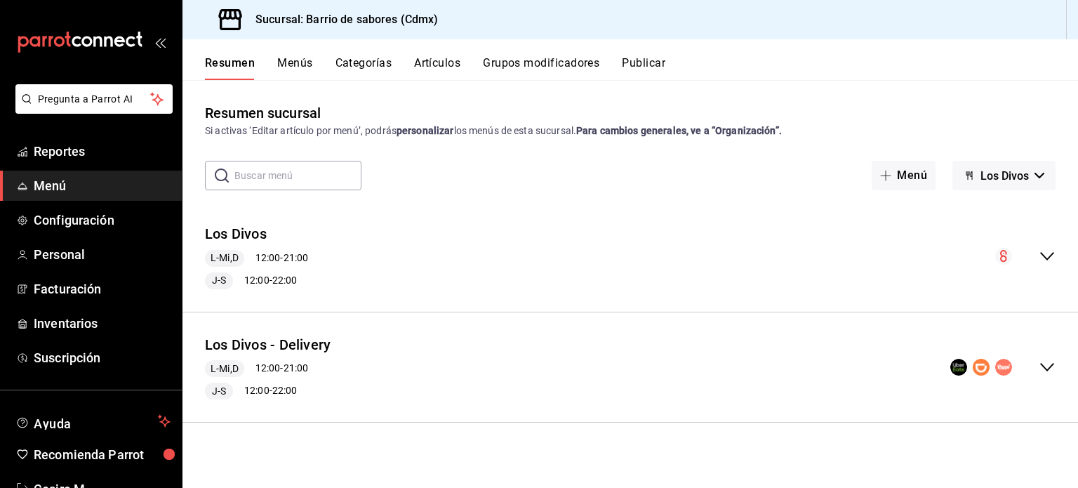
click at [1046, 364] on icon "collapse-menu-row" at bounding box center [1047, 367] width 17 height 17
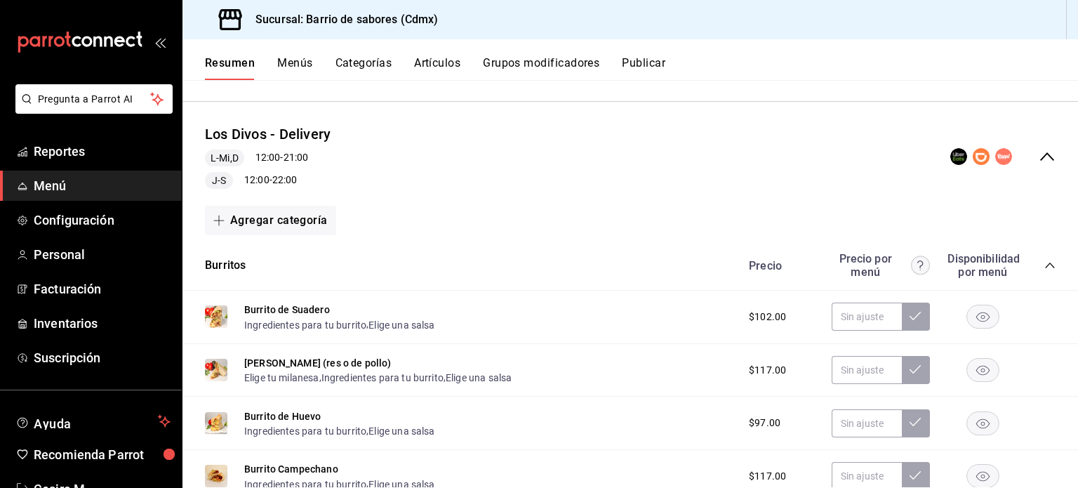
scroll to position [351, 0]
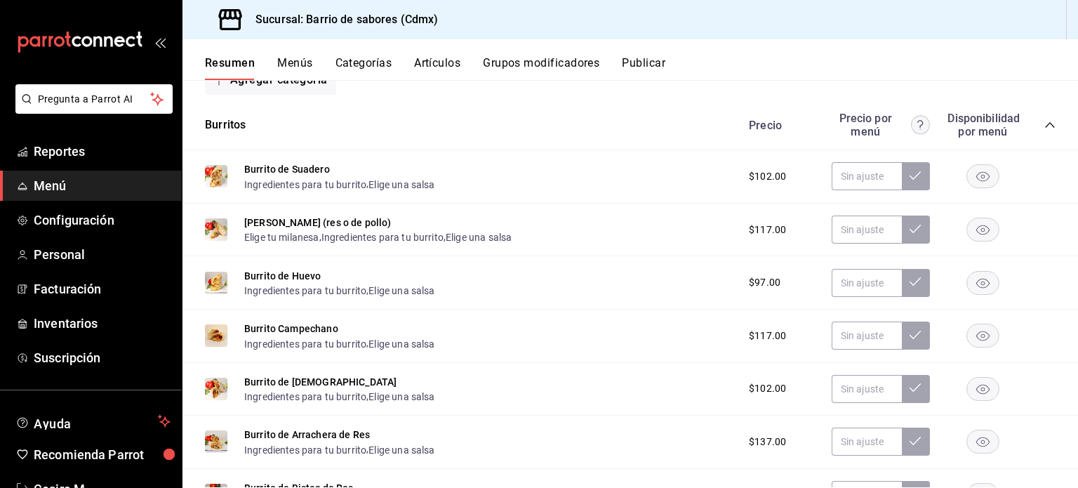
click at [1044, 128] on icon "collapse-category-row" at bounding box center [1049, 124] width 11 height 11
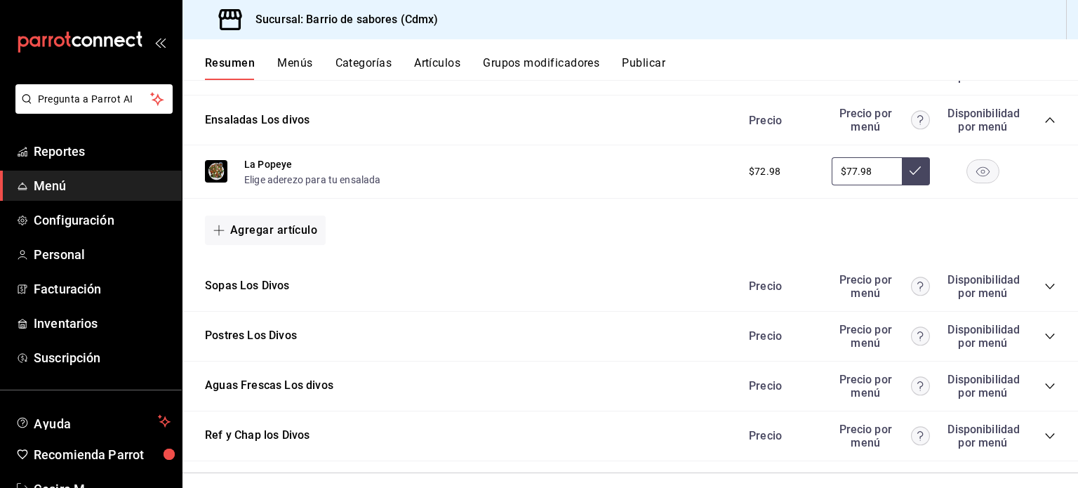
scroll to position [420, 0]
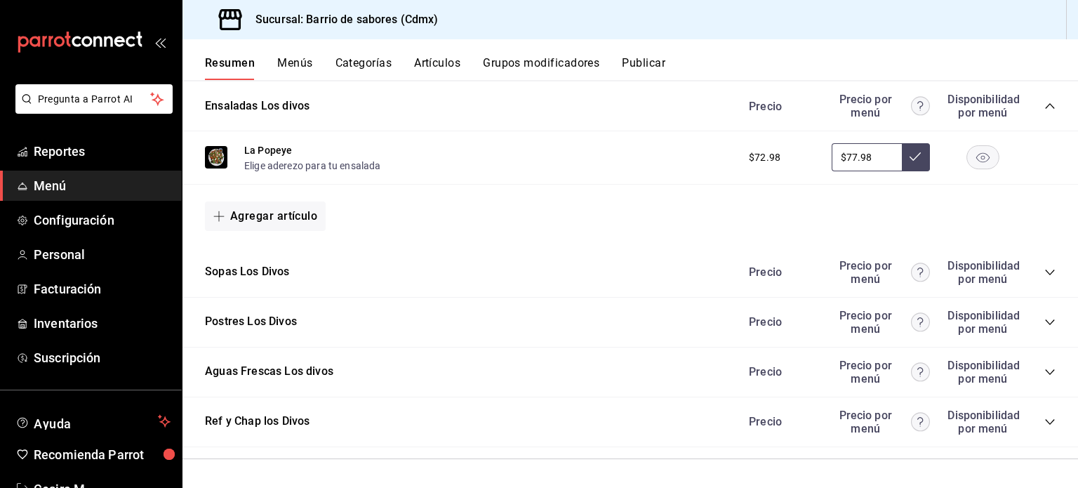
click at [1044, 321] on icon "collapse-category-row" at bounding box center [1049, 321] width 11 height 11
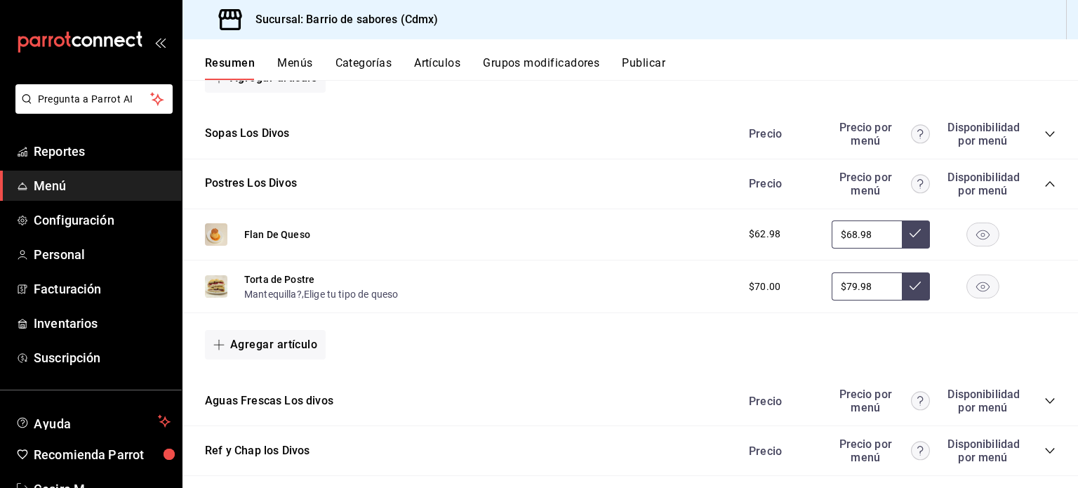
scroll to position [587, 0]
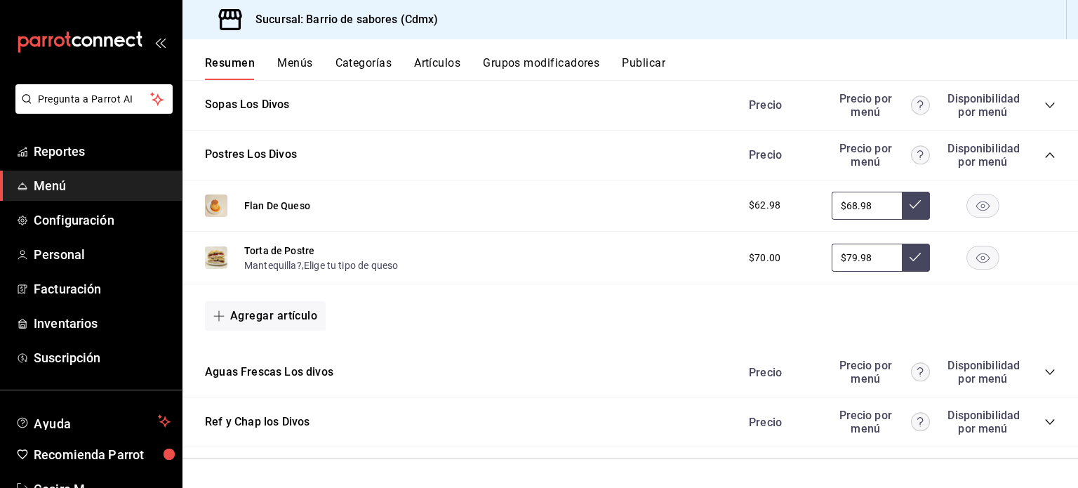
click at [1044, 154] on icon "collapse-category-row" at bounding box center [1049, 154] width 11 height 11
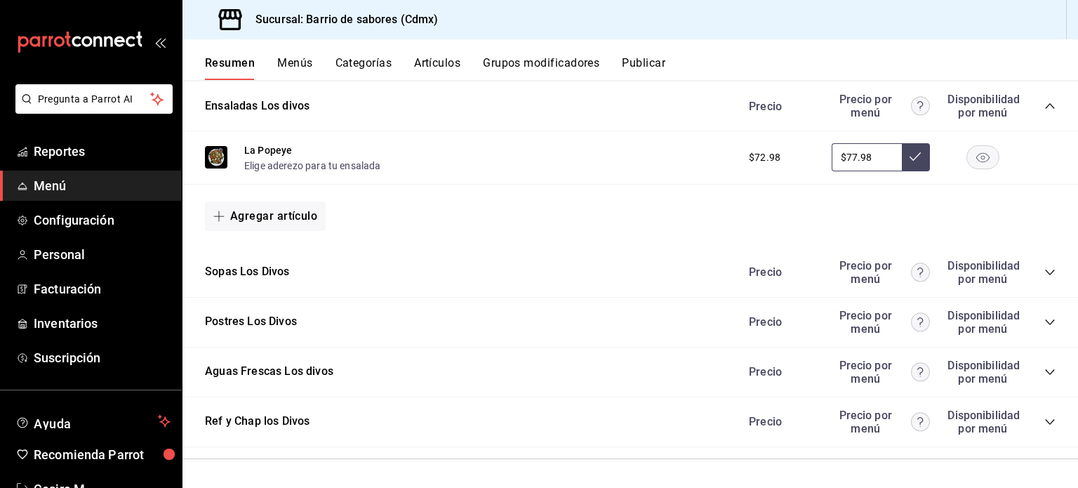
scroll to position [420, 0]
click at [1044, 377] on icon "collapse-category-row" at bounding box center [1049, 371] width 11 height 11
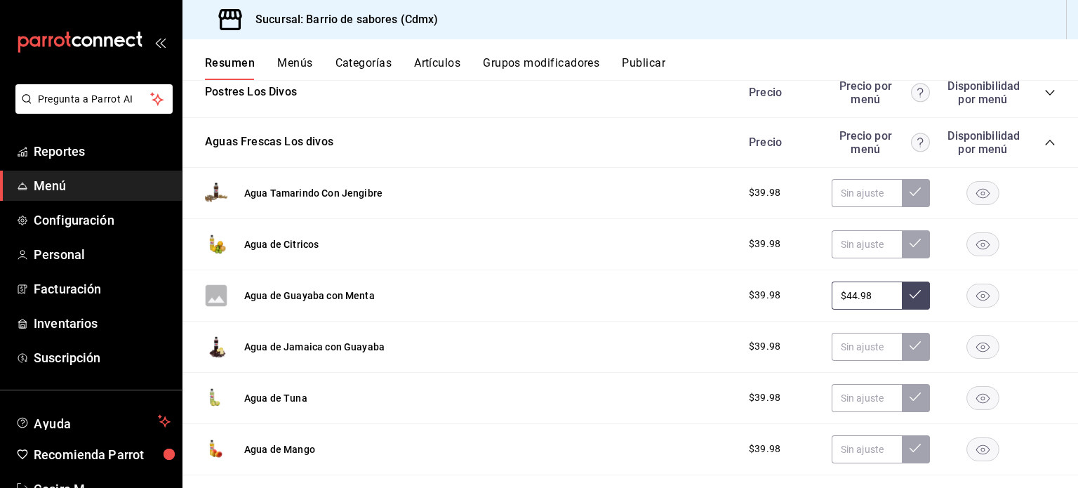
scroll to position [701, 0]
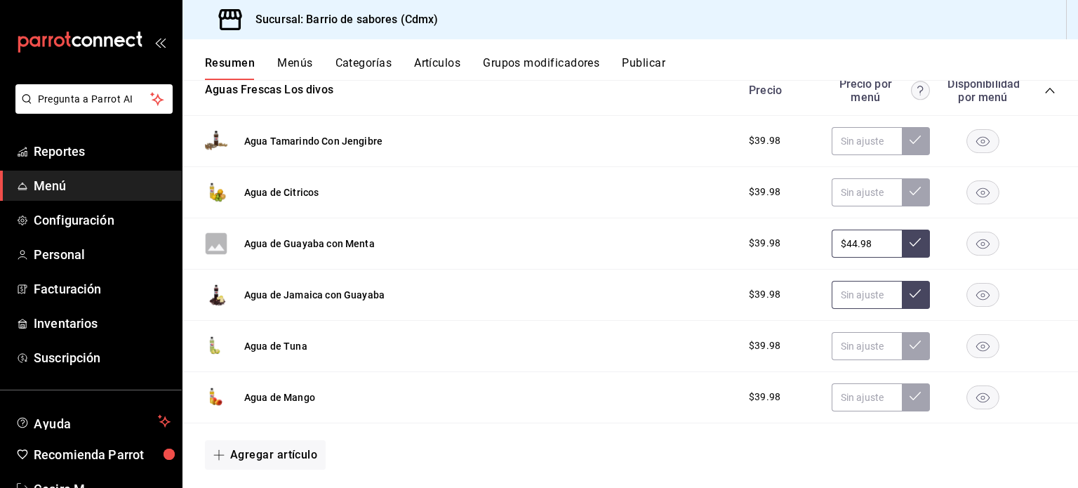
click at [858, 297] on input "text" at bounding box center [867, 295] width 70 height 28
paste input "$44.98"
type input "$44.98"
click at [909, 293] on icon at bounding box center [914, 293] width 11 height 11
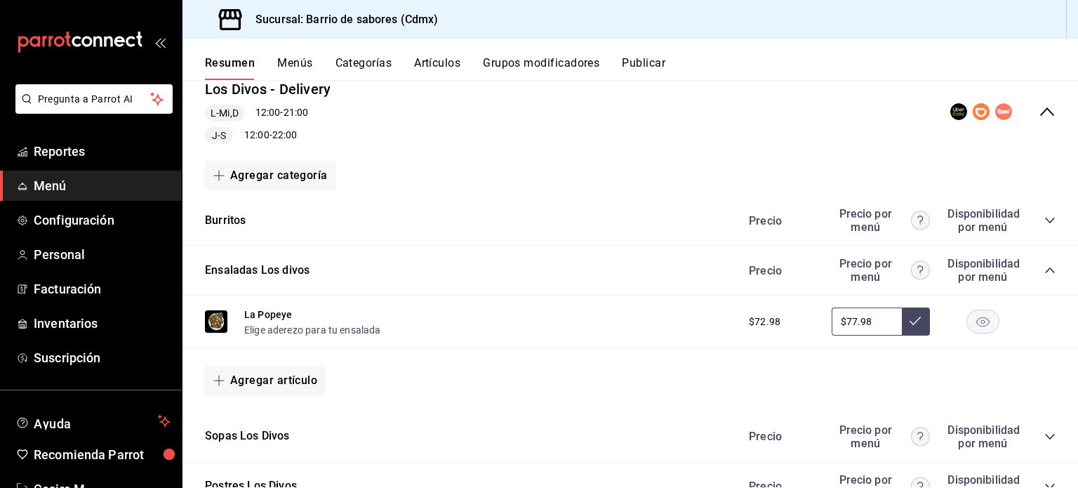
scroll to position [0, 0]
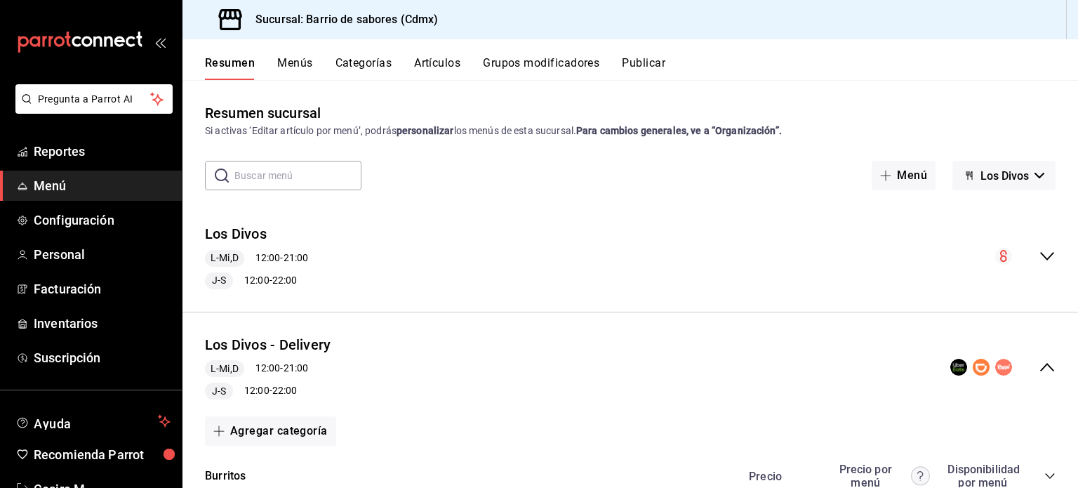
click at [655, 63] on button "Publicar" at bounding box center [644, 68] width 44 height 24
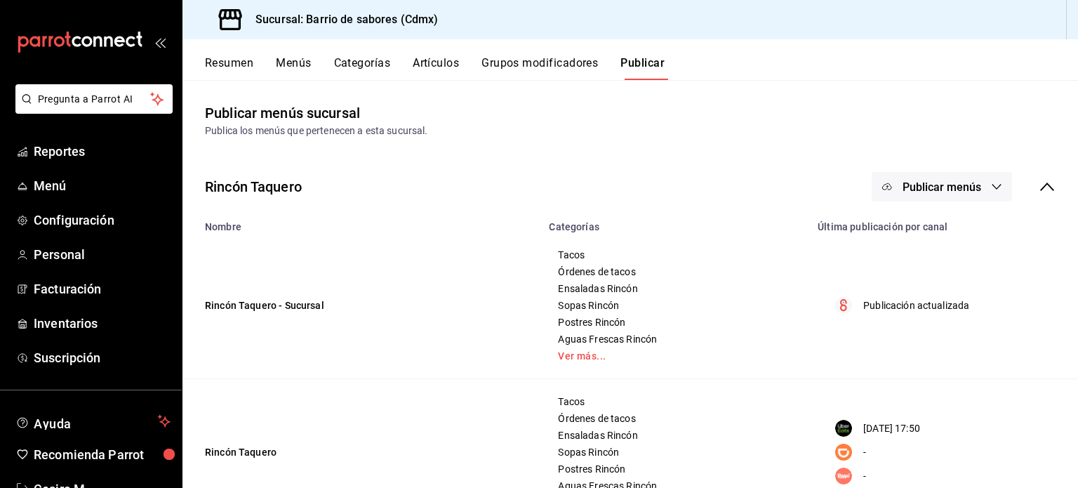
click at [994, 186] on button "Publicar menús" at bounding box center [942, 186] width 140 height 29
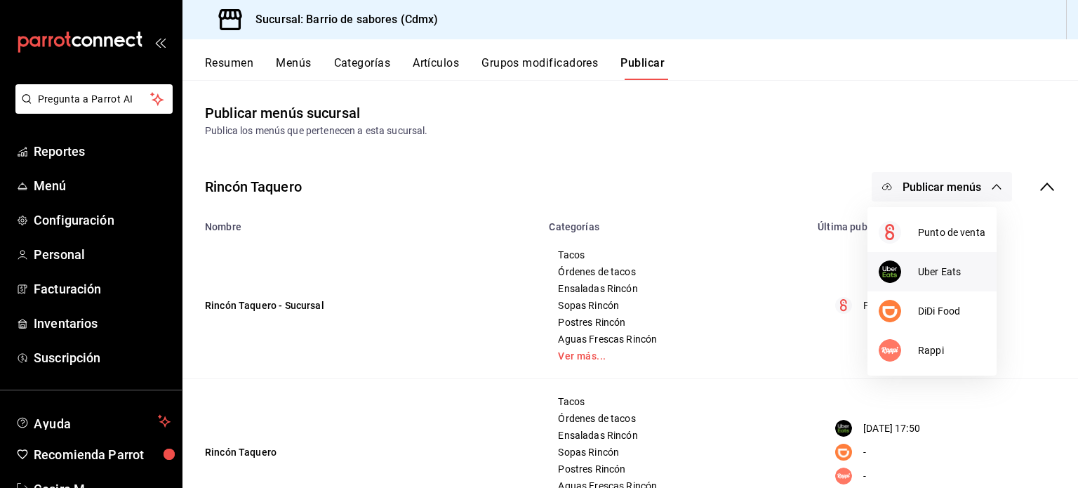
click at [954, 275] on span "Uber Eats" at bounding box center [951, 272] width 67 height 15
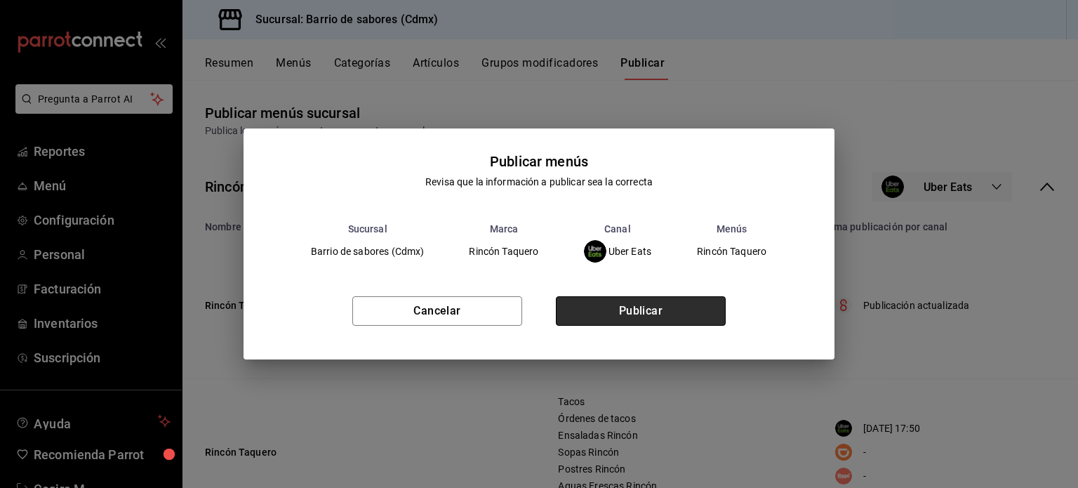
click at [676, 320] on button "Publicar" at bounding box center [641, 310] width 170 height 29
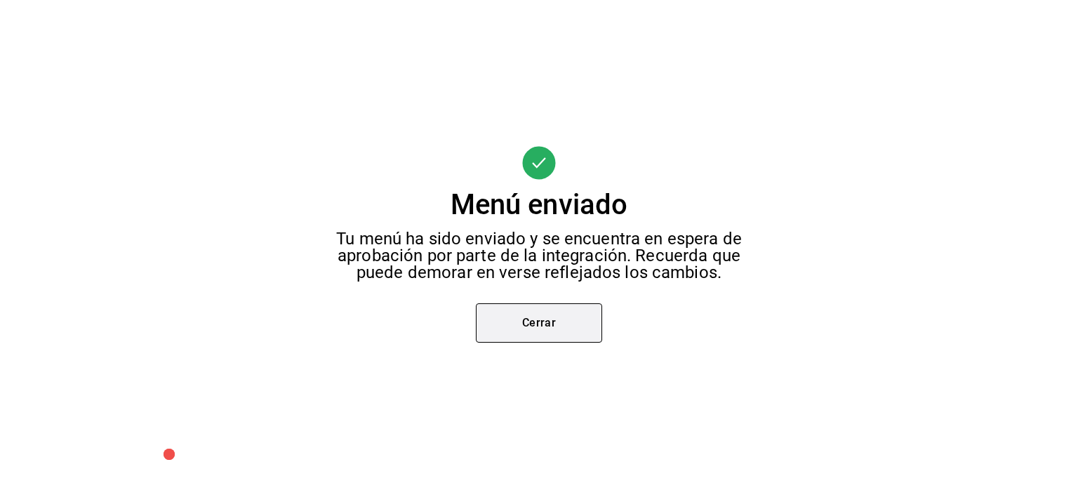
click at [547, 328] on button "Cerrar" at bounding box center [539, 322] width 126 height 39
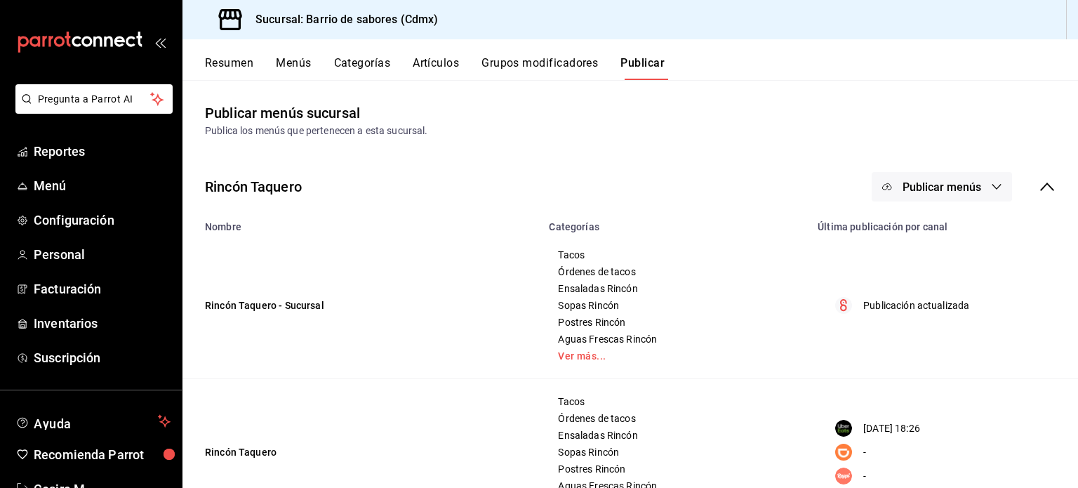
click at [961, 189] on span "Publicar menús" at bounding box center [941, 186] width 79 height 13
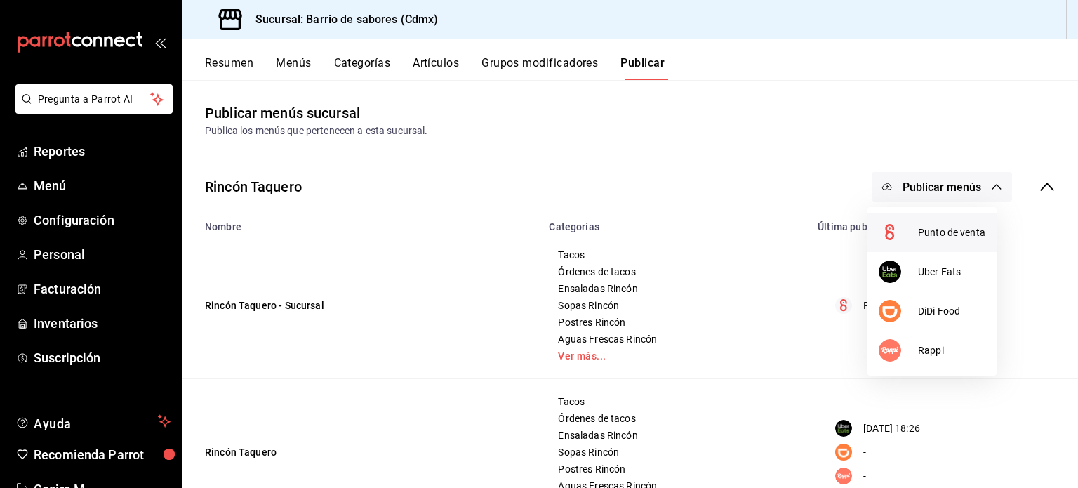
click at [940, 235] on span "Punto de venta" at bounding box center [951, 232] width 67 height 15
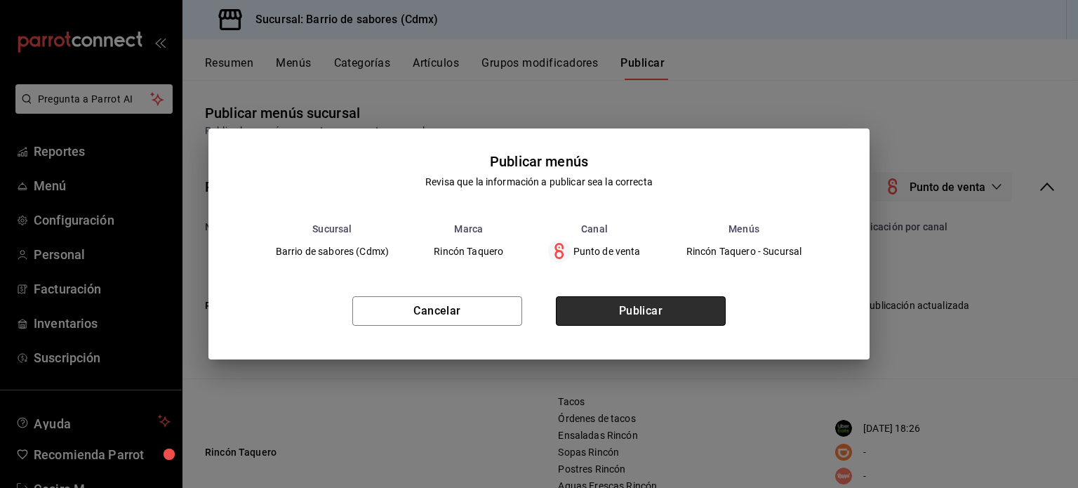
click at [673, 305] on button "Publicar" at bounding box center [641, 310] width 170 height 29
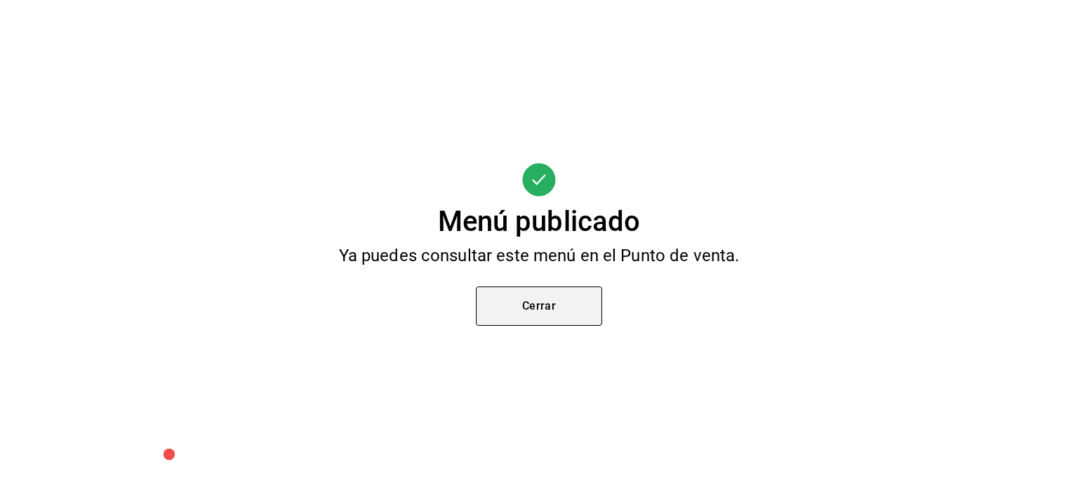
click at [571, 315] on button "Cerrar" at bounding box center [539, 305] width 126 height 39
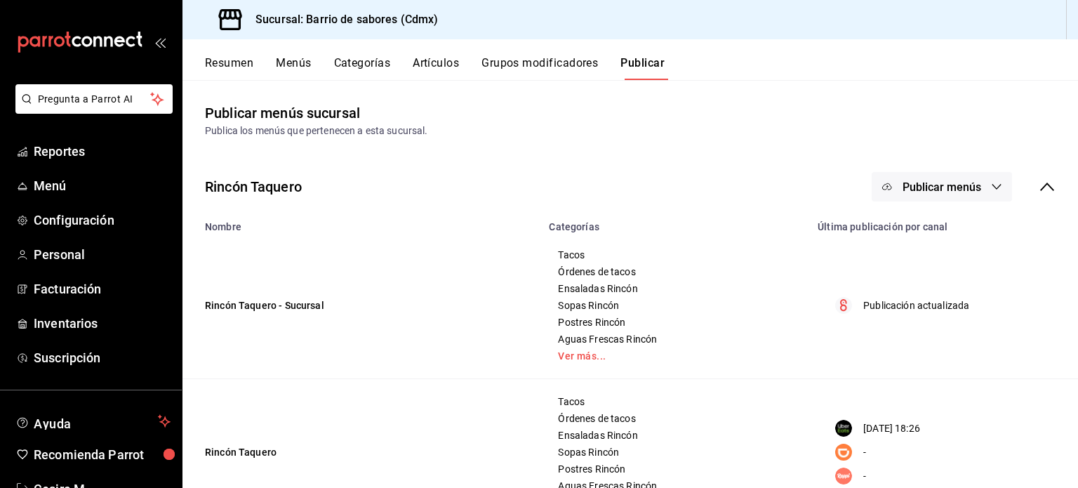
click at [1039, 188] on icon at bounding box center [1047, 186] width 17 height 17
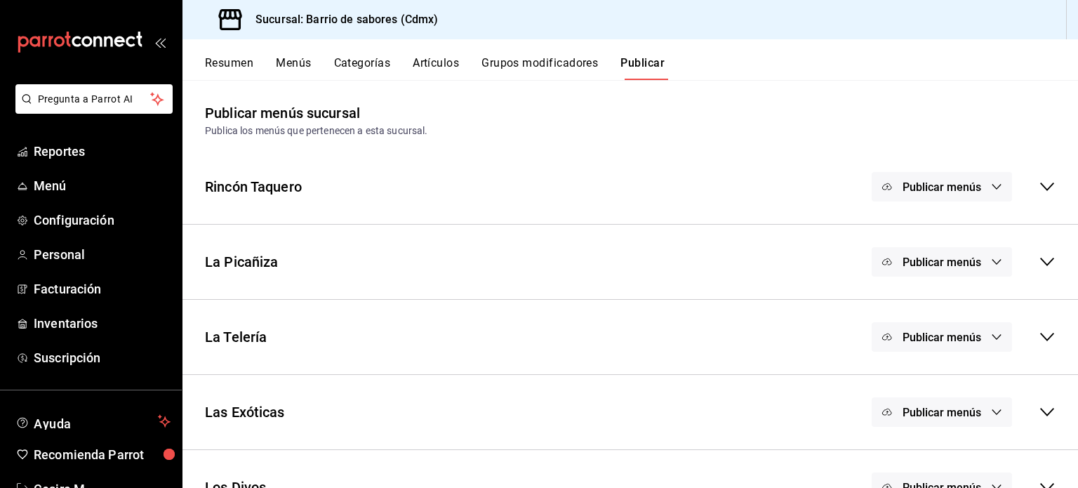
click at [949, 266] on span "Publicar menús" at bounding box center [941, 261] width 79 height 13
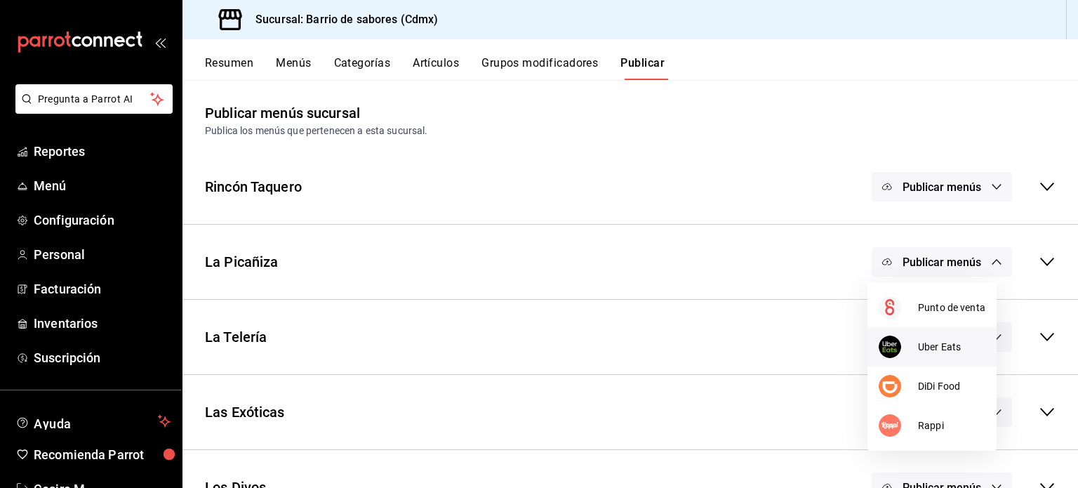
click at [933, 341] on span "Uber Eats" at bounding box center [951, 347] width 67 height 15
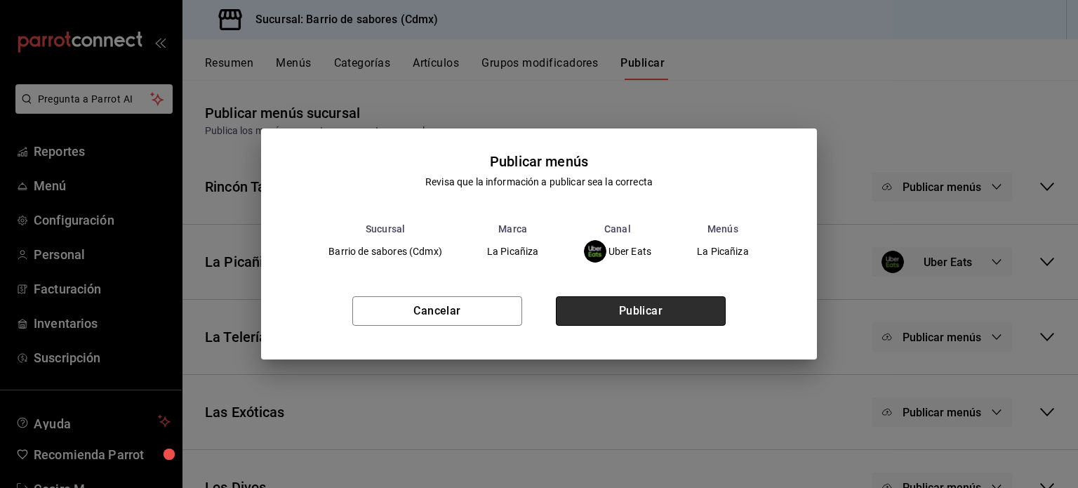
click at [667, 314] on button "Publicar" at bounding box center [641, 310] width 170 height 29
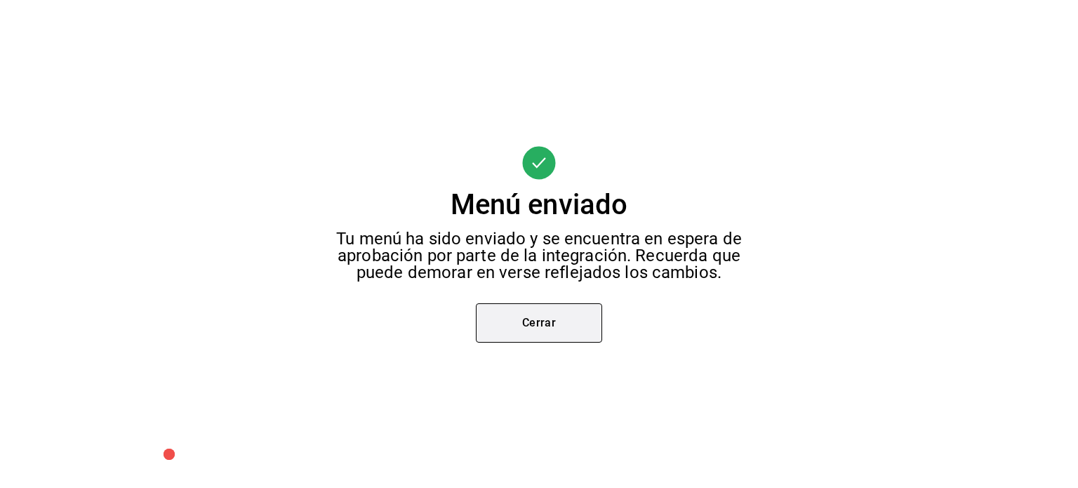
click at [575, 326] on button "Cerrar" at bounding box center [539, 322] width 126 height 39
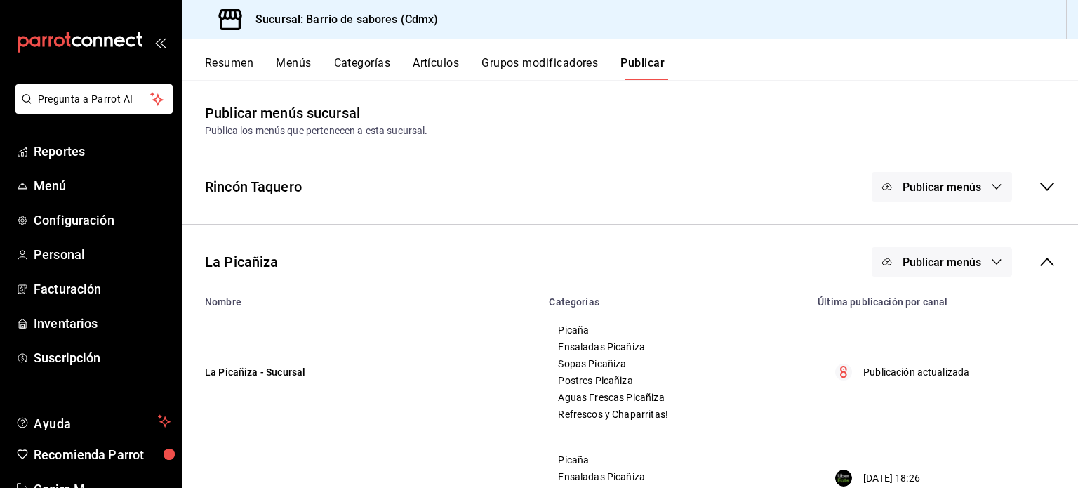
click at [982, 255] on button "Publicar menús" at bounding box center [942, 261] width 140 height 29
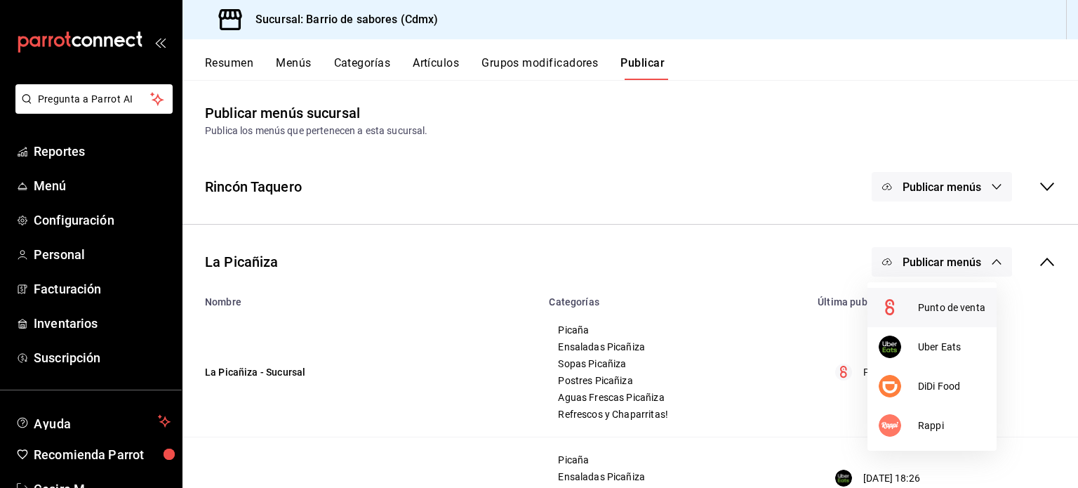
click at [948, 305] on span "Punto de venta" at bounding box center [951, 307] width 67 height 15
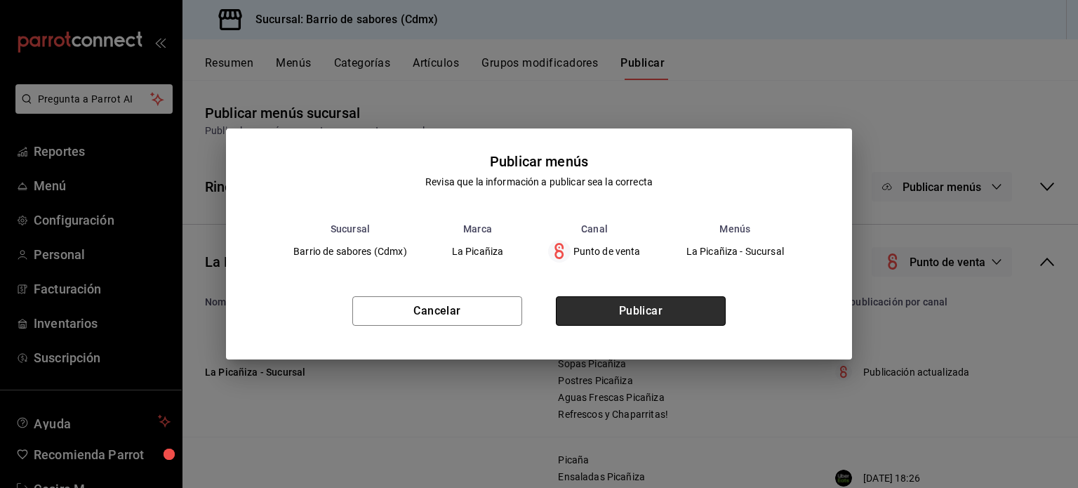
click at [640, 324] on button "Publicar" at bounding box center [641, 310] width 170 height 29
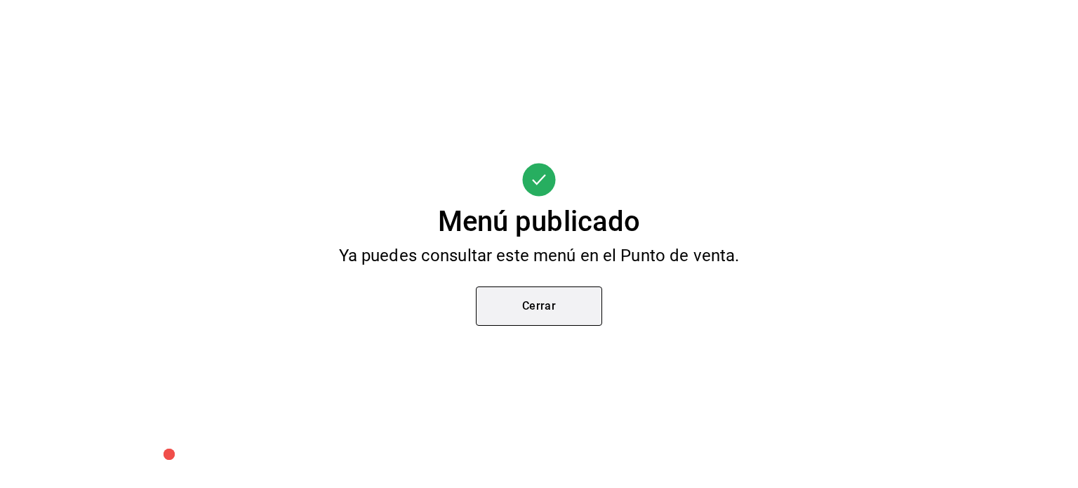
click at [559, 302] on button "Cerrar" at bounding box center [539, 305] width 126 height 39
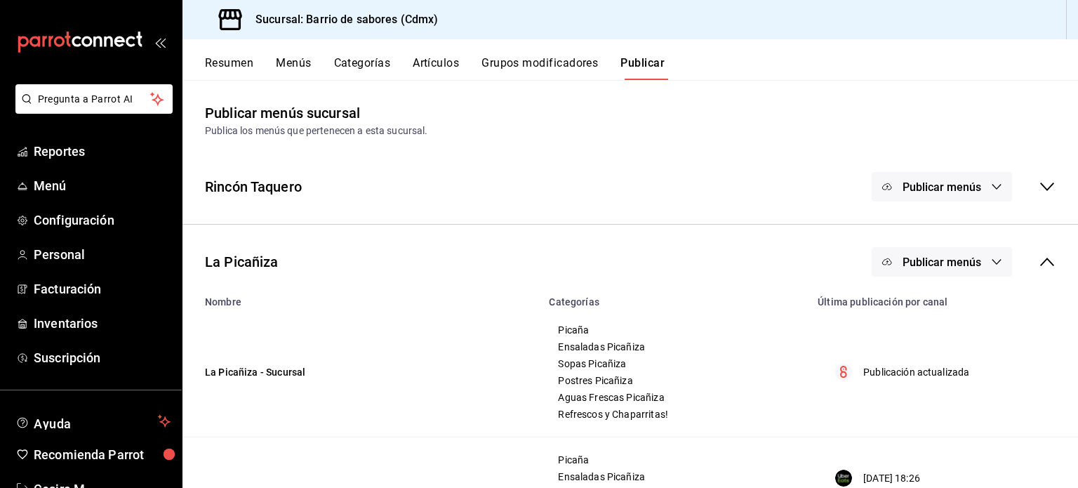
click at [1035, 270] on div "Publicar menús" at bounding box center [964, 261] width 184 height 29
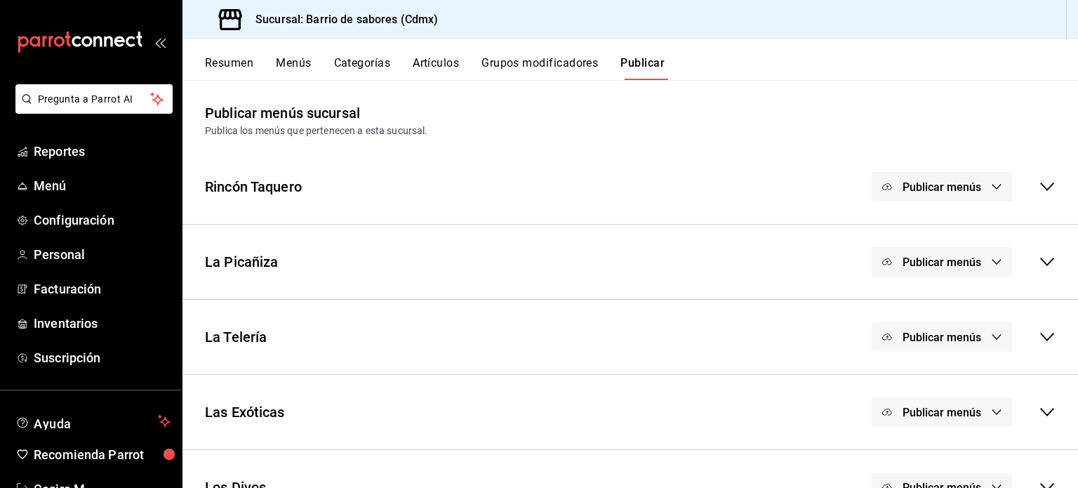
click at [963, 349] on button "Publicar menús" at bounding box center [942, 336] width 140 height 29
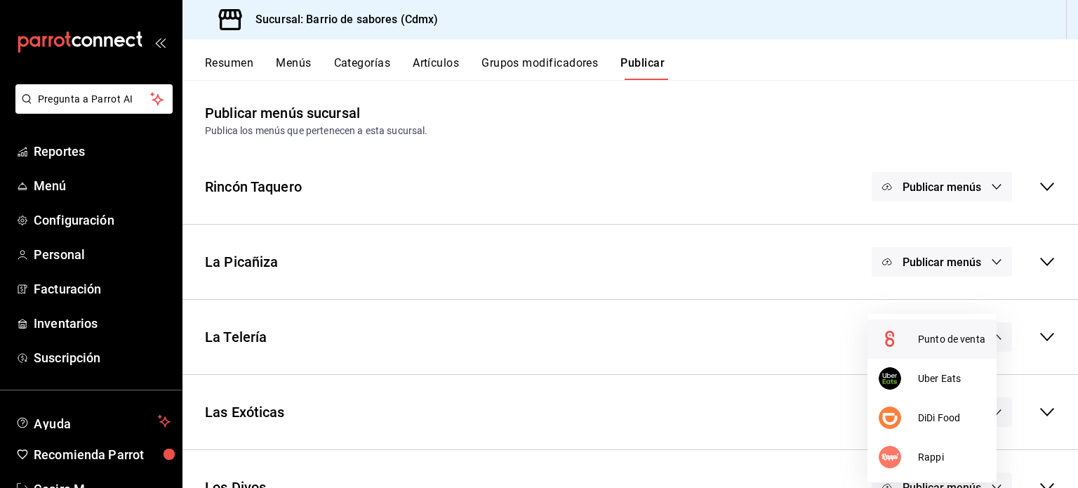
click at [929, 338] on span "Punto de venta" at bounding box center [951, 339] width 67 height 15
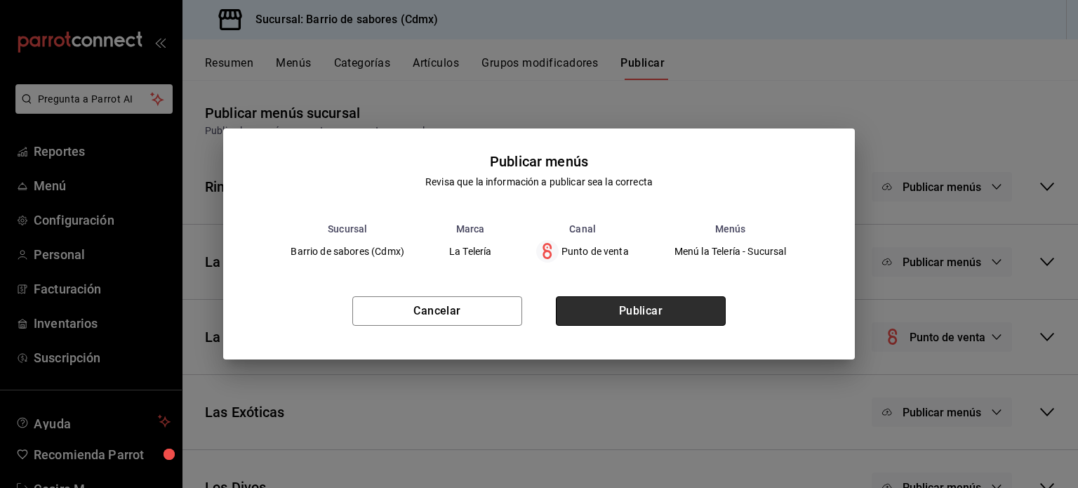
click at [639, 318] on button "Publicar" at bounding box center [641, 310] width 170 height 29
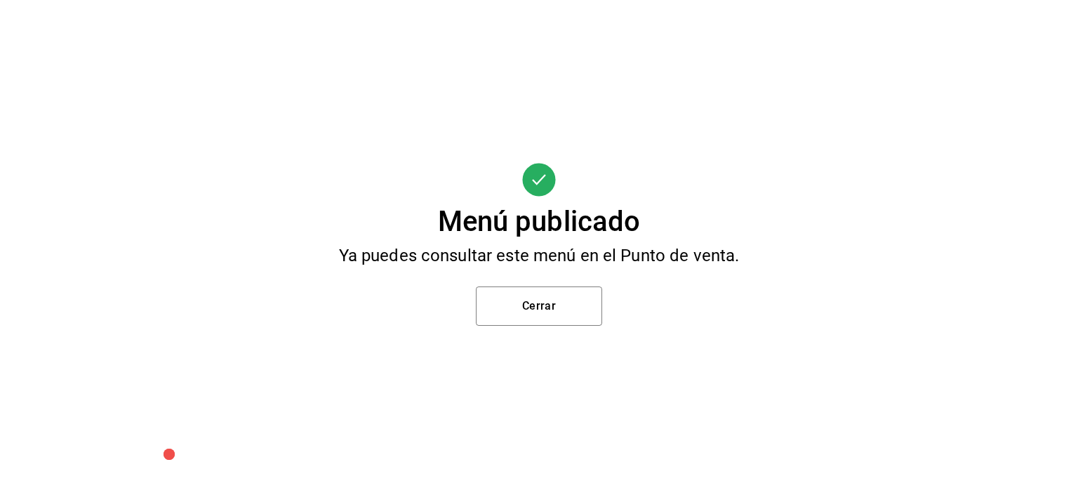
scroll to position [73, 0]
click at [530, 297] on button "Cerrar" at bounding box center [539, 305] width 126 height 39
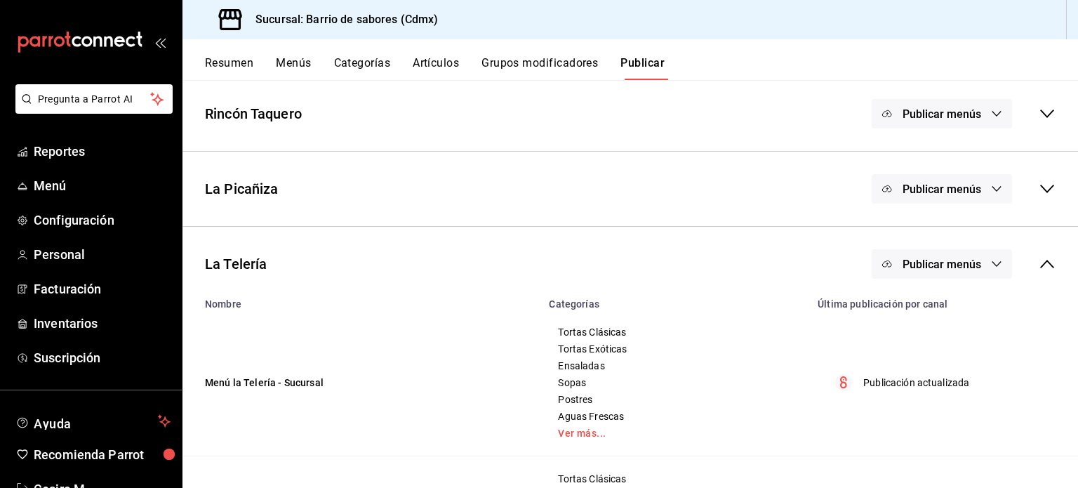
click at [991, 262] on icon "button" at bounding box center [996, 263] width 11 height 11
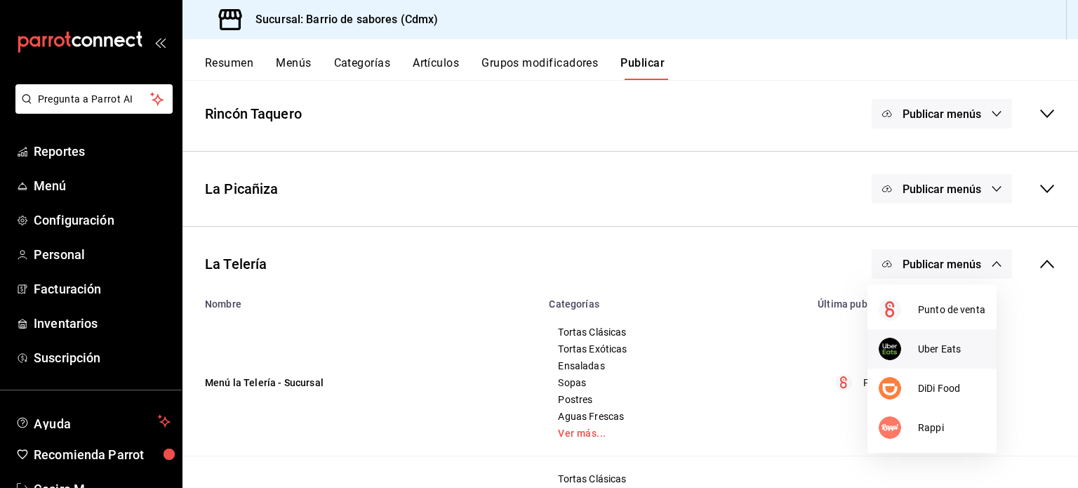
click at [966, 353] on span "Uber Eats" at bounding box center [951, 349] width 67 height 15
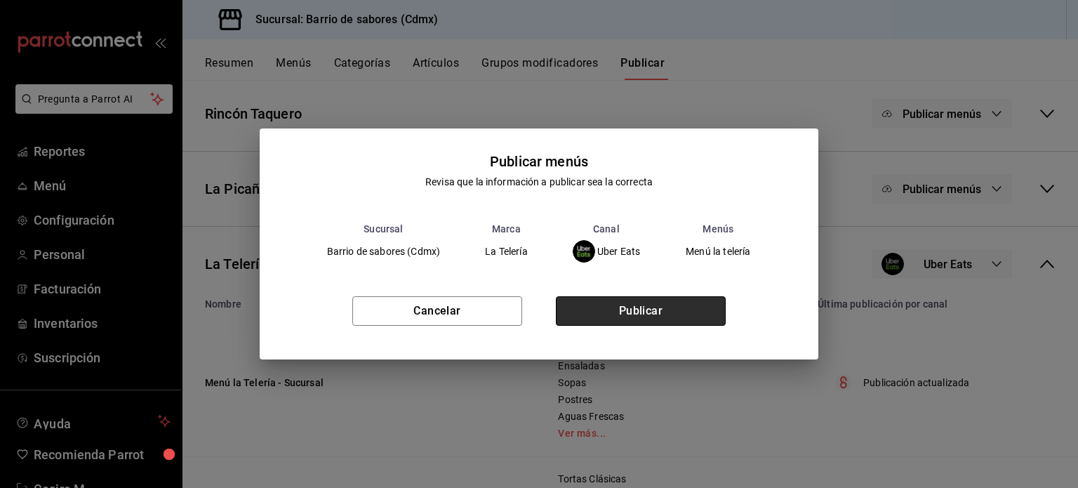
click at [665, 319] on button "Publicar" at bounding box center [641, 310] width 170 height 29
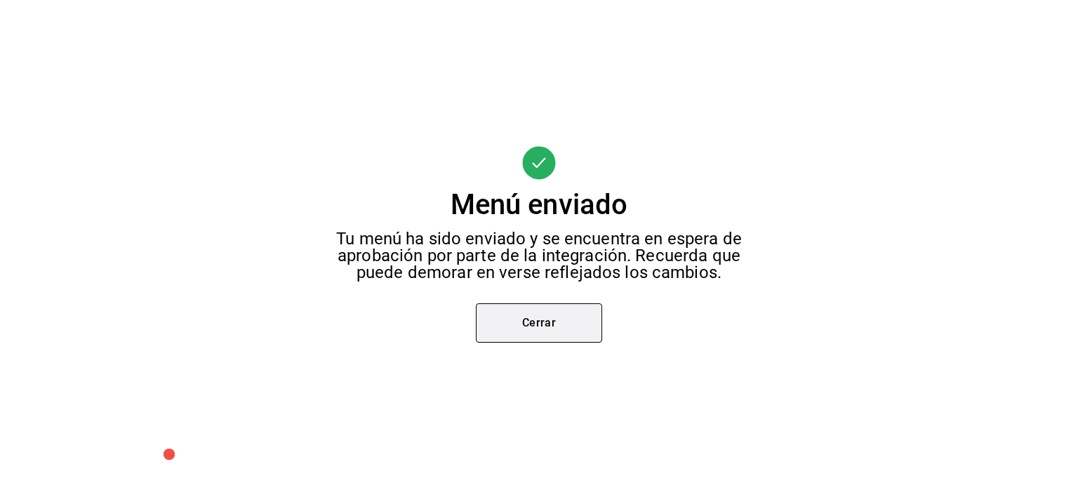
click at [575, 328] on button "Cerrar" at bounding box center [539, 322] width 126 height 39
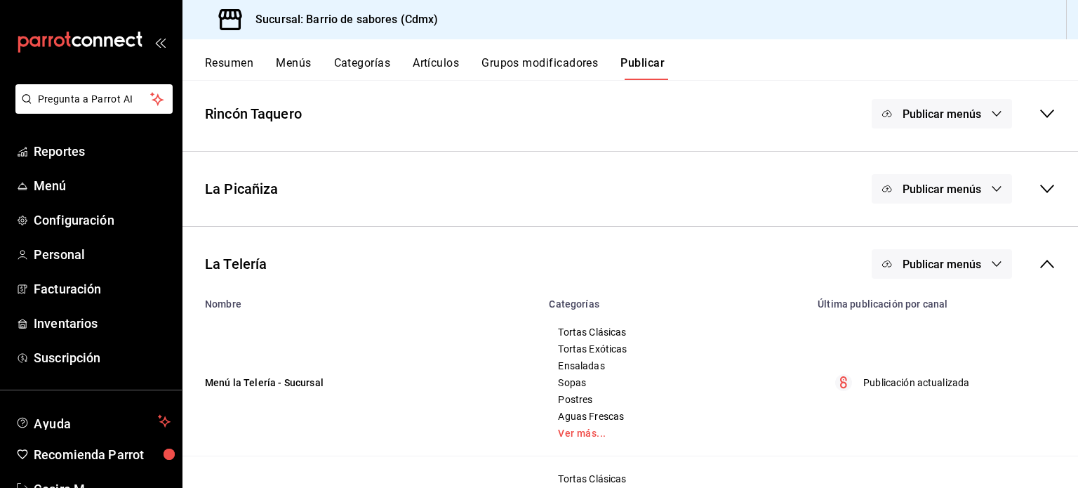
click at [946, 281] on div "La Telería Publicar menús" at bounding box center [629, 264] width 895 height 52
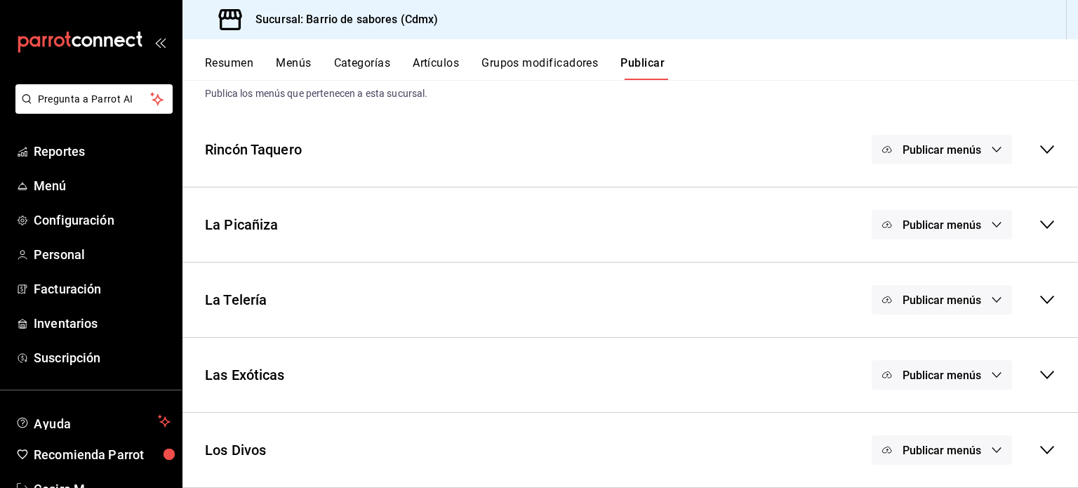
scroll to position [36, 0]
click at [963, 298] on span "Publicar menús" at bounding box center [941, 300] width 79 height 13
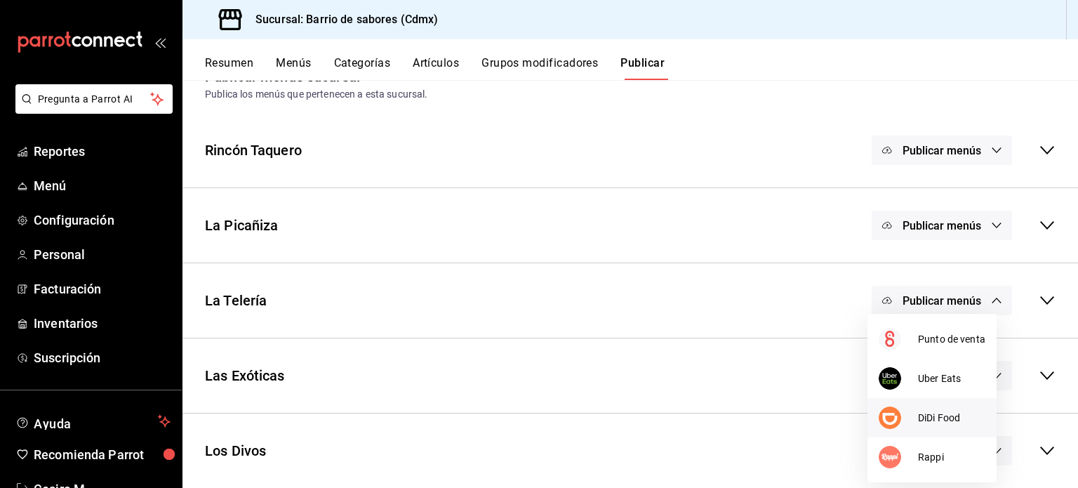
click at [947, 404] on li "DiDi Food" at bounding box center [931, 417] width 129 height 39
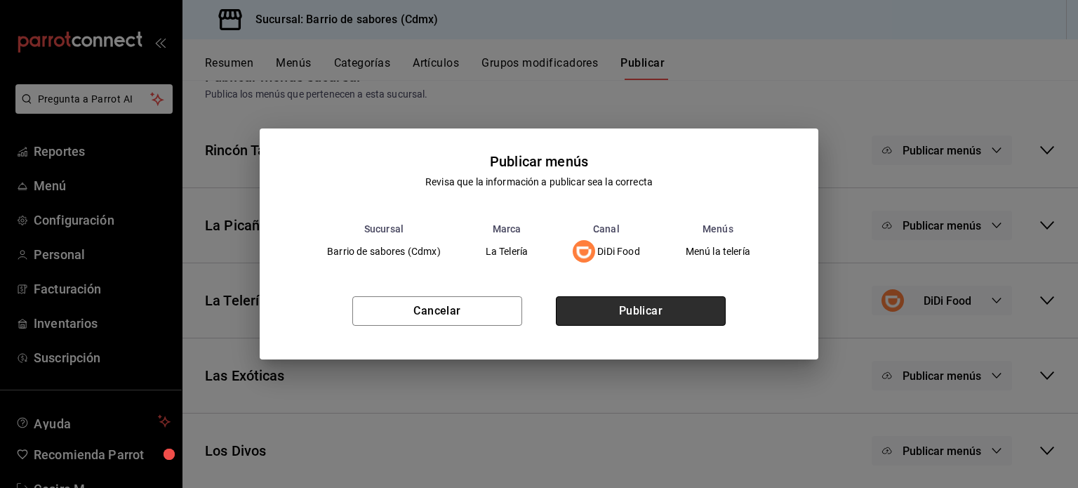
click at [716, 316] on button "Publicar" at bounding box center [641, 310] width 170 height 29
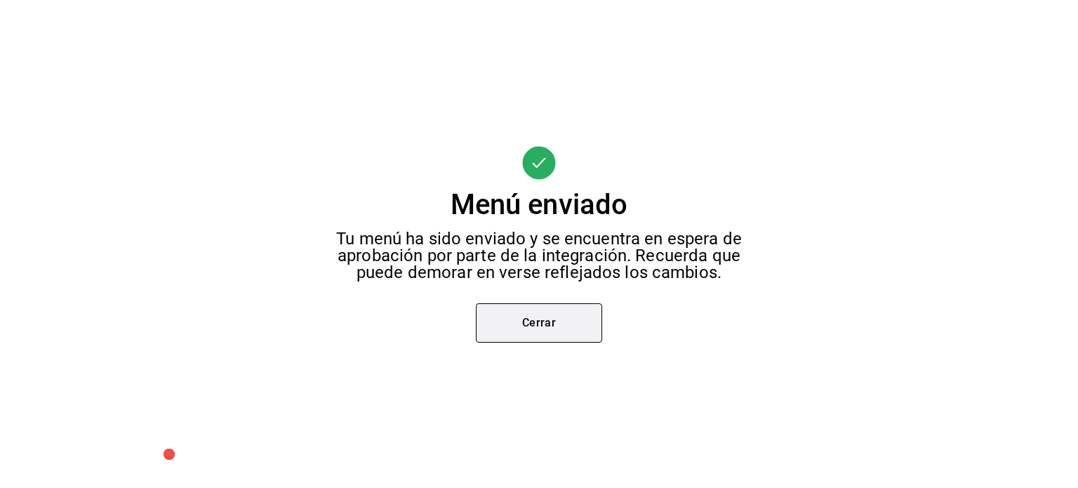
scroll to position [73, 0]
click at [516, 328] on button "Cerrar" at bounding box center [539, 322] width 126 height 39
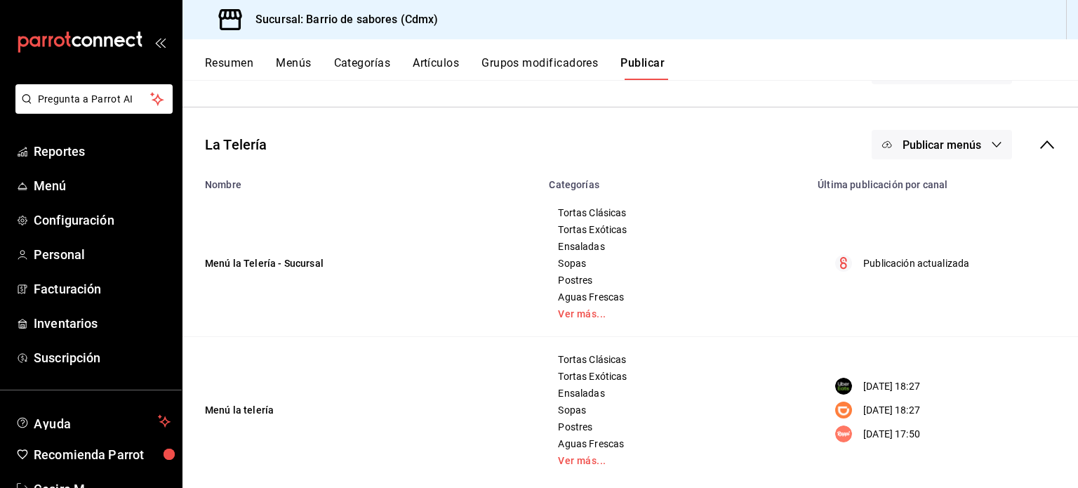
scroll to position [213, 0]
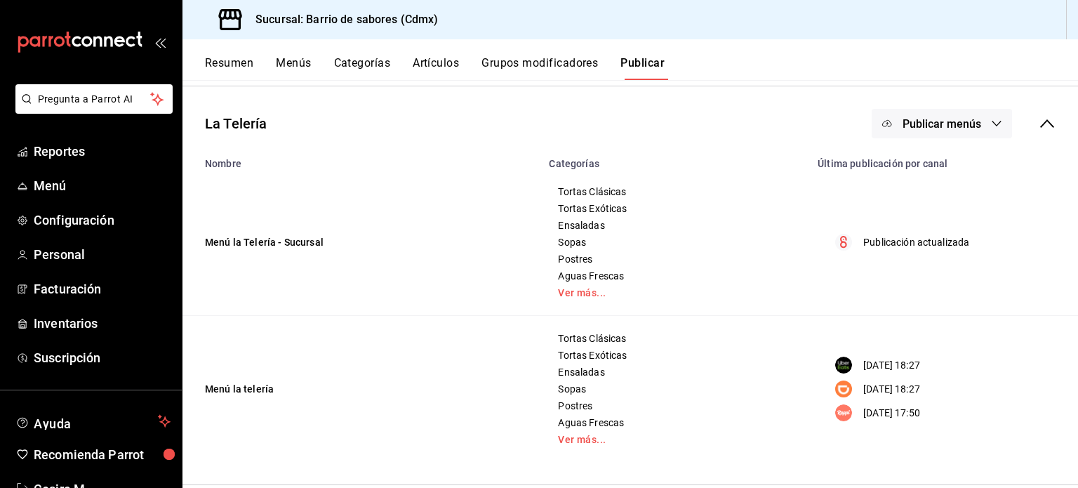
click at [968, 131] on button "Publicar menús" at bounding box center [942, 123] width 140 height 29
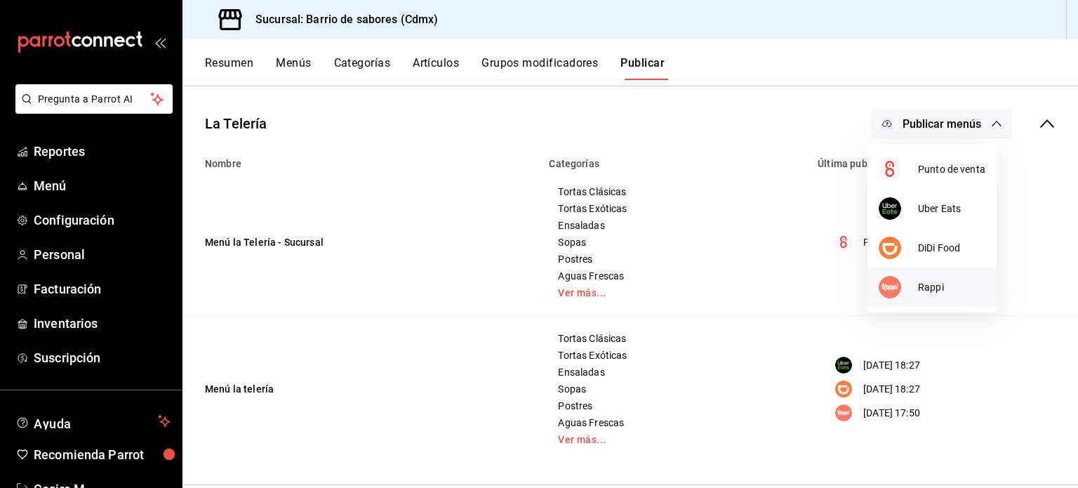
click at [946, 291] on span "Rappi" at bounding box center [951, 287] width 67 height 15
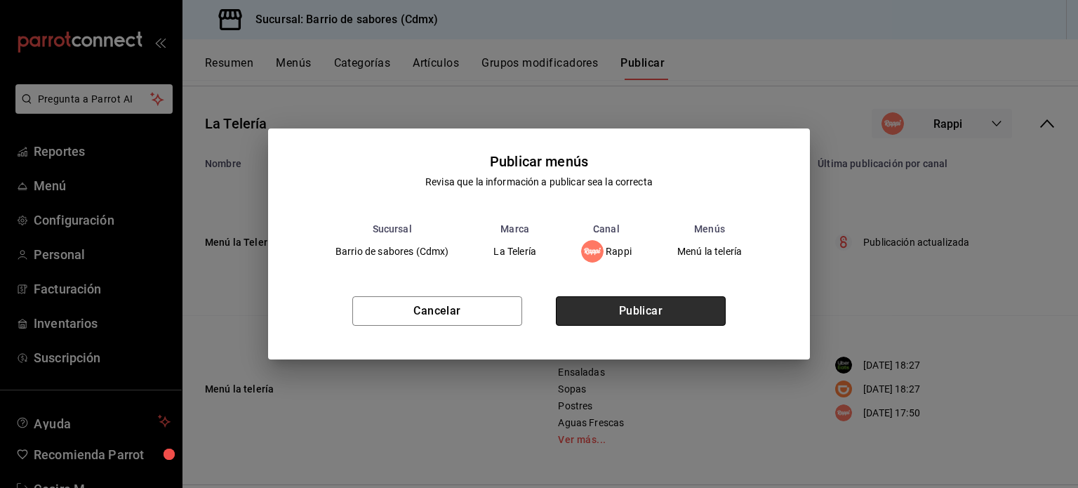
click at [648, 309] on button "Publicar" at bounding box center [641, 310] width 170 height 29
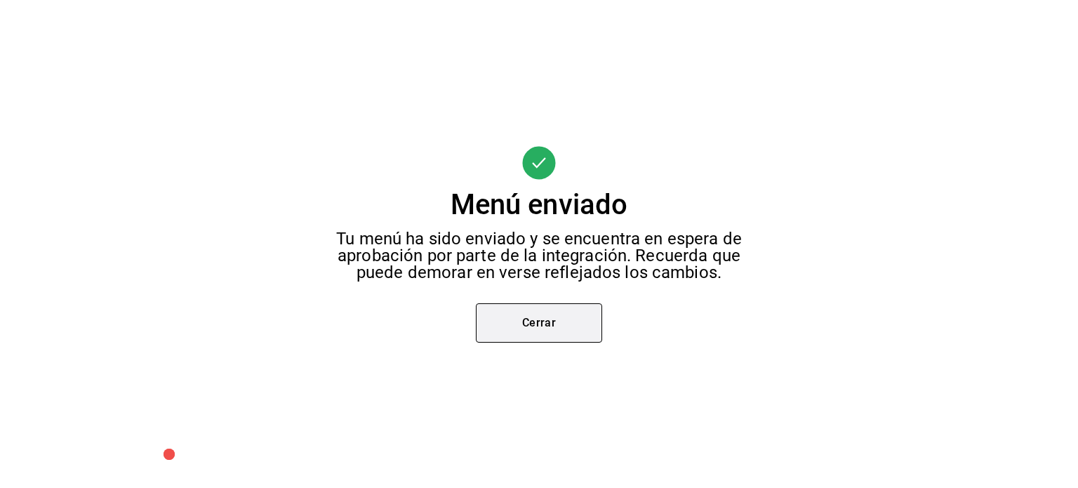
scroll to position [73, 0]
click at [571, 333] on button "Cerrar" at bounding box center [539, 322] width 126 height 39
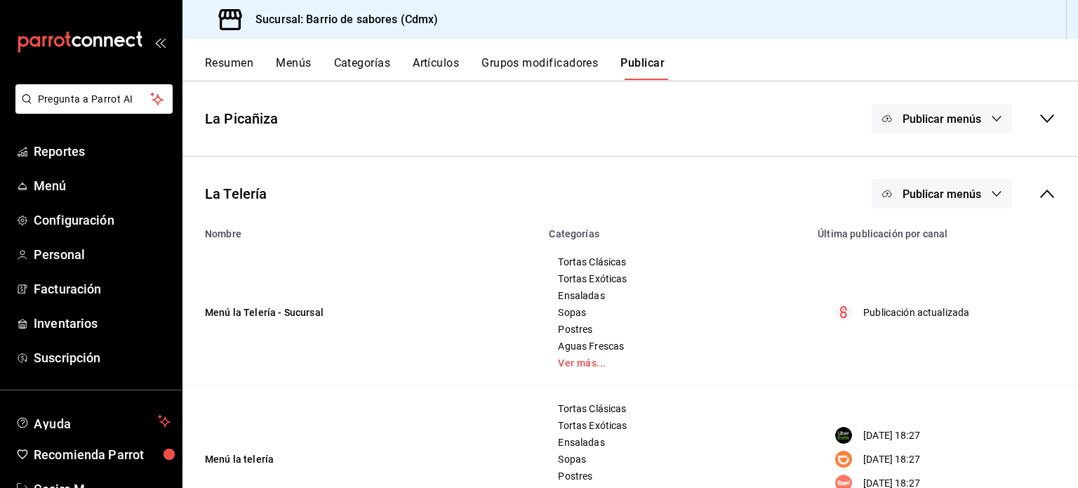
click at [1022, 185] on div "Publicar menús" at bounding box center [964, 193] width 184 height 29
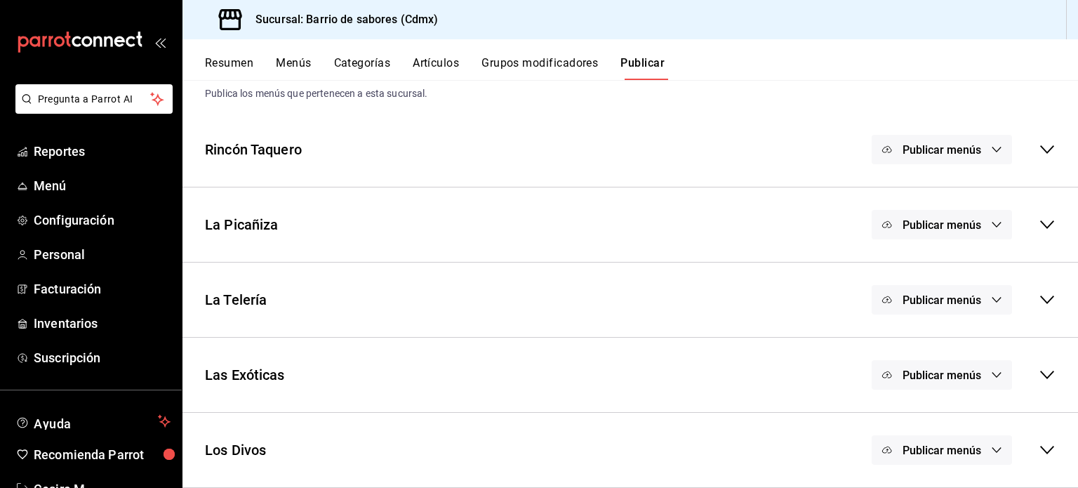
scroll to position [36, 0]
click at [991, 450] on icon "button" at bounding box center [996, 450] width 11 height 11
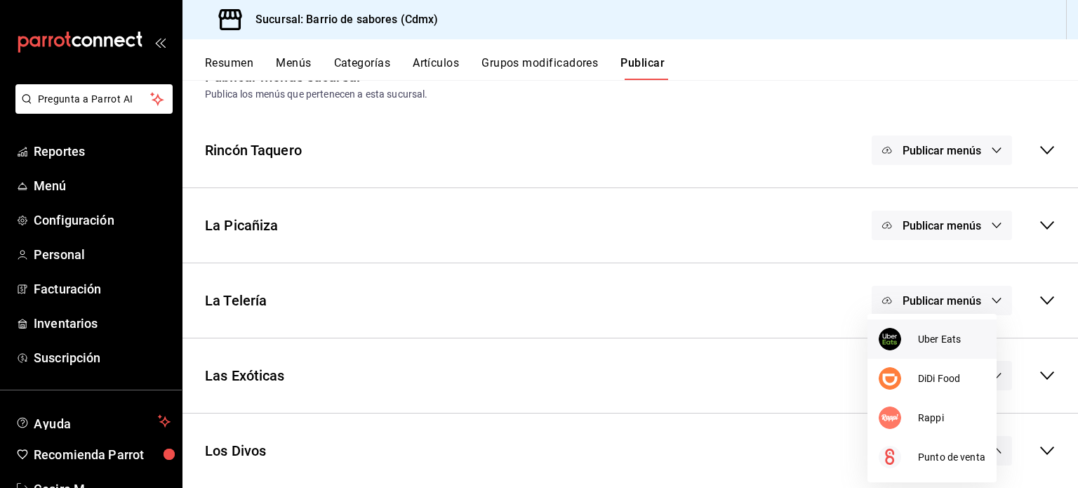
click at [932, 333] on span "Uber Eats" at bounding box center [951, 339] width 67 height 15
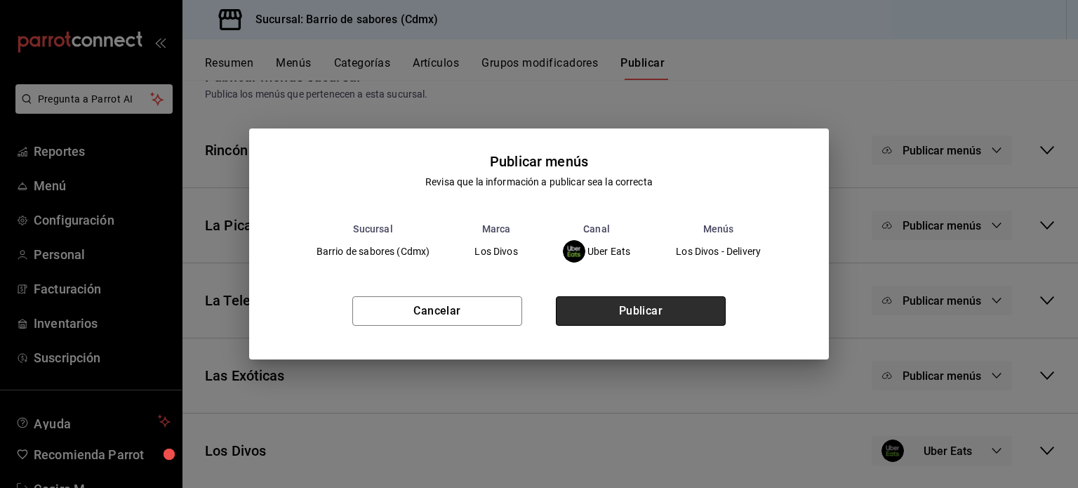
click at [691, 311] on button "Publicar" at bounding box center [641, 310] width 170 height 29
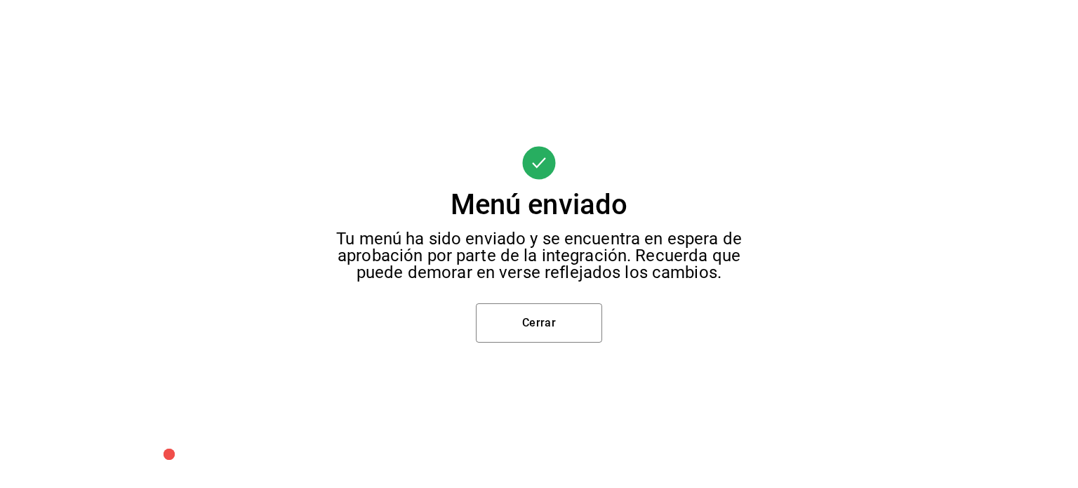
scroll to position [222, 0]
click at [522, 326] on button "Cerrar" at bounding box center [539, 322] width 126 height 39
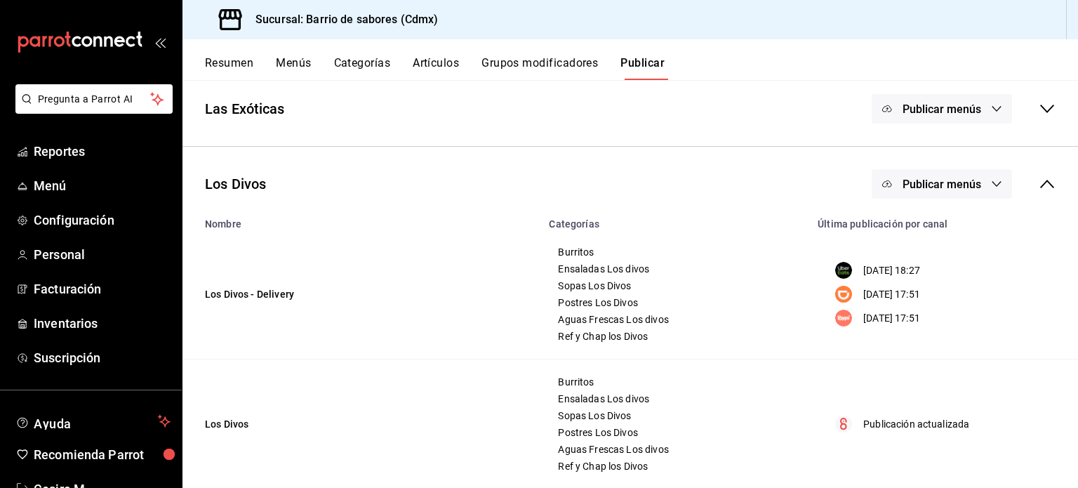
scroll to position [326, 0]
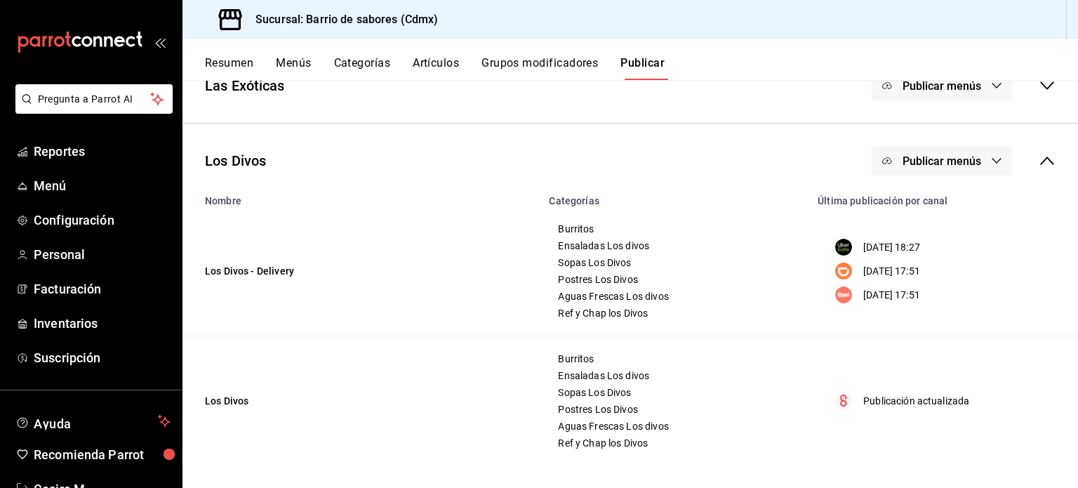
click at [991, 156] on icon "button" at bounding box center [996, 160] width 11 height 11
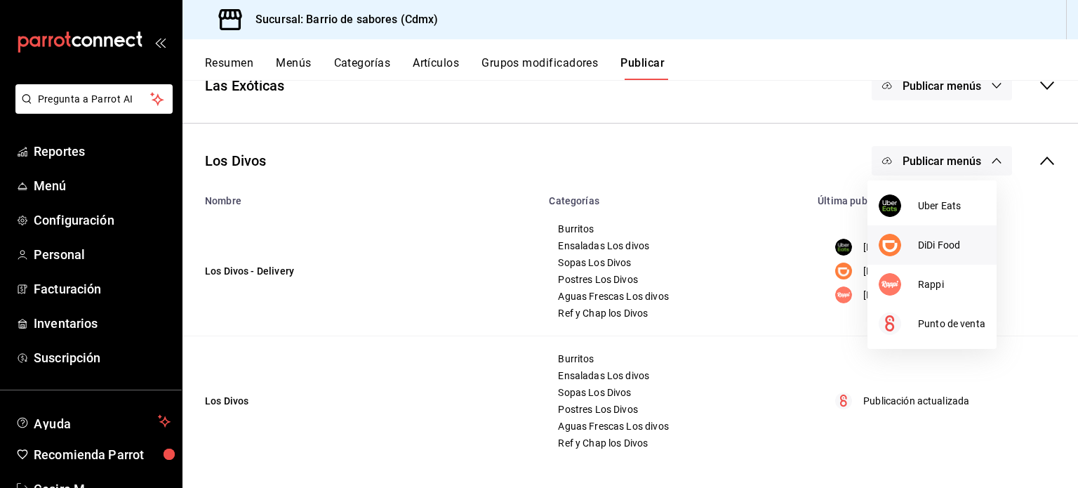
click at [954, 246] on span "DiDi Food" at bounding box center [951, 245] width 67 height 15
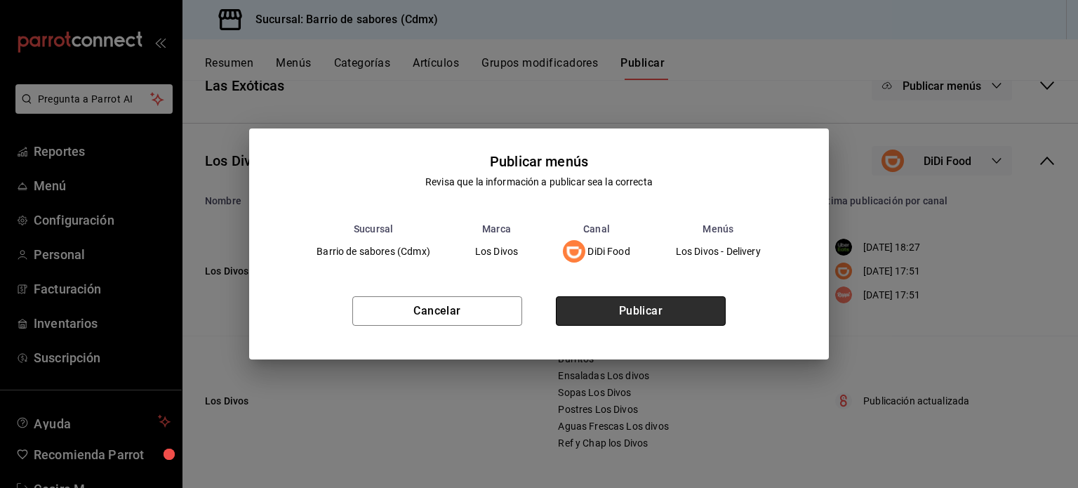
click at [635, 316] on button "Publicar" at bounding box center [641, 310] width 170 height 29
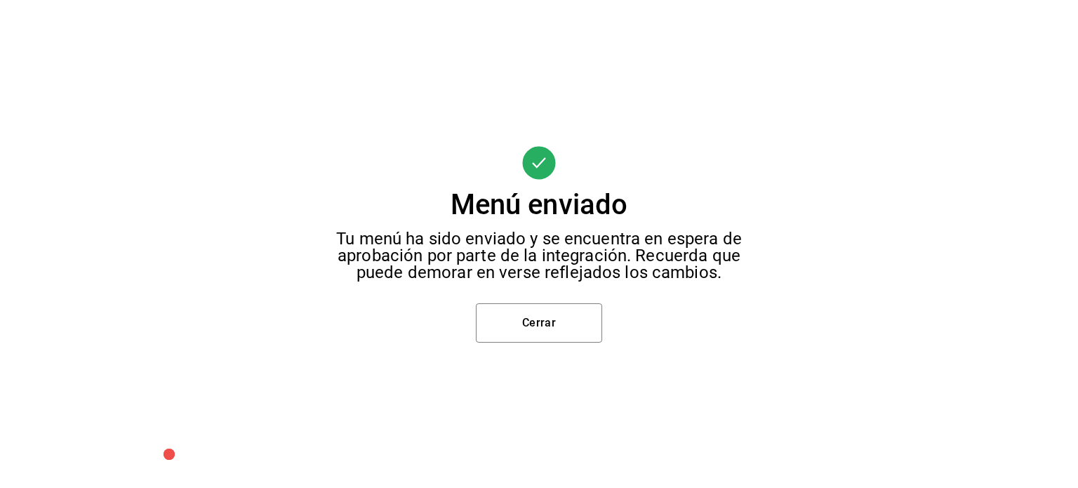
scroll to position [222, 0]
click at [567, 316] on button "Cerrar" at bounding box center [539, 322] width 126 height 39
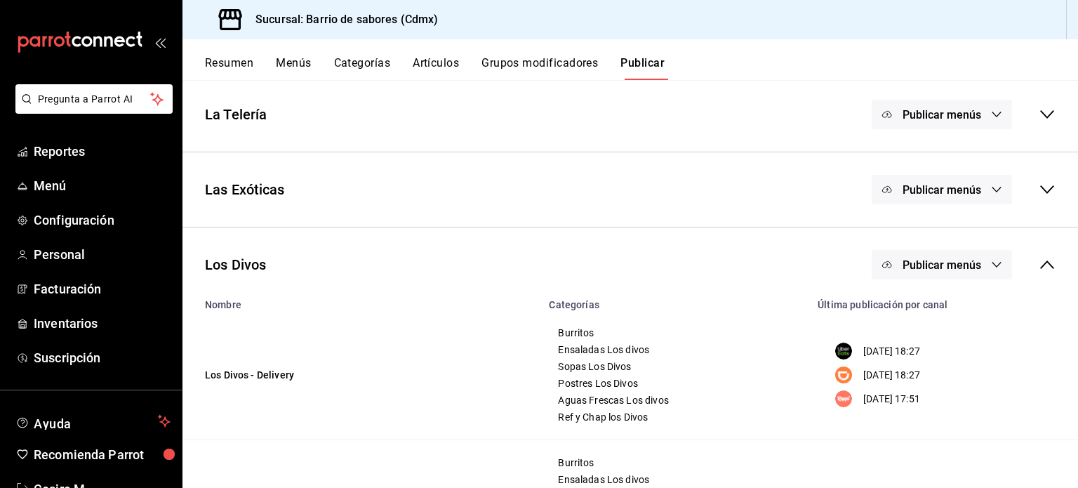
click at [943, 275] on button "Publicar menús" at bounding box center [942, 264] width 140 height 29
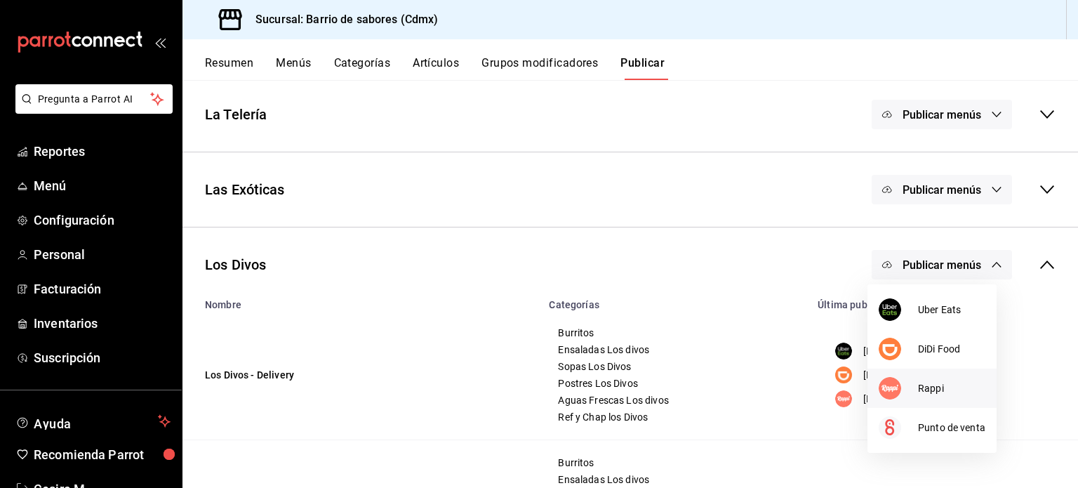
click at [951, 387] on span "Rappi" at bounding box center [951, 388] width 67 height 15
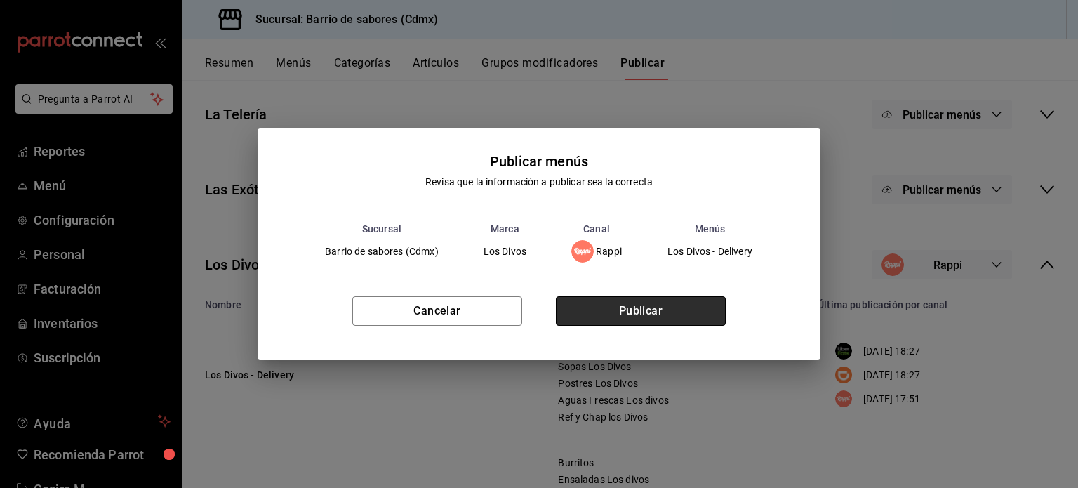
click at [681, 302] on button "Publicar" at bounding box center [641, 310] width 170 height 29
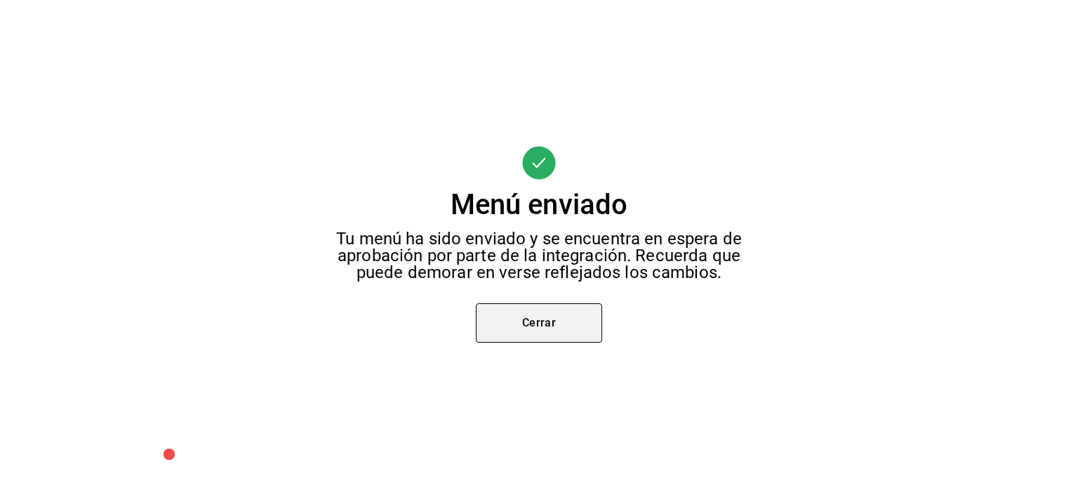
click at [543, 322] on button "Cerrar" at bounding box center [539, 322] width 126 height 39
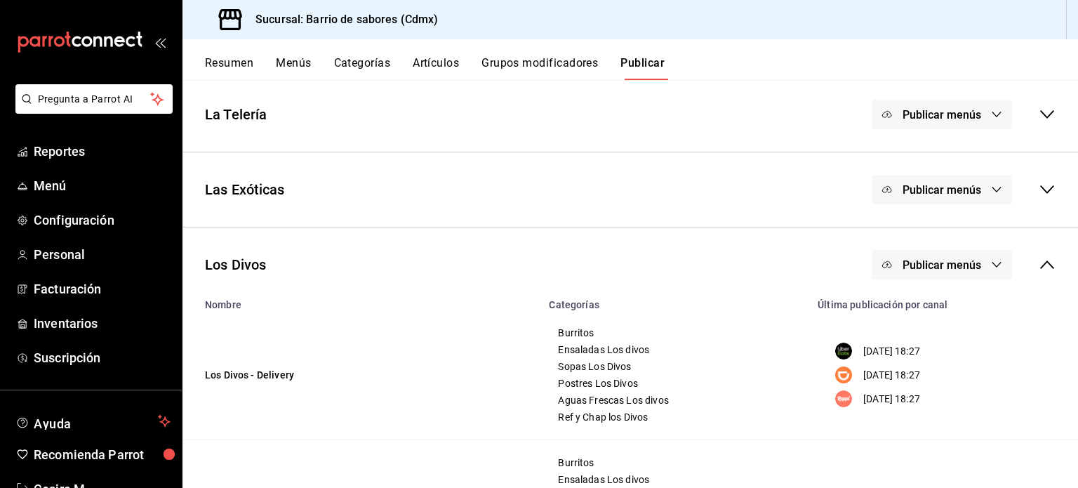
click at [978, 262] on button "Publicar menús" at bounding box center [942, 264] width 140 height 29
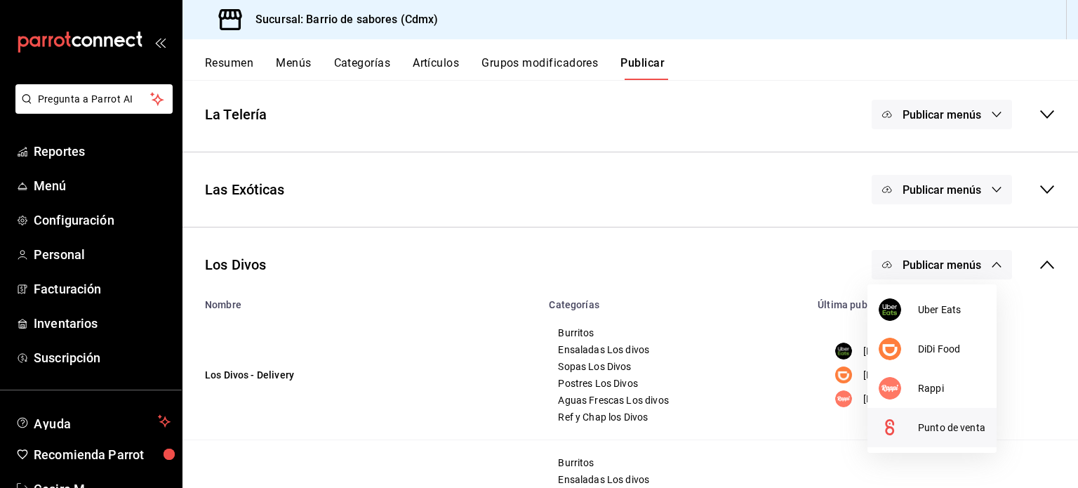
click at [942, 426] on span "Punto de venta" at bounding box center [951, 427] width 67 height 15
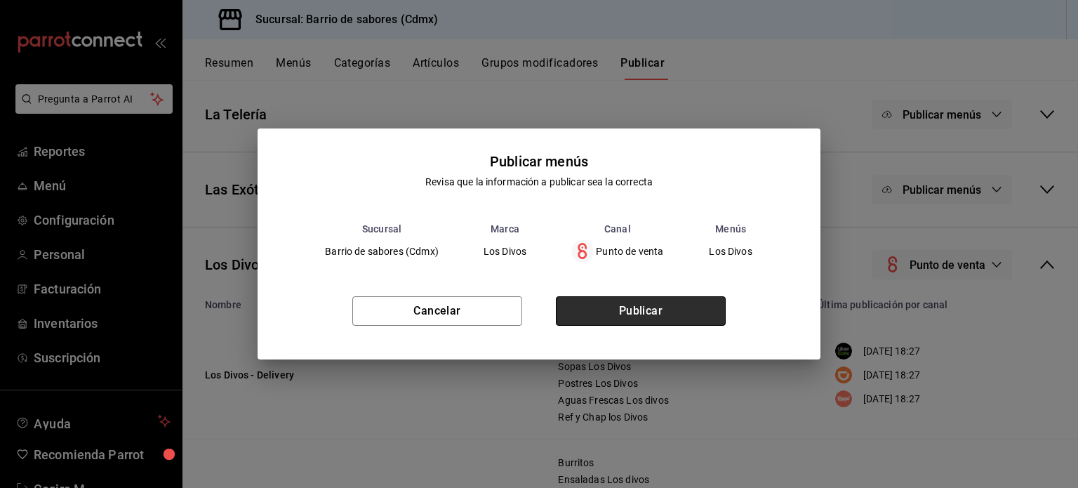
click at [657, 311] on button "Publicar" at bounding box center [641, 310] width 170 height 29
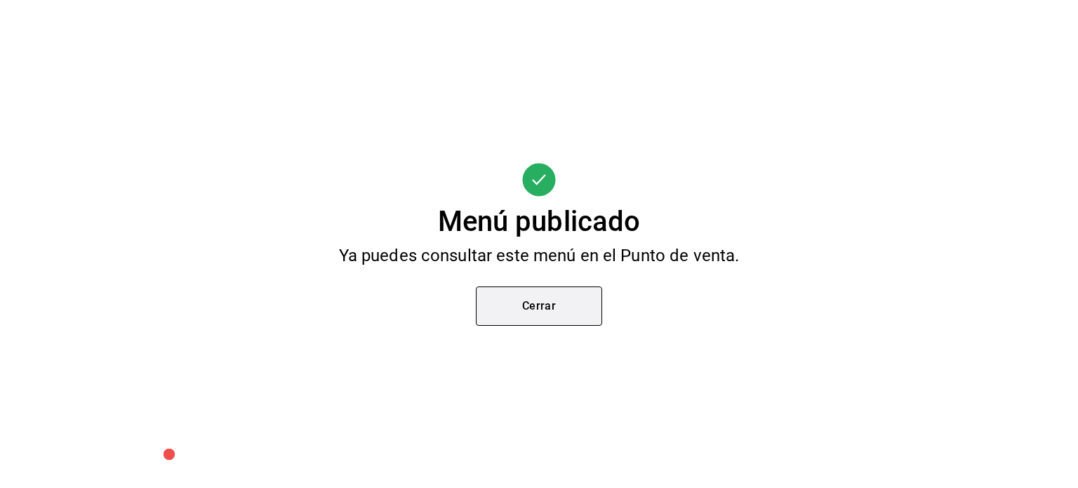
click at [564, 304] on button "Cerrar" at bounding box center [539, 305] width 126 height 39
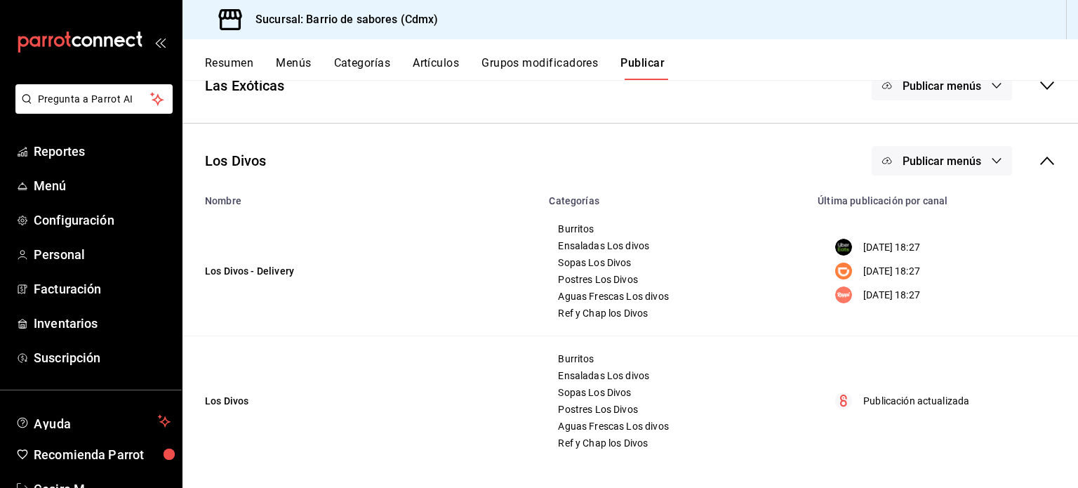
scroll to position [116, 0]
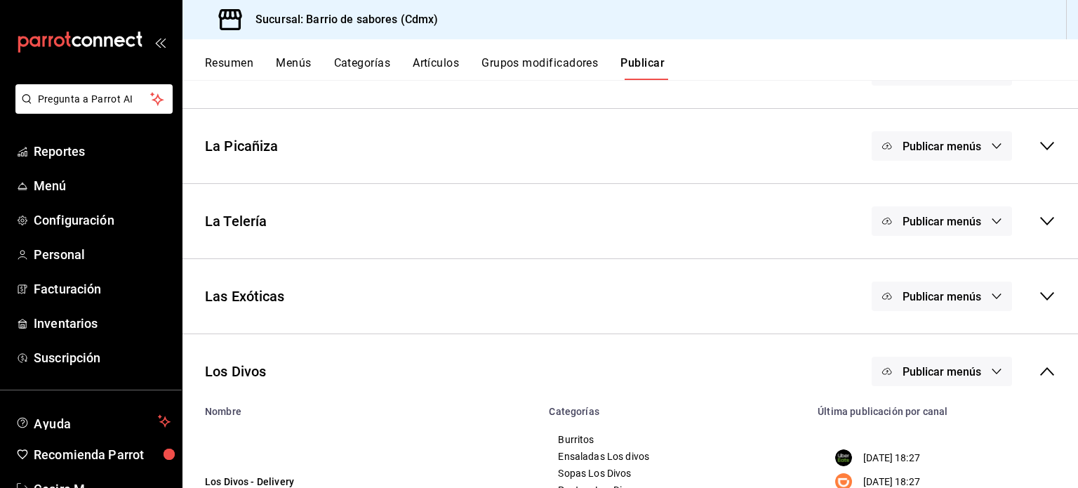
click at [1040, 297] on icon at bounding box center [1047, 296] width 14 height 8
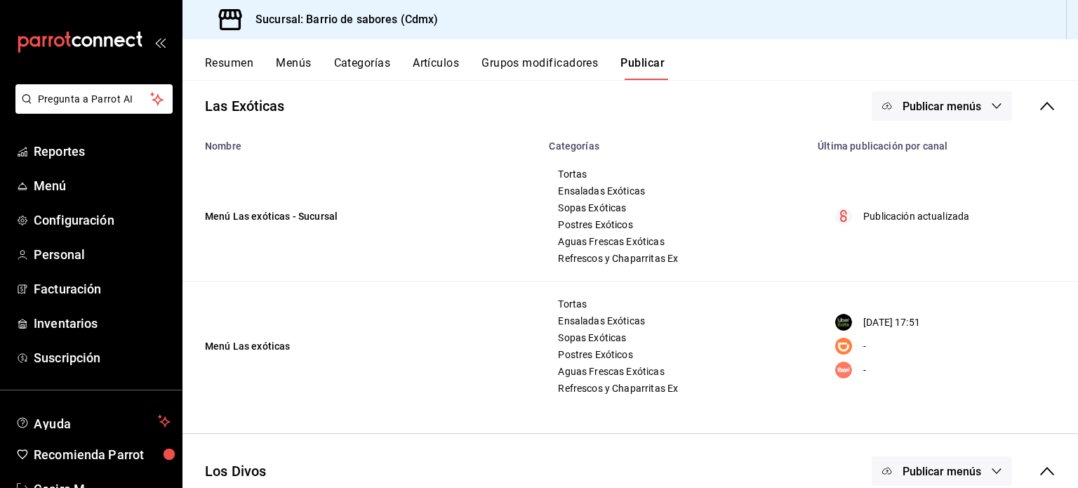
scroll to position [256, 0]
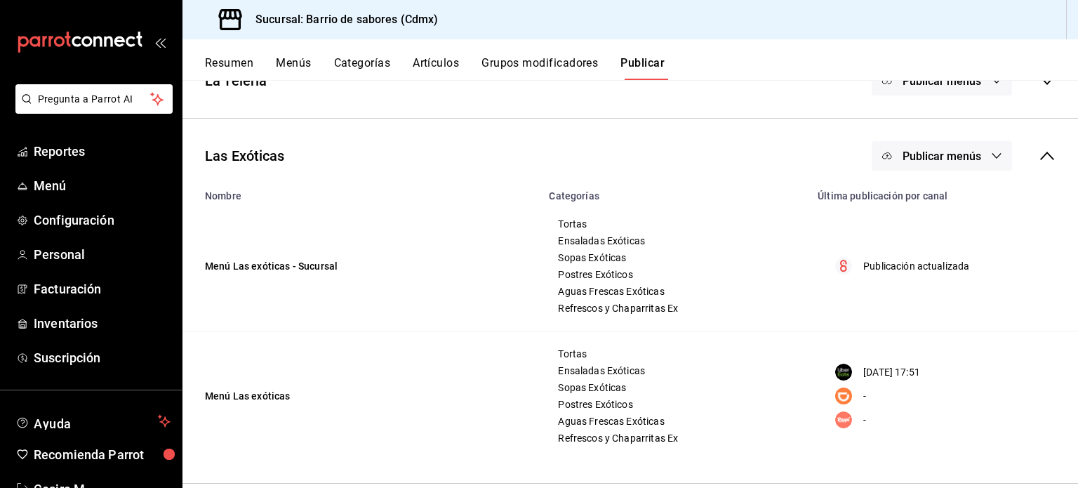
click at [979, 159] on button "Publicar menús" at bounding box center [942, 155] width 140 height 29
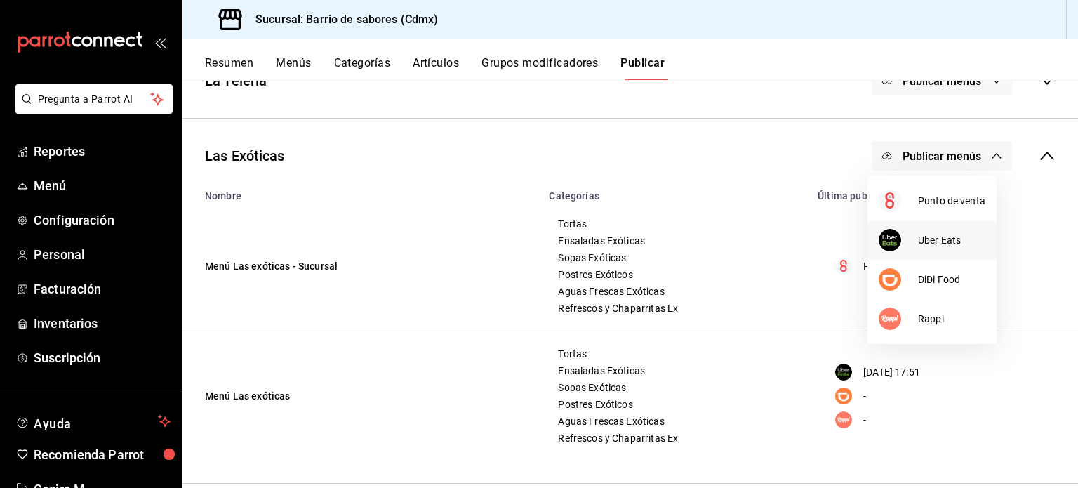
click at [949, 244] on span "Uber Eats" at bounding box center [951, 240] width 67 height 15
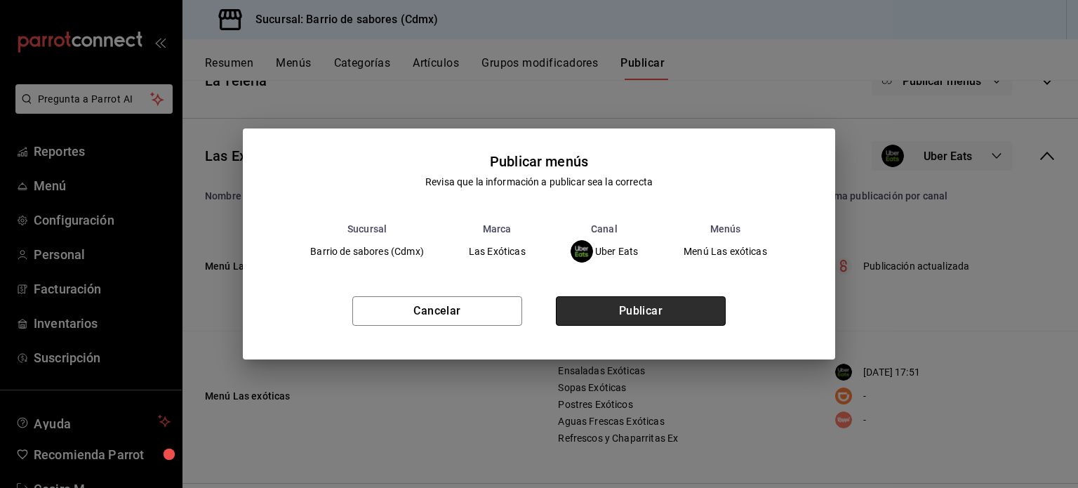
click at [677, 307] on button "Publicar" at bounding box center [641, 310] width 170 height 29
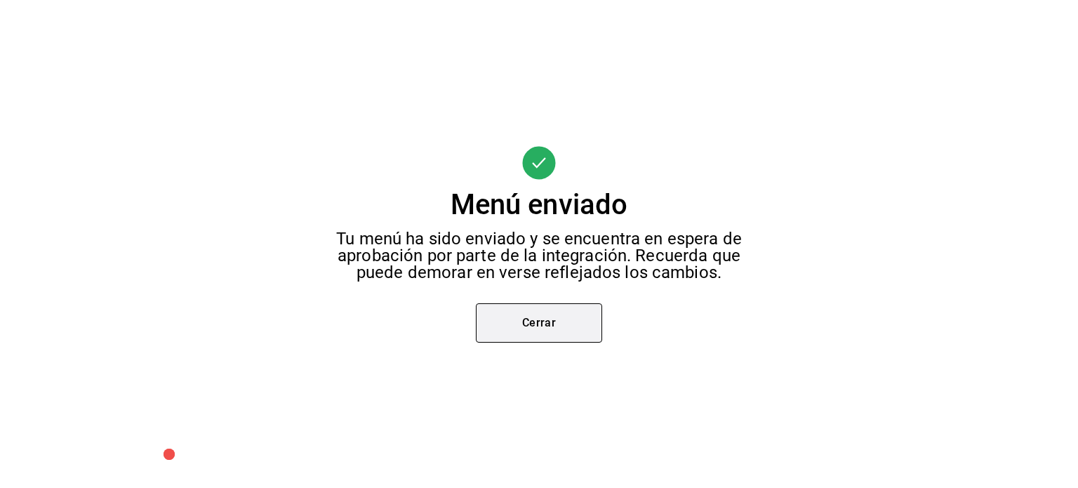
click at [589, 310] on button "Cerrar" at bounding box center [539, 322] width 126 height 39
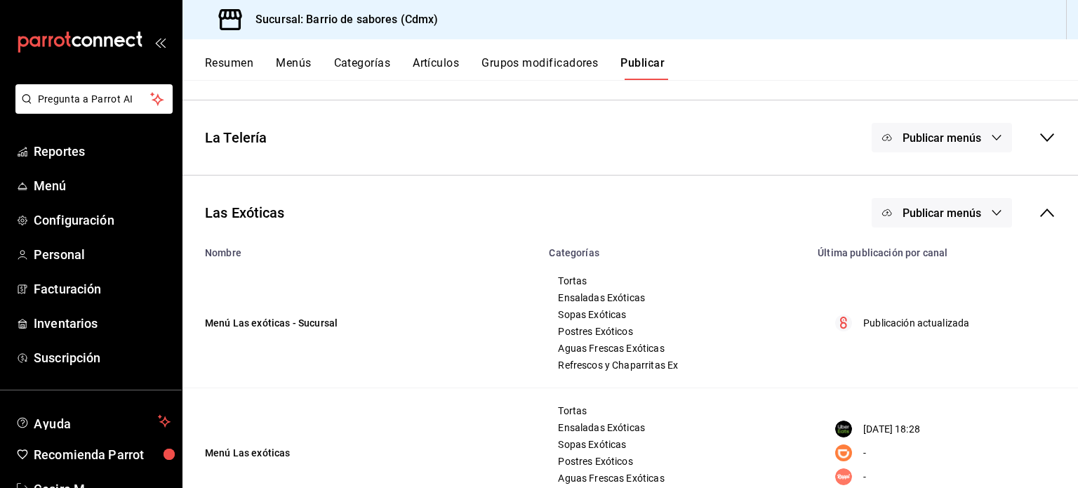
scroll to position [148, 0]
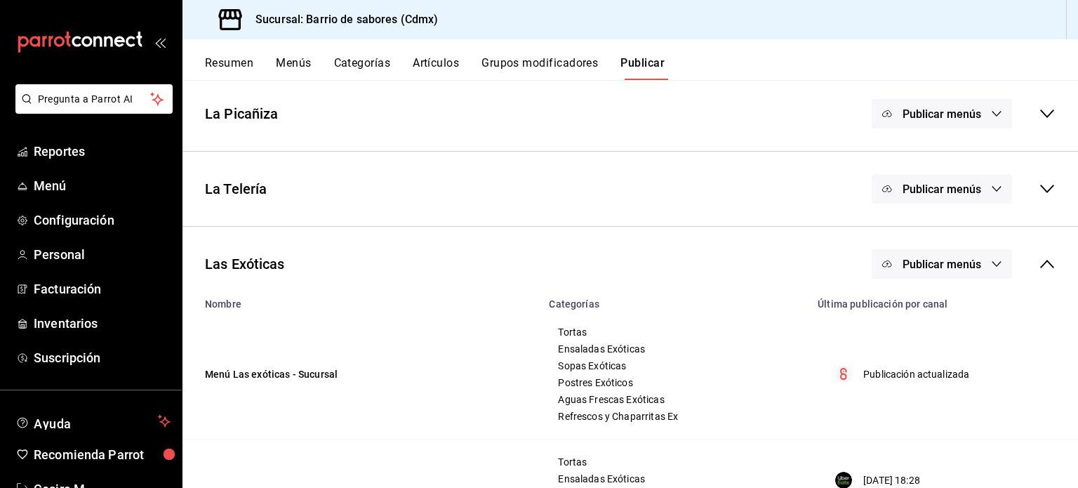
click at [1053, 192] on div "La Telería Publicar menús" at bounding box center [629, 189] width 895 height 52
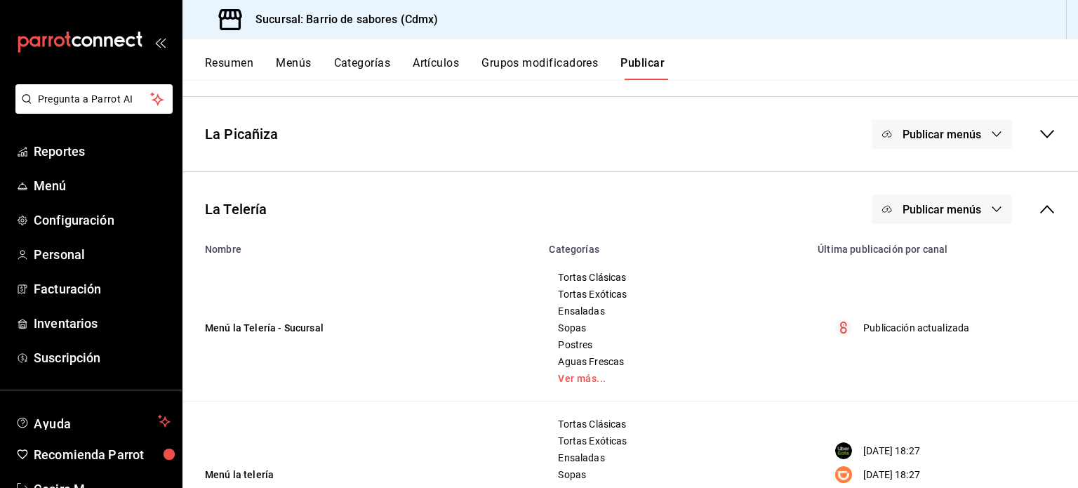
scroll to position [78, 0]
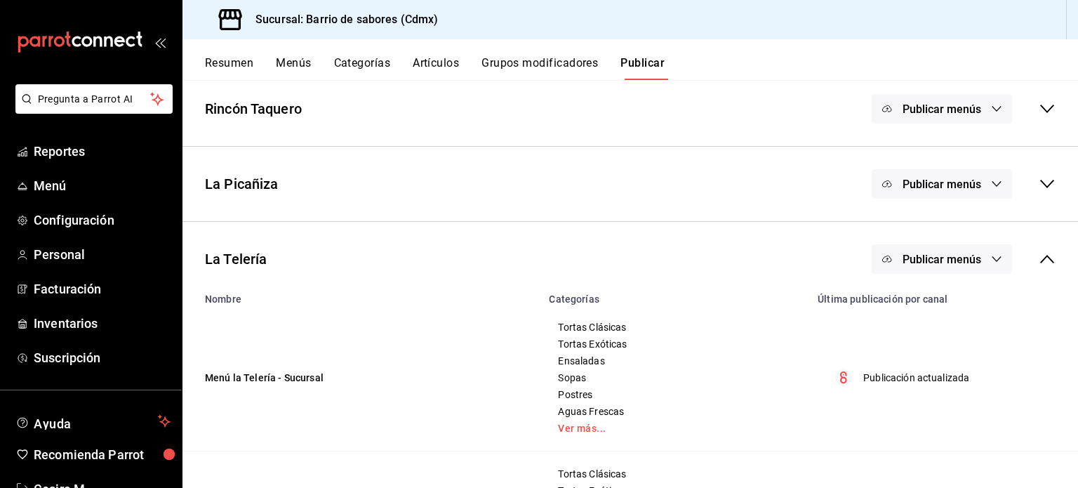
click at [1039, 190] on icon at bounding box center [1047, 183] width 17 height 17
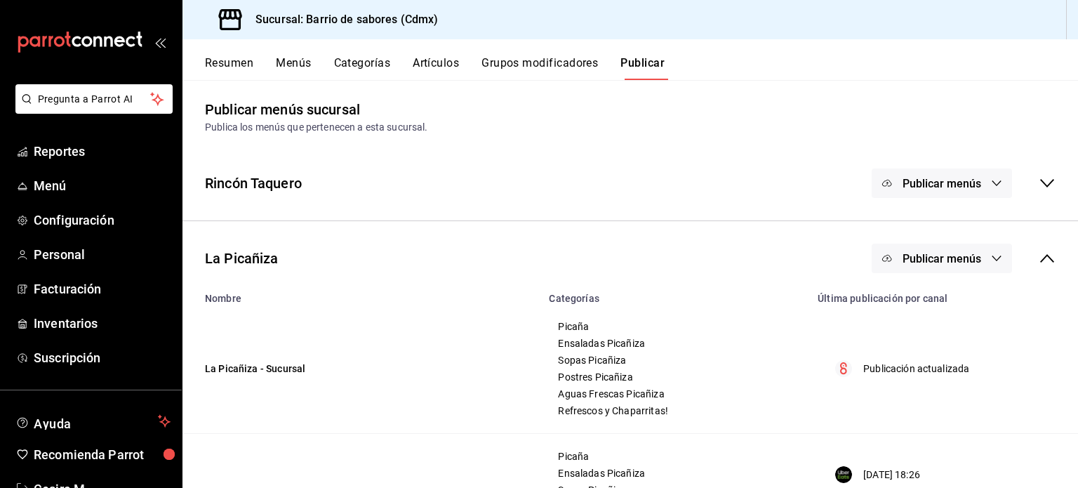
scroll to position [0, 0]
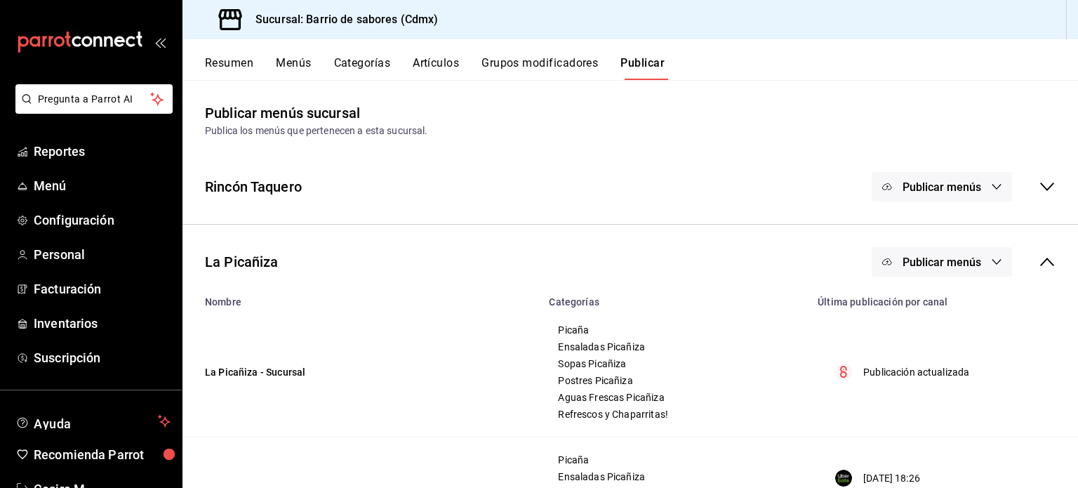
click at [1040, 190] on icon at bounding box center [1047, 186] width 14 height 8
